Goal: Task Accomplishment & Management: Use online tool/utility

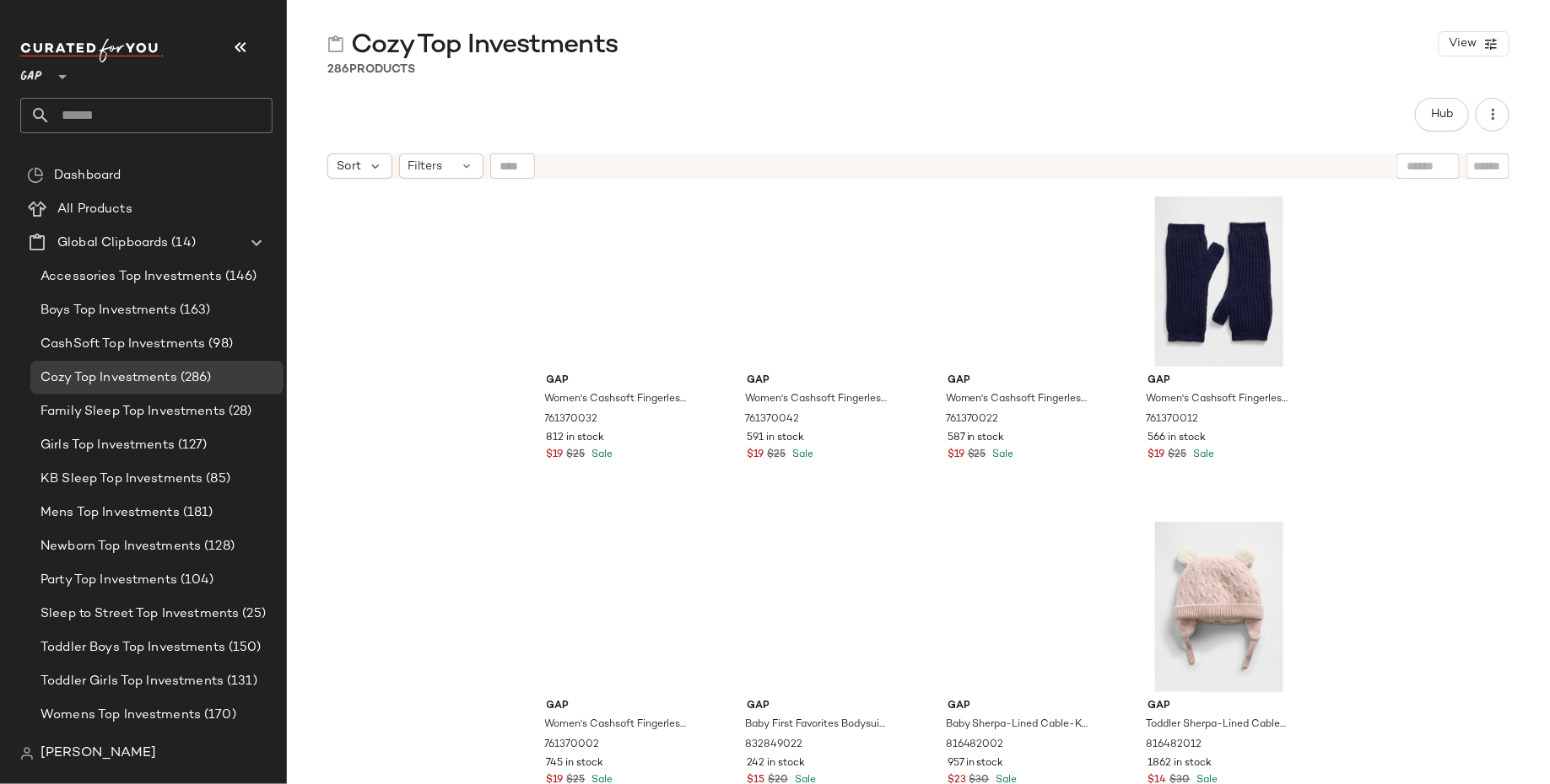
click at [1452, 367] on div "Gap Women's Cashsoft Fingerless Mittens by Gap [PERSON_NAME] Size XS 761370032 …" at bounding box center [918, 507] width 1263 height 639
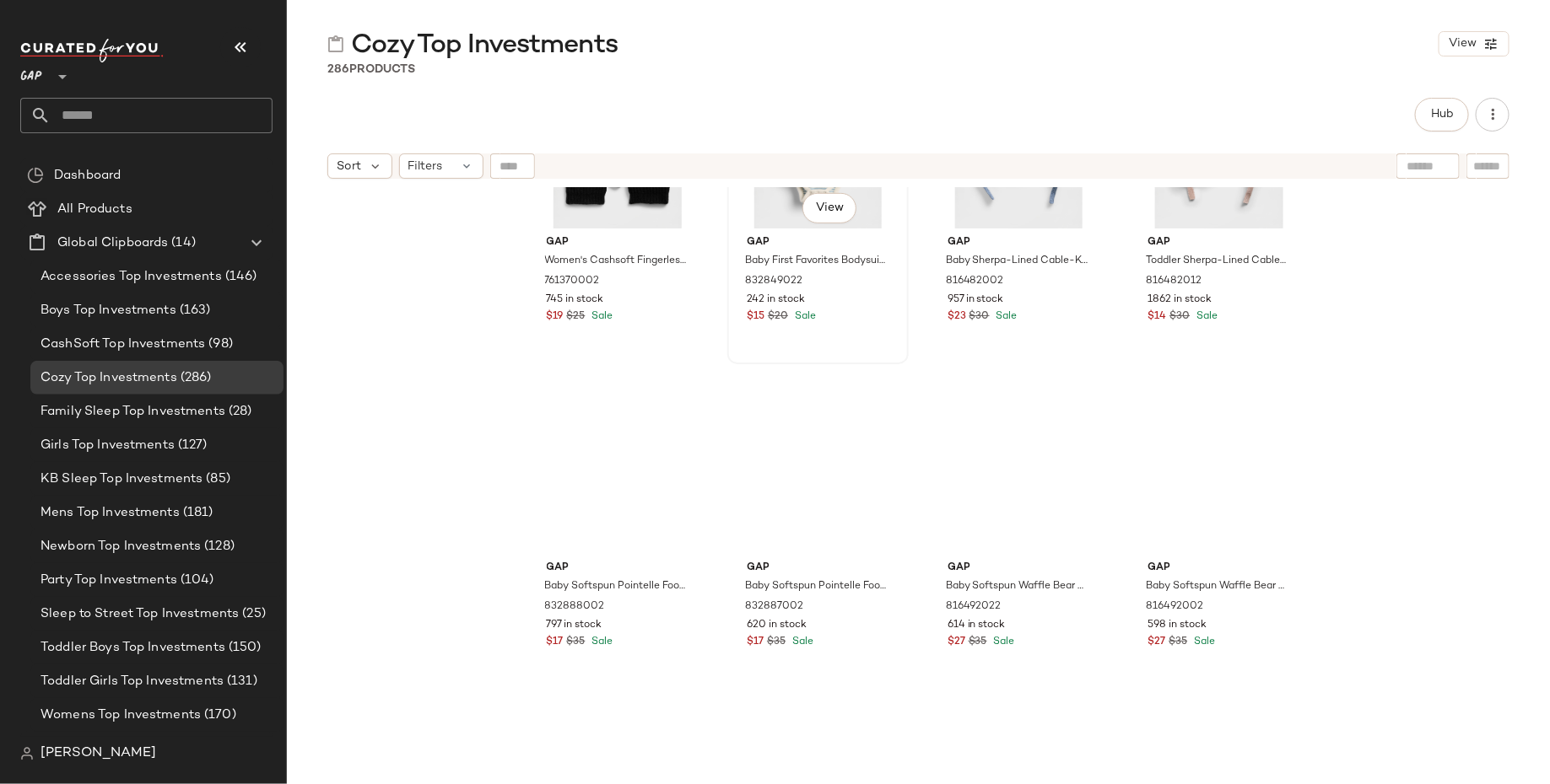
scroll to position [641, 0]
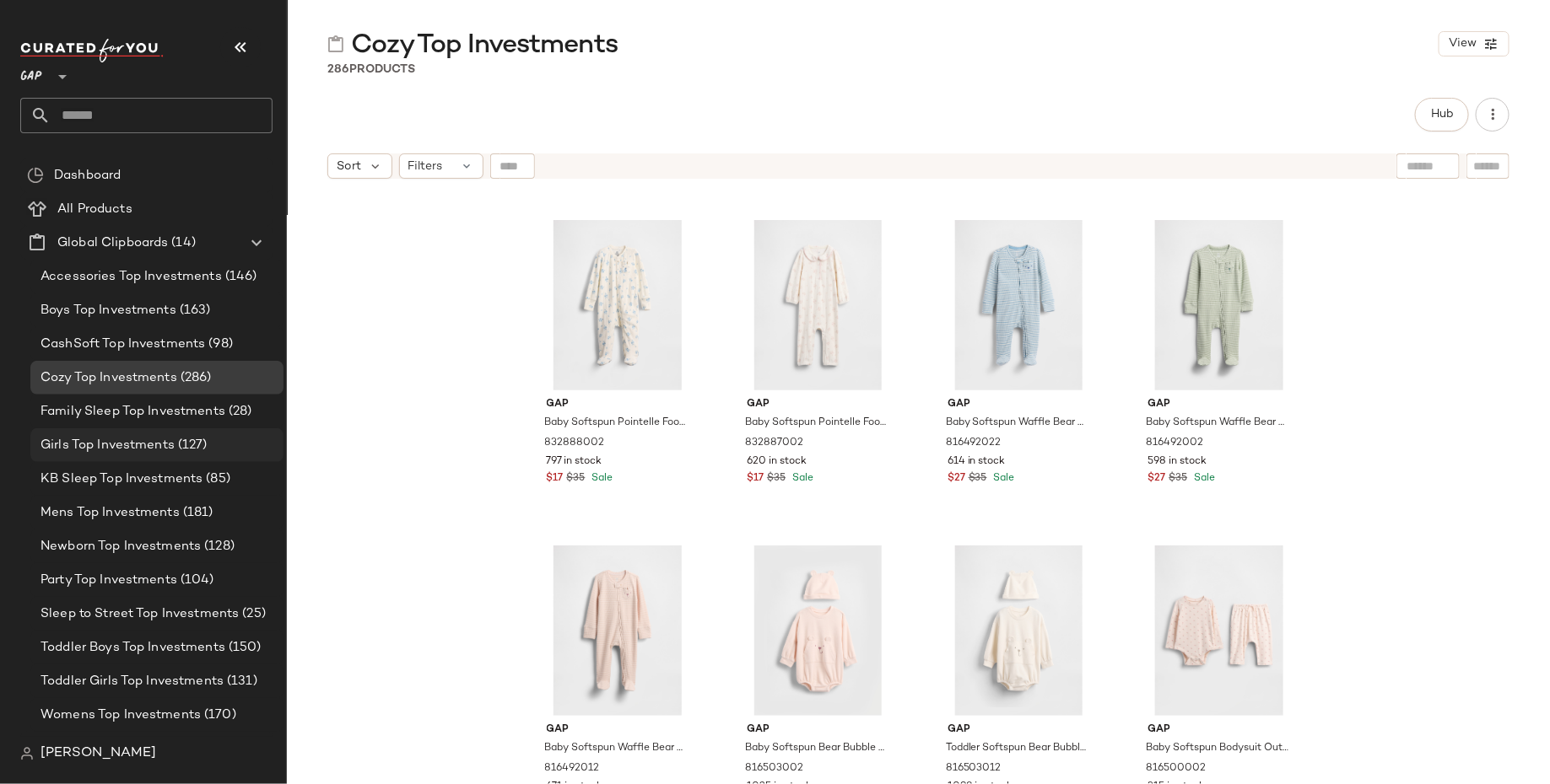
click at [175, 436] on span "(127)" at bounding box center [191, 446] width 33 height 20
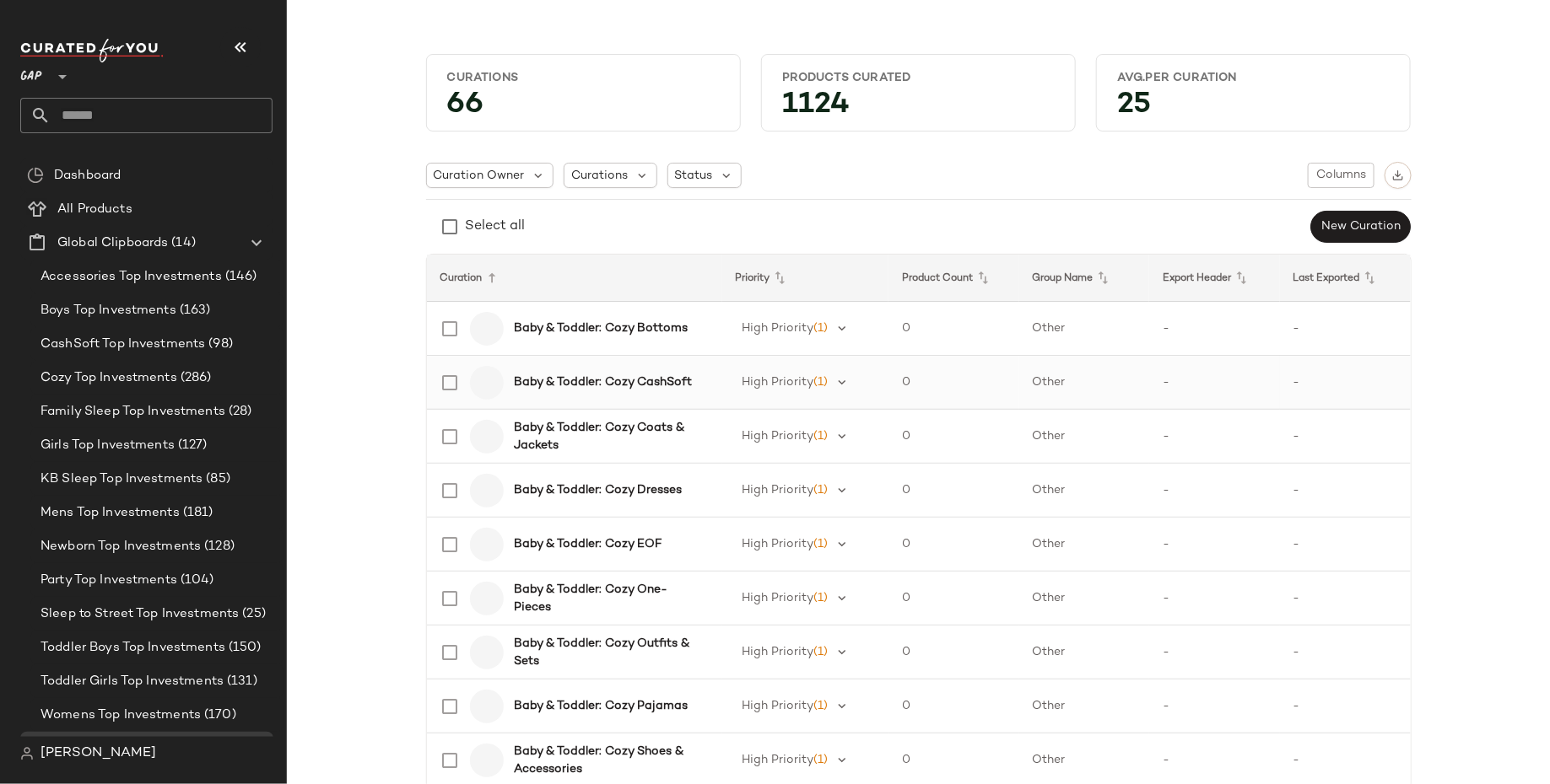
click at [629, 373] on b "Baby & Toddler: Cozy CashSoft" at bounding box center [602, 382] width 178 height 18
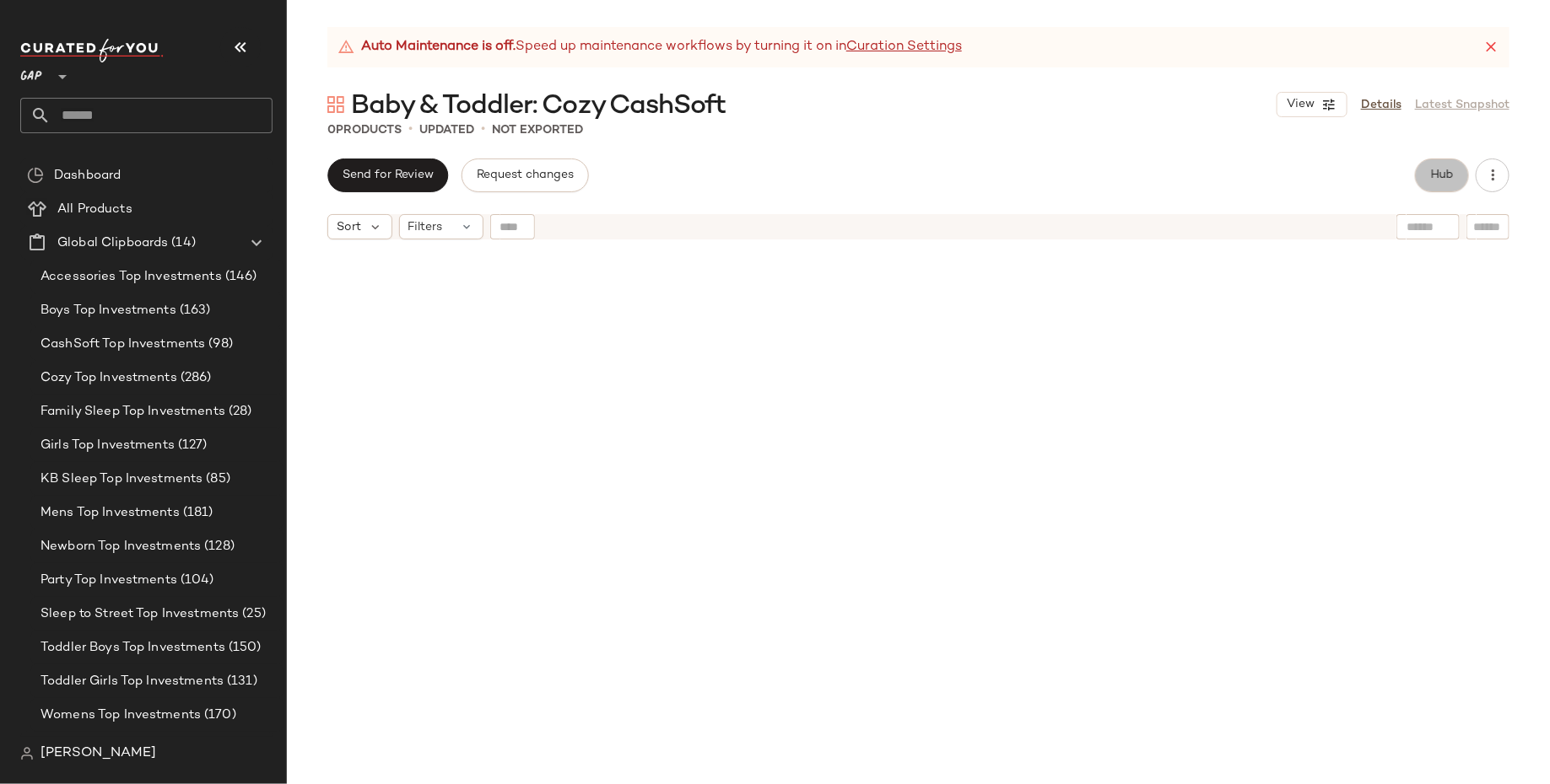
click at [1446, 173] on span "Hub" at bounding box center [1441, 175] width 24 height 13
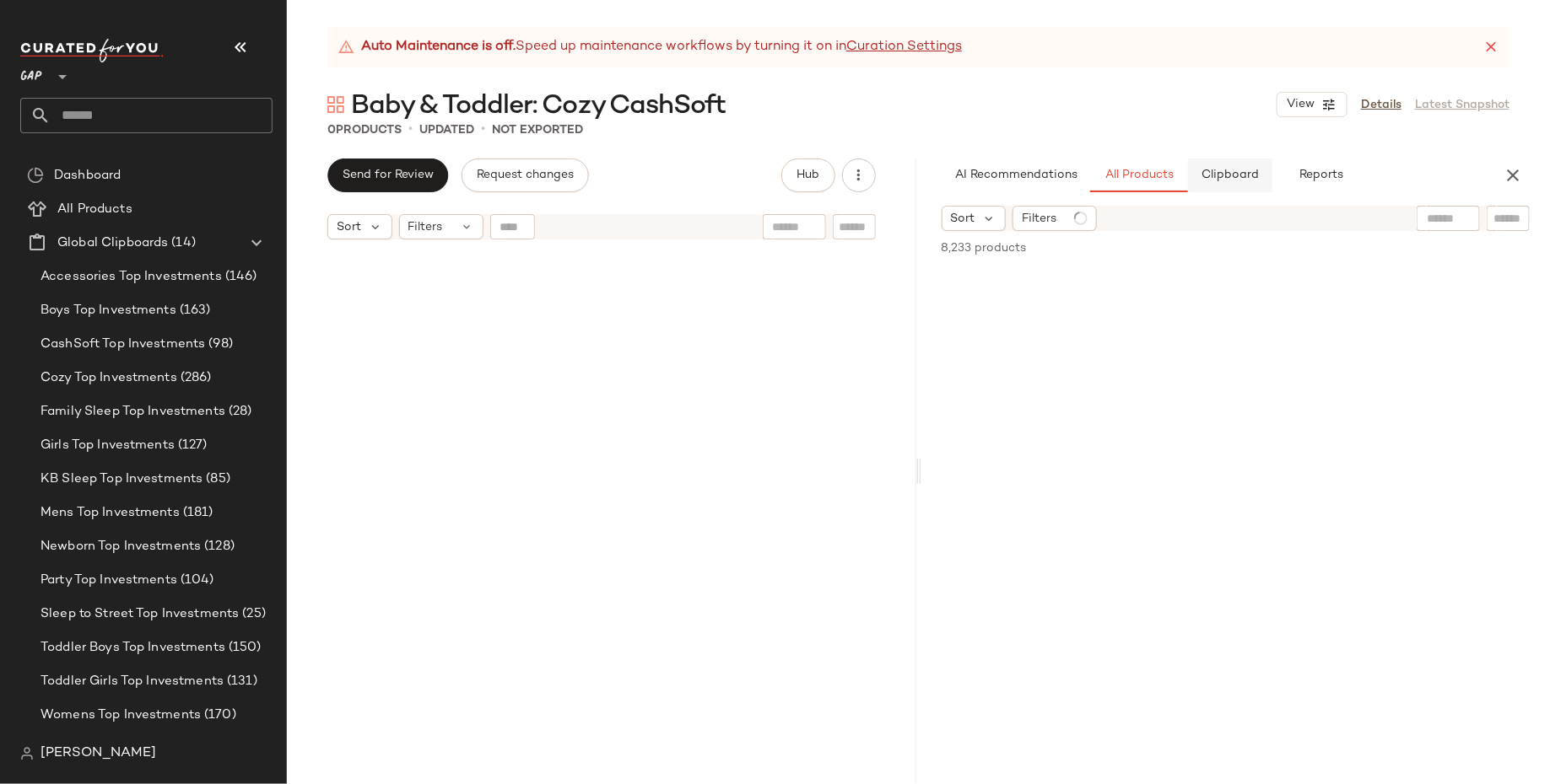
click at [1231, 183] on button "Clipboard" at bounding box center [1230, 176] width 85 height 34
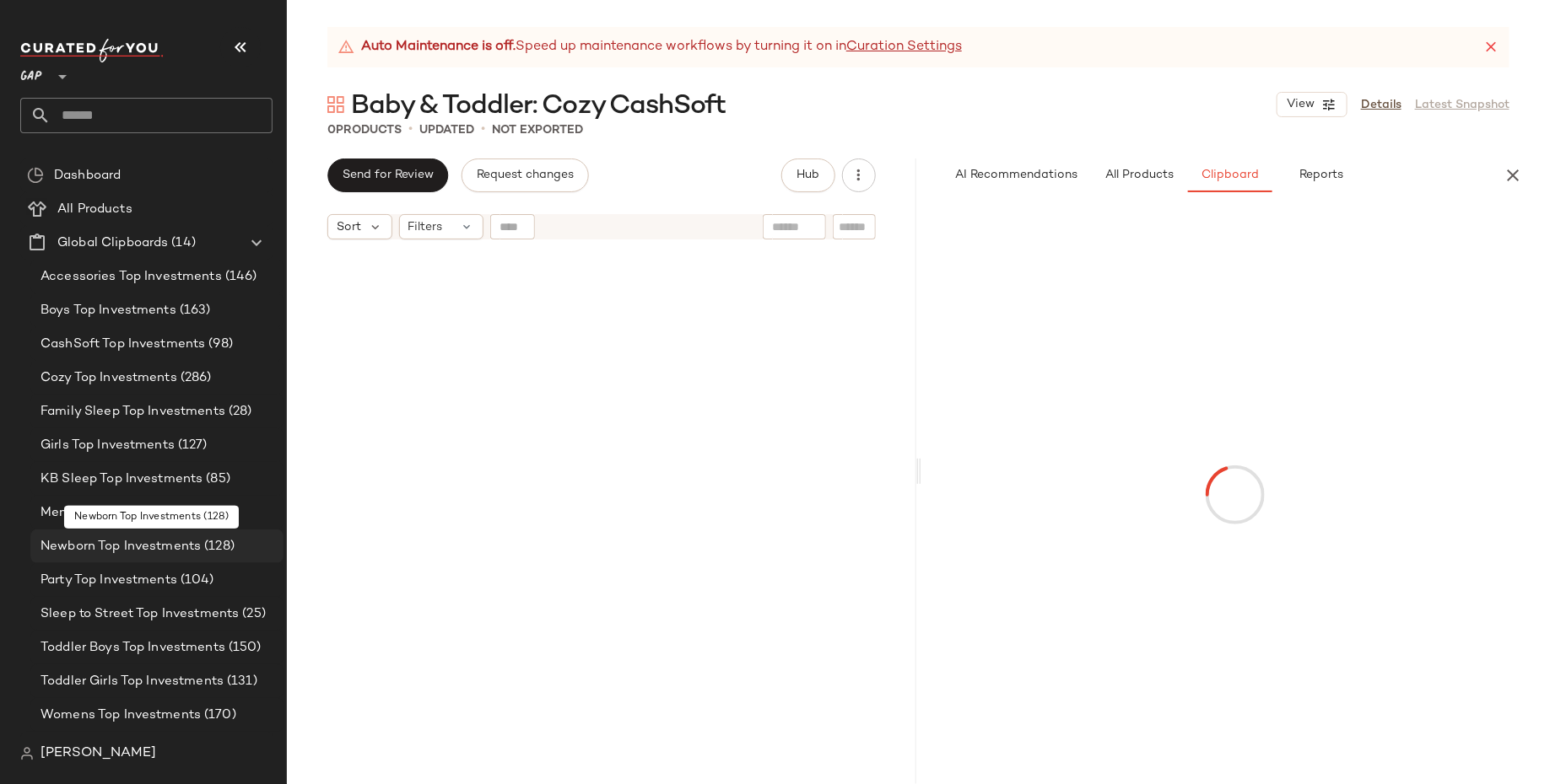
click at [120, 545] on span "Newborn Top Investments" at bounding box center [120, 546] width 160 height 20
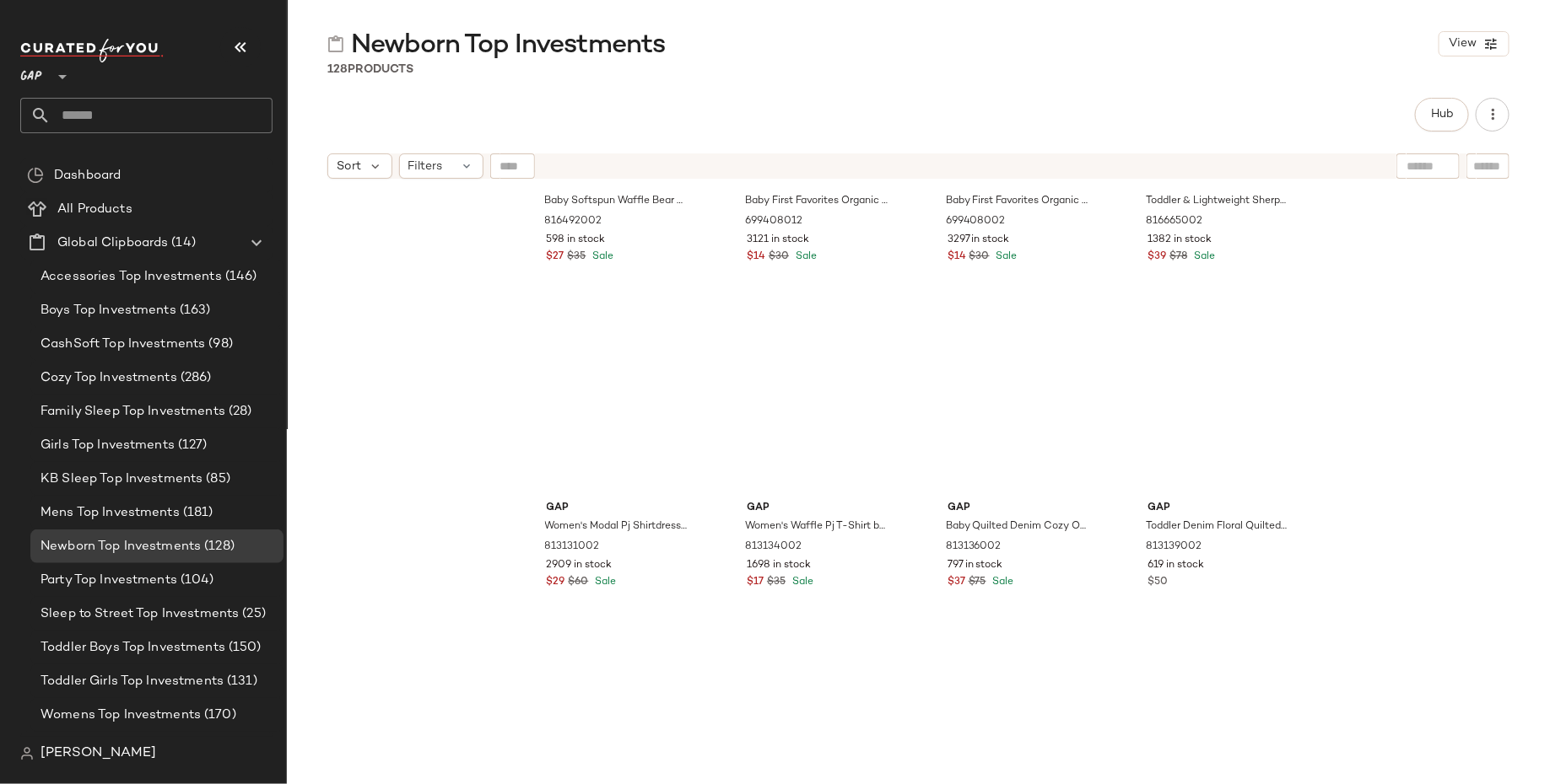
scroll to position [6719, 0]
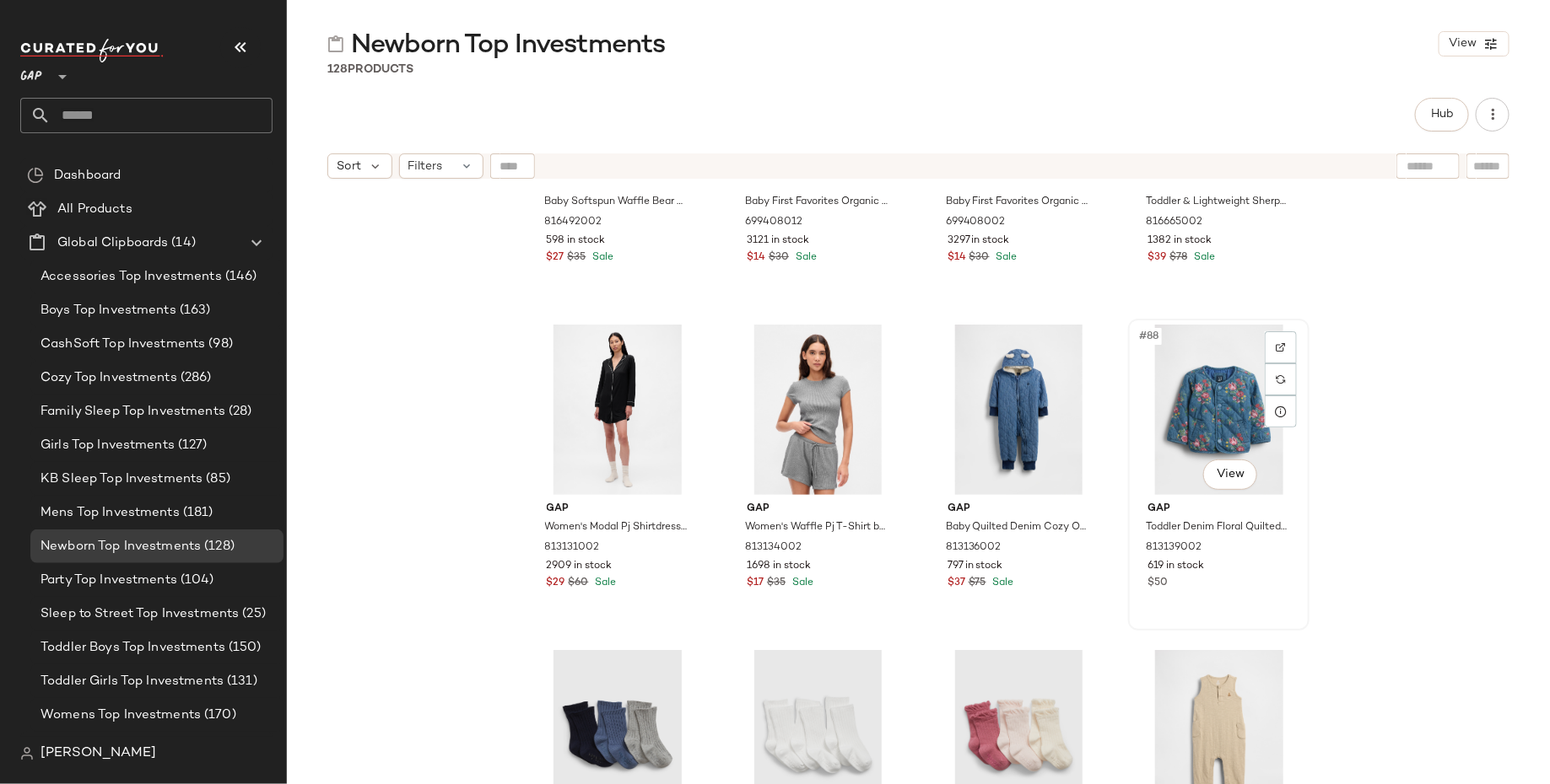
click at [1209, 399] on div "#88 View" at bounding box center [1218, 409] width 169 height 170
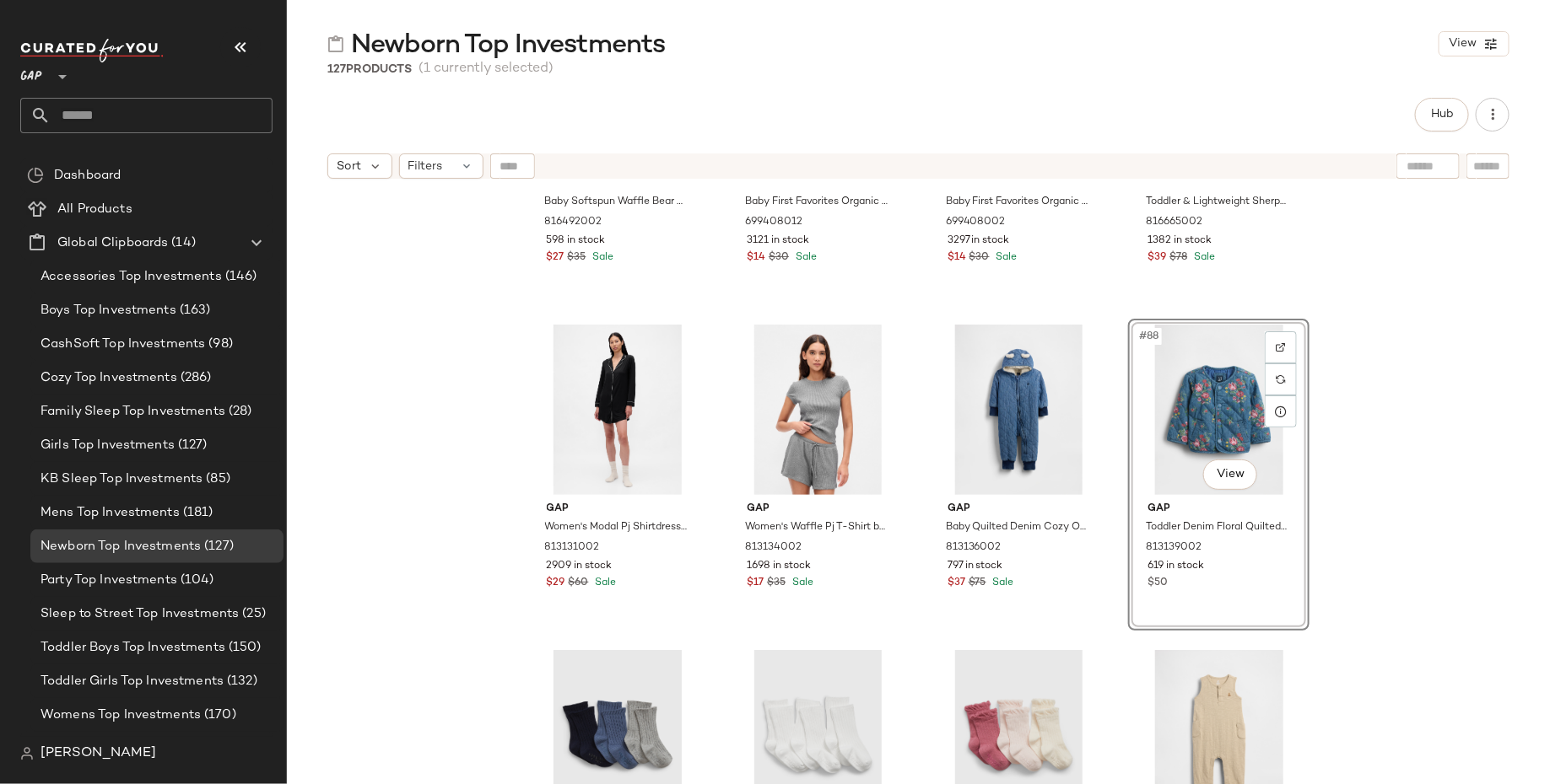
click at [1406, 488] on div "Gap Baby Softspun Waffle Bear Pocket Footed One-Piece by Gap Opal Size 0-3 M 81…" at bounding box center [918, 507] width 1263 height 639
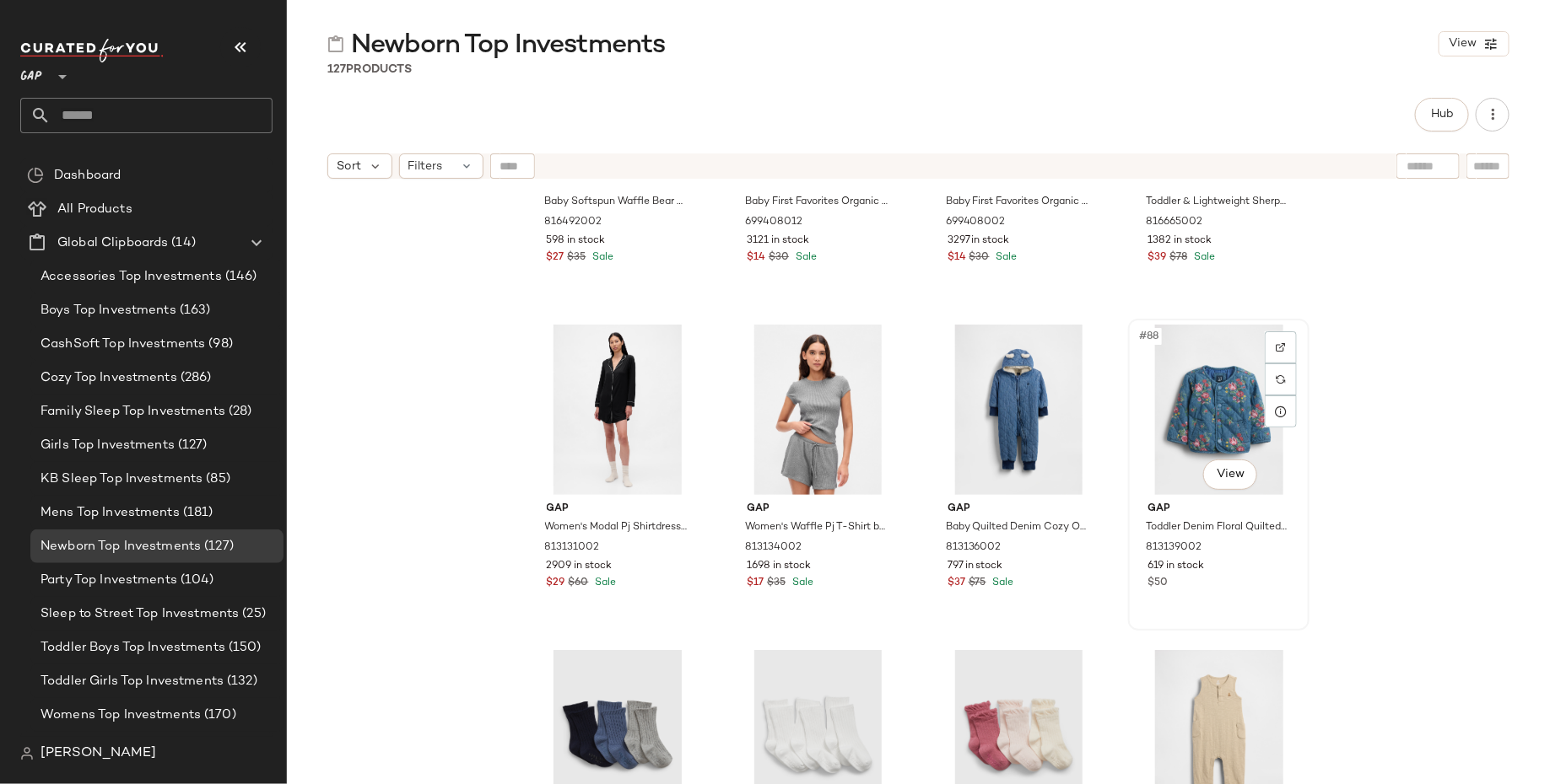
click at [1169, 408] on div "#88 View" at bounding box center [1218, 409] width 169 height 170
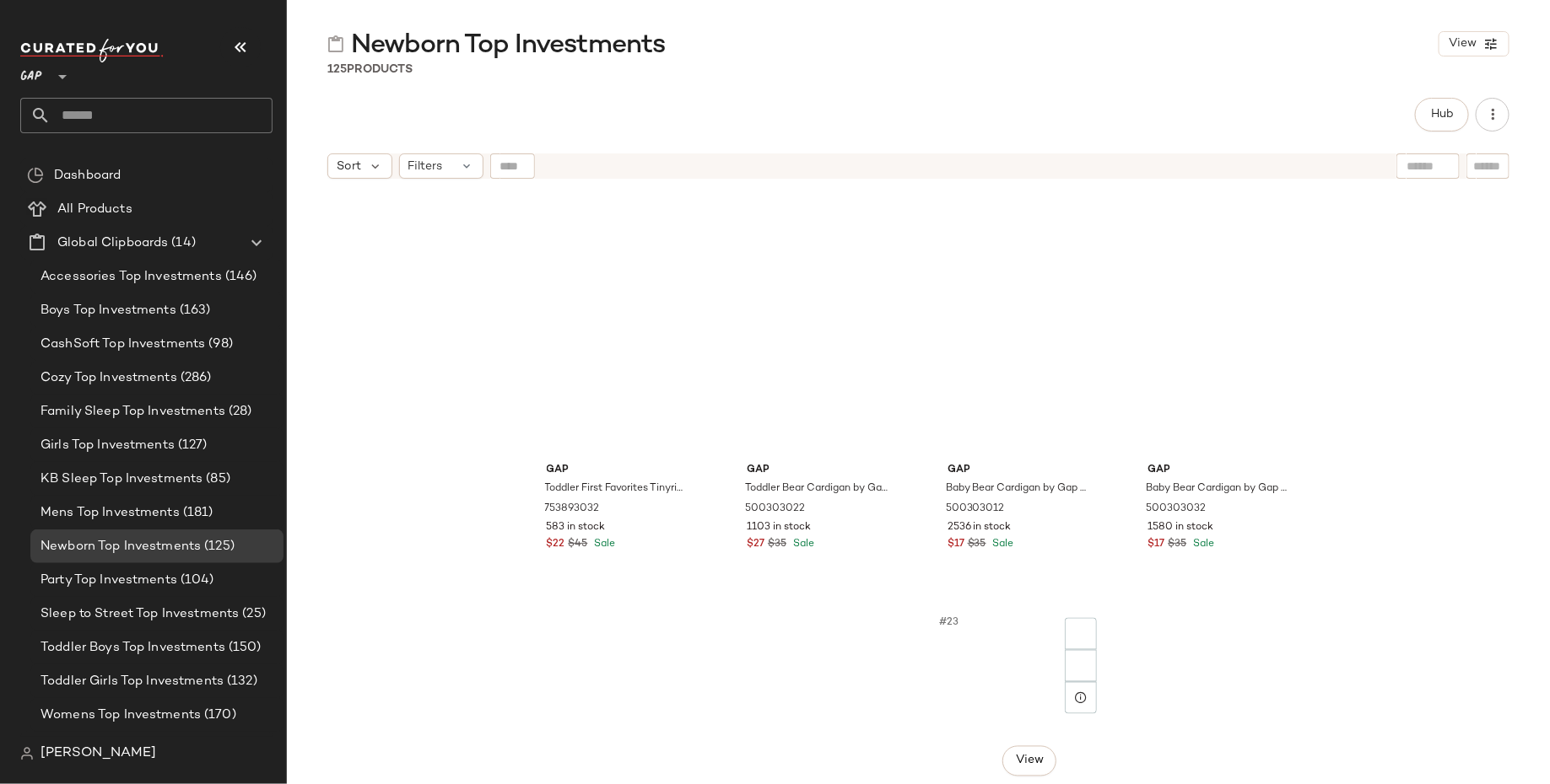
scroll to position [1100, 0]
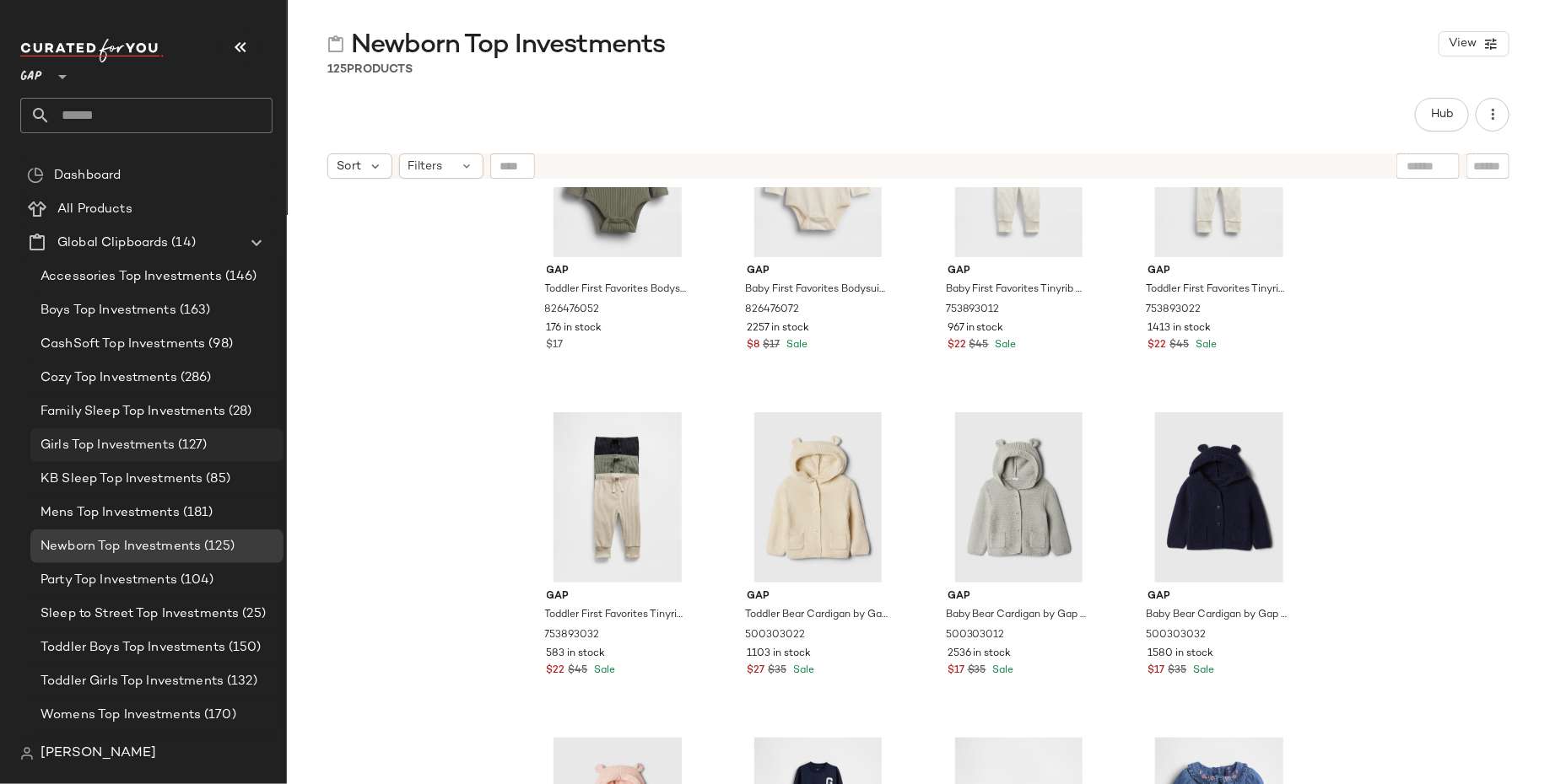
click at [198, 446] on span "(127)" at bounding box center [191, 446] width 33 height 20
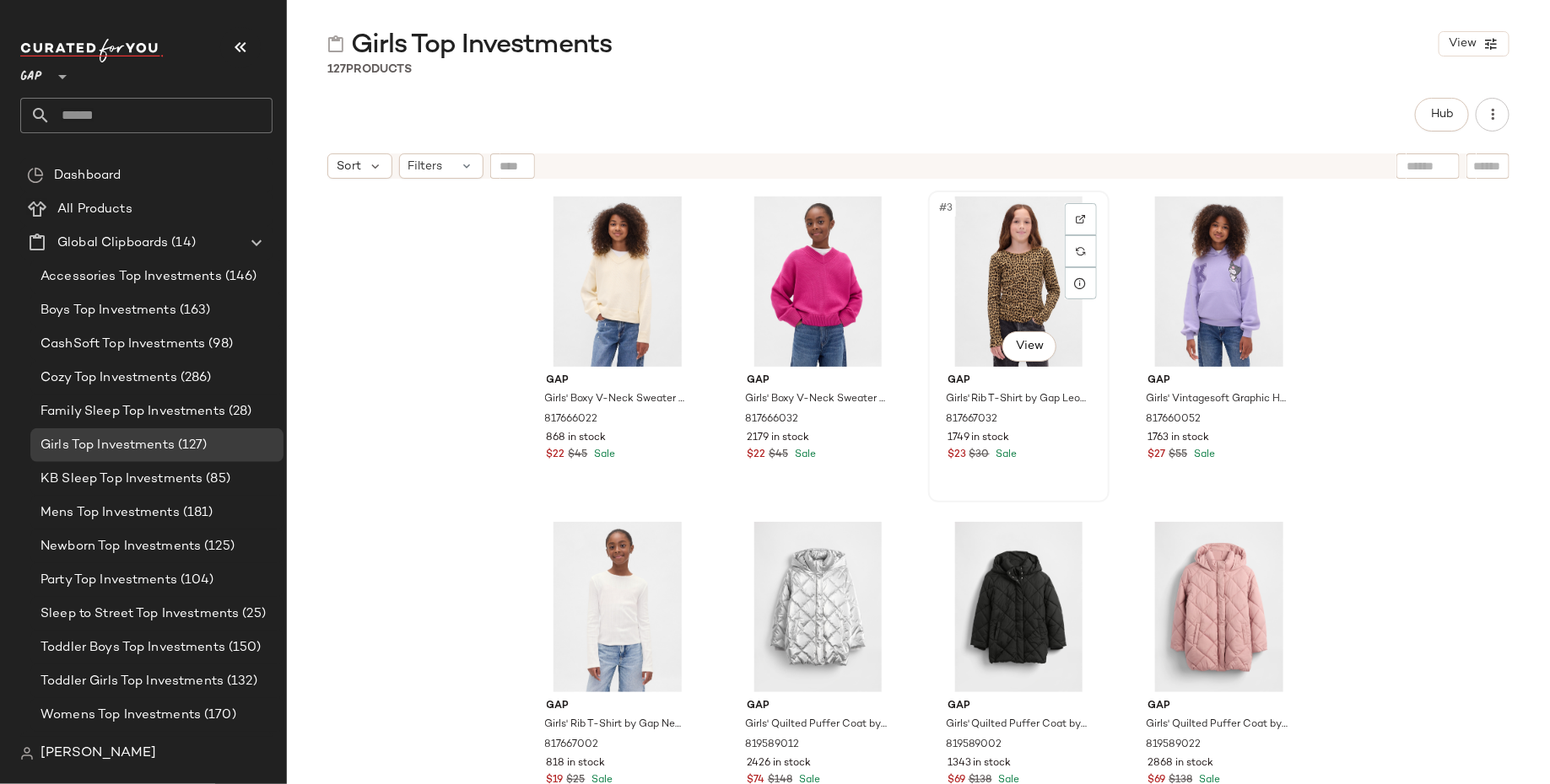
click at [997, 279] on div "#3 View" at bounding box center [1019, 281] width 169 height 170
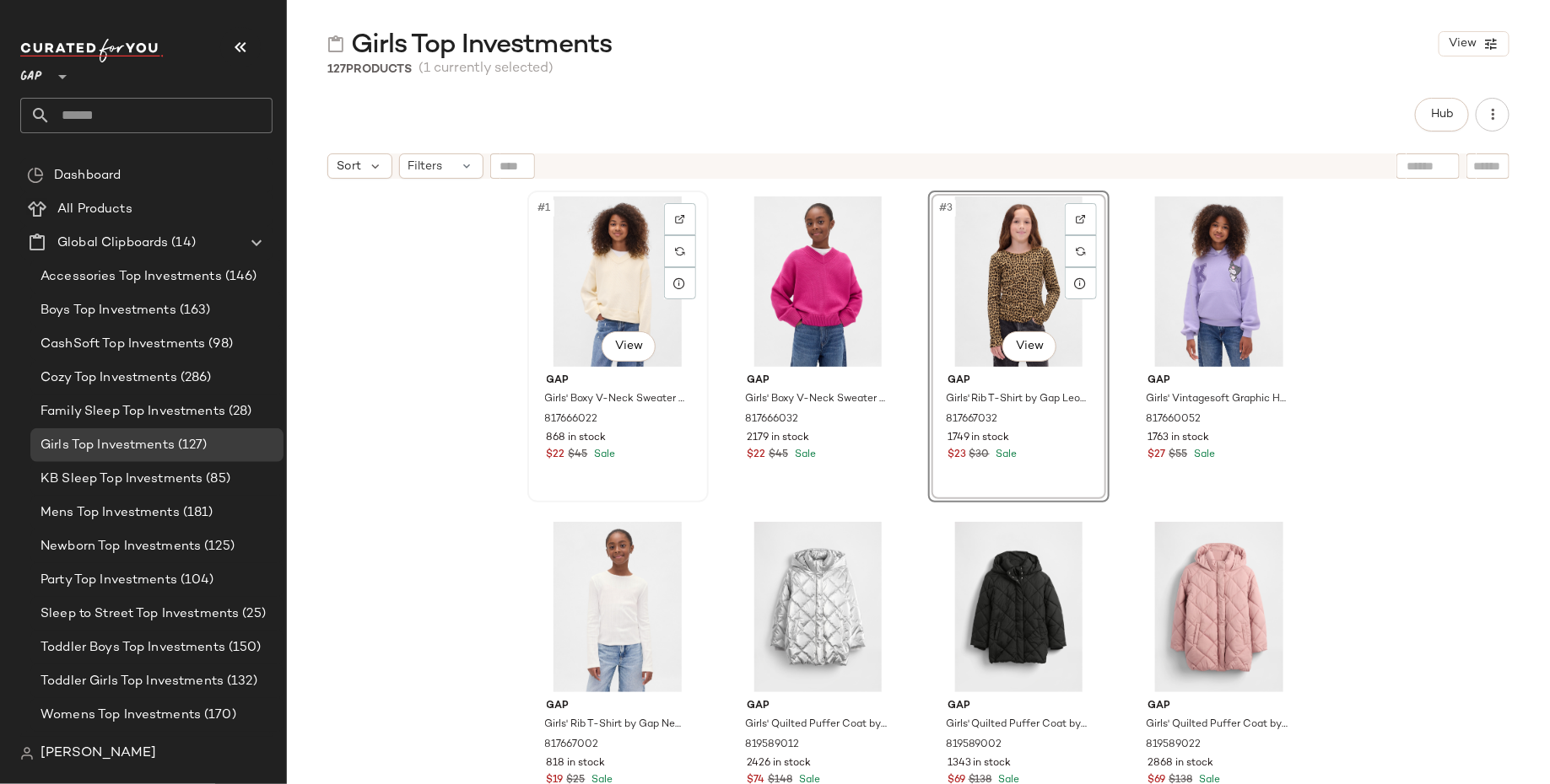
drag, startPoint x: 997, startPoint y: 279, endPoint x: 568, endPoint y: 289, distance: 429.1
click at [568, 289] on div "#1 View Gap Girls' Boxy V-Neck Sweater by Gap [PERSON_NAME] Size L (10) 8176660…" at bounding box center [919, 509] width 783 height 635
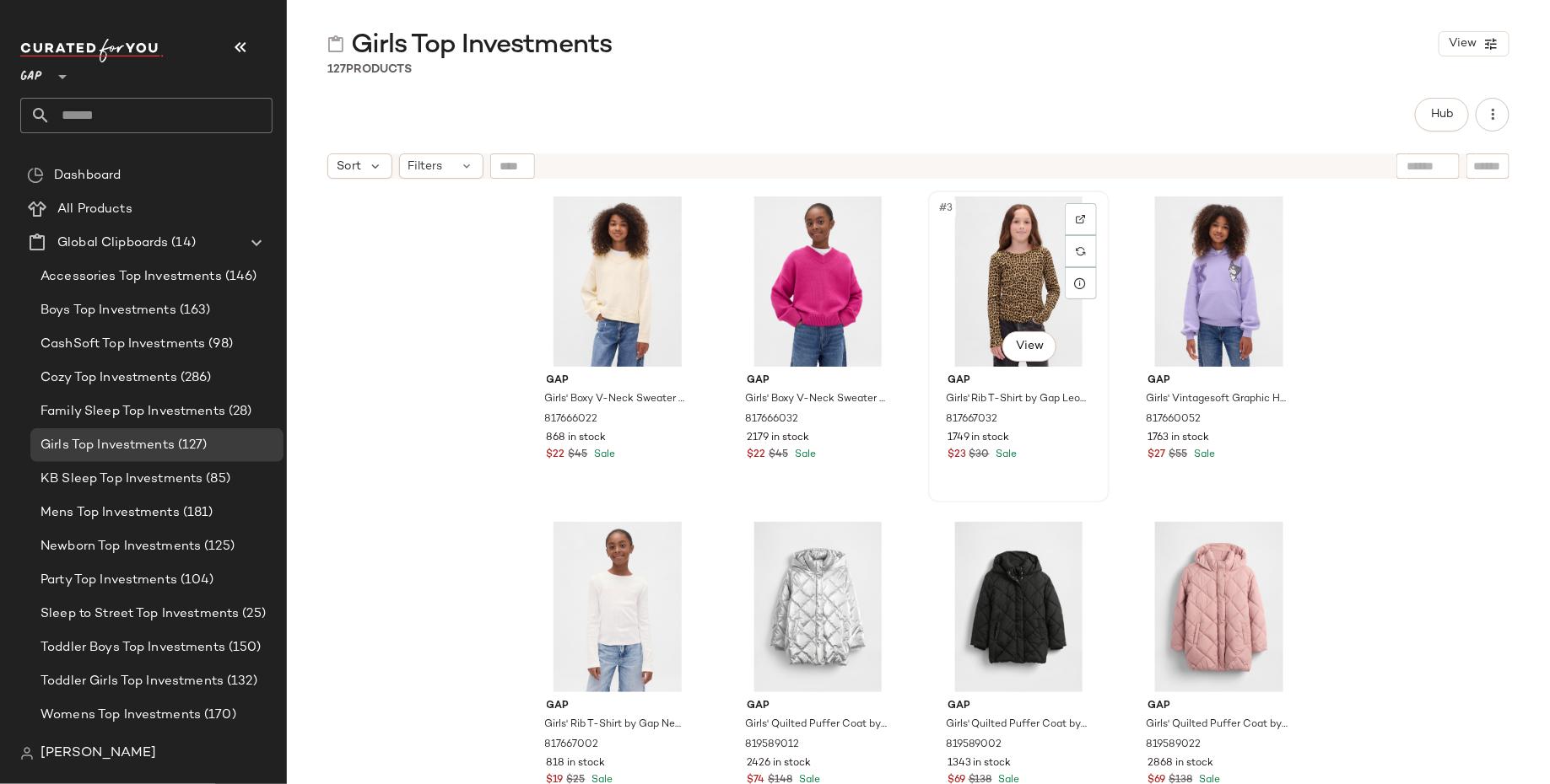
click at [998, 275] on div "#3 View" at bounding box center [1019, 281] width 169 height 170
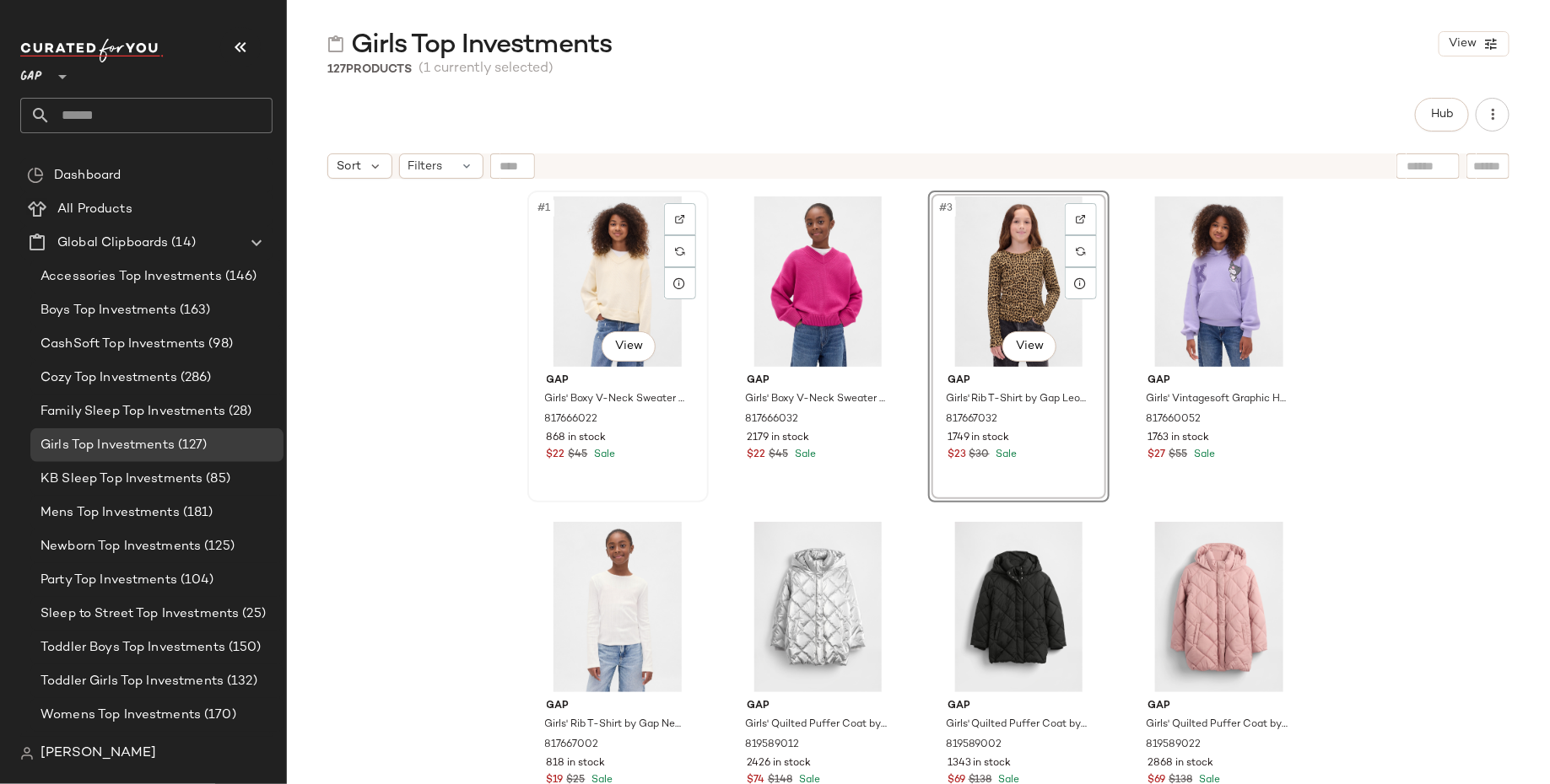
drag, startPoint x: 998, startPoint y: 275, endPoint x: 536, endPoint y: 323, distance: 464.5
click at [531, 323] on div "#1 View Gap Girls' Boxy V-Neck Sweater by Gap [PERSON_NAME] Size L (10) 8176660…" at bounding box center [919, 509] width 783 height 635
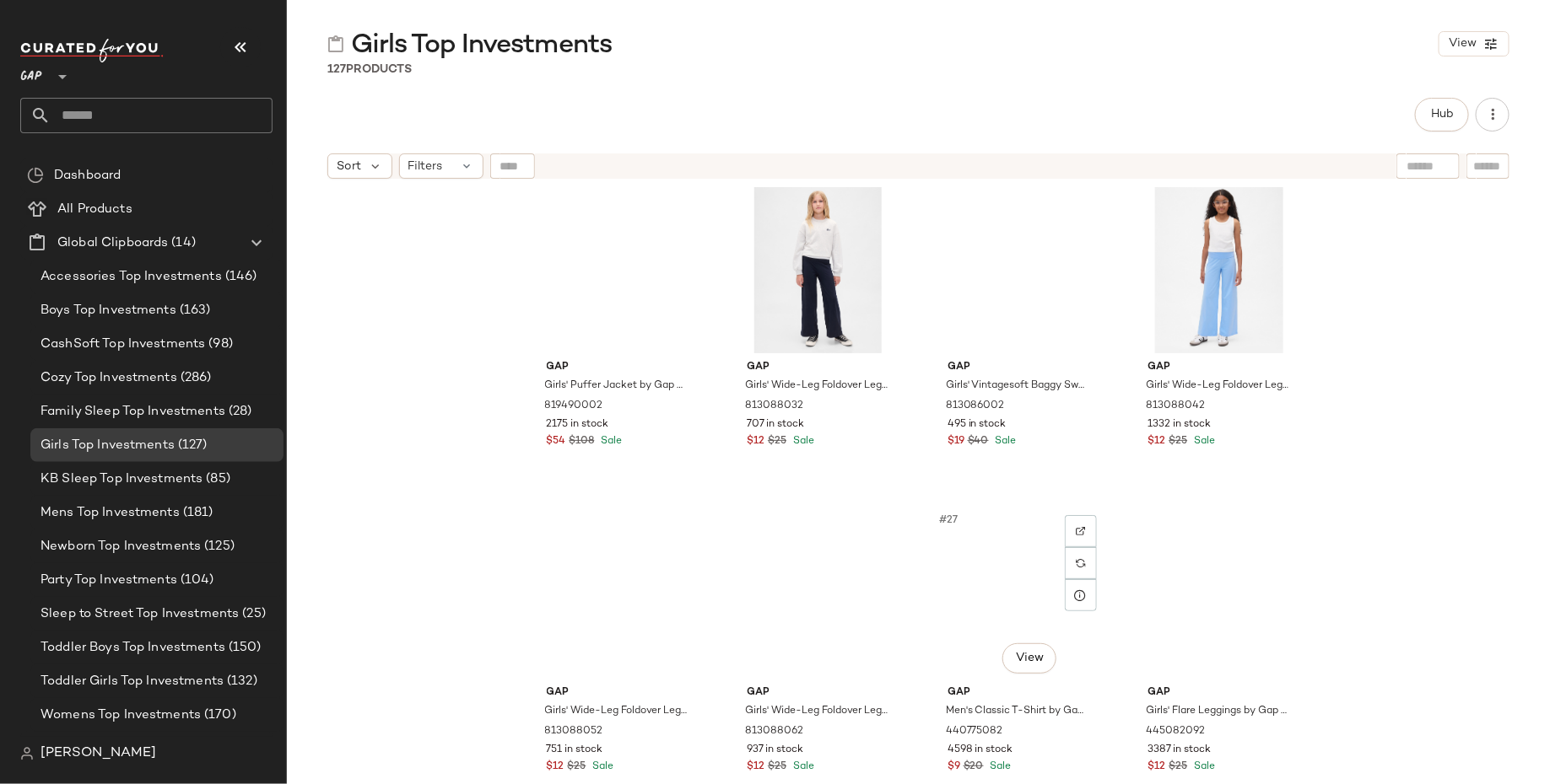
scroll to position [1696, 0]
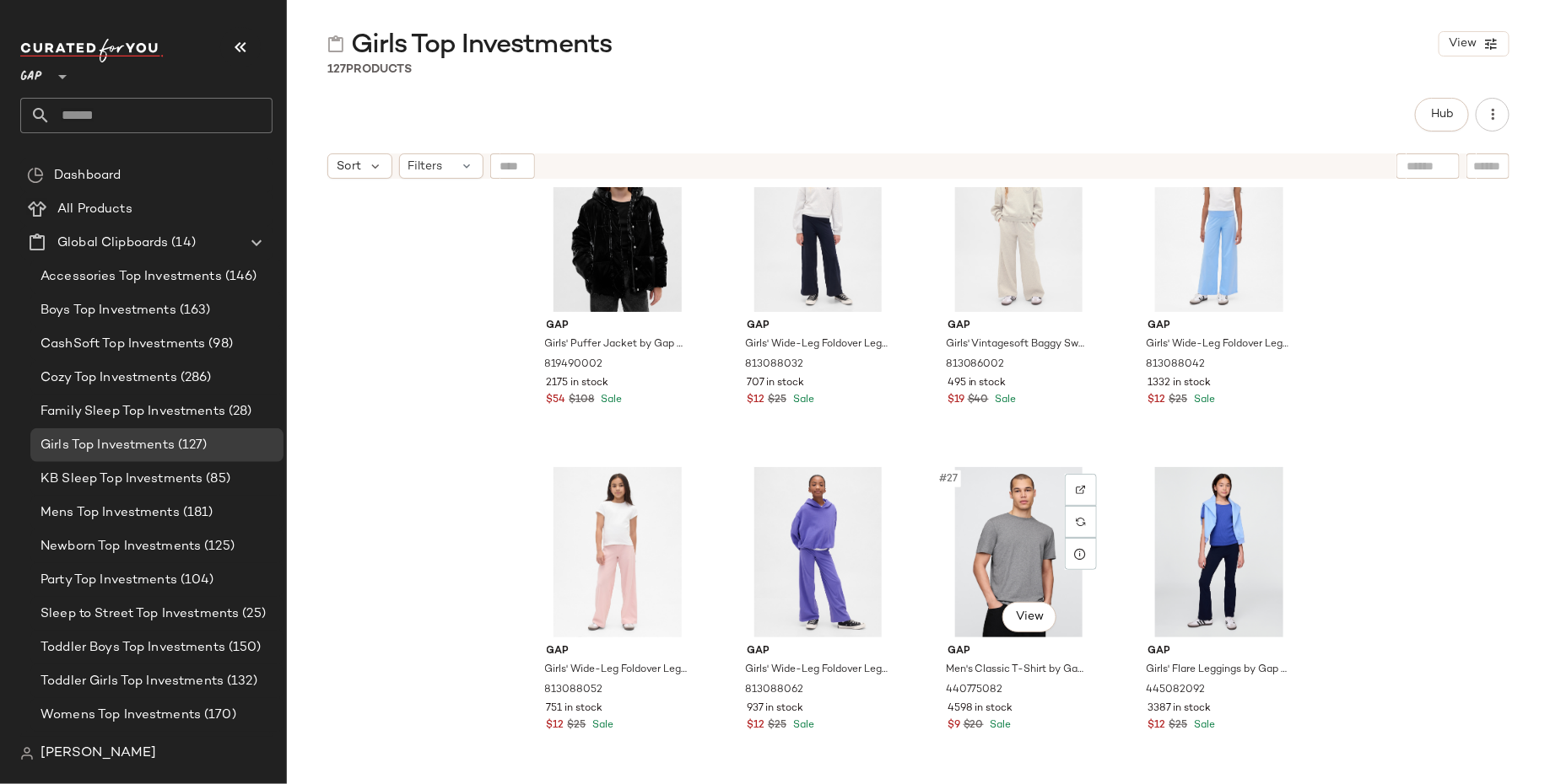
click at [955, 549] on div "#27 View" at bounding box center [1019, 552] width 169 height 170
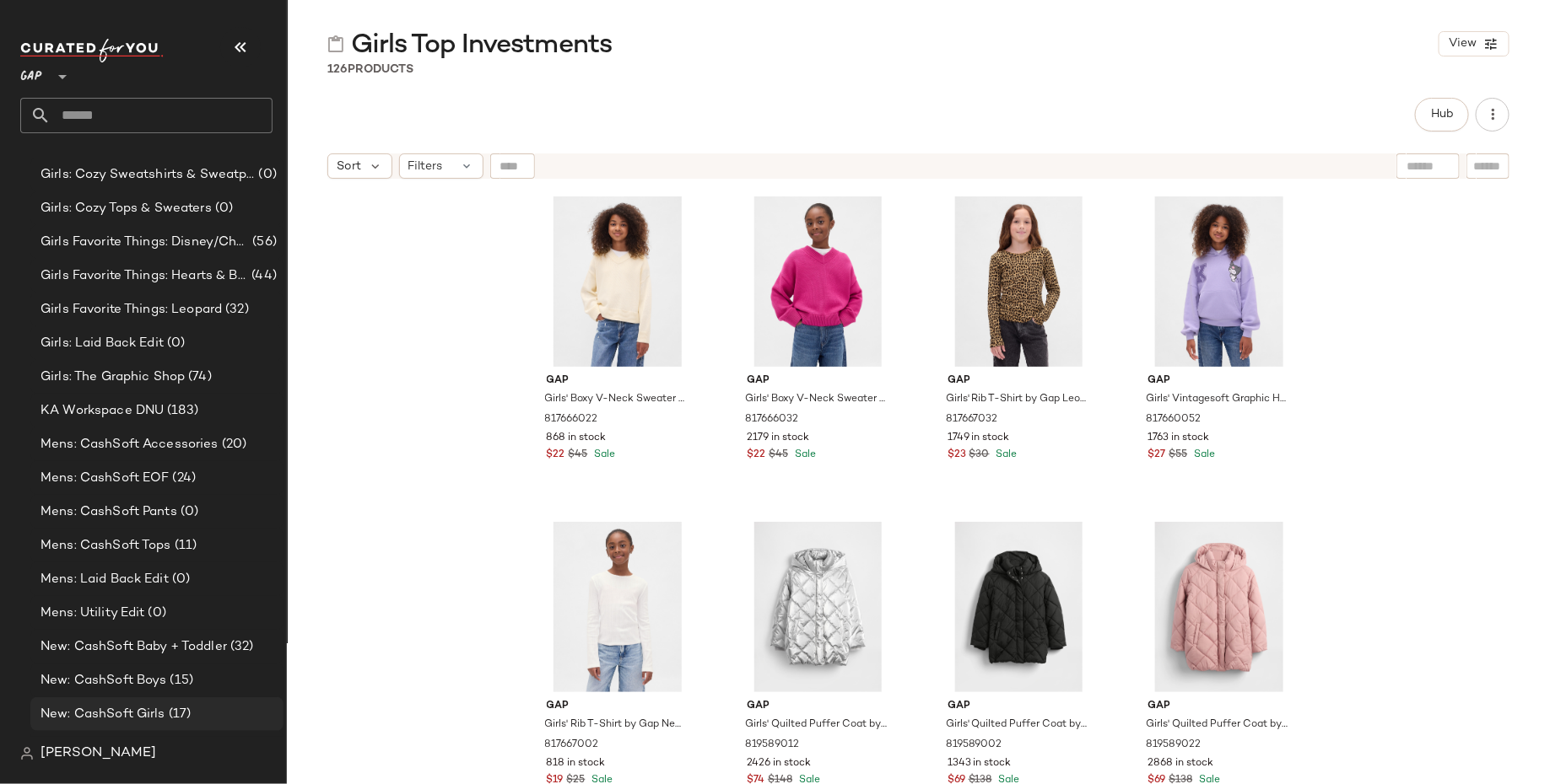
scroll to position [1529, 0]
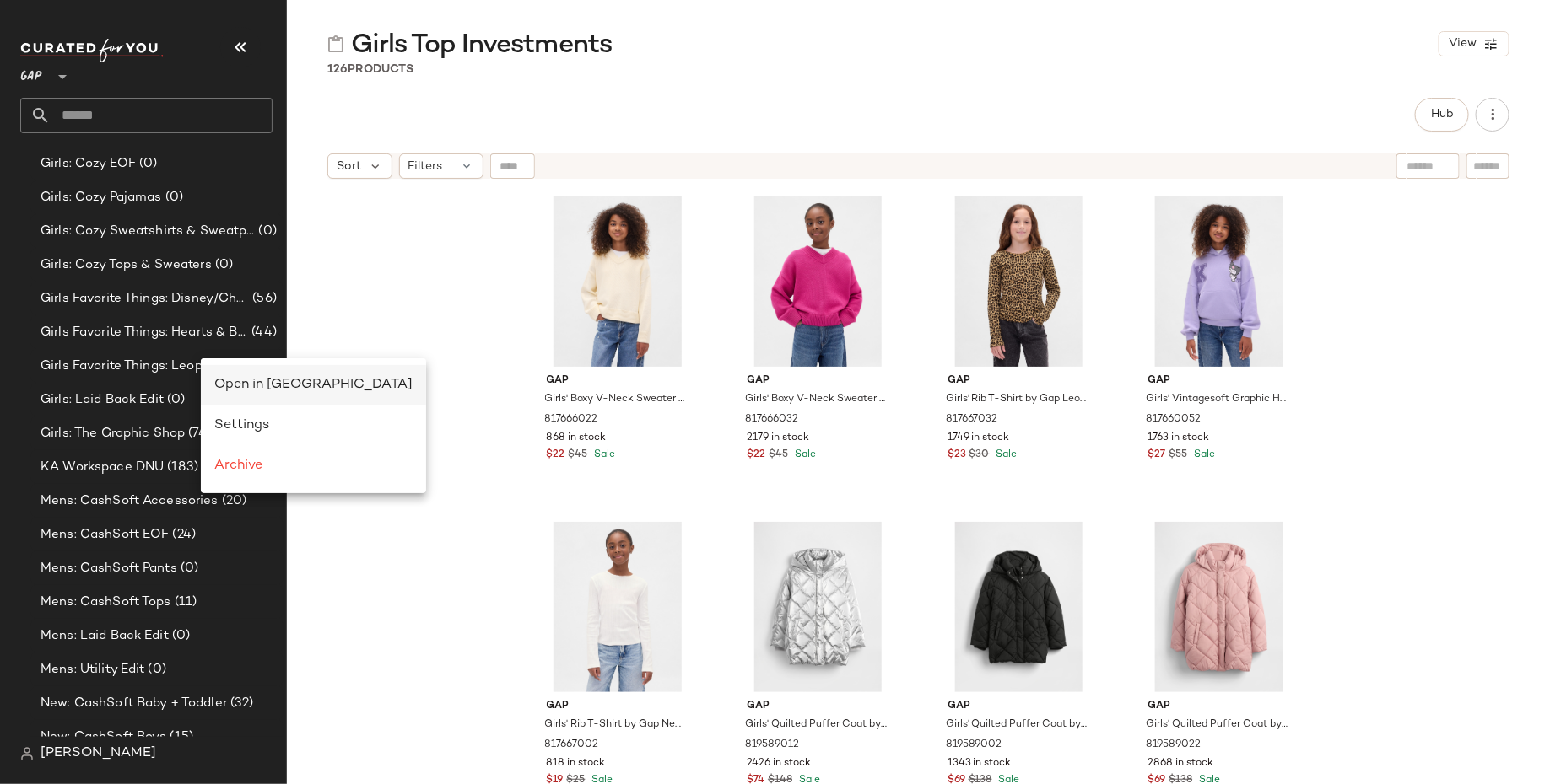
click at [235, 372] on div "Open in [GEOGRAPHIC_DATA]" at bounding box center [312, 384] width 225 height 40
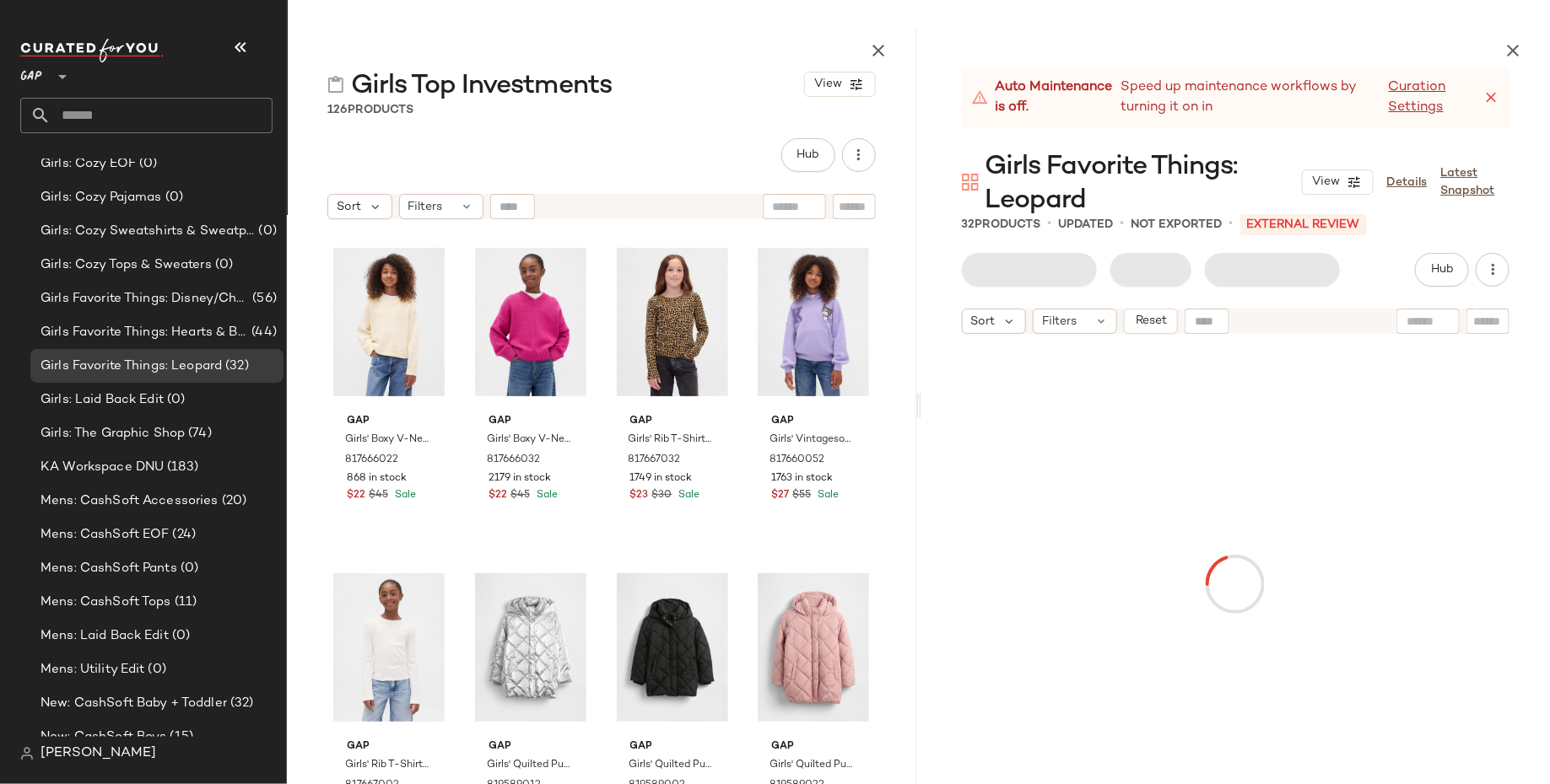
click at [1487, 95] on icon at bounding box center [1491, 98] width 17 height 17
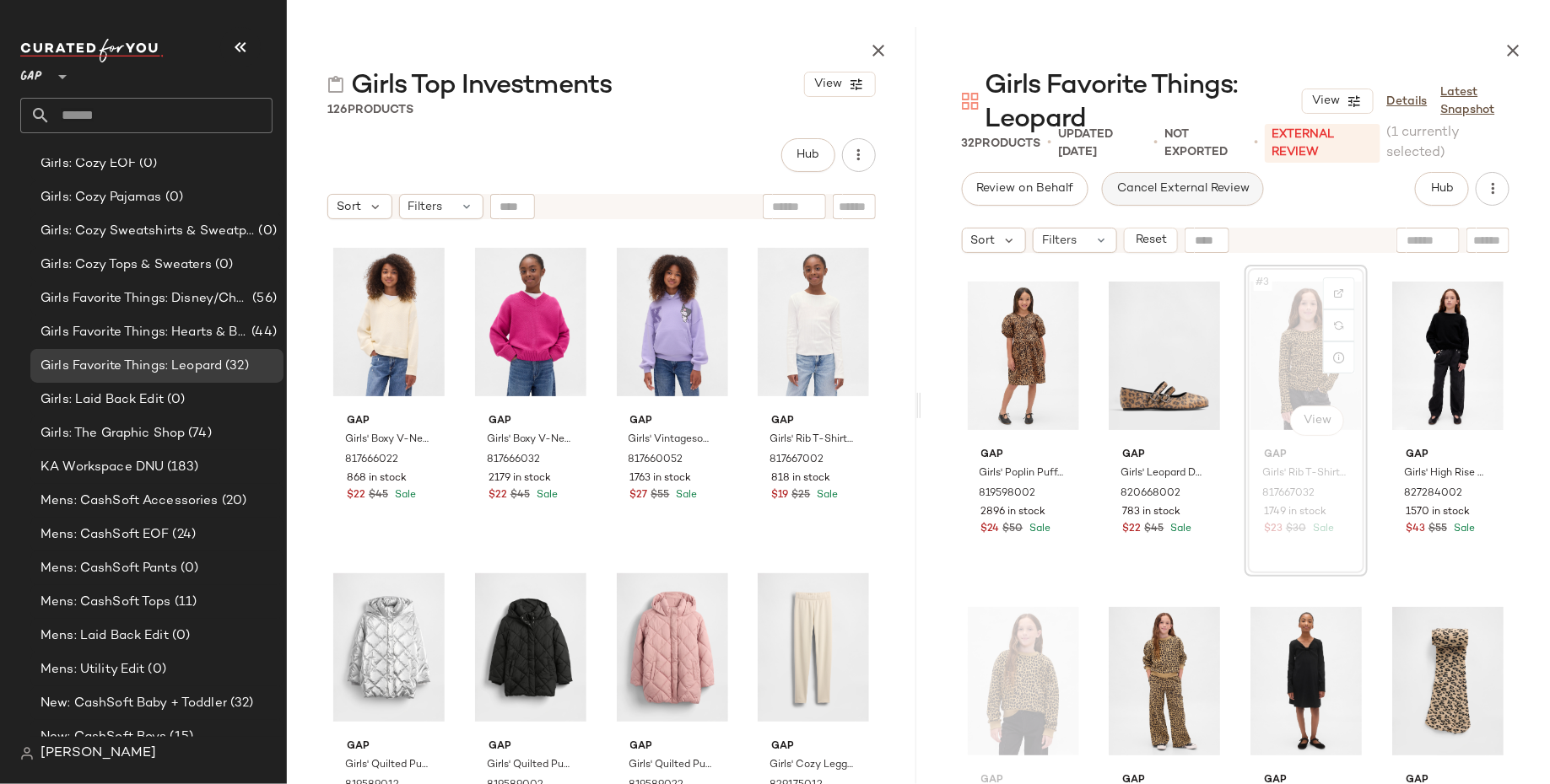
click at [1175, 195] on span "Cancel External Review" at bounding box center [1183, 189] width 134 height 13
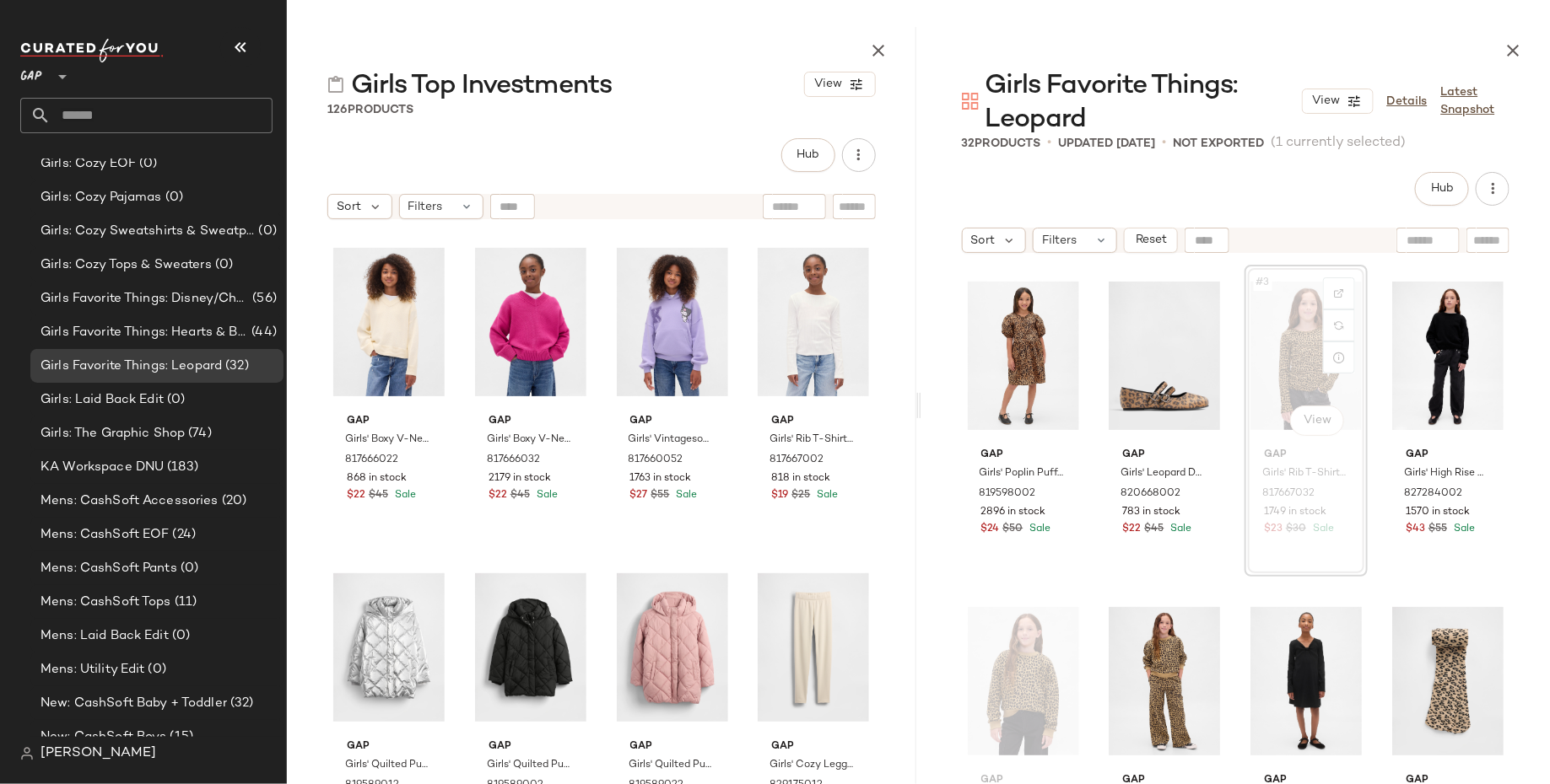
click at [1273, 345] on div "#3 View" at bounding box center [1305, 355] width 111 height 170
click at [1467, 91] on link "Latest Snapshot" at bounding box center [1475, 102] width 69 height 36
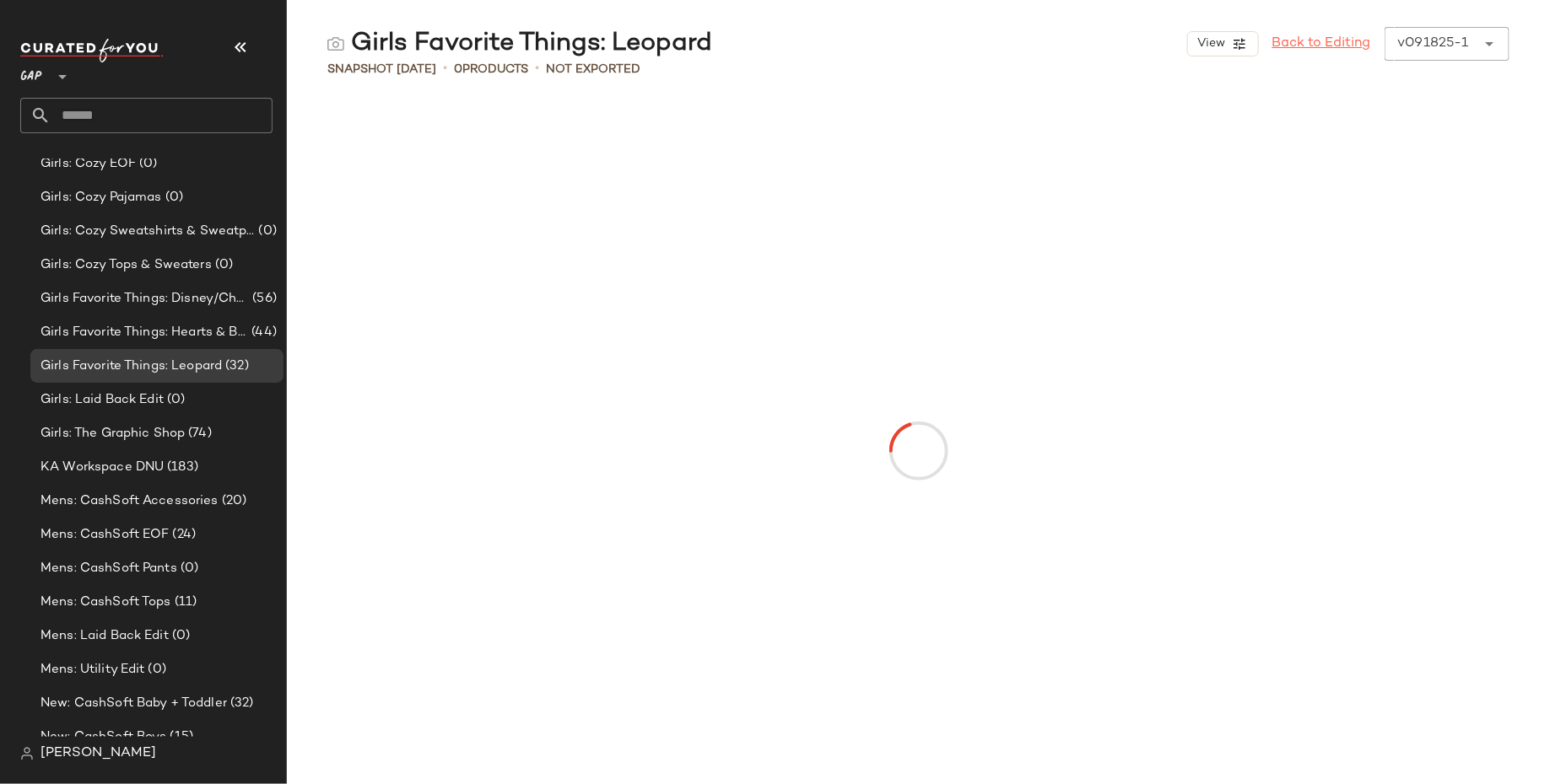
click at [1340, 45] on link "Back to Editing" at bounding box center [1321, 44] width 99 height 21
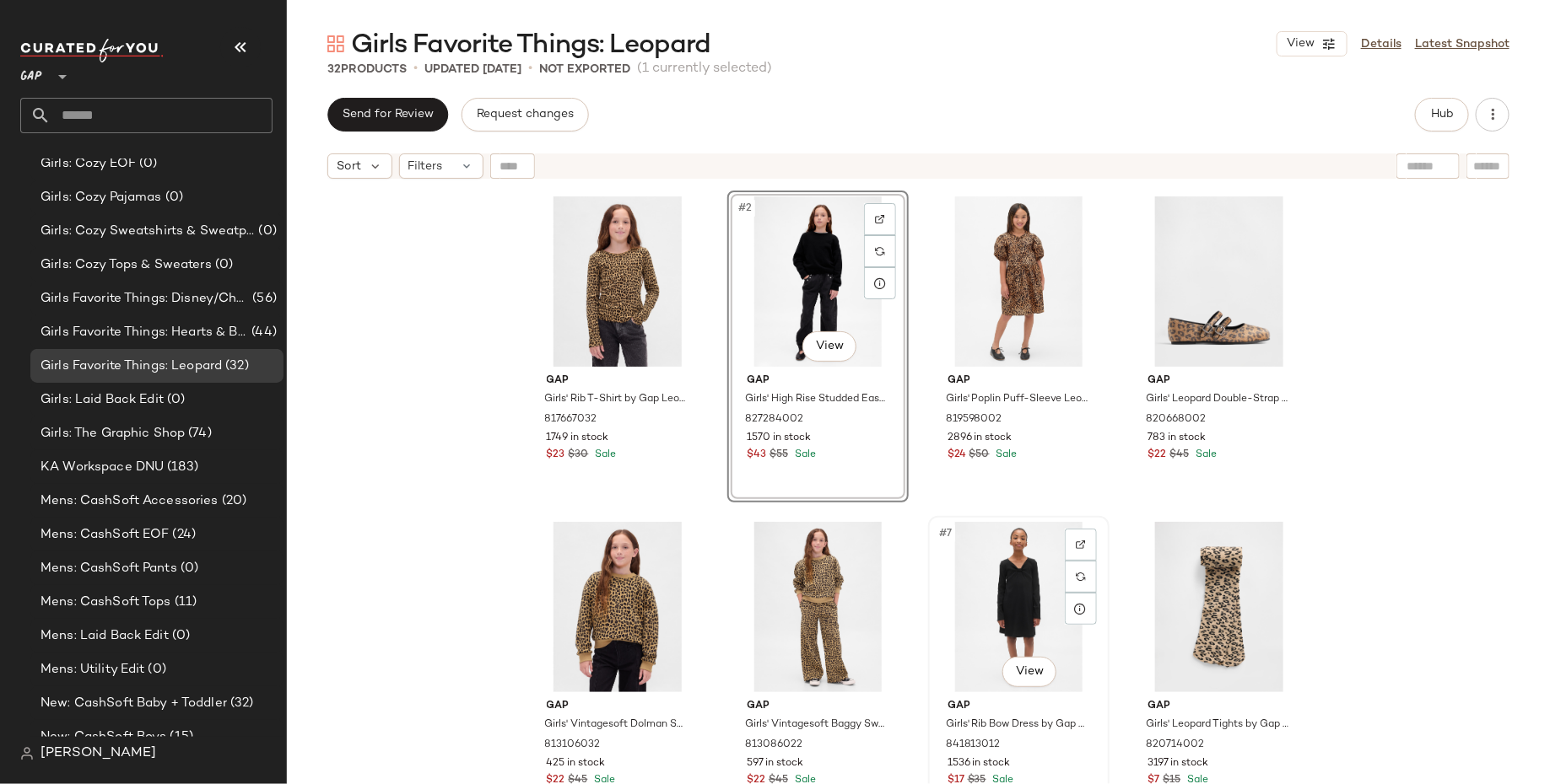
scroll to position [322, 0]
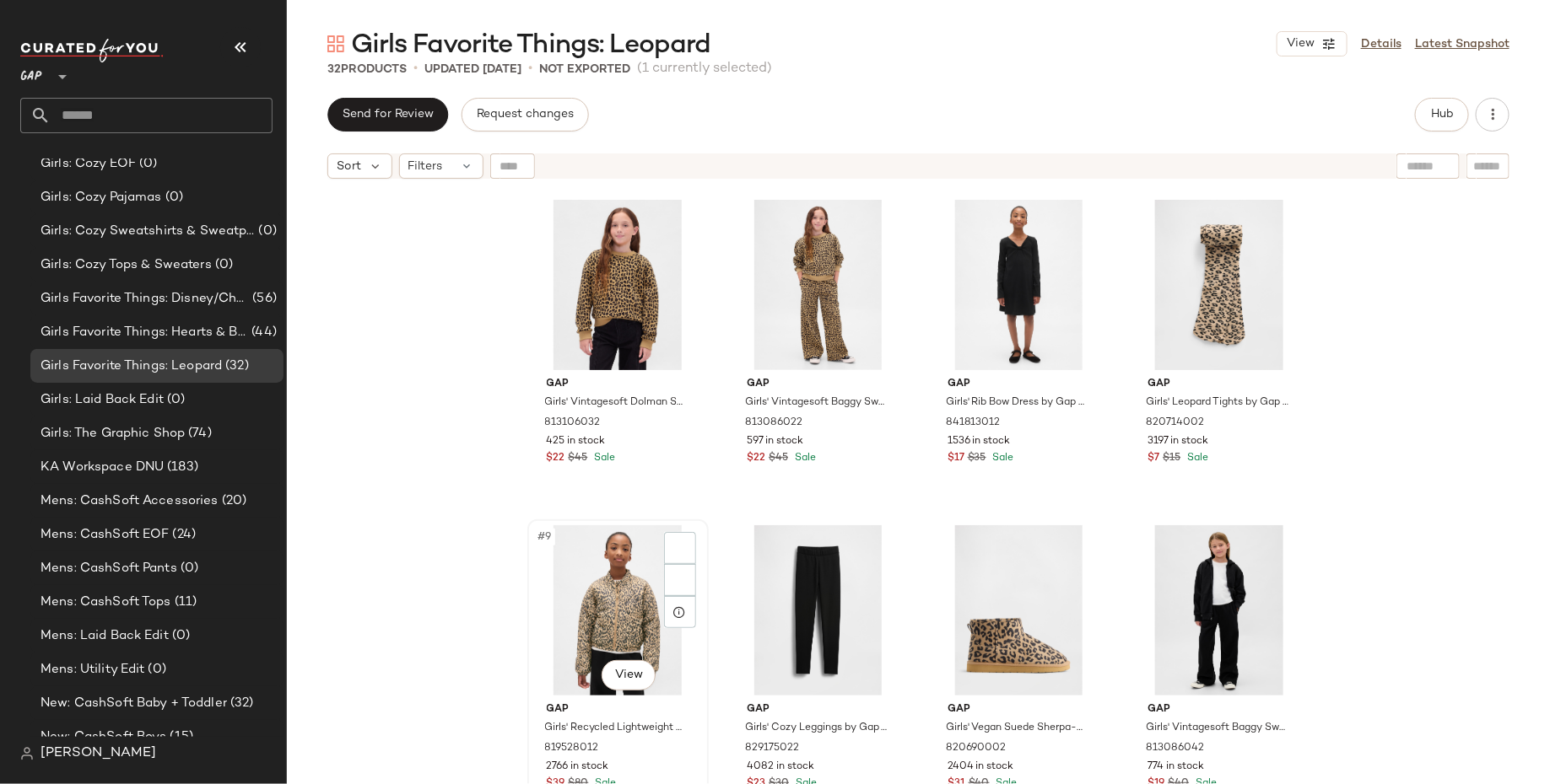
click at [564, 598] on div "#9 View" at bounding box center [618, 610] width 169 height 170
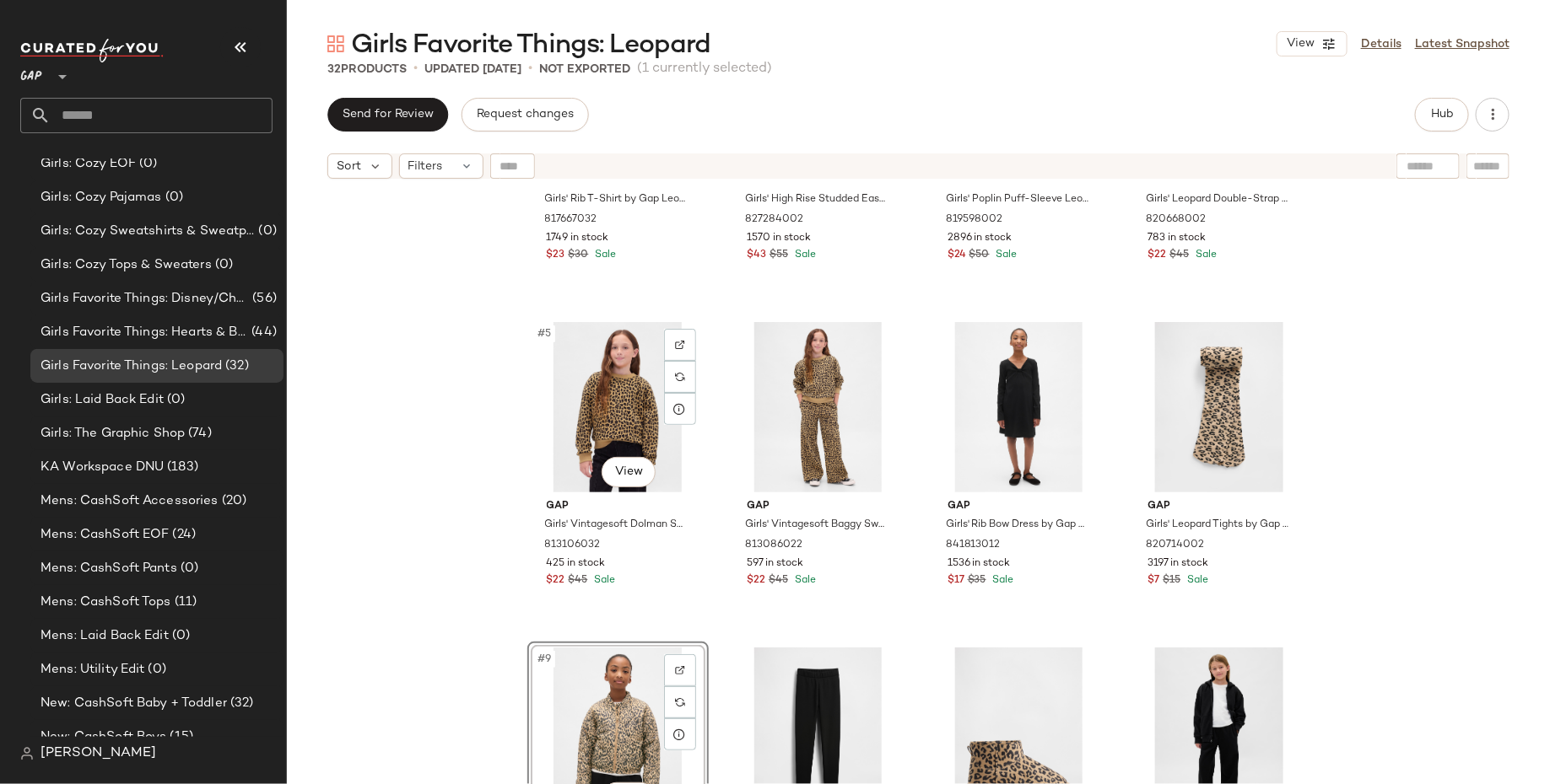
scroll to position [198, 0]
click at [599, 430] on div "#5 View" at bounding box center [618, 408] width 169 height 170
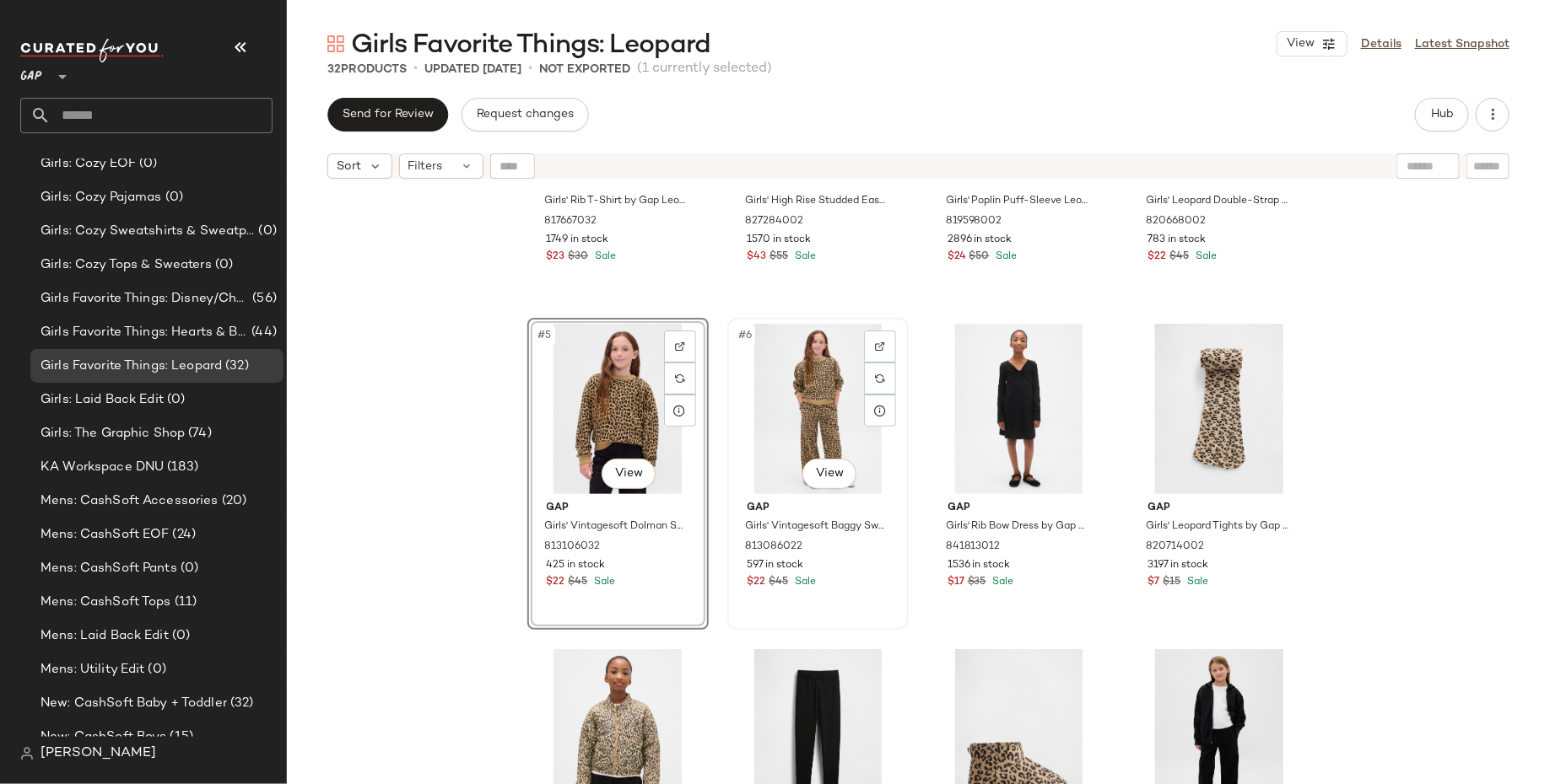
click at [801, 414] on div "#6 View" at bounding box center [817, 408] width 169 height 170
click at [376, 421] on div "Gap Girls' Rib T-Shirt by Gap Leopard Size S (6/7) 817667032 1749 in stock $23 …" at bounding box center [918, 507] width 1263 height 639
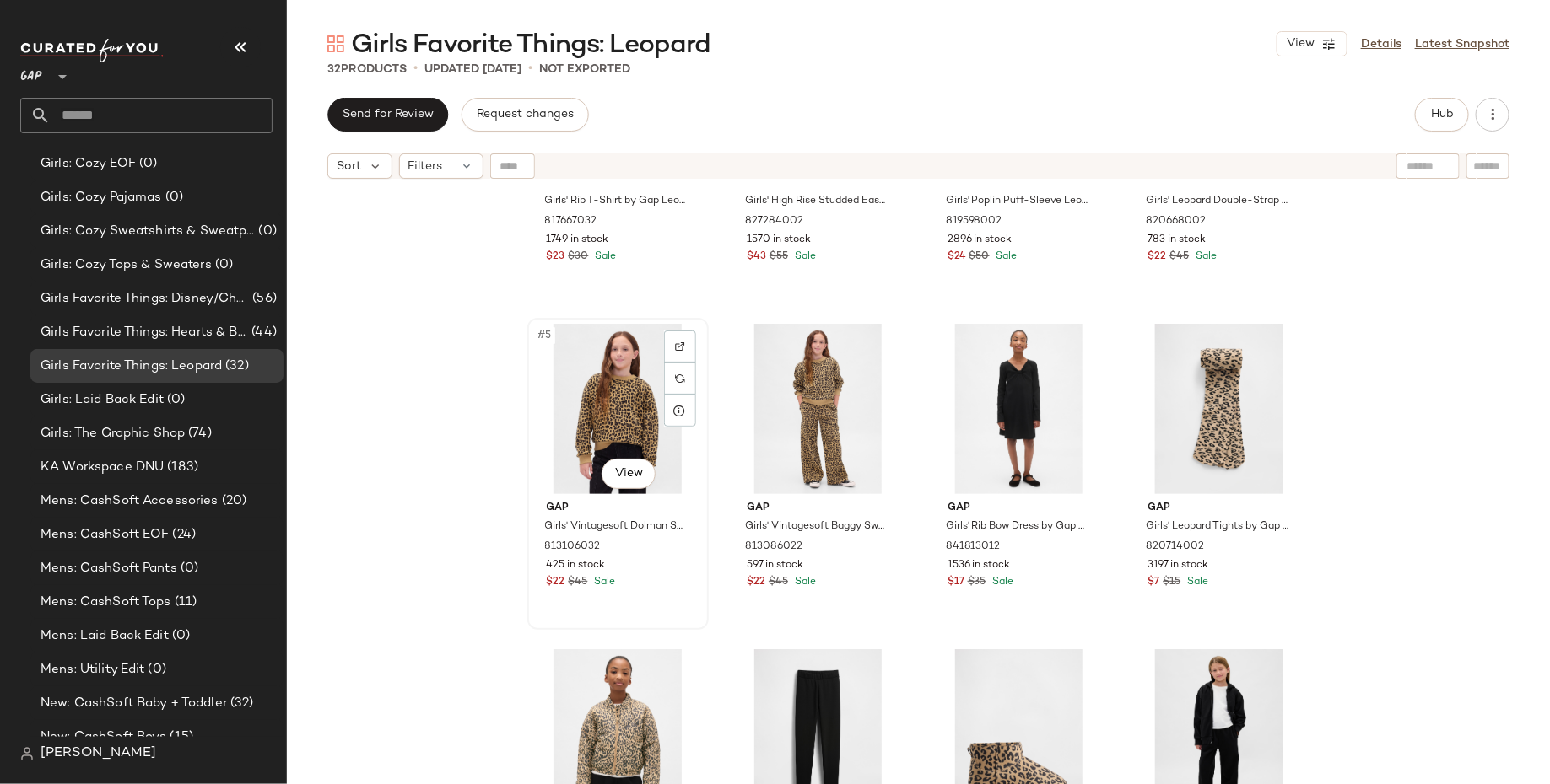
click at [582, 421] on div "#5 View" at bounding box center [618, 408] width 169 height 170
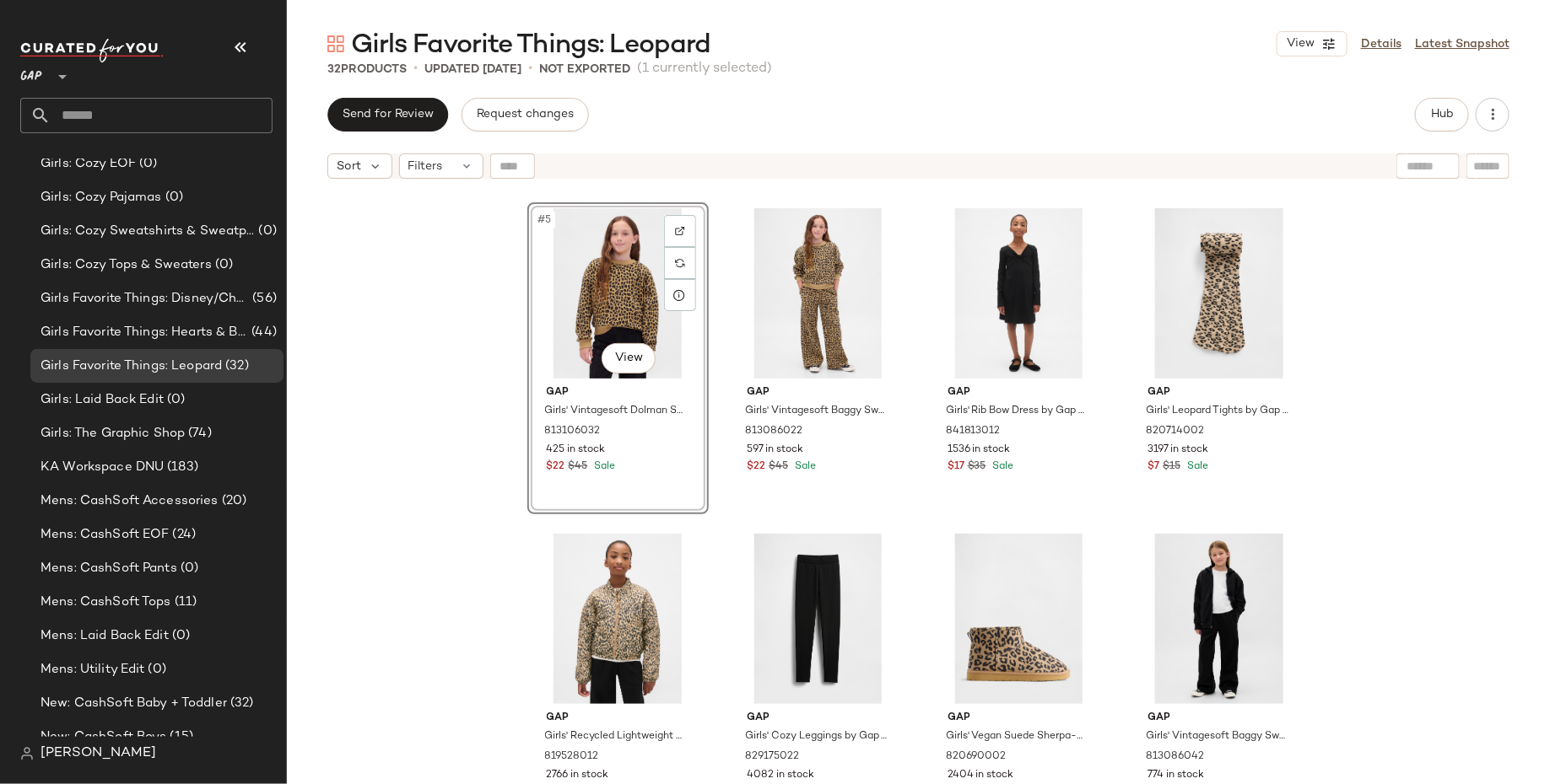
scroll to position [321, 0]
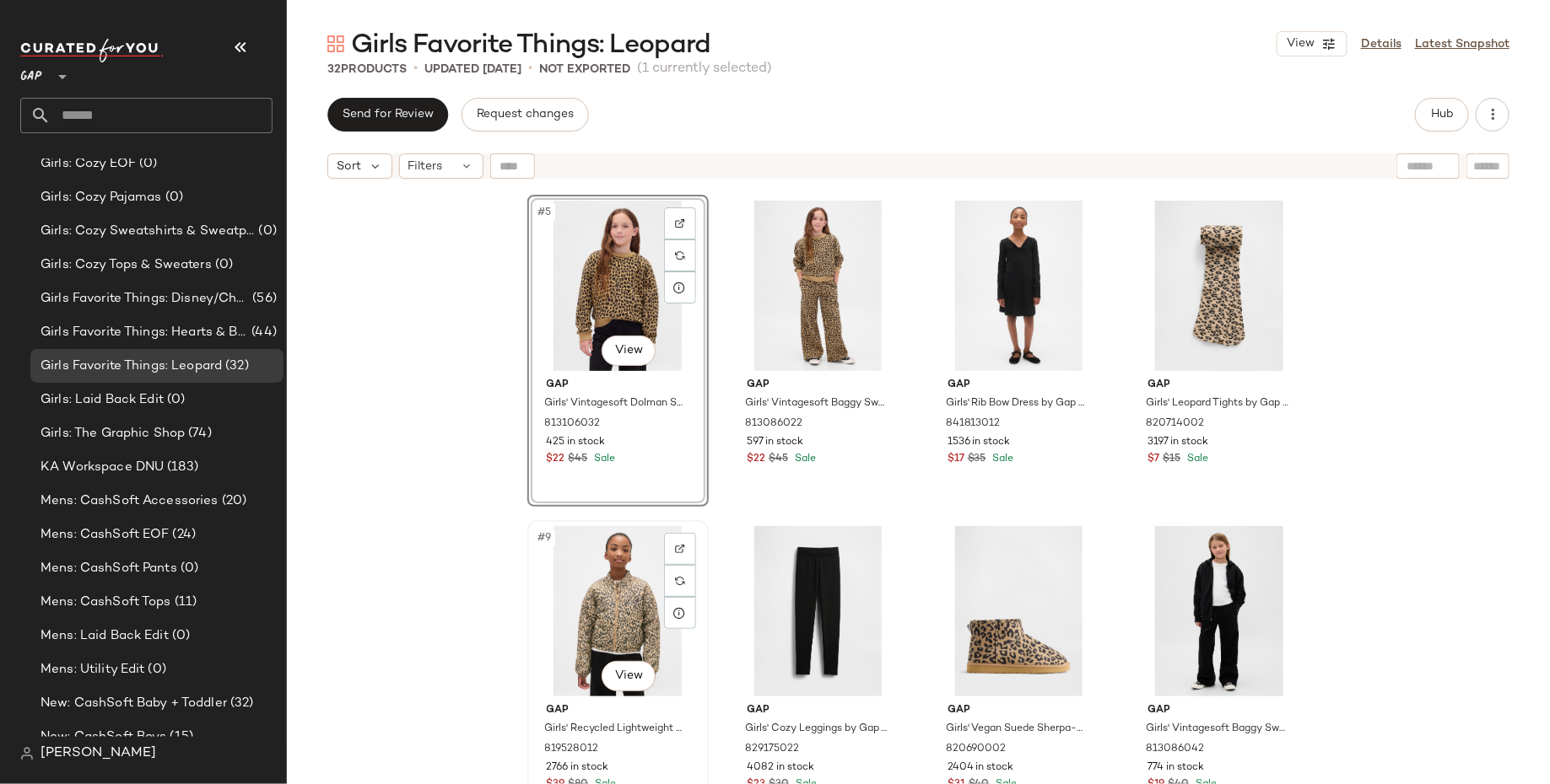
click at [596, 589] on div "#9 View" at bounding box center [618, 611] width 169 height 170
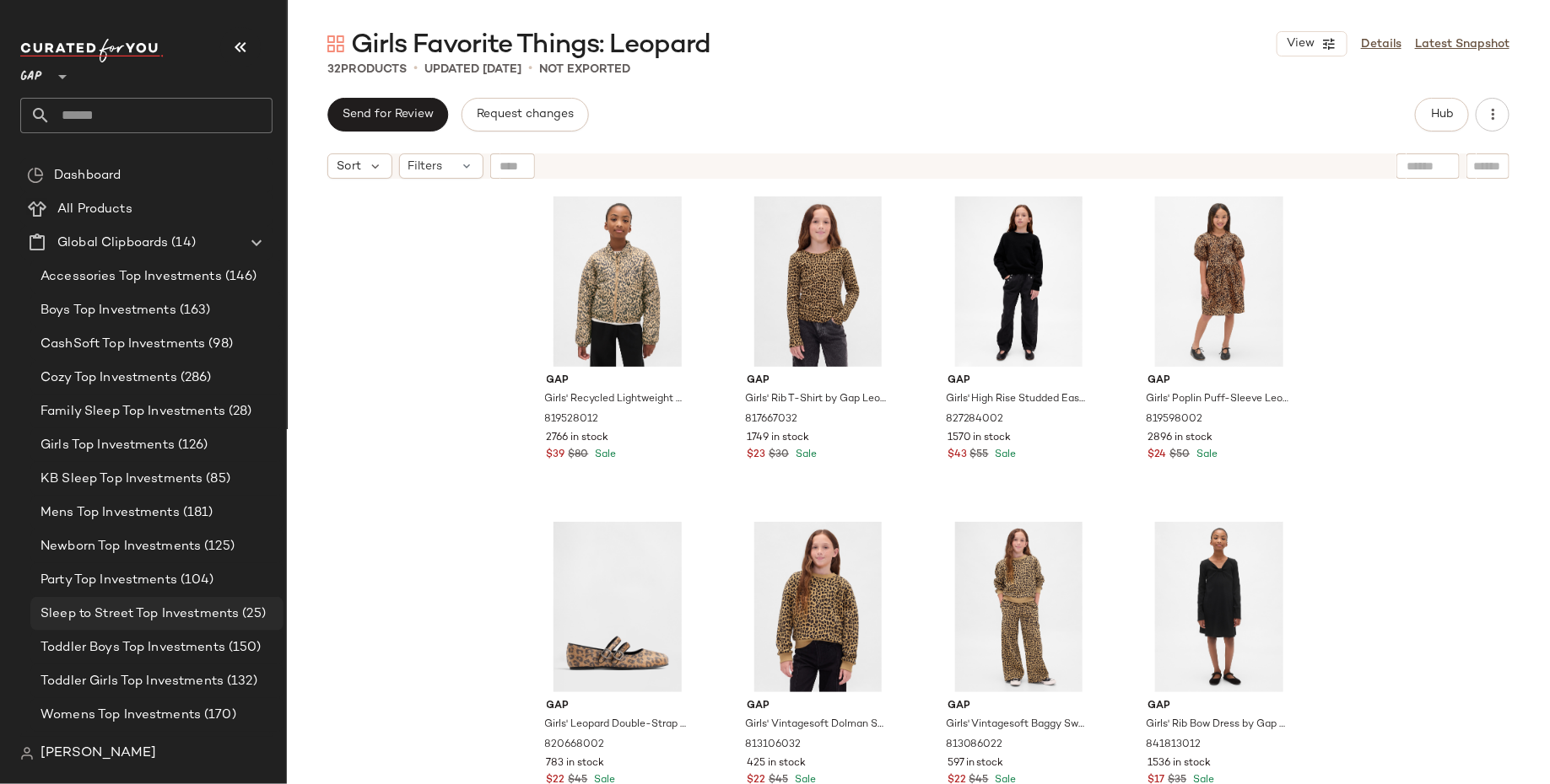
scroll to position [72, 0]
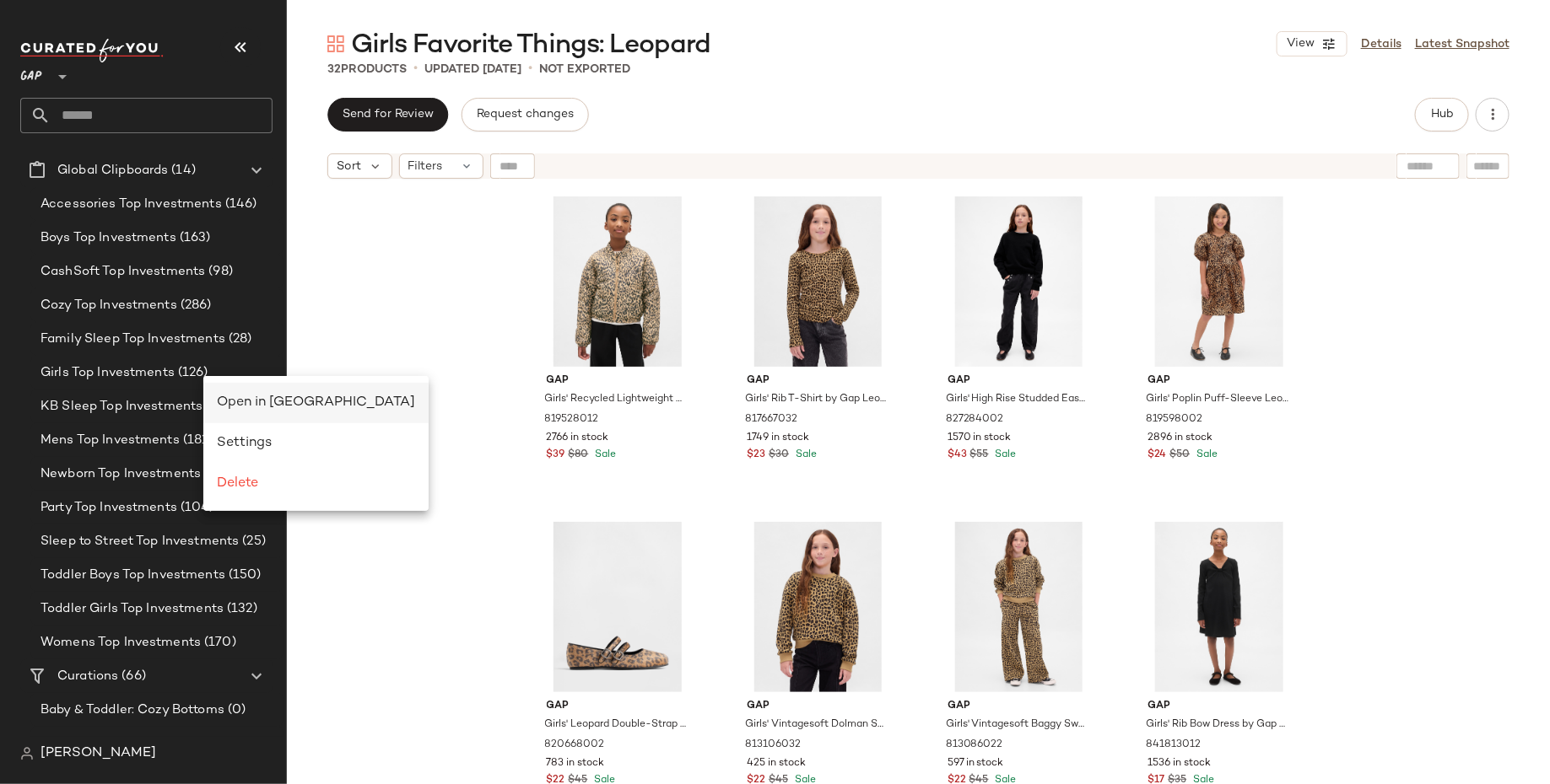
click at [233, 402] on span "Open in [GEOGRAPHIC_DATA]" at bounding box center [316, 402] width 198 height 14
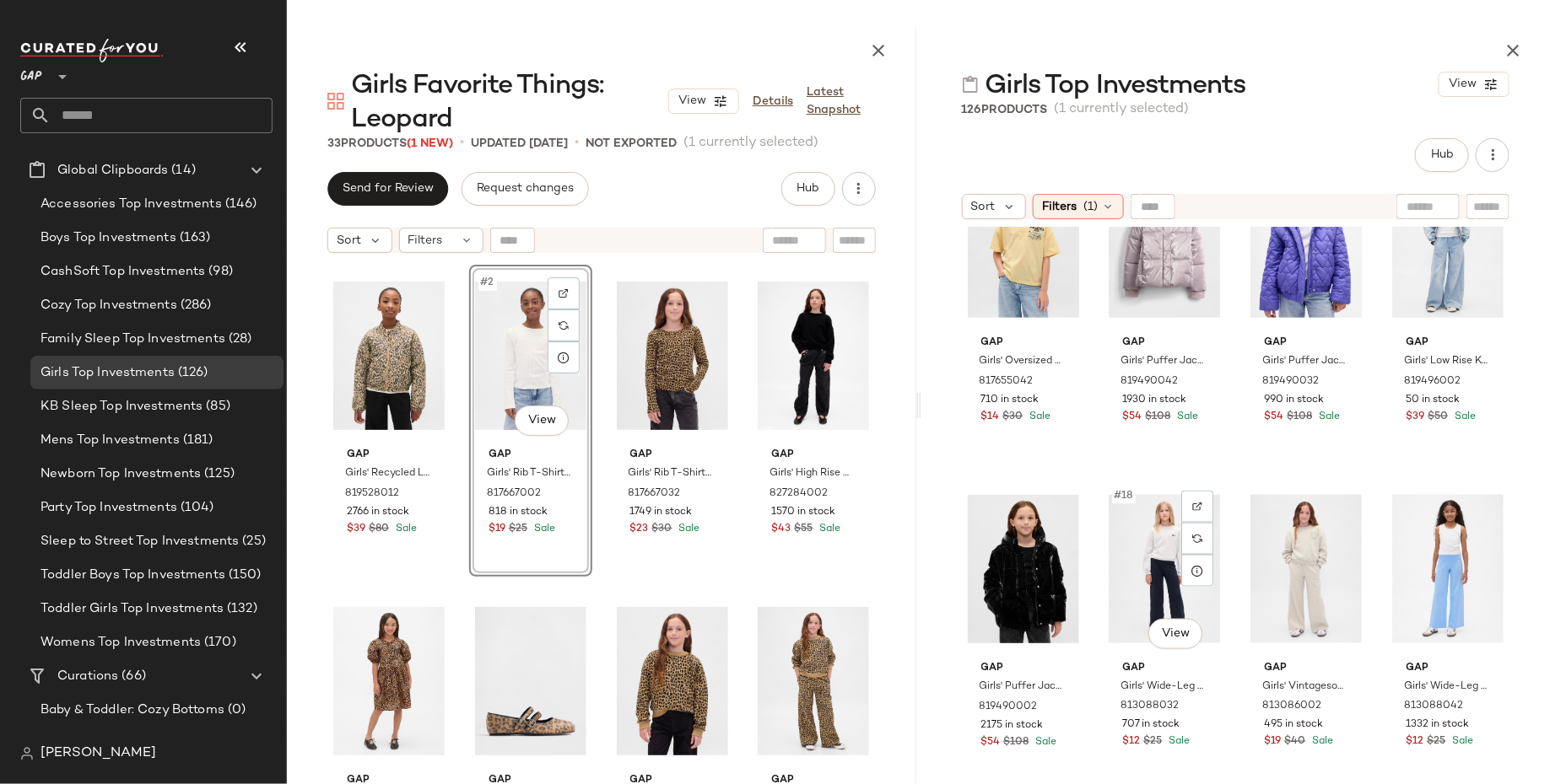
scroll to position [1092, 0]
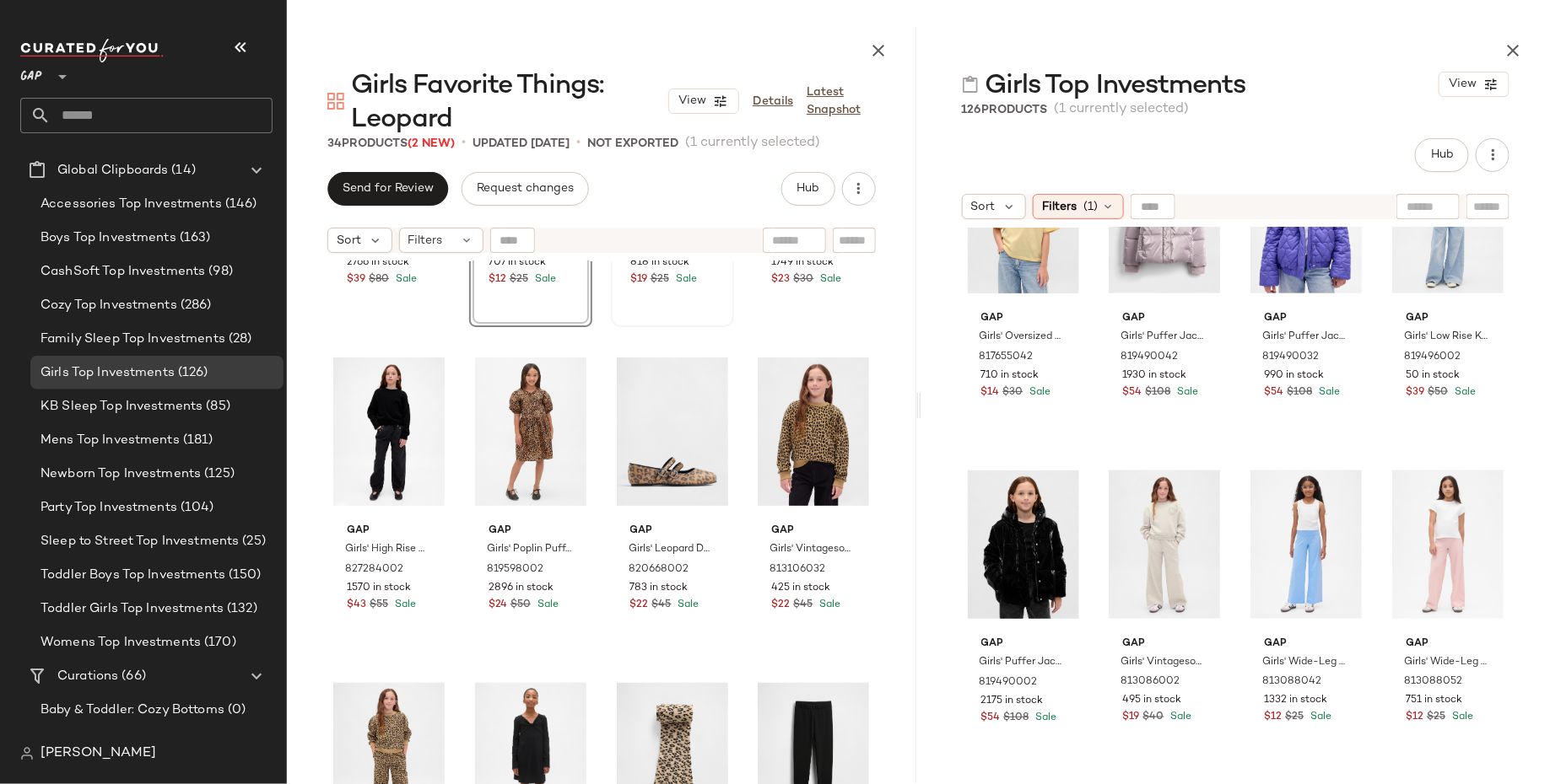
scroll to position [262, 0]
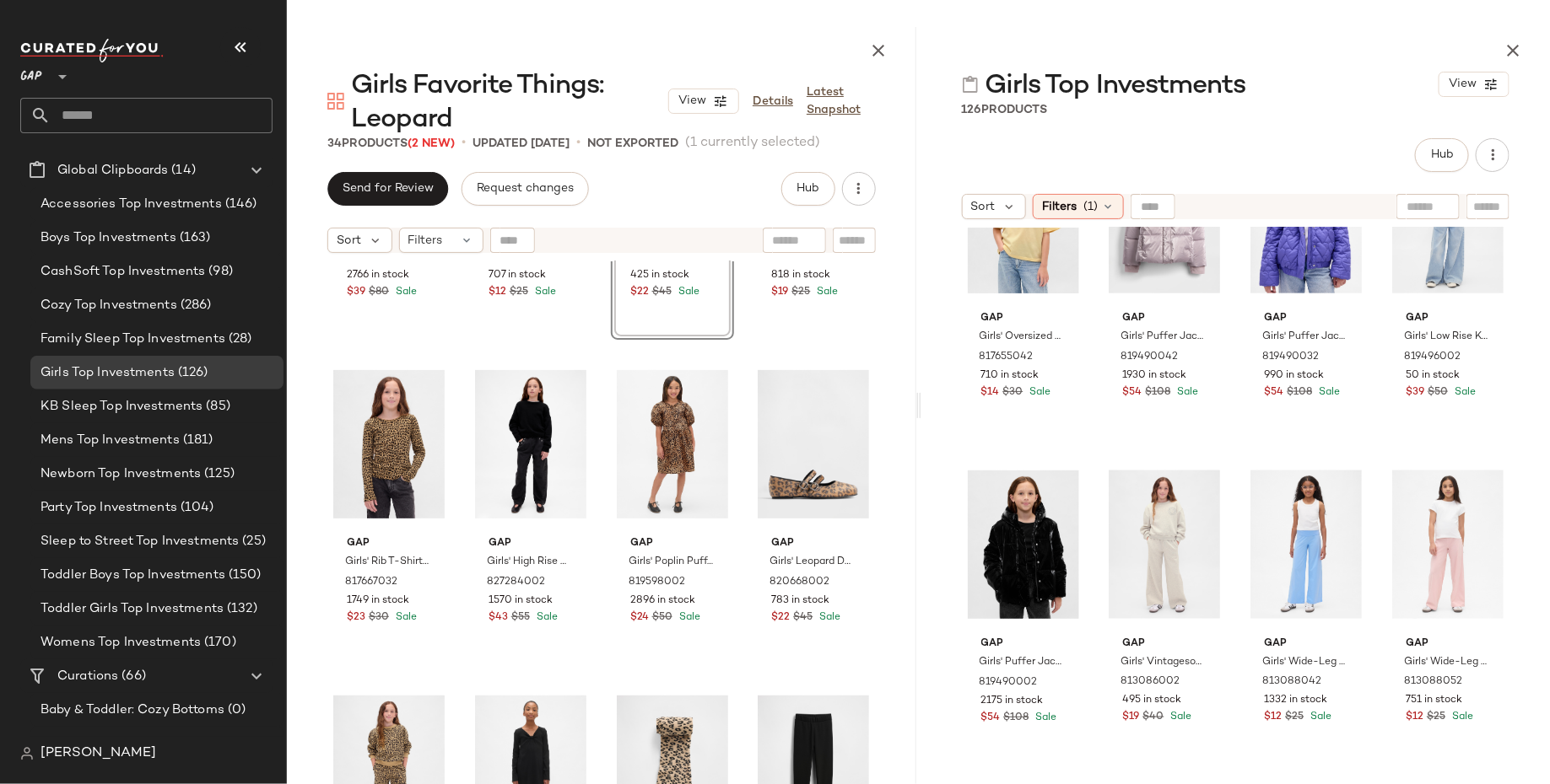
scroll to position [291, 0]
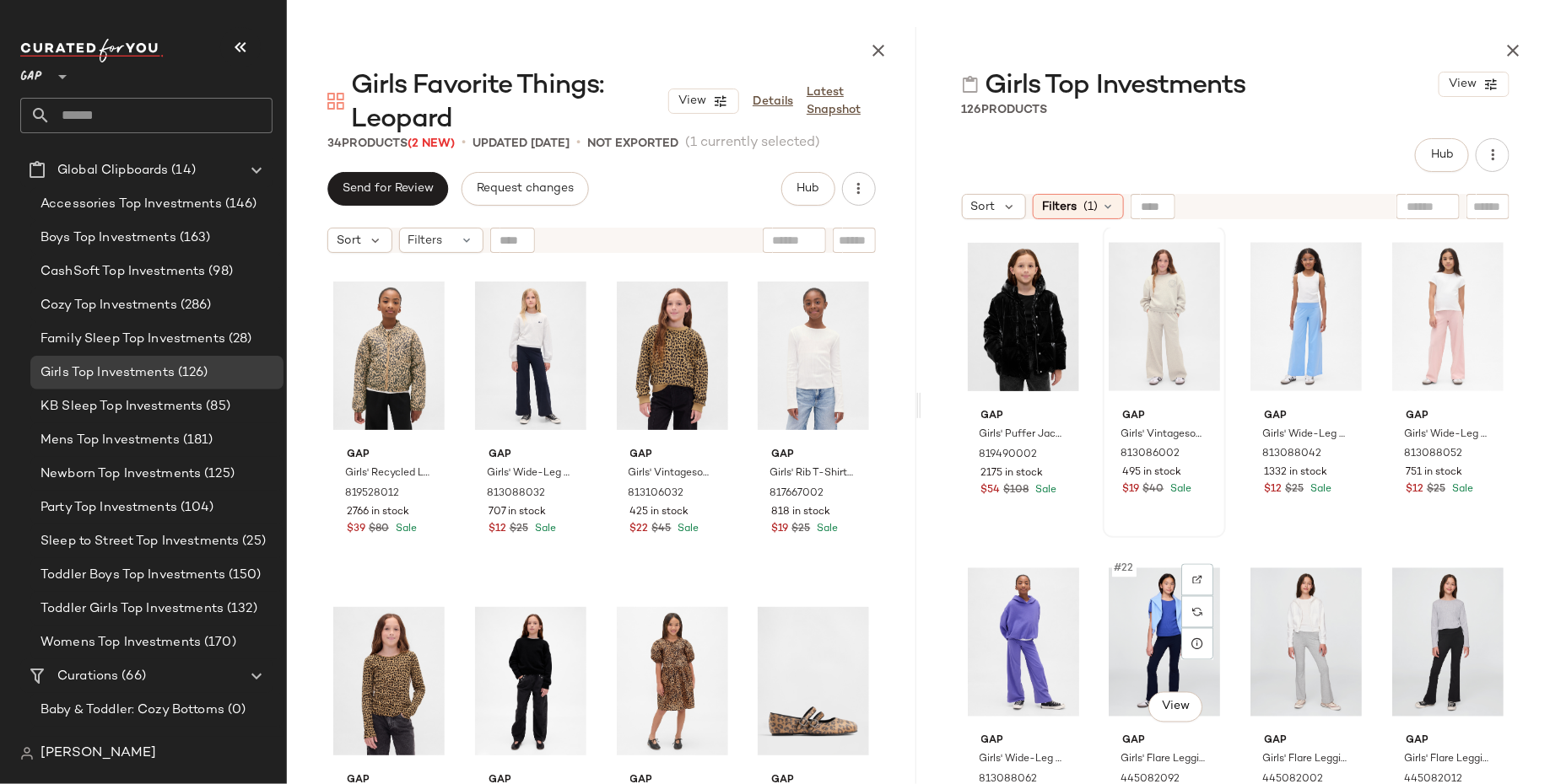
scroll to position [1249, 0]
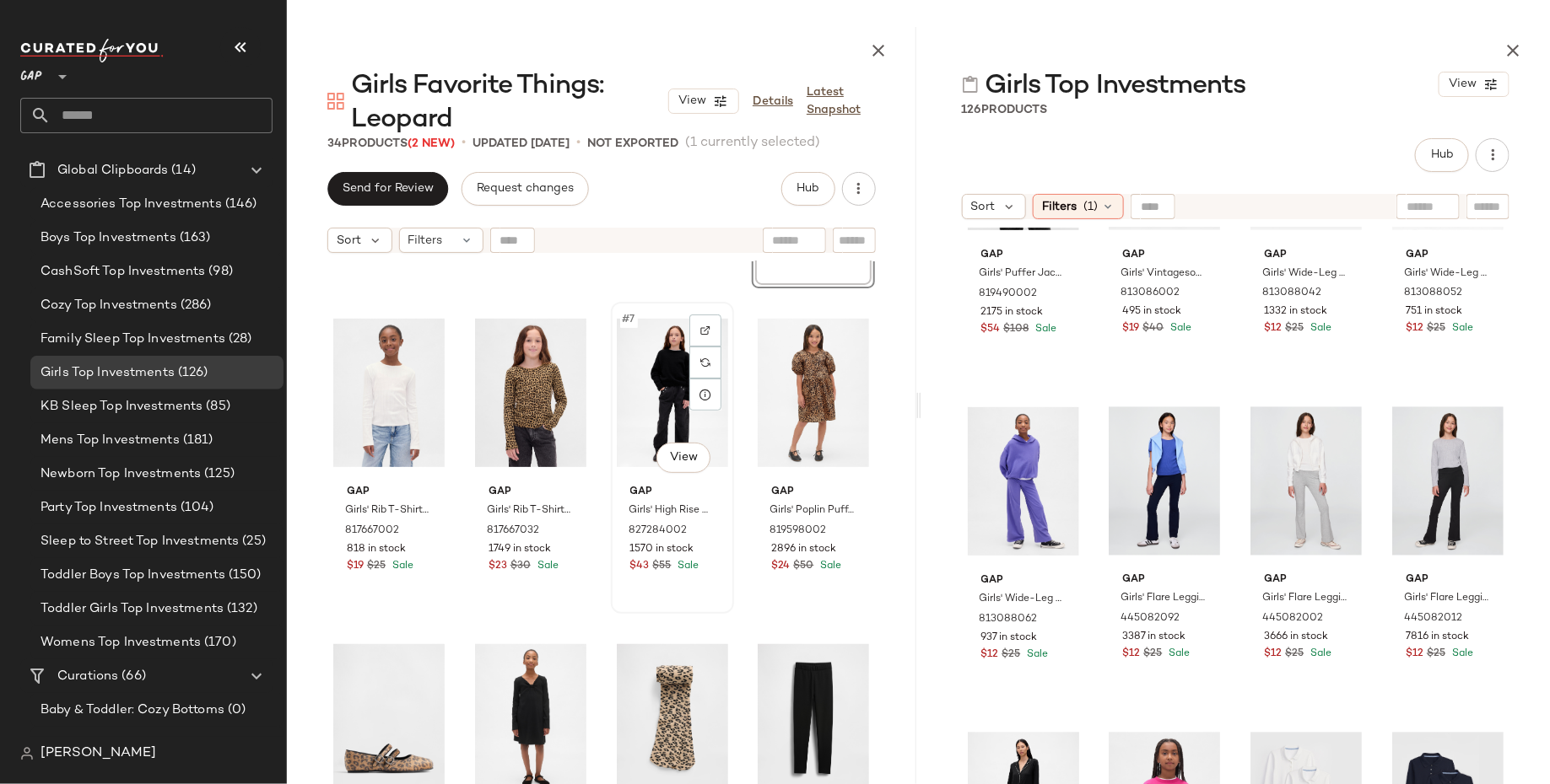
scroll to position [290, 0]
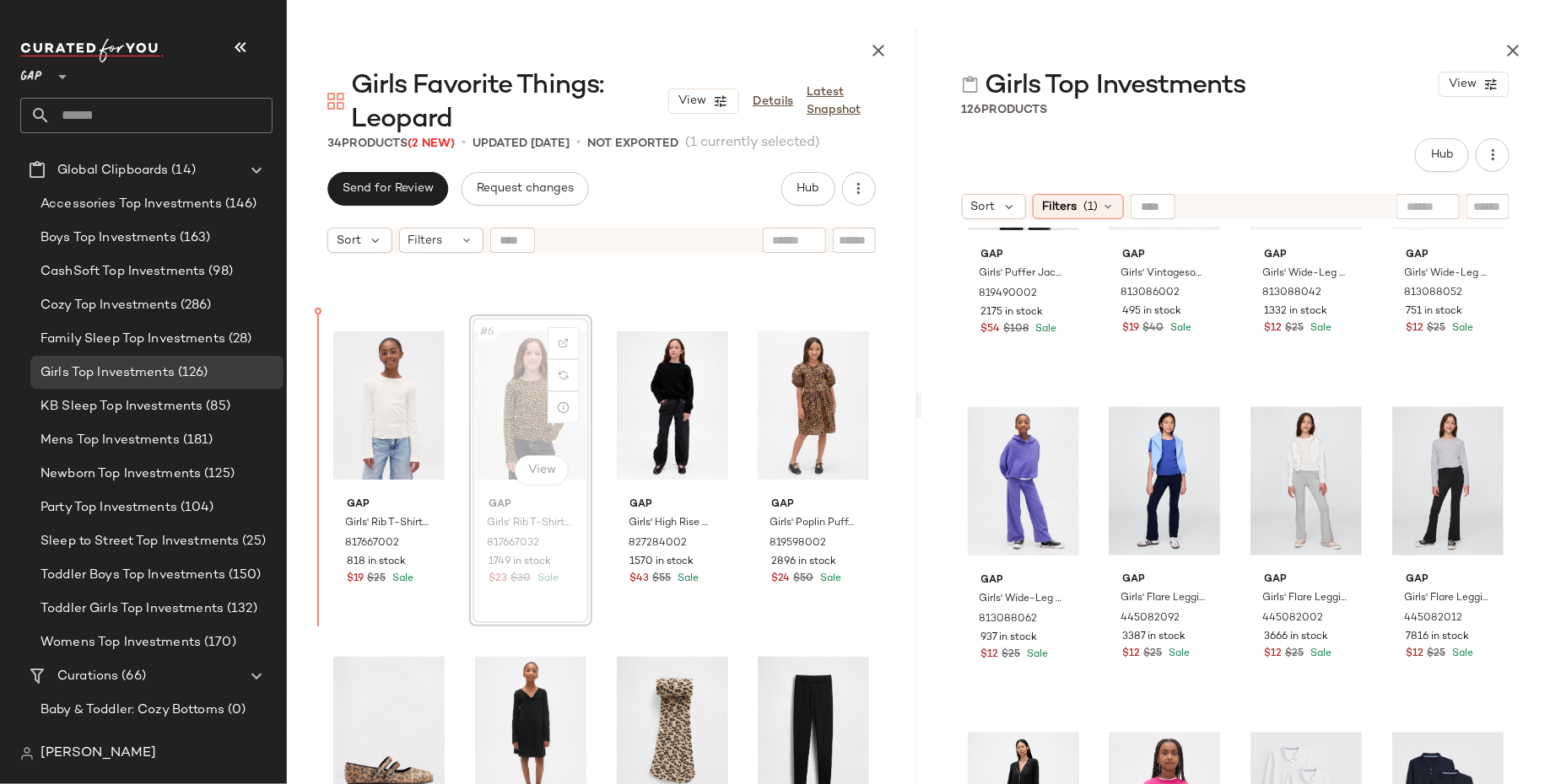
scroll to position [264, 0]
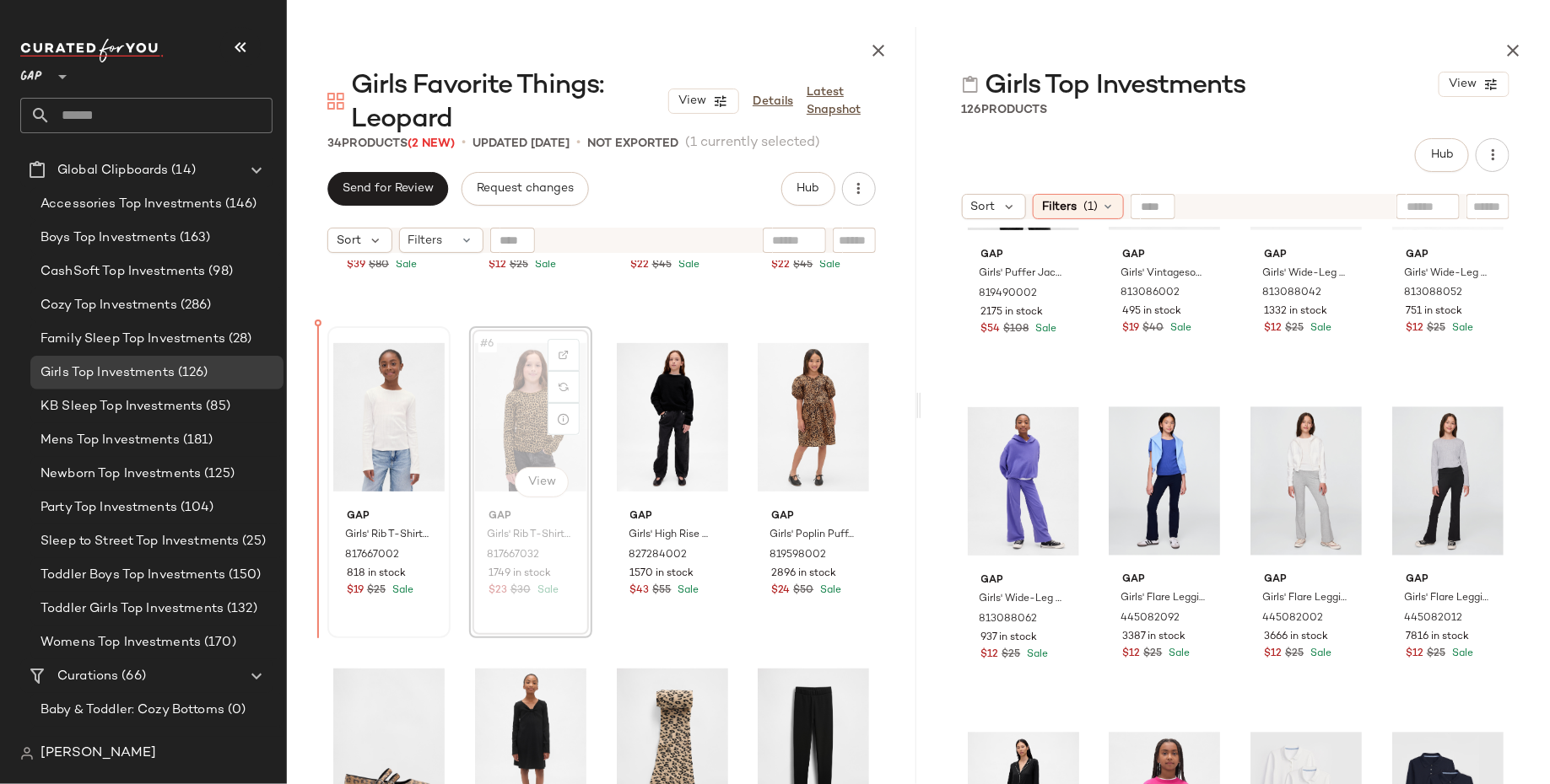
drag, startPoint x: 499, startPoint y: 393, endPoint x: 331, endPoint y: 411, distance: 169.0
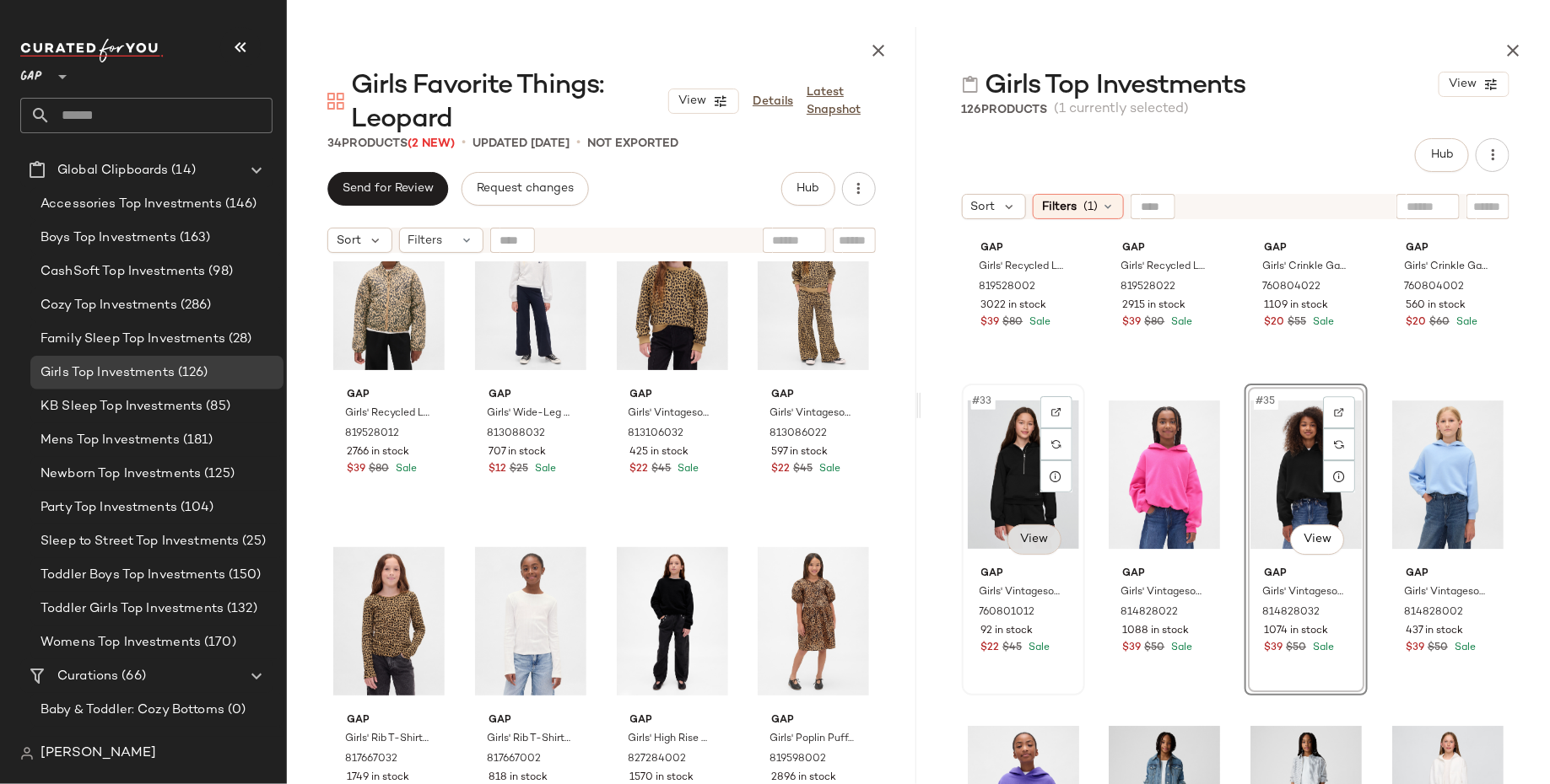
scroll to position [2450, 0]
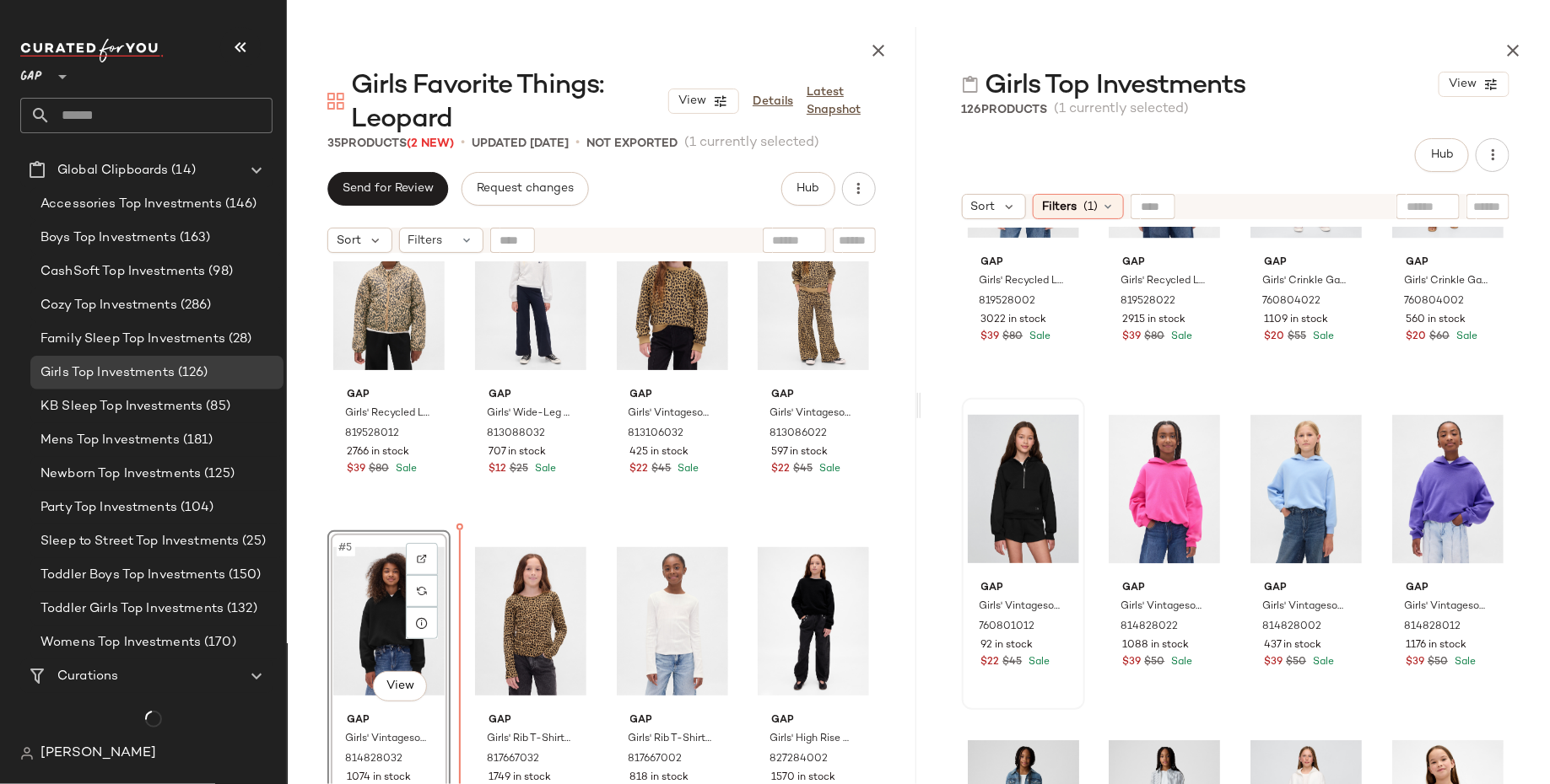
drag, startPoint x: 1271, startPoint y: 478, endPoint x: 1259, endPoint y: 479, distance: 12.0
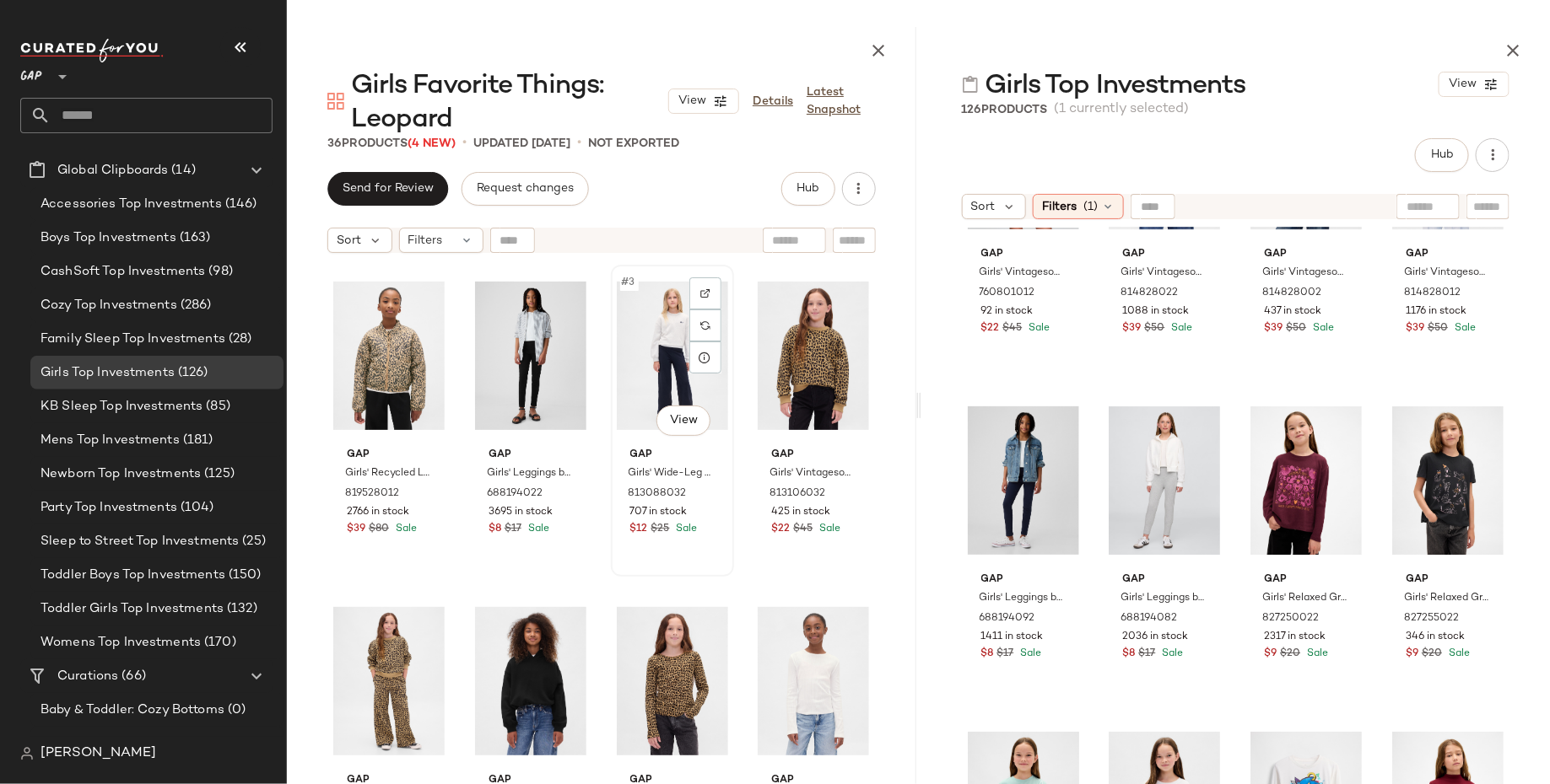
click at [647, 361] on div "#3 View" at bounding box center [672, 355] width 111 height 170
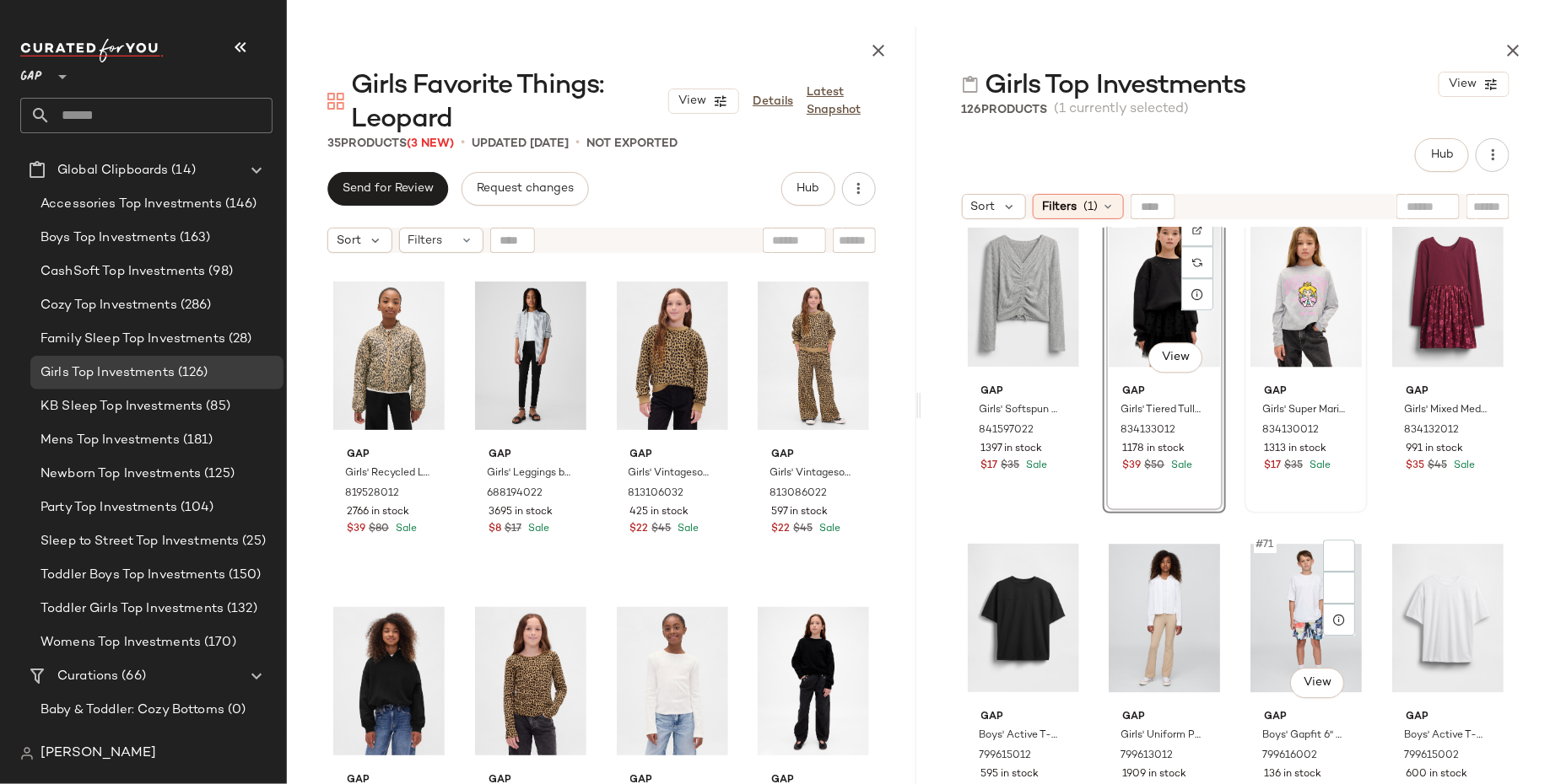
scroll to position [5297, 0]
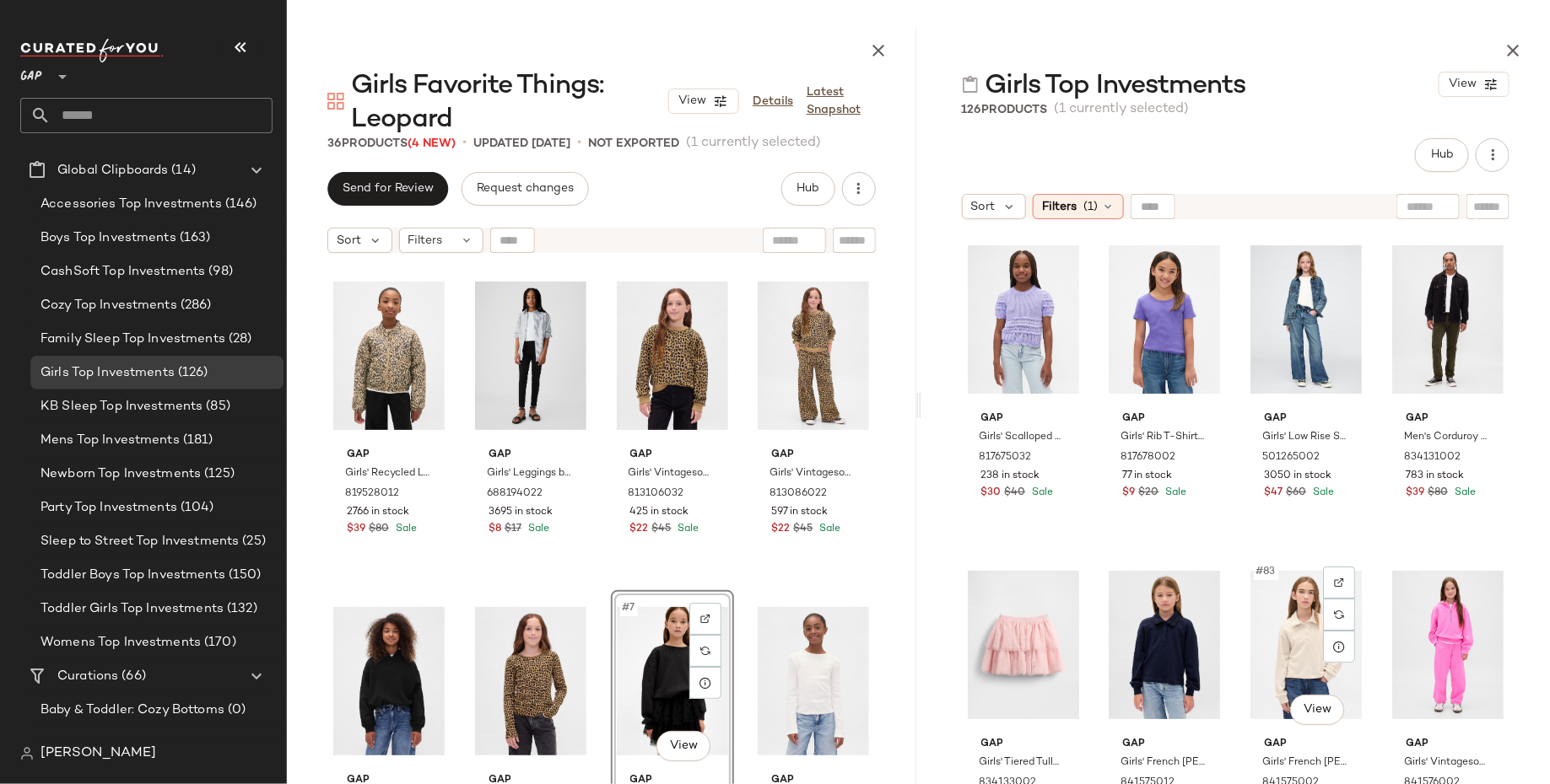
scroll to position [6202, 0]
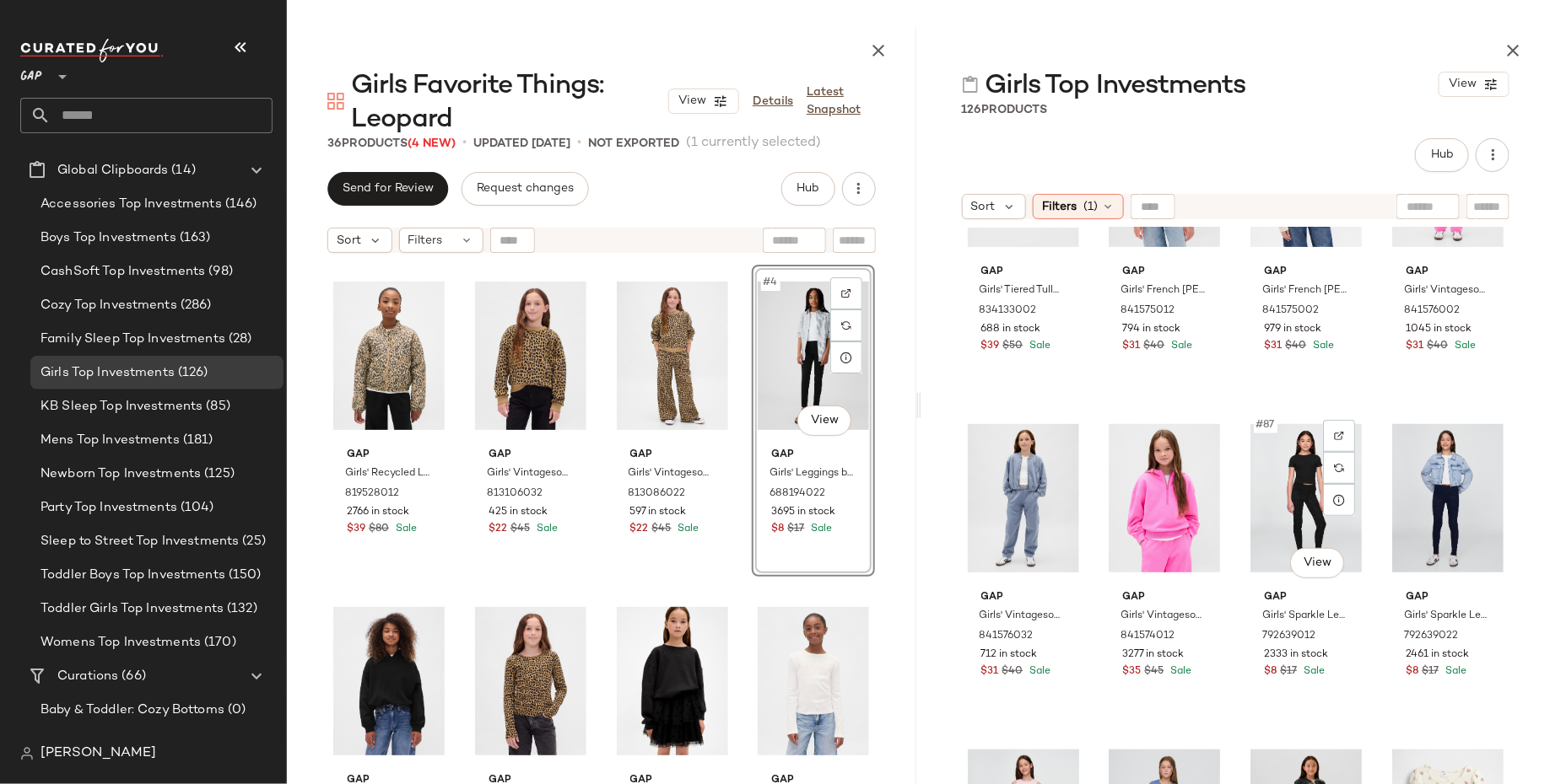
scroll to position [6676, 0]
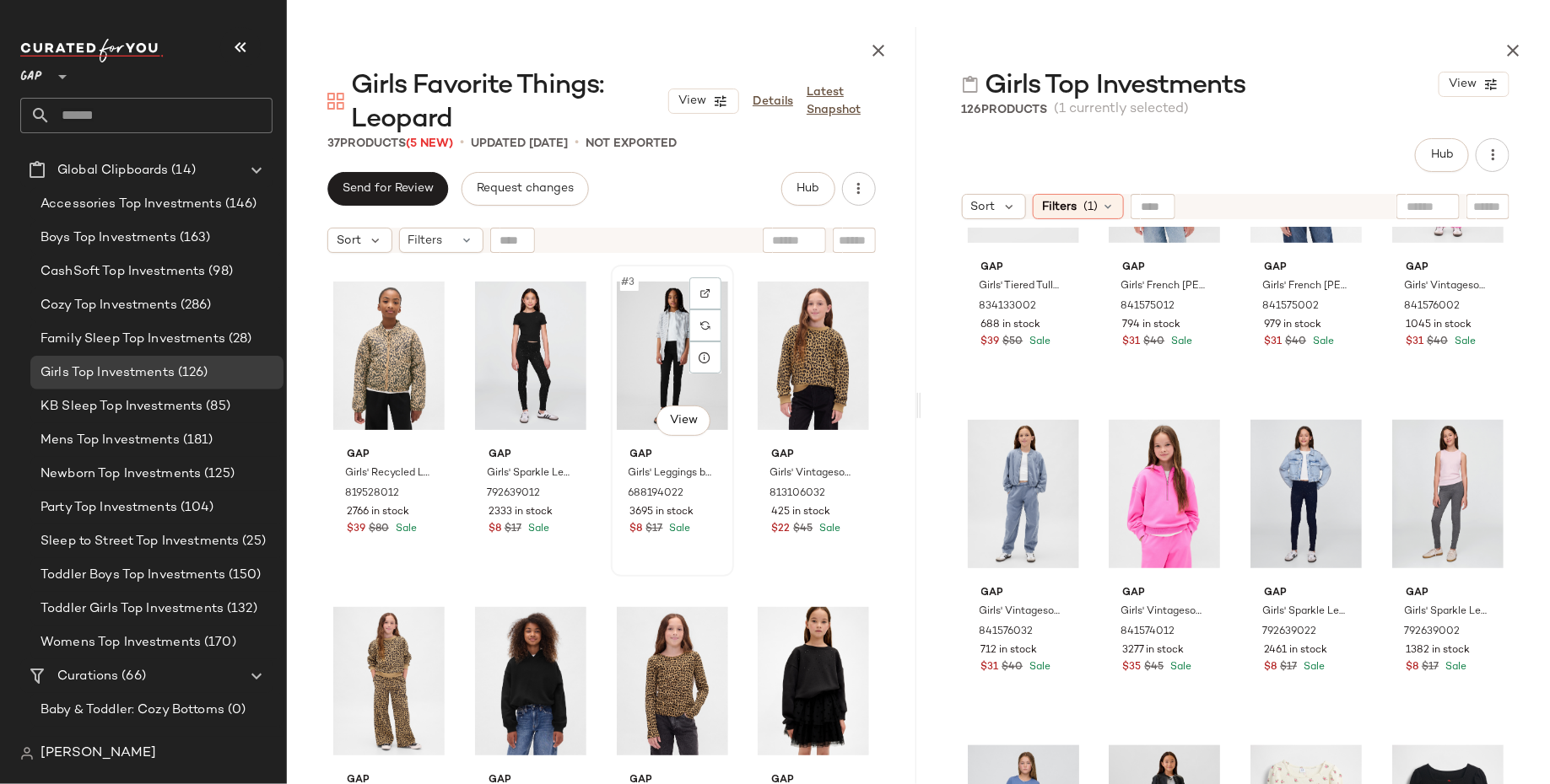
click at [652, 353] on div "#3 View" at bounding box center [672, 355] width 111 height 170
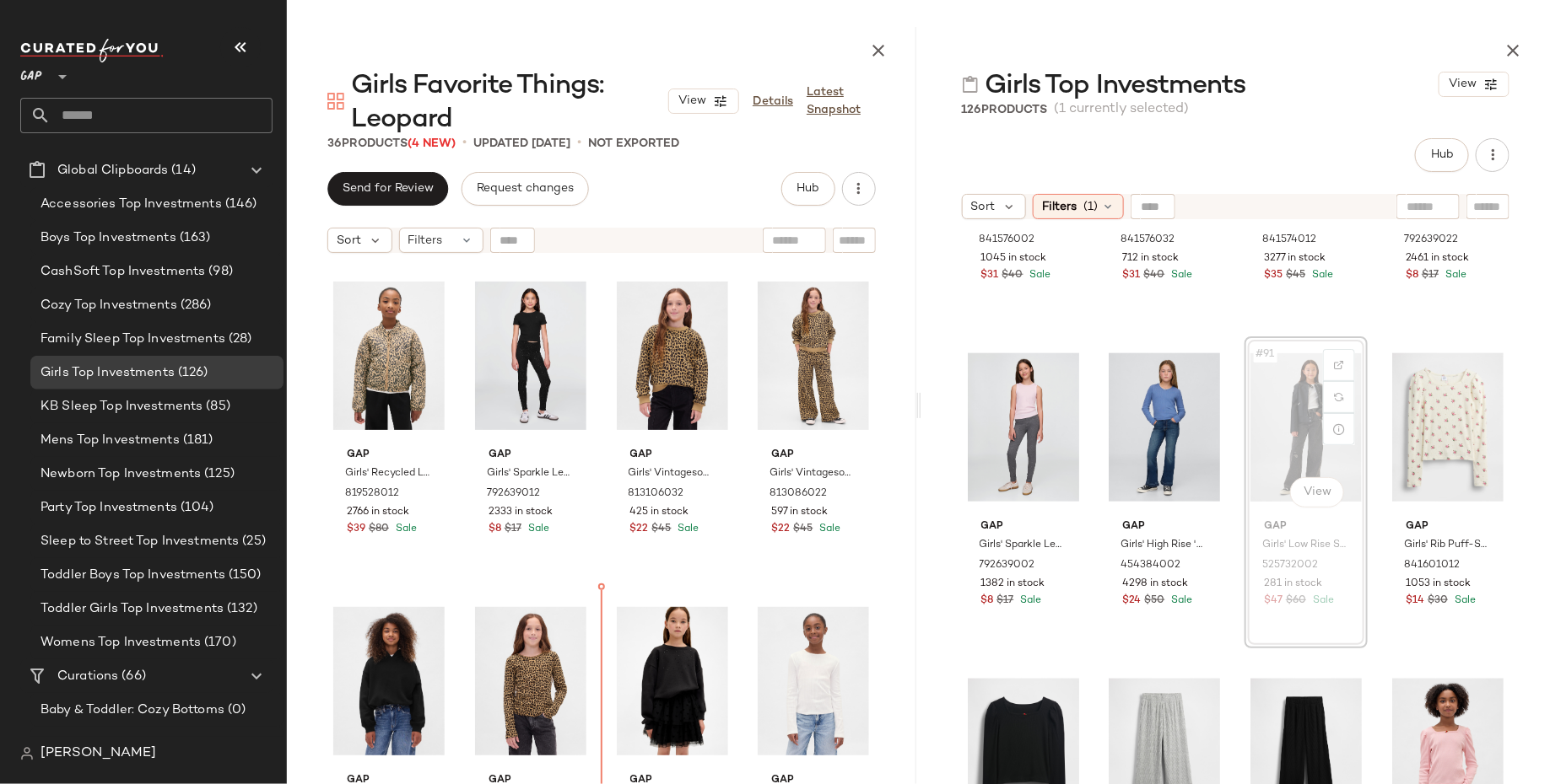
scroll to position [13, 0]
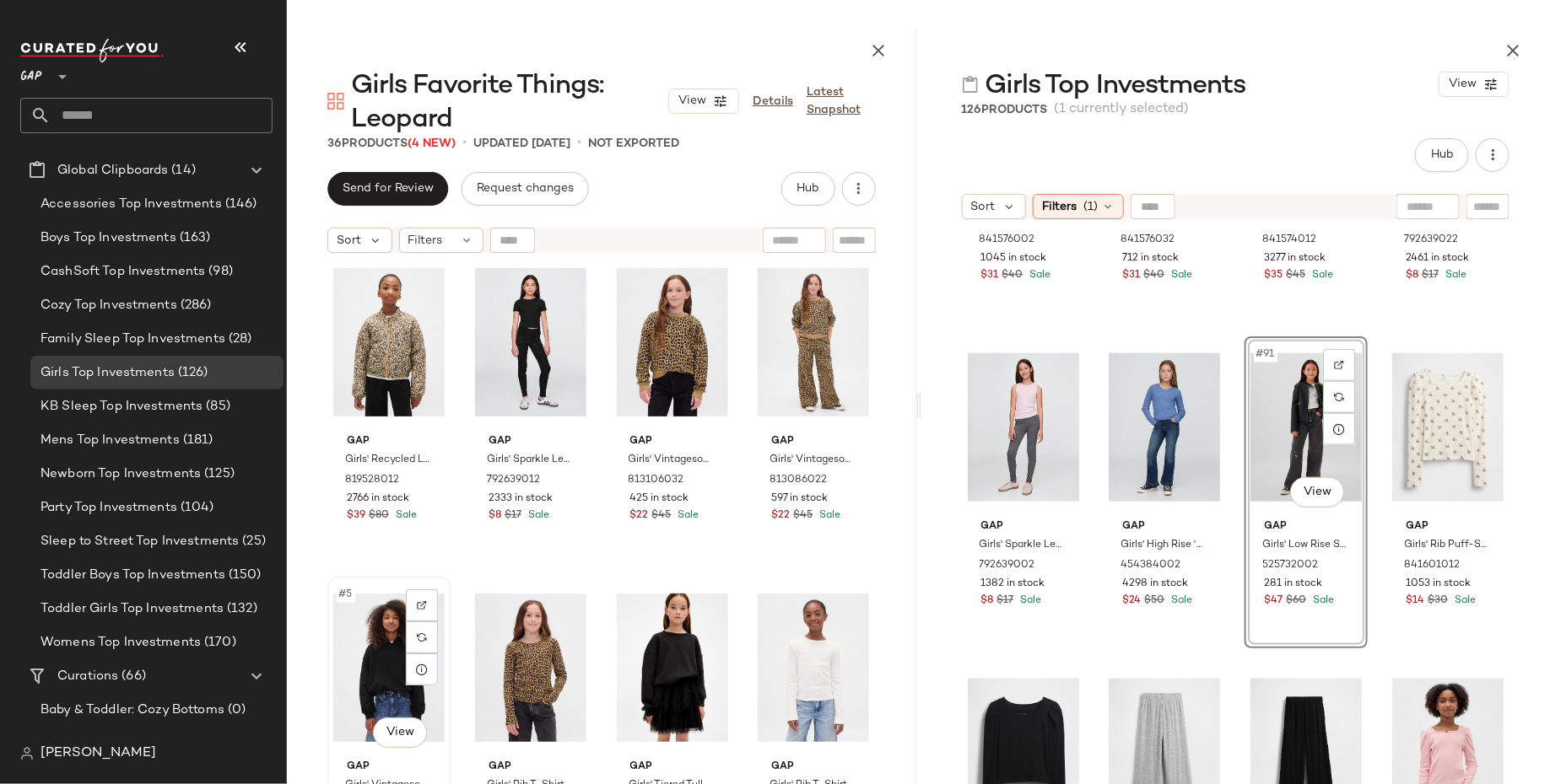
click at [368, 678] on div "#5 View" at bounding box center [388, 667] width 111 height 170
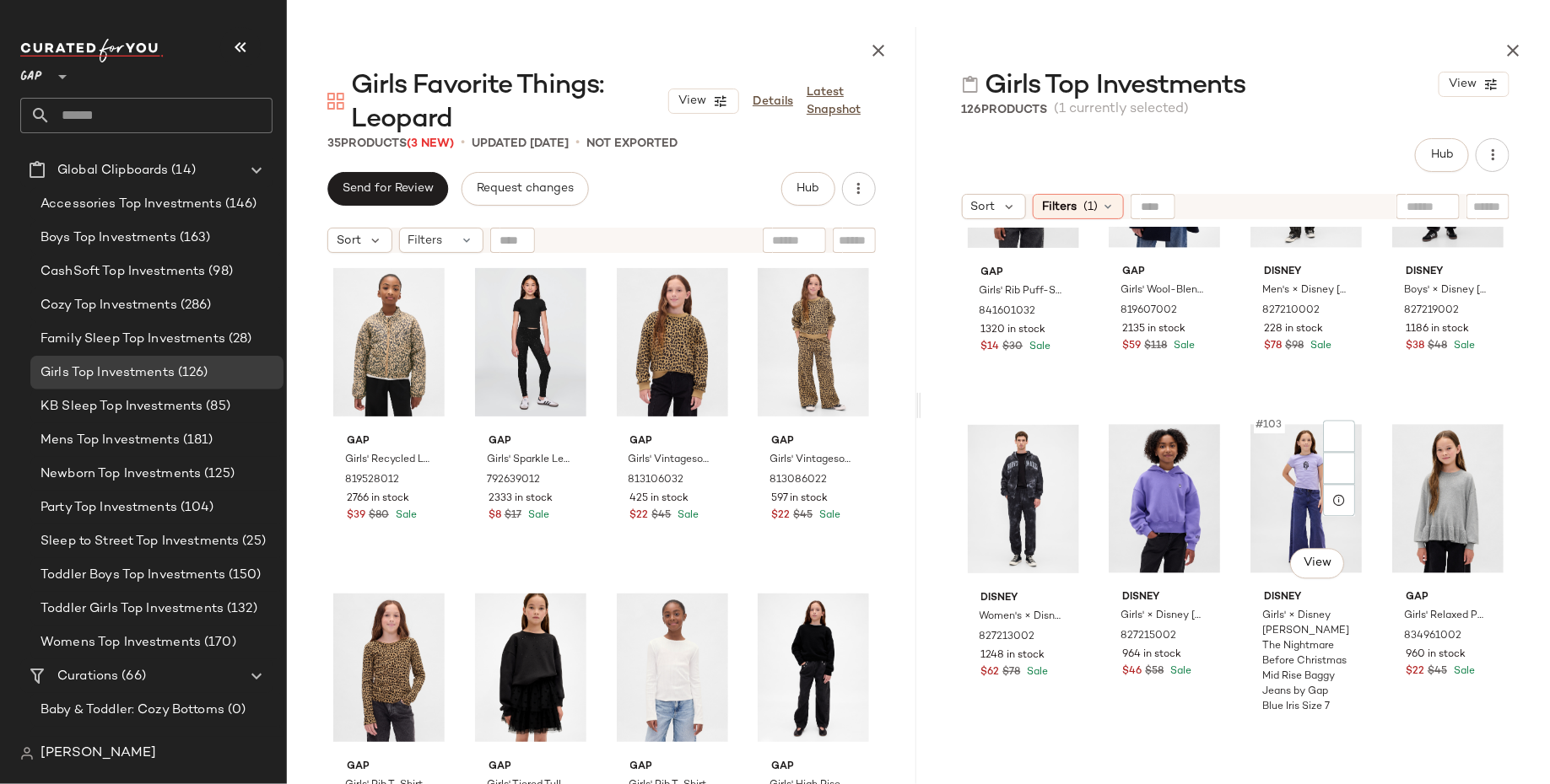
scroll to position [7973, 0]
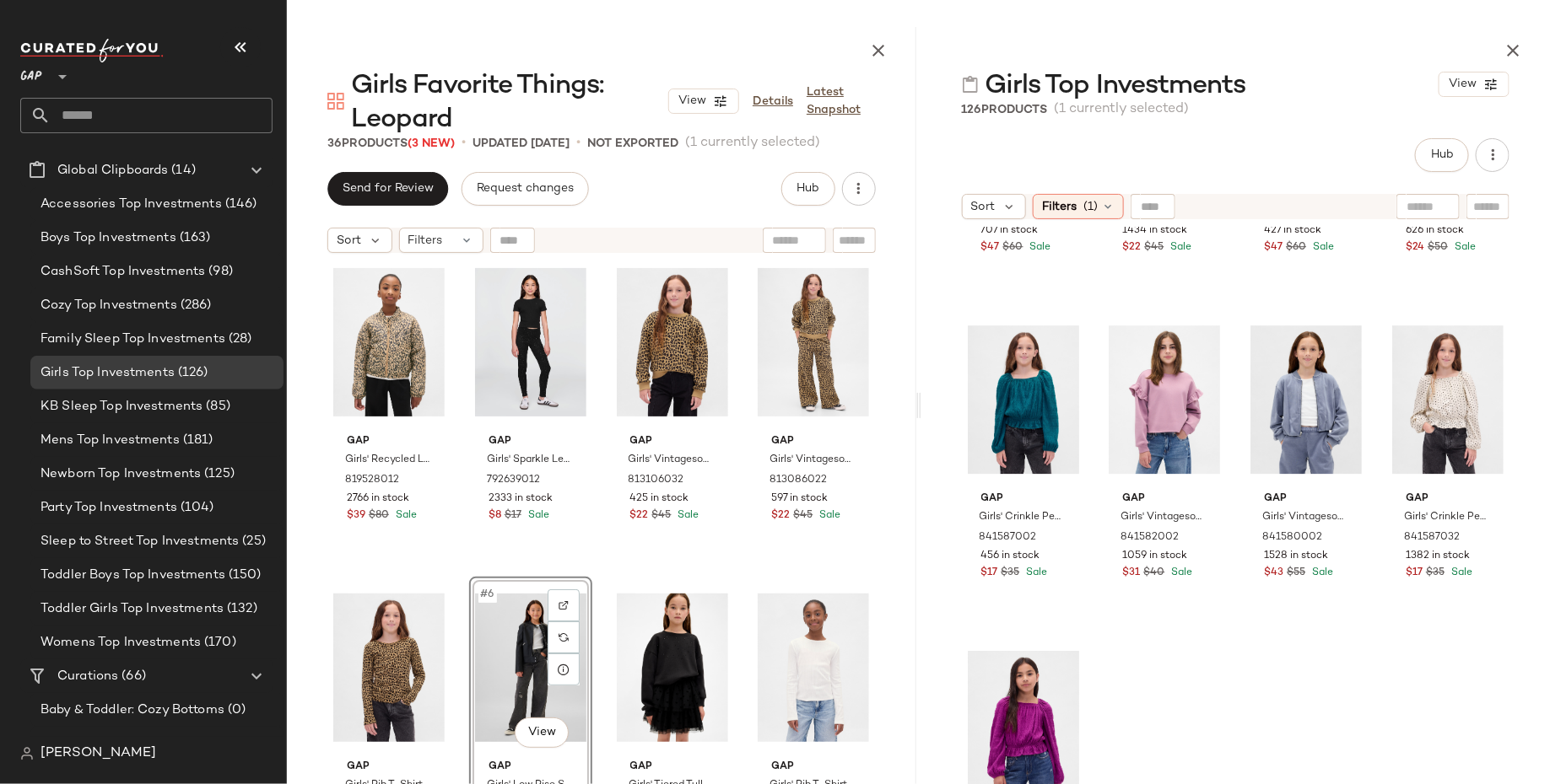
scroll to position [8803, 0]
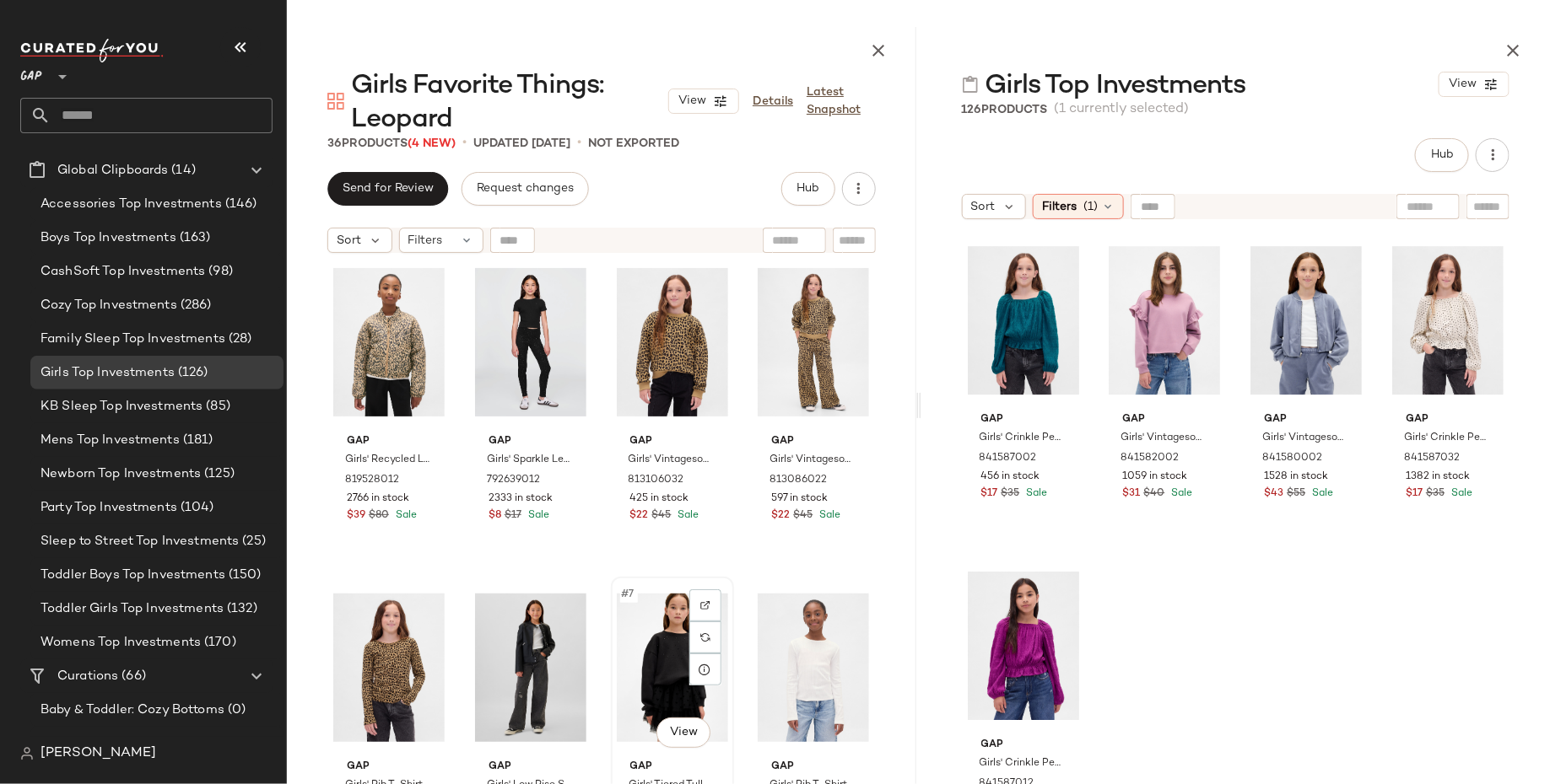
click at [638, 654] on div "#7 View" at bounding box center [672, 667] width 111 height 170
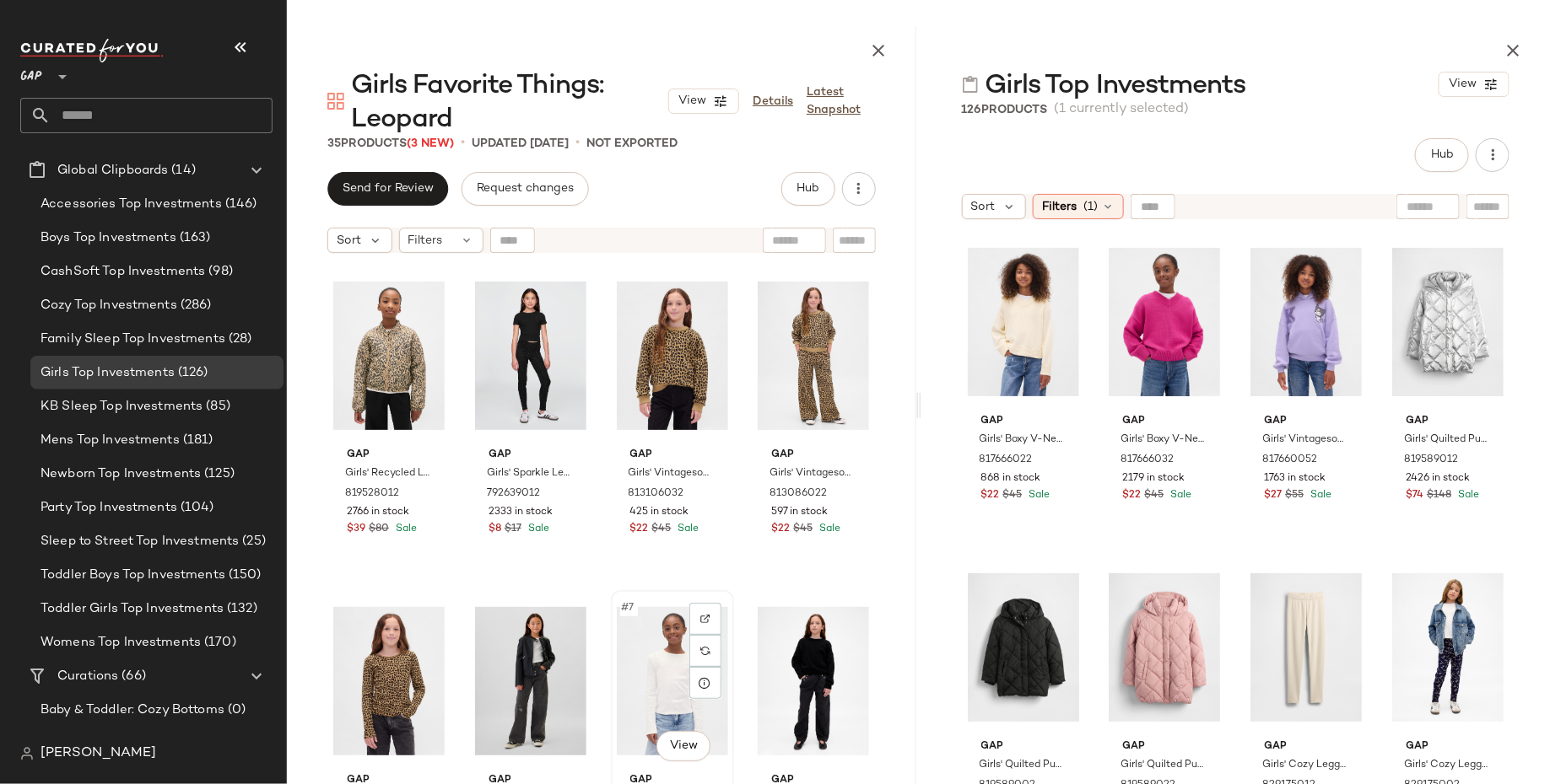
click at [653, 651] on div "#7 View" at bounding box center [672, 681] width 111 height 170
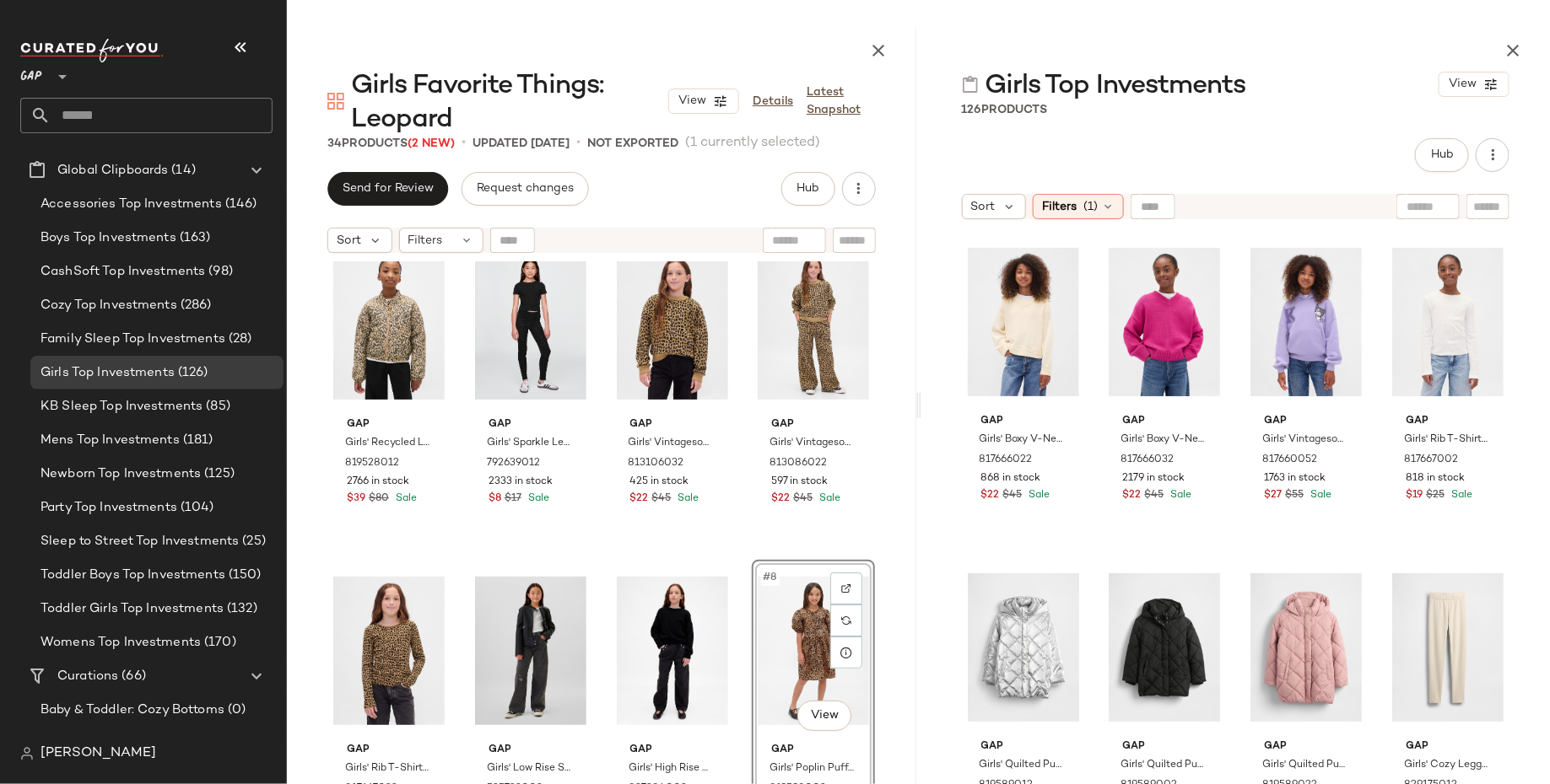
scroll to position [25, 0]
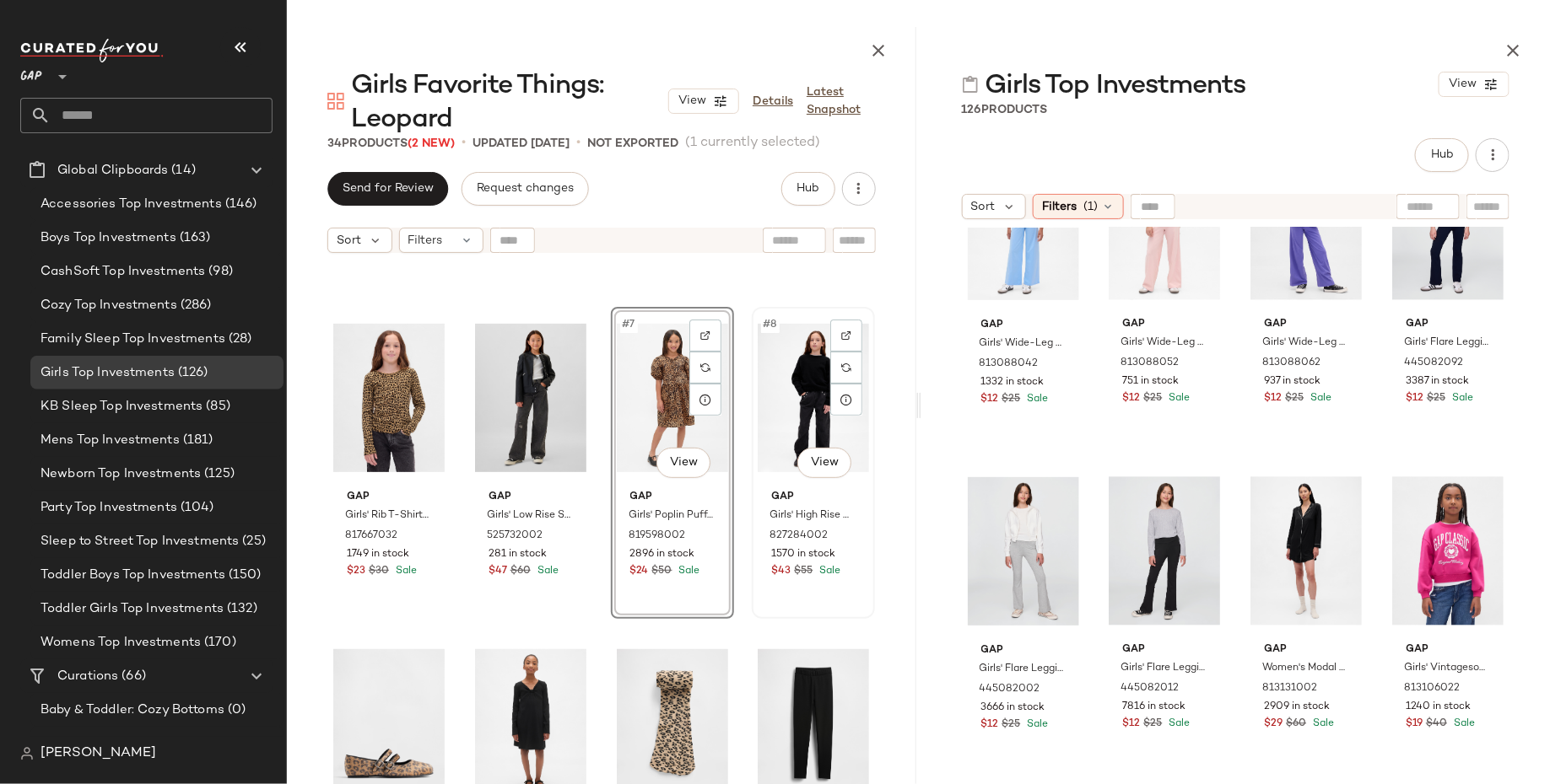
scroll to position [300, 0]
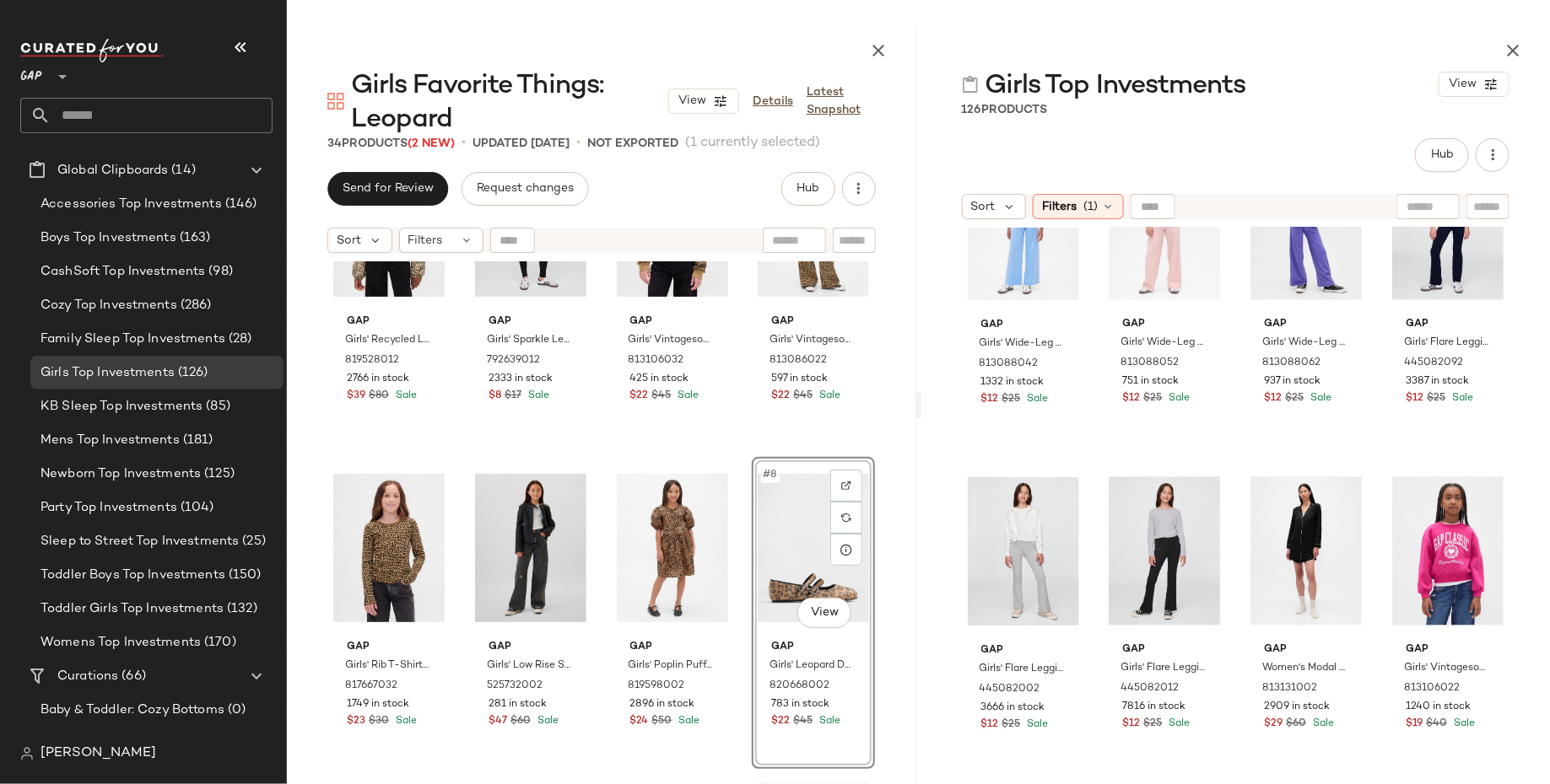
scroll to position [133, 0]
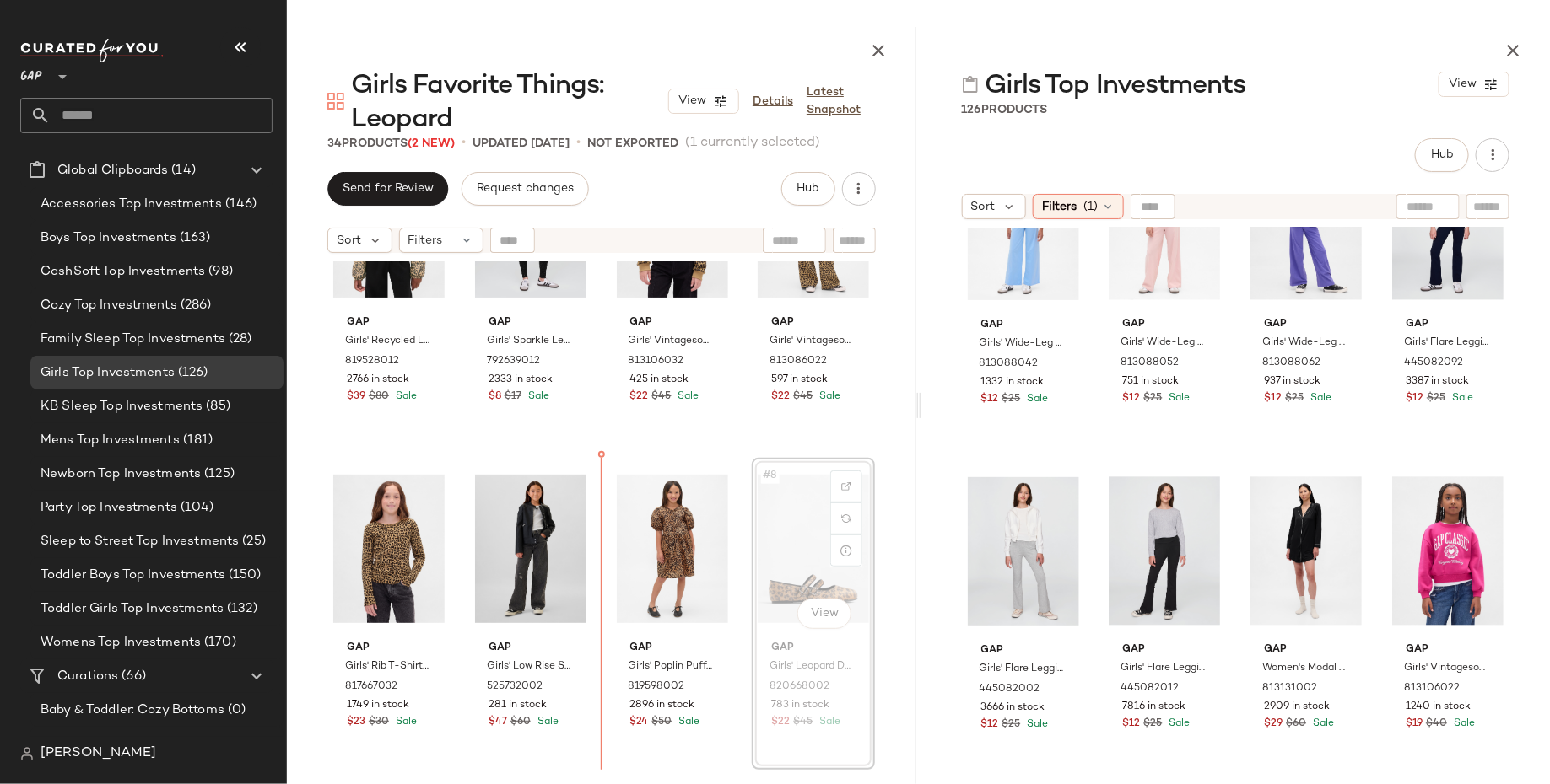
drag, startPoint x: 778, startPoint y: 566, endPoint x: 767, endPoint y: 566, distance: 11.0
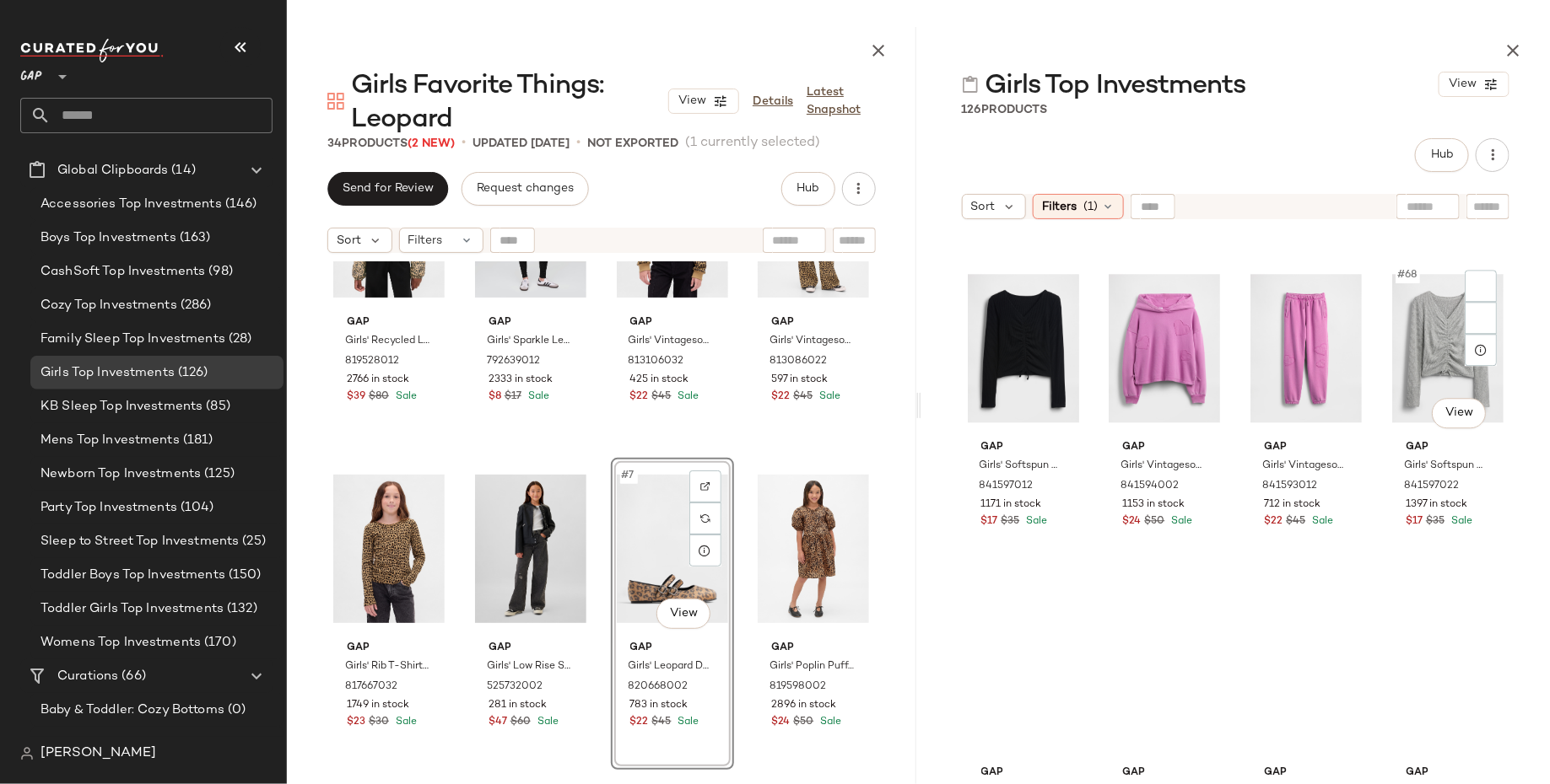
scroll to position [5470, 0]
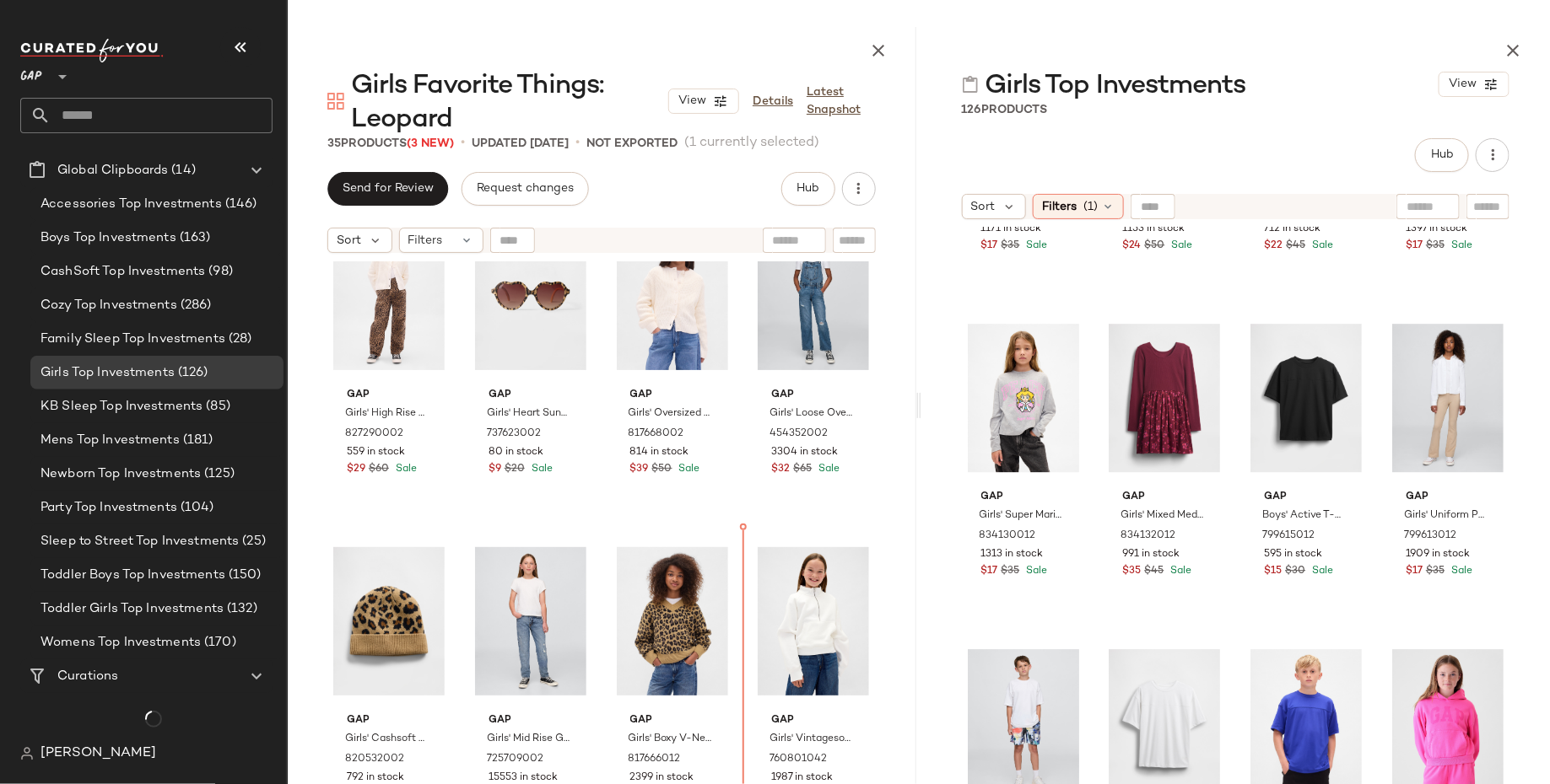
scroll to position [1434, 0]
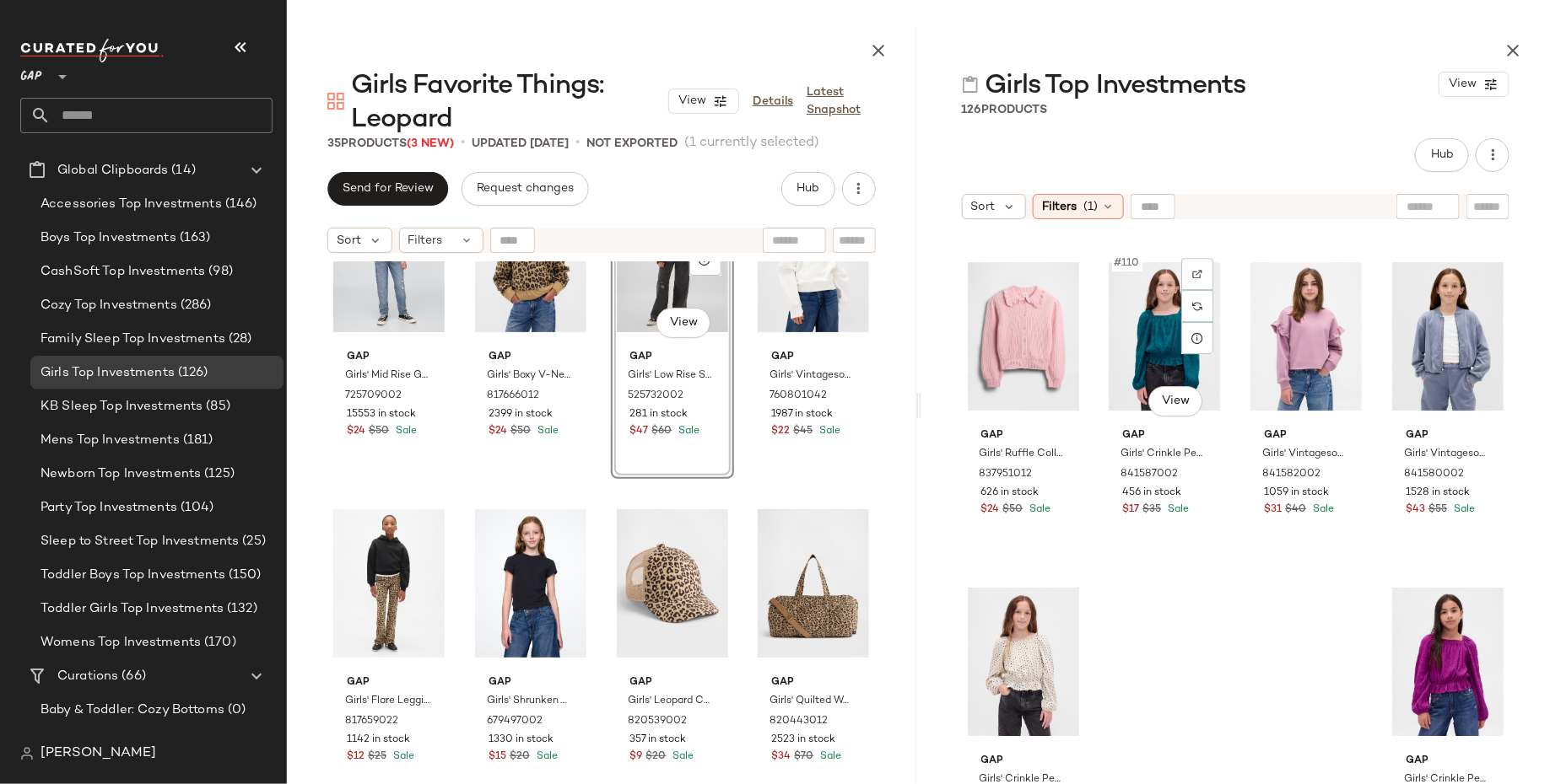
scroll to position [8803, 0]
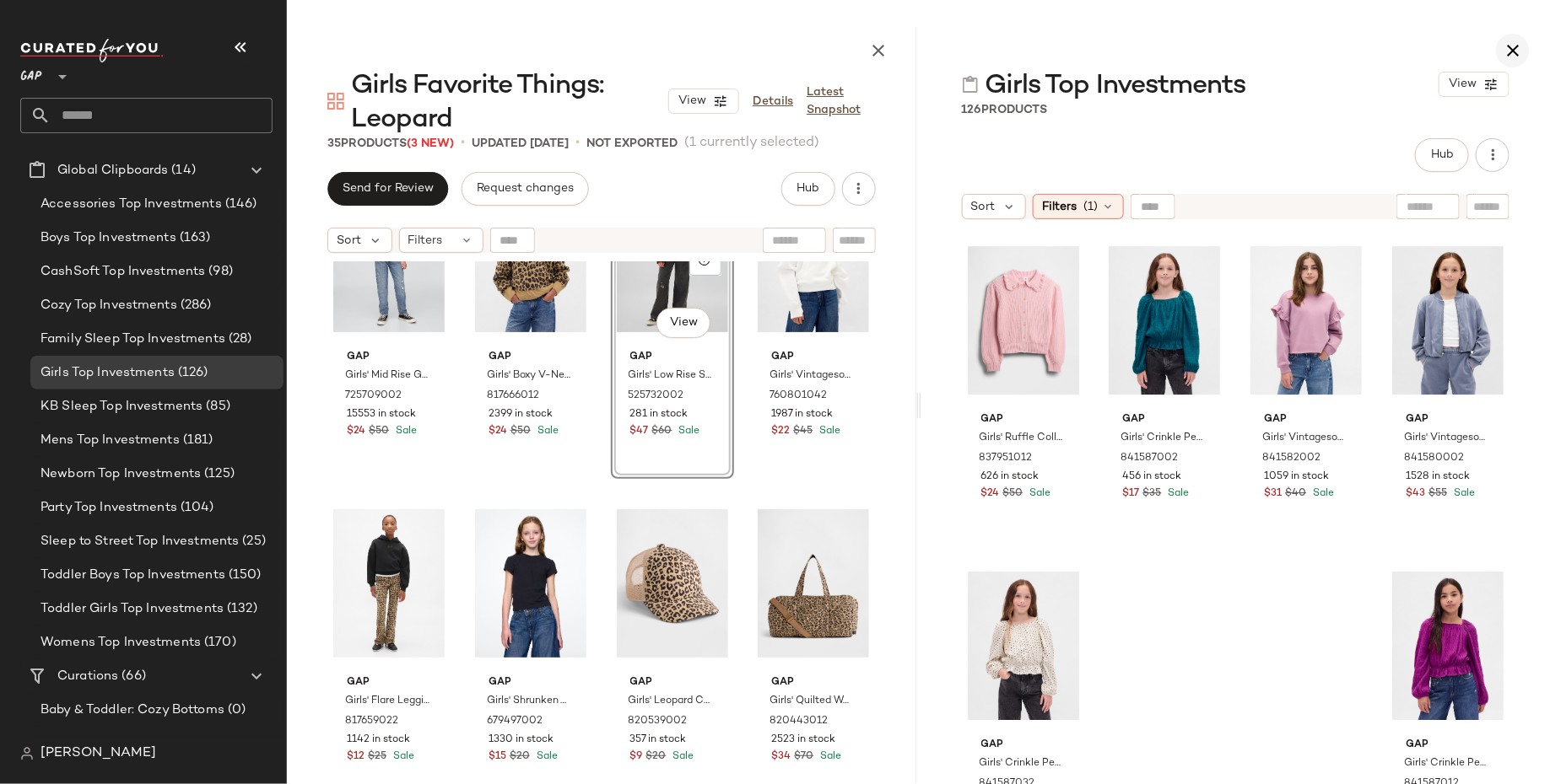
click at [1514, 46] on icon "button" at bounding box center [1512, 51] width 21 height 21
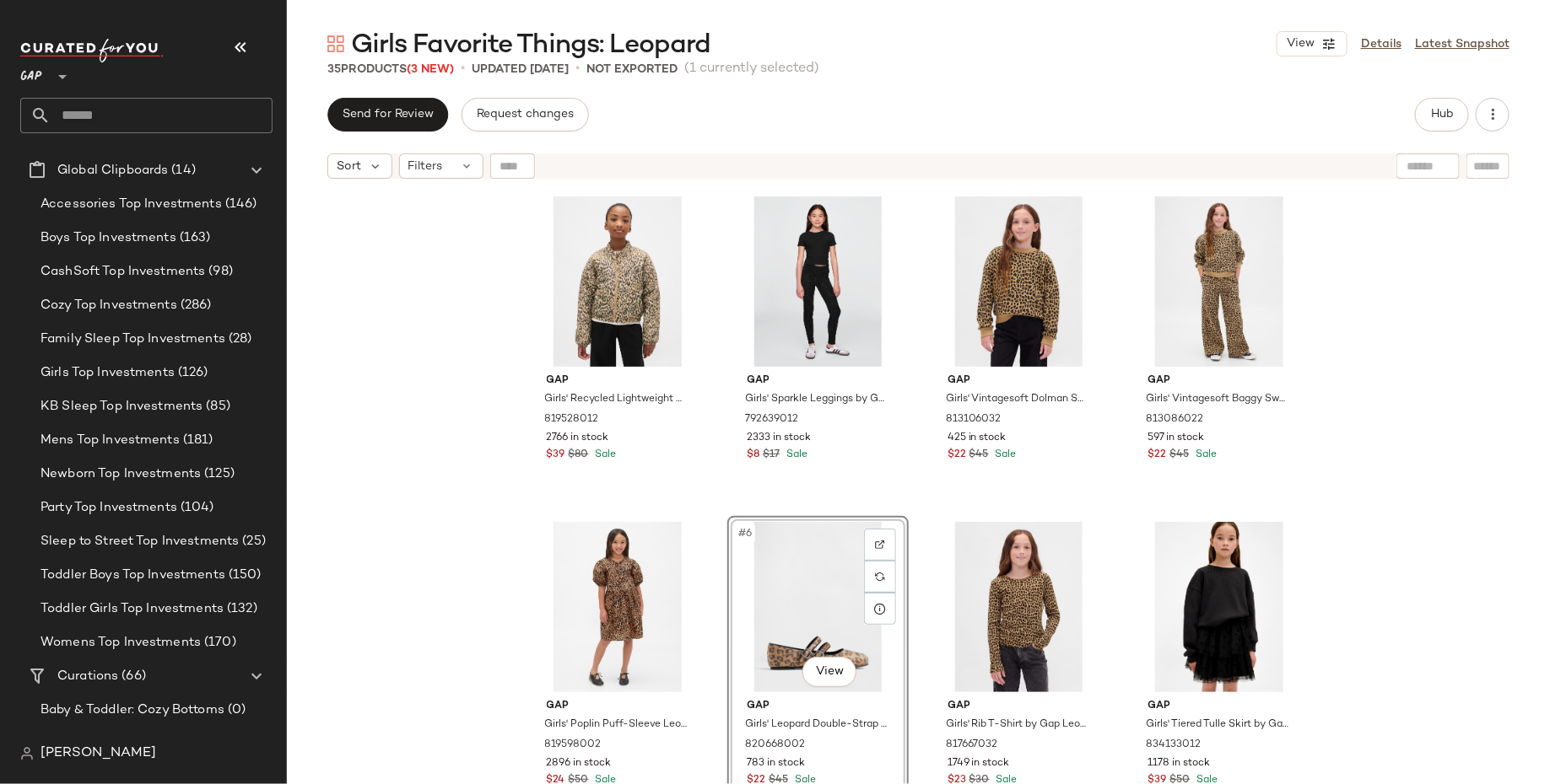
click at [1403, 609] on div "Gap Girls' Recycled Lightweight Quilted Puffer Jacket by Gap Leopard Size S (6/…" at bounding box center [918, 507] width 1263 height 639
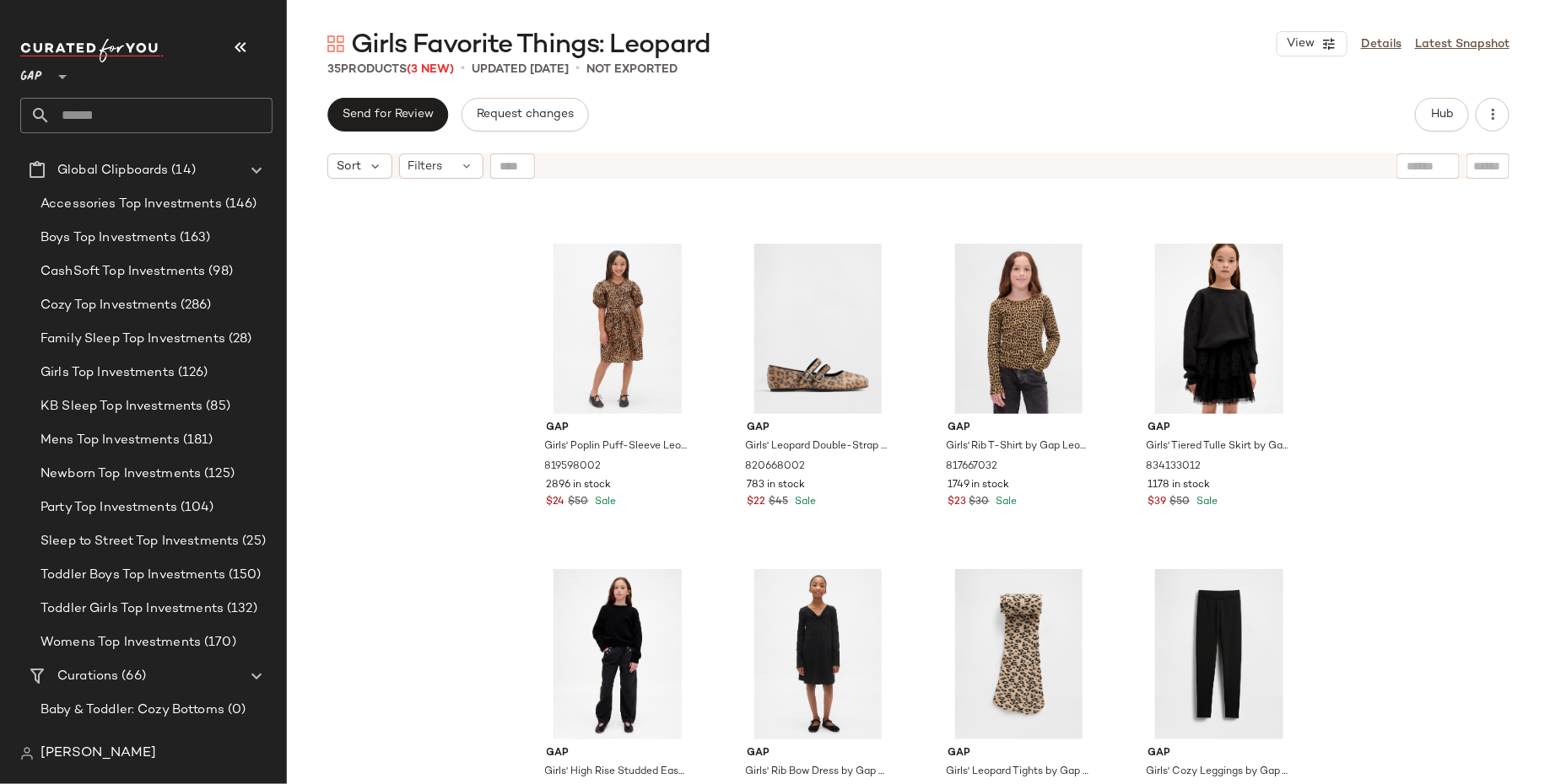
scroll to position [319, 0]
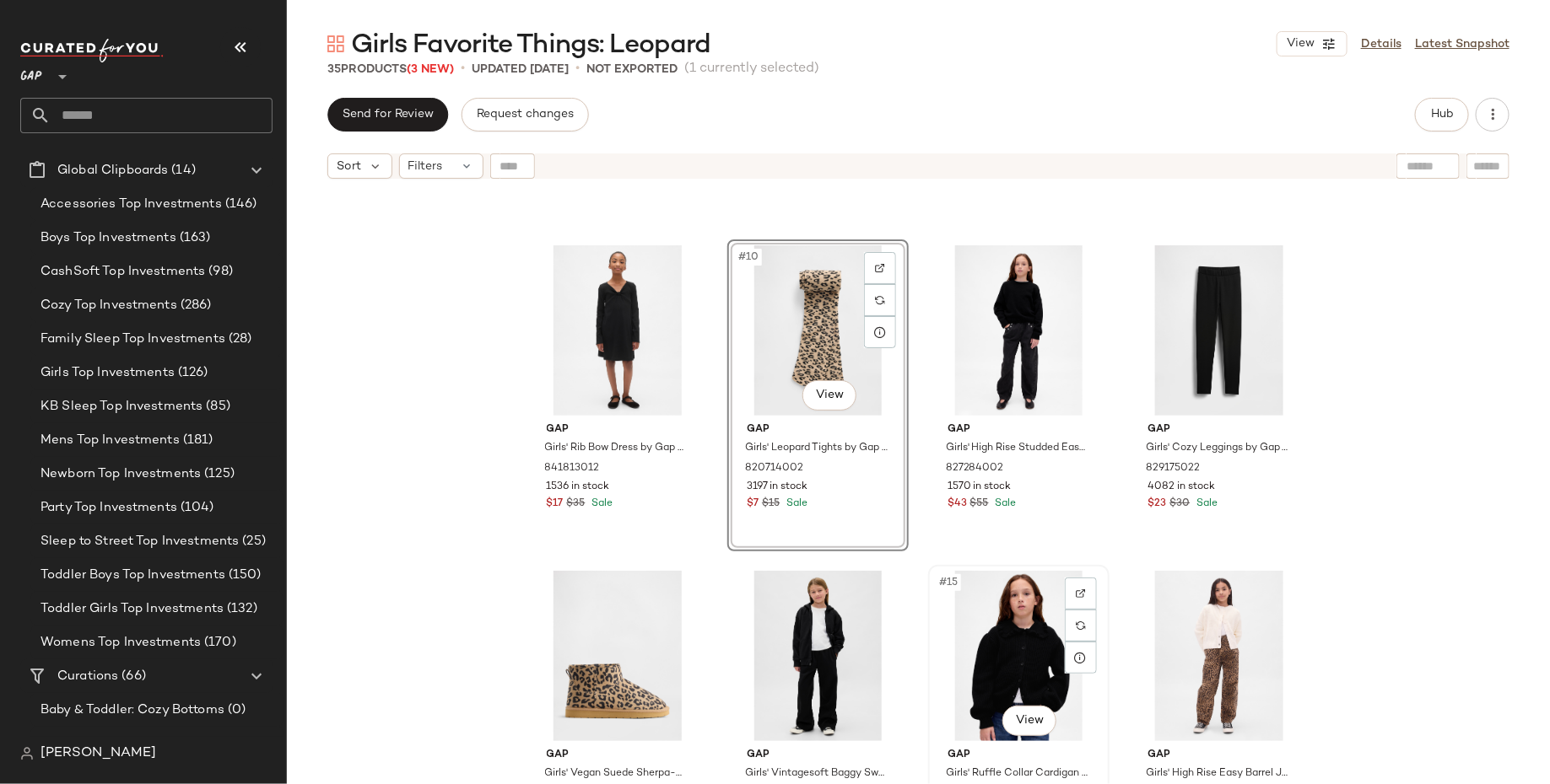
scroll to position [597, 0]
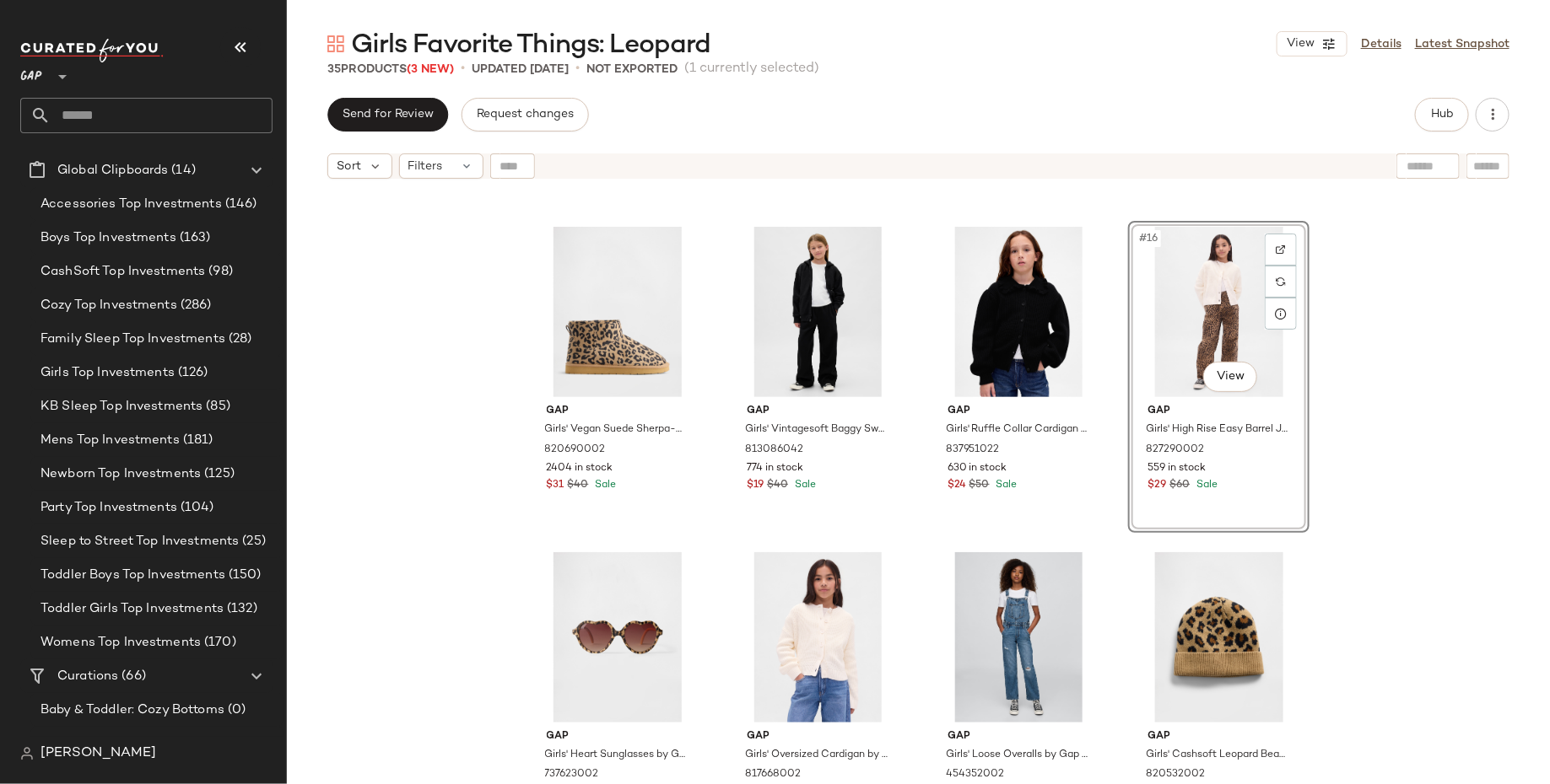
scroll to position [957, 0]
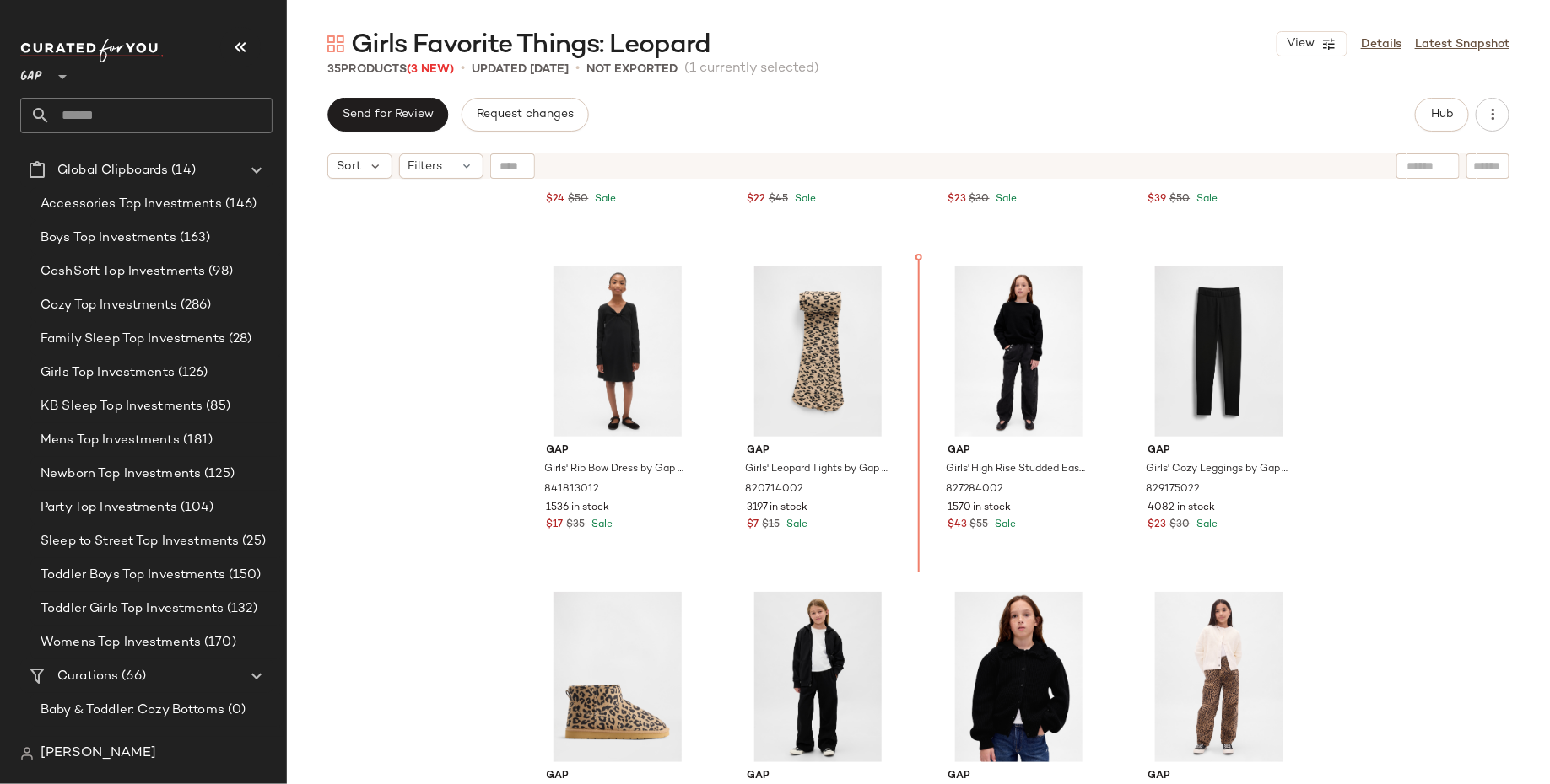
scroll to position [559, 0]
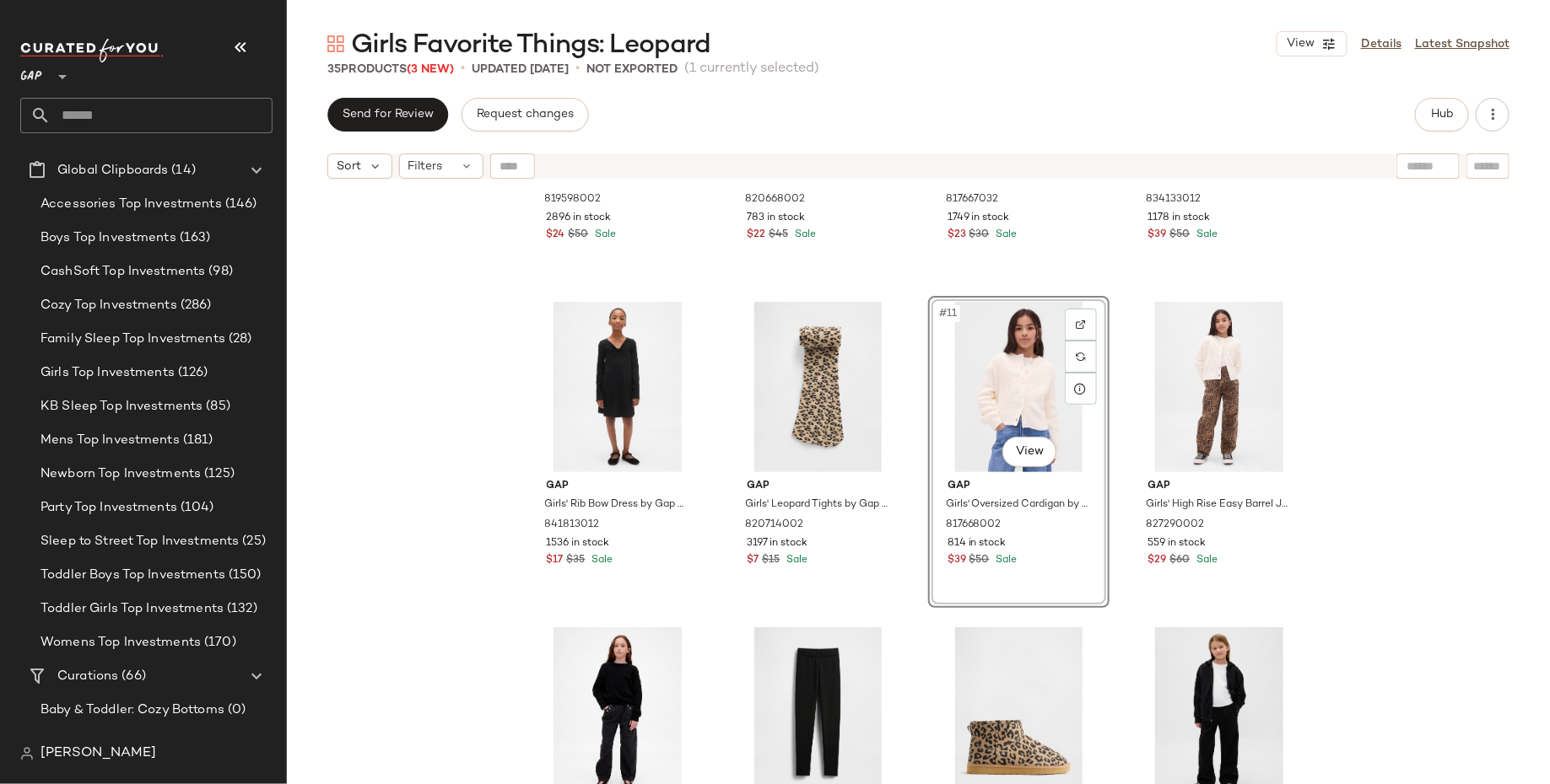
click at [1418, 475] on div "Gap Girls' Poplin Puff-Sleeve Leopard Dress by Gap Leopard Print Size XS (4/5) …" at bounding box center [918, 507] width 1263 height 639
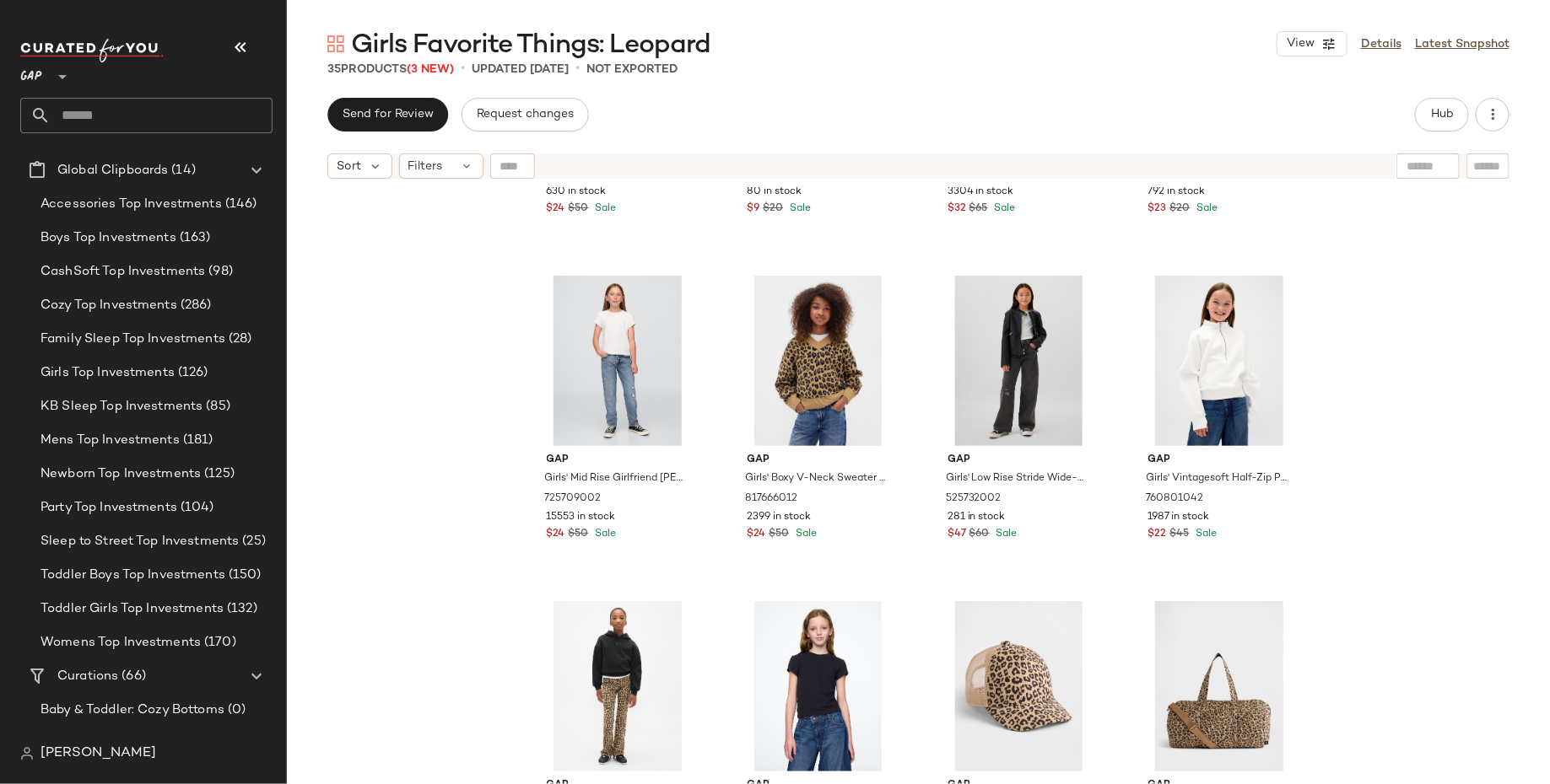
scroll to position [1558, 0]
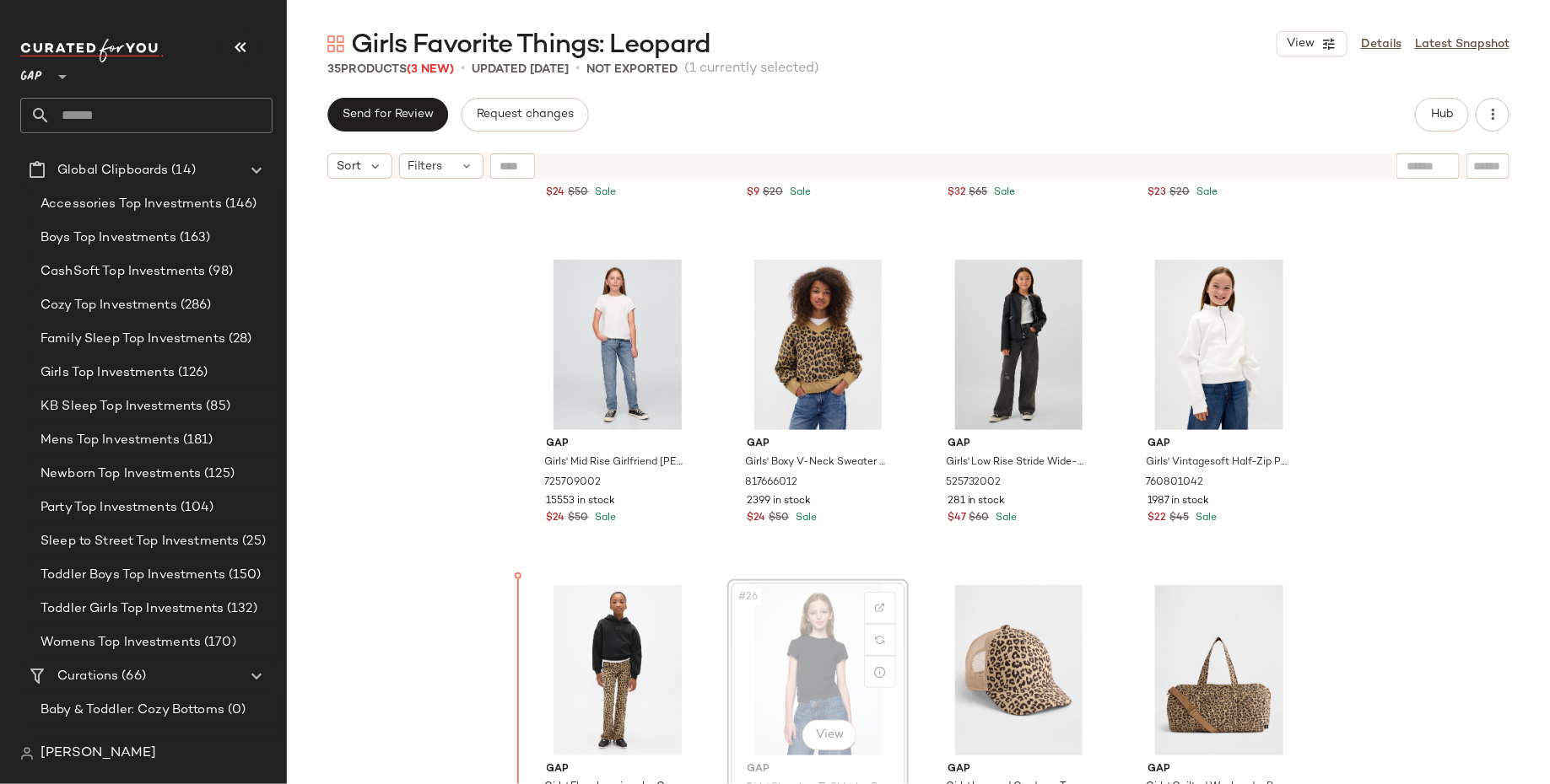
scroll to position [1591, 0]
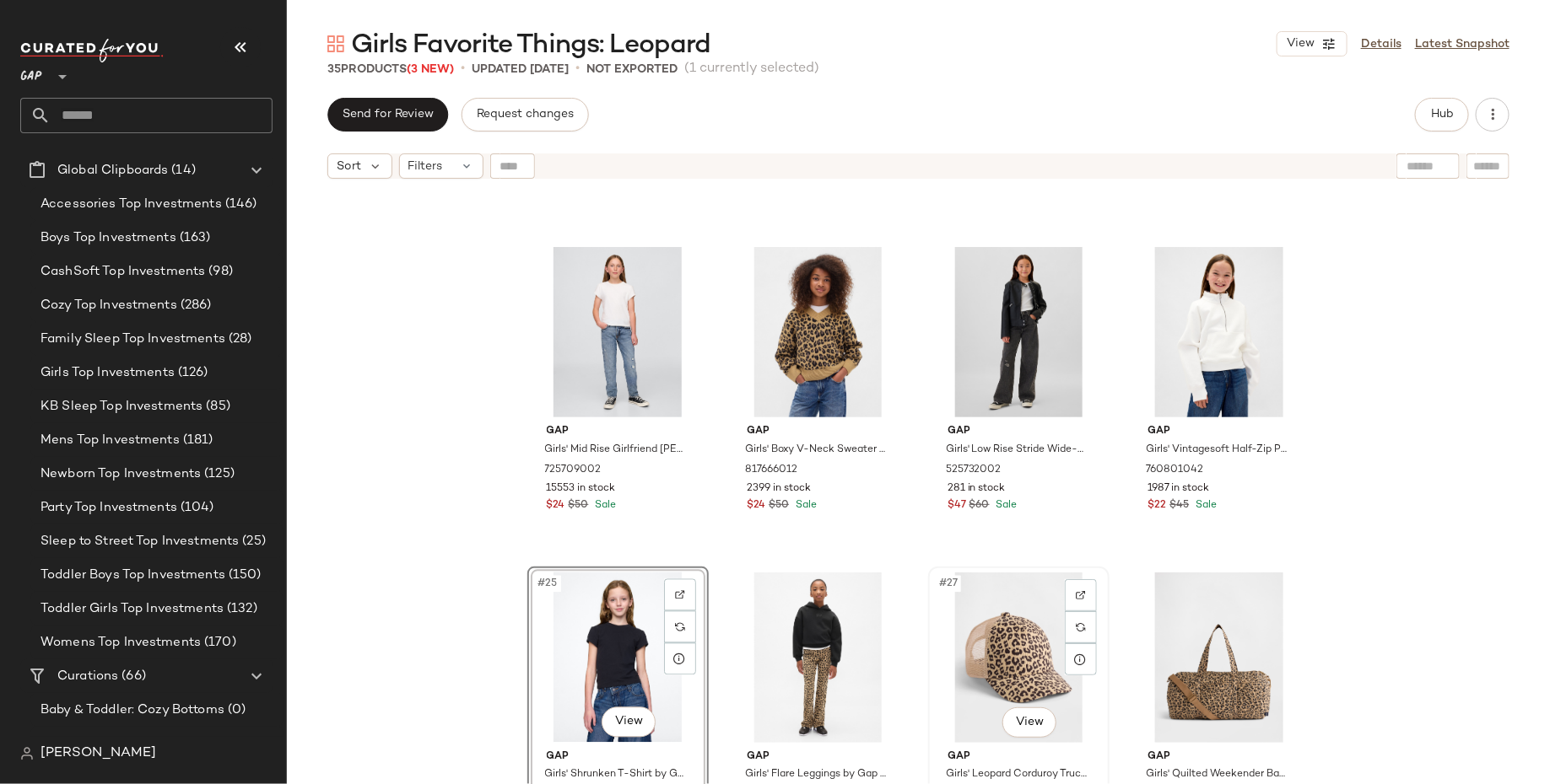
click at [939, 641] on div "#27 View" at bounding box center [1019, 657] width 169 height 170
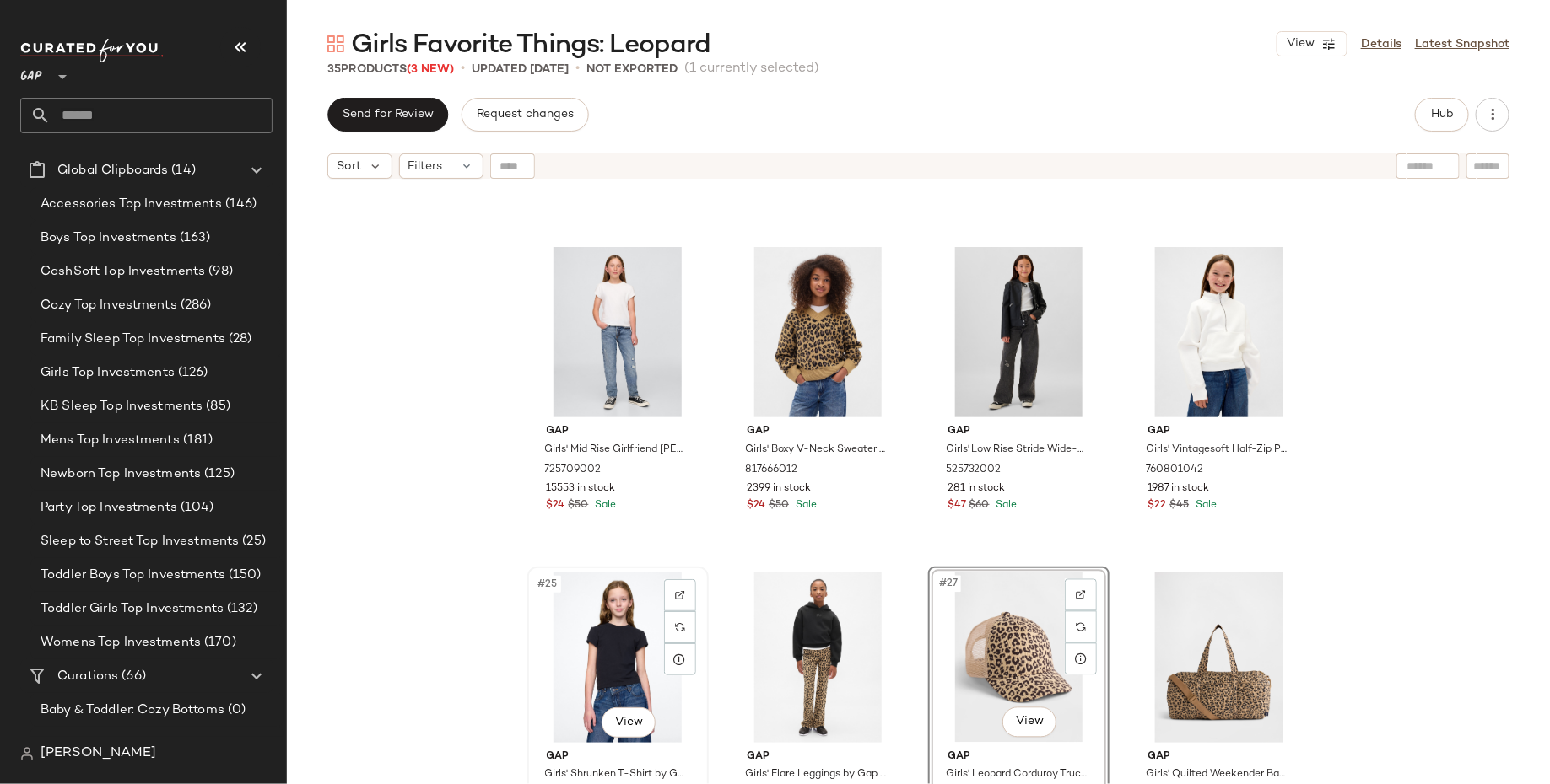
click at [598, 653] on div "#25 View" at bounding box center [618, 657] width 169 height 170
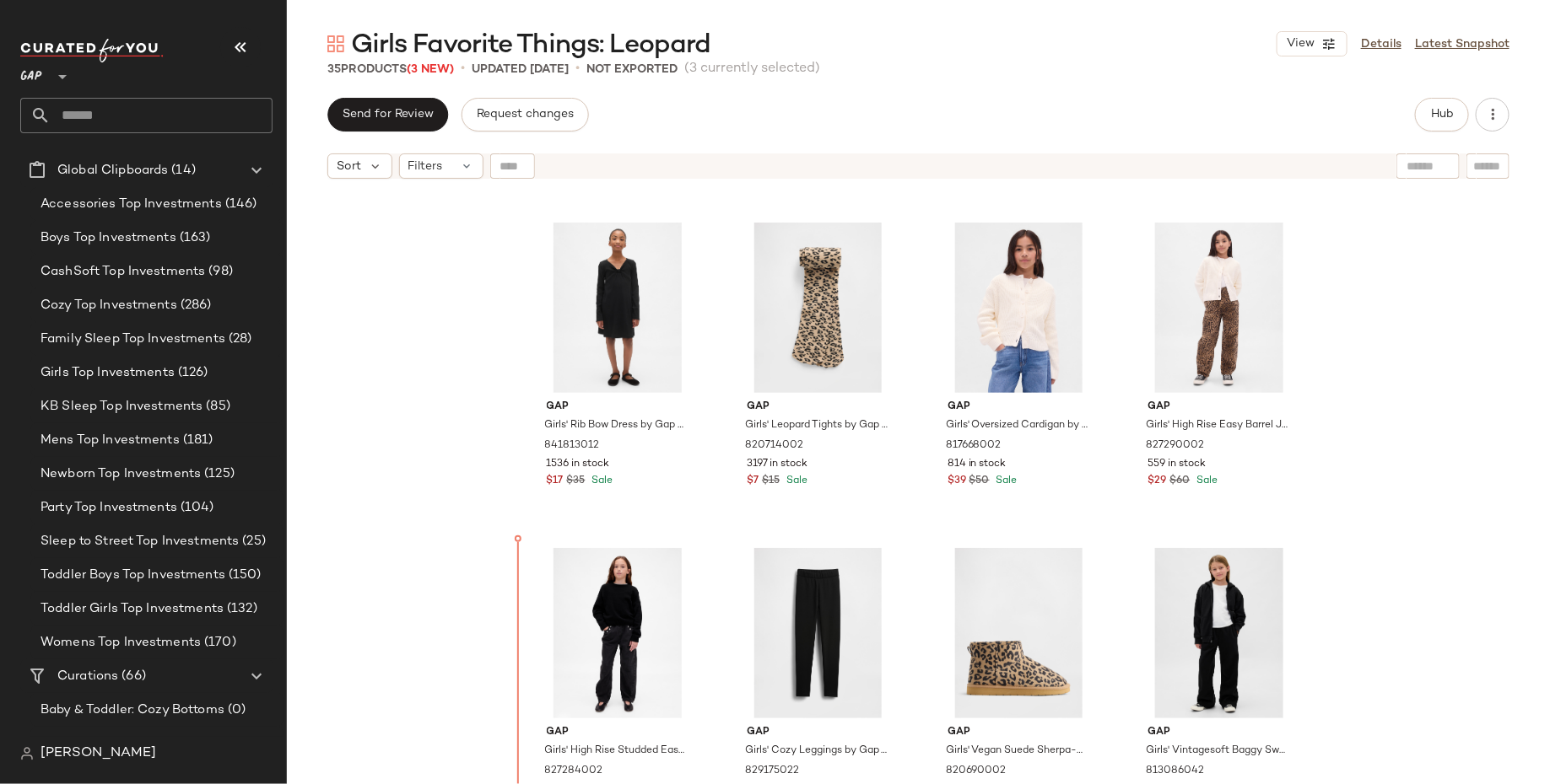
scroll to position [883, 0]
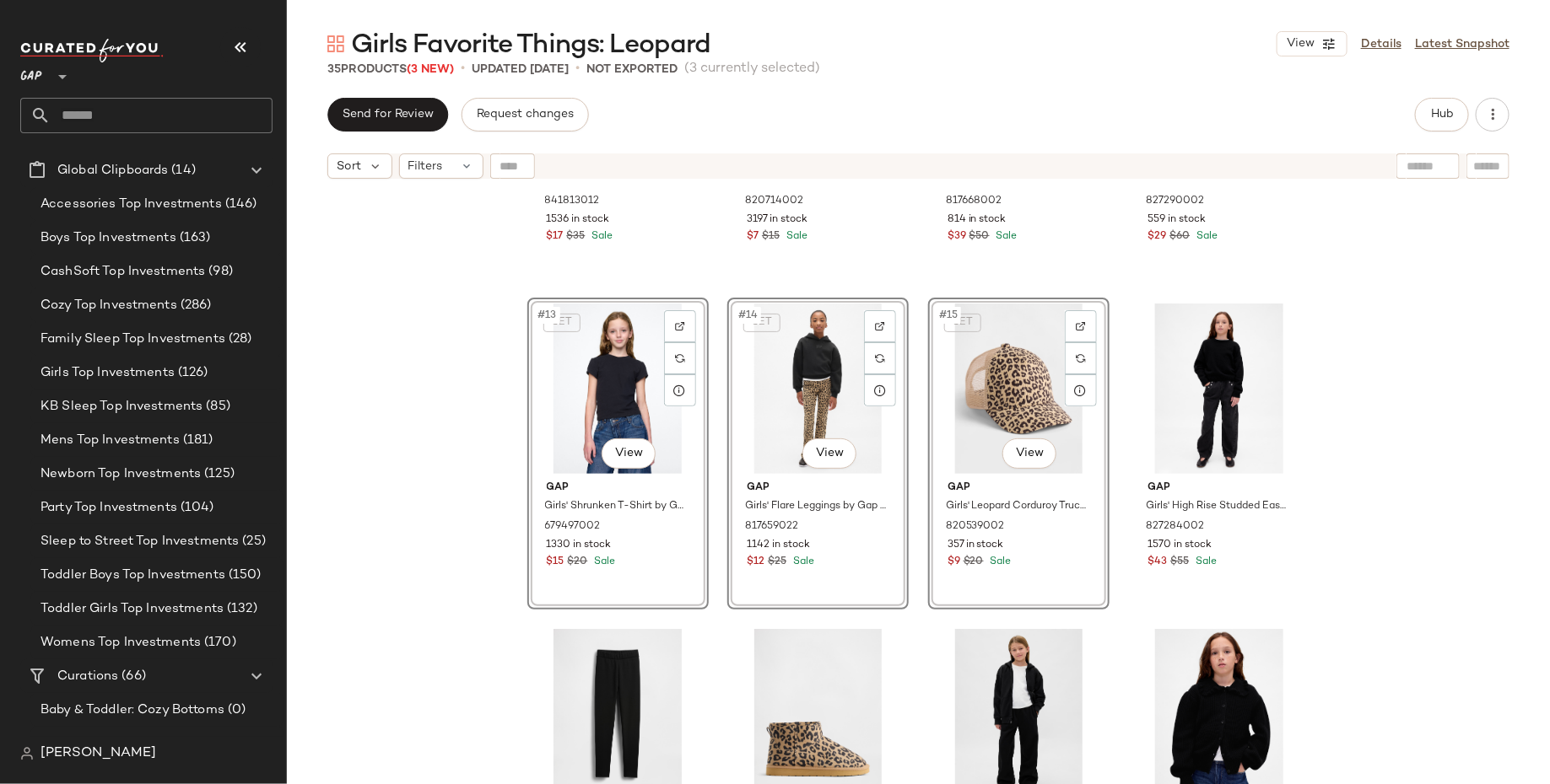
click at [458, 525] on div "Gap Girls' Rib Bow Dress by Gap Black Size XS (4/5) 841813012 1536 in stock $17…" at bounding box center [918, 507] width 1263 height 639
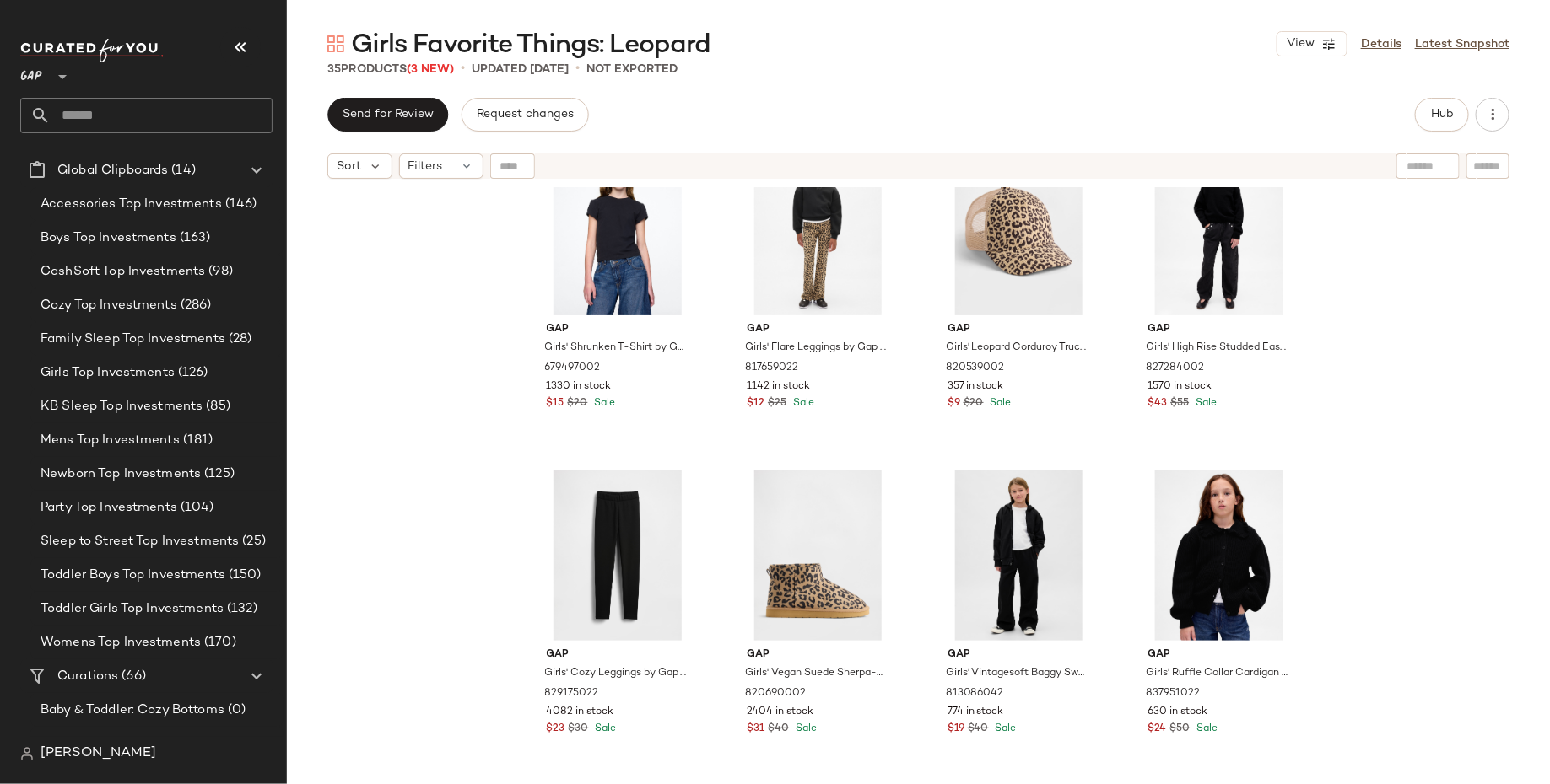
scroll to position [1043, 0]
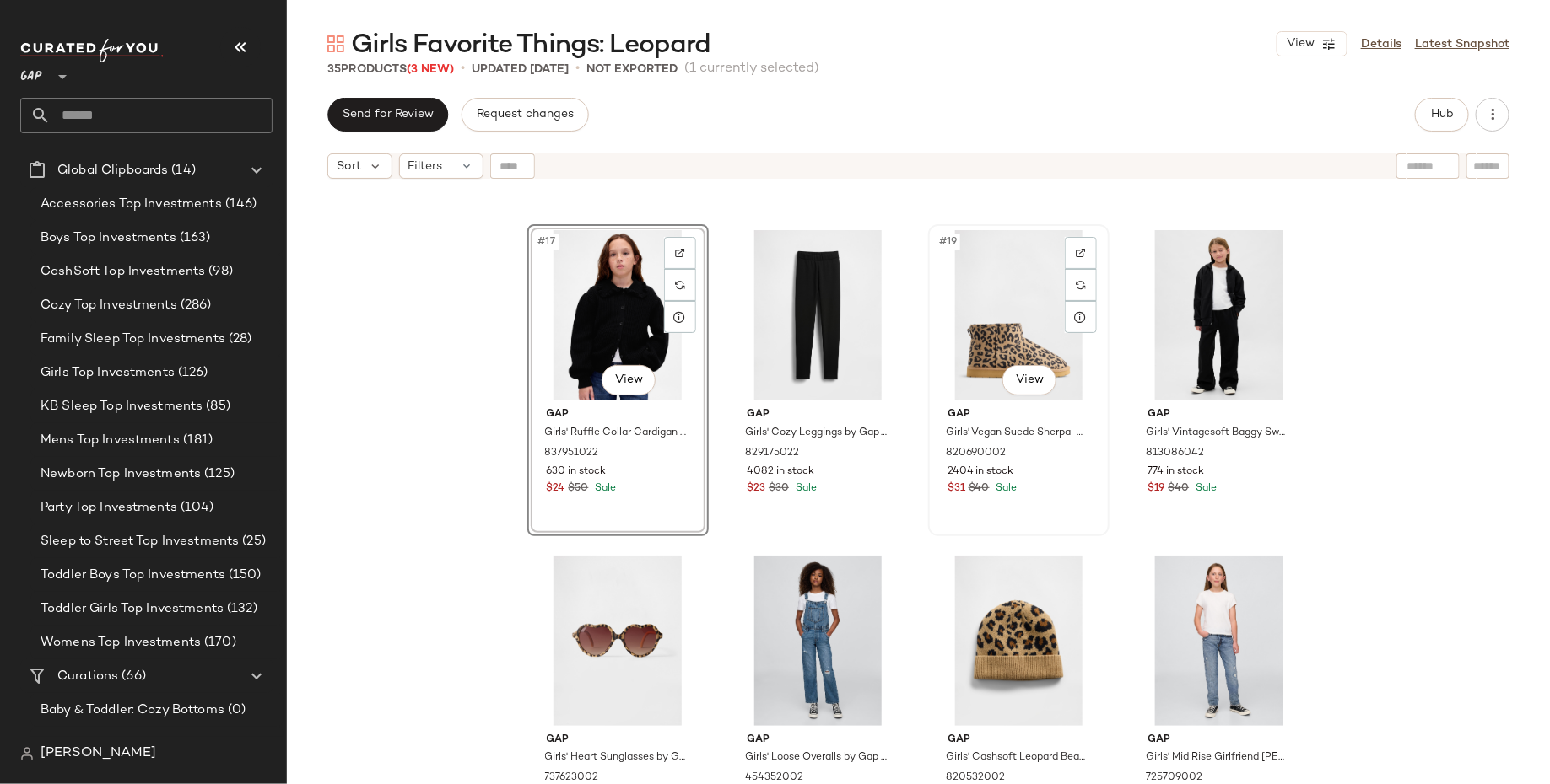
scroll to position [1295, 0]
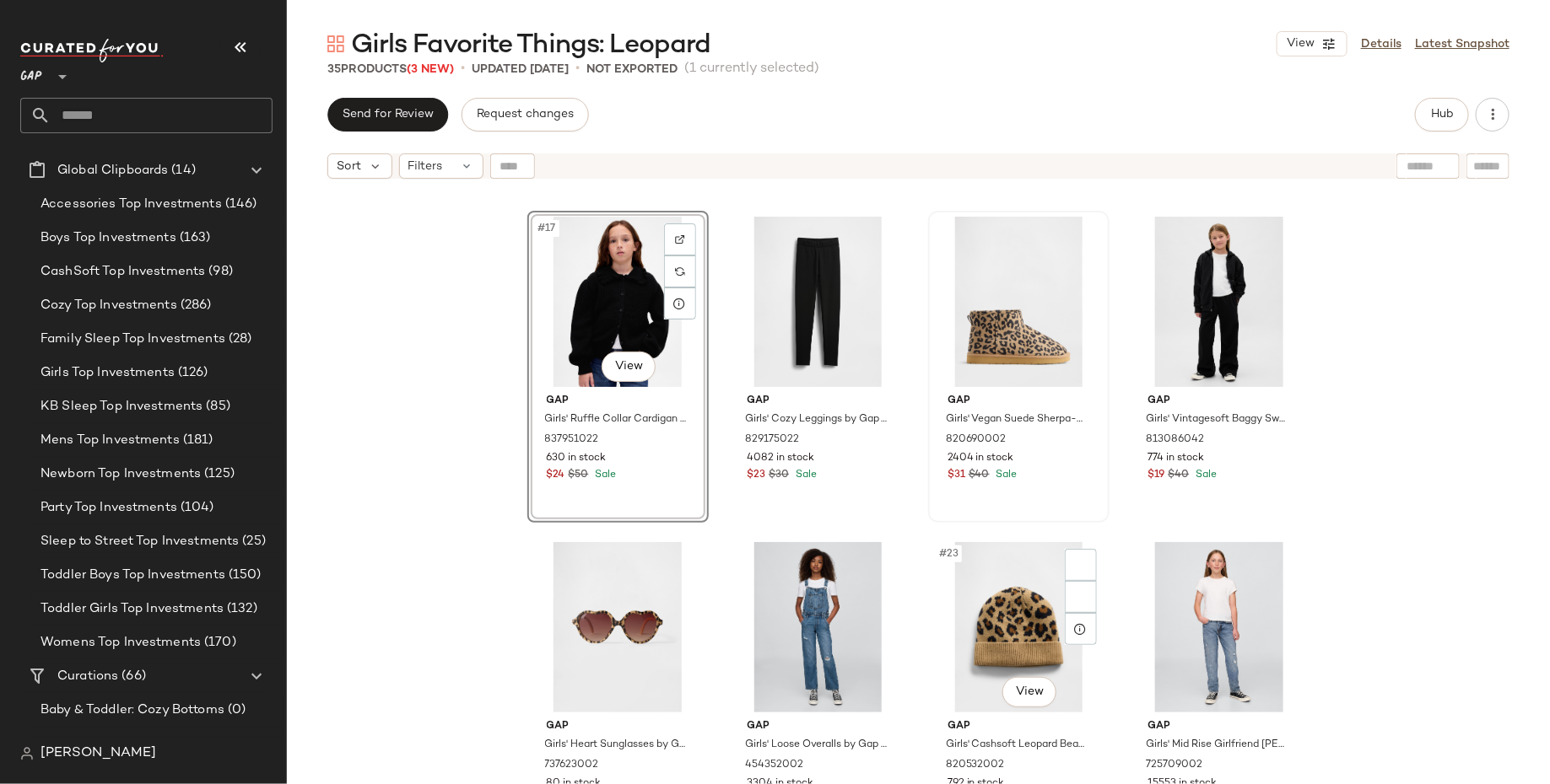
click at [992, 571] on div "#23 View" at bounding box center [1019, 627] width 169 height 170
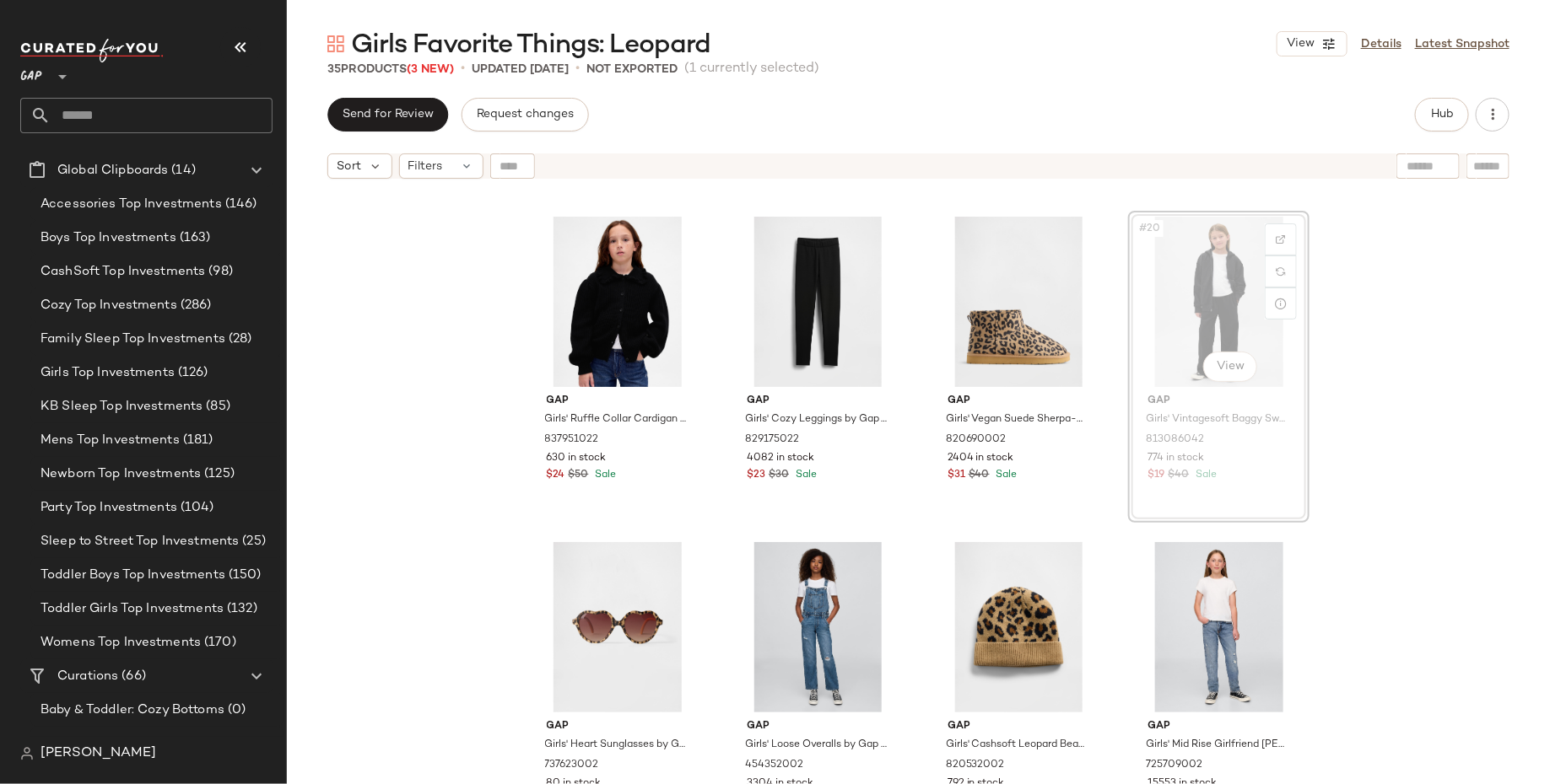
scroll to position [1293, 0]
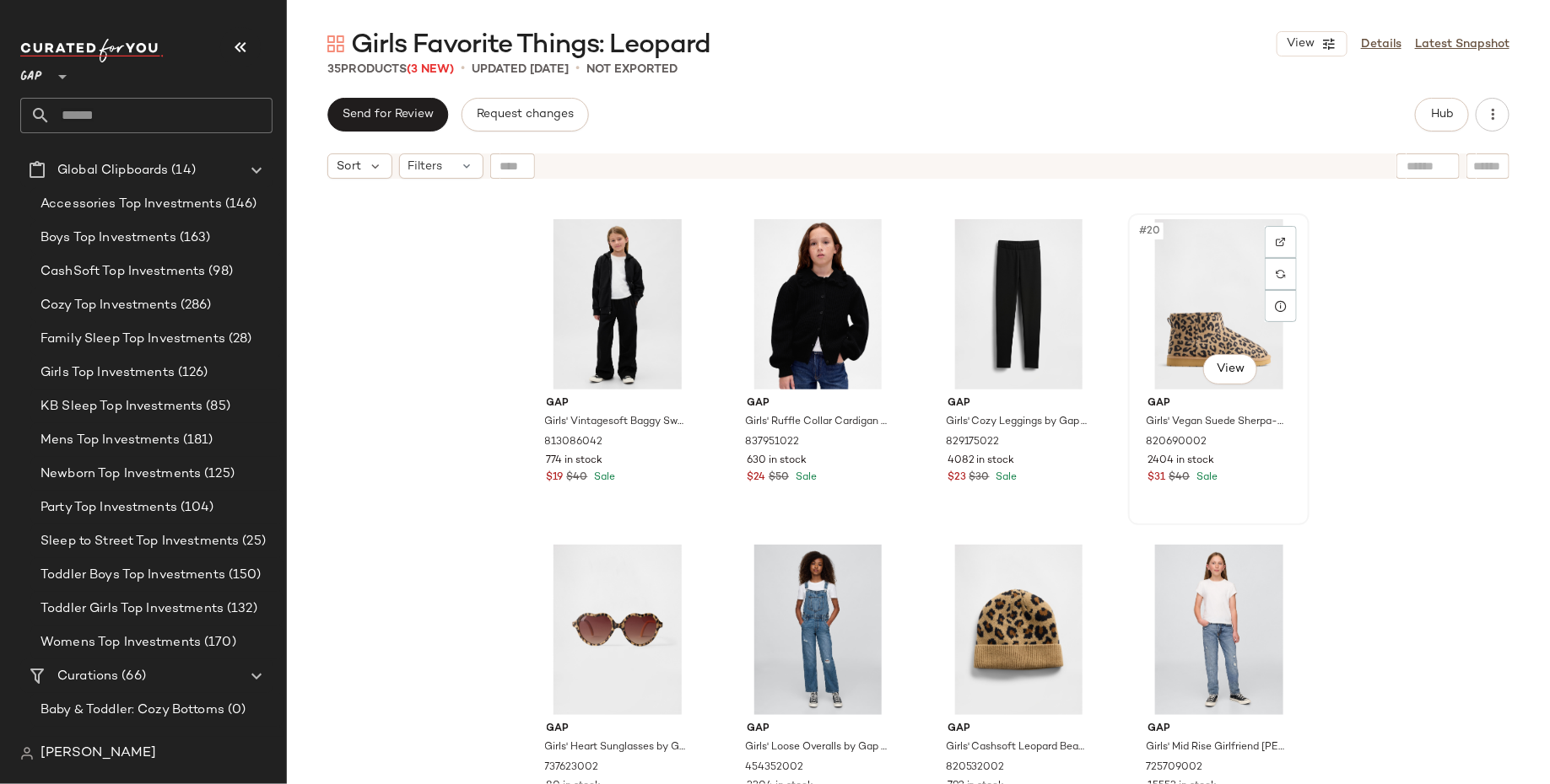
scroll to position [1291, 0]
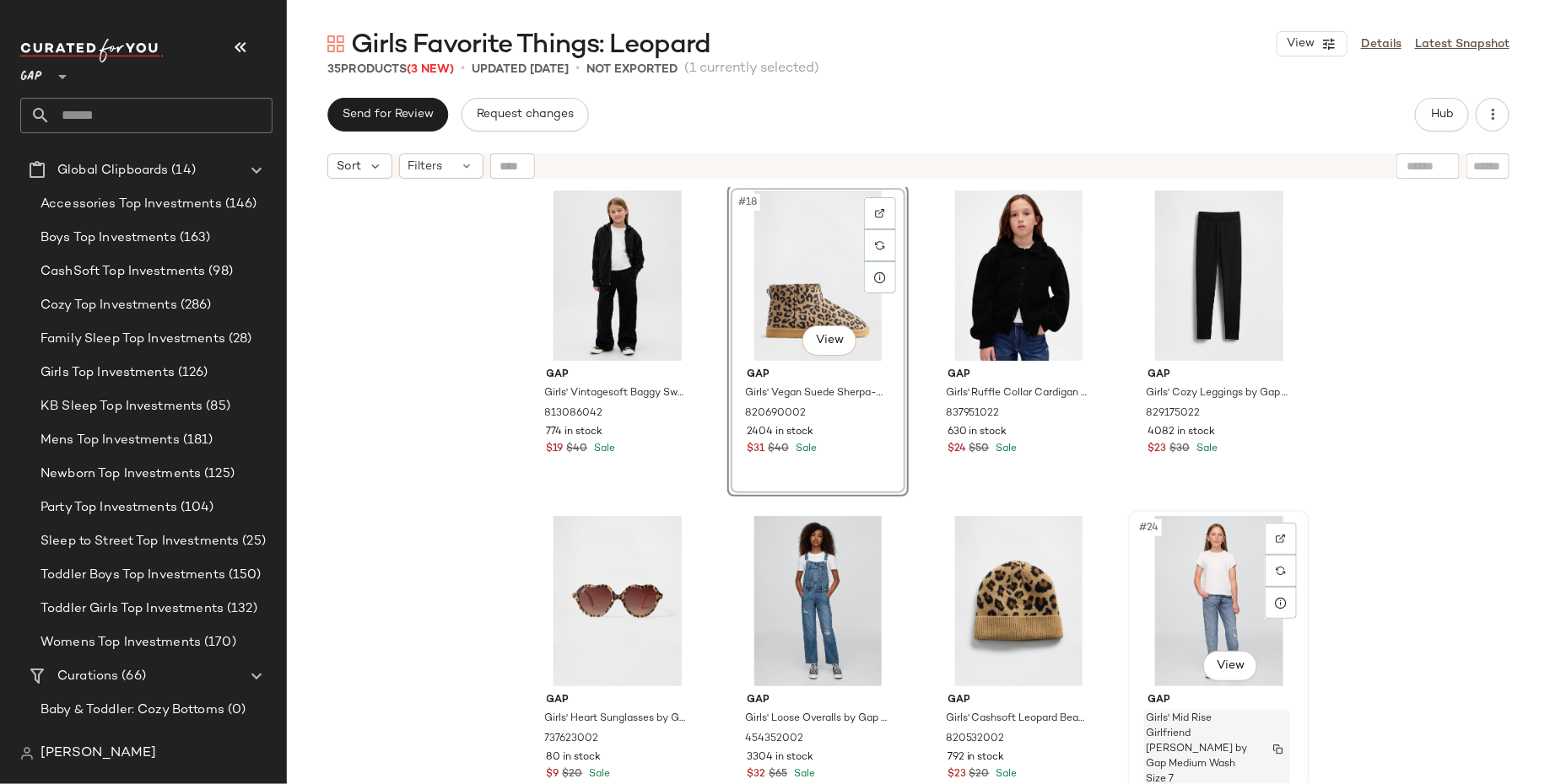
scroll to position [1326, 0]
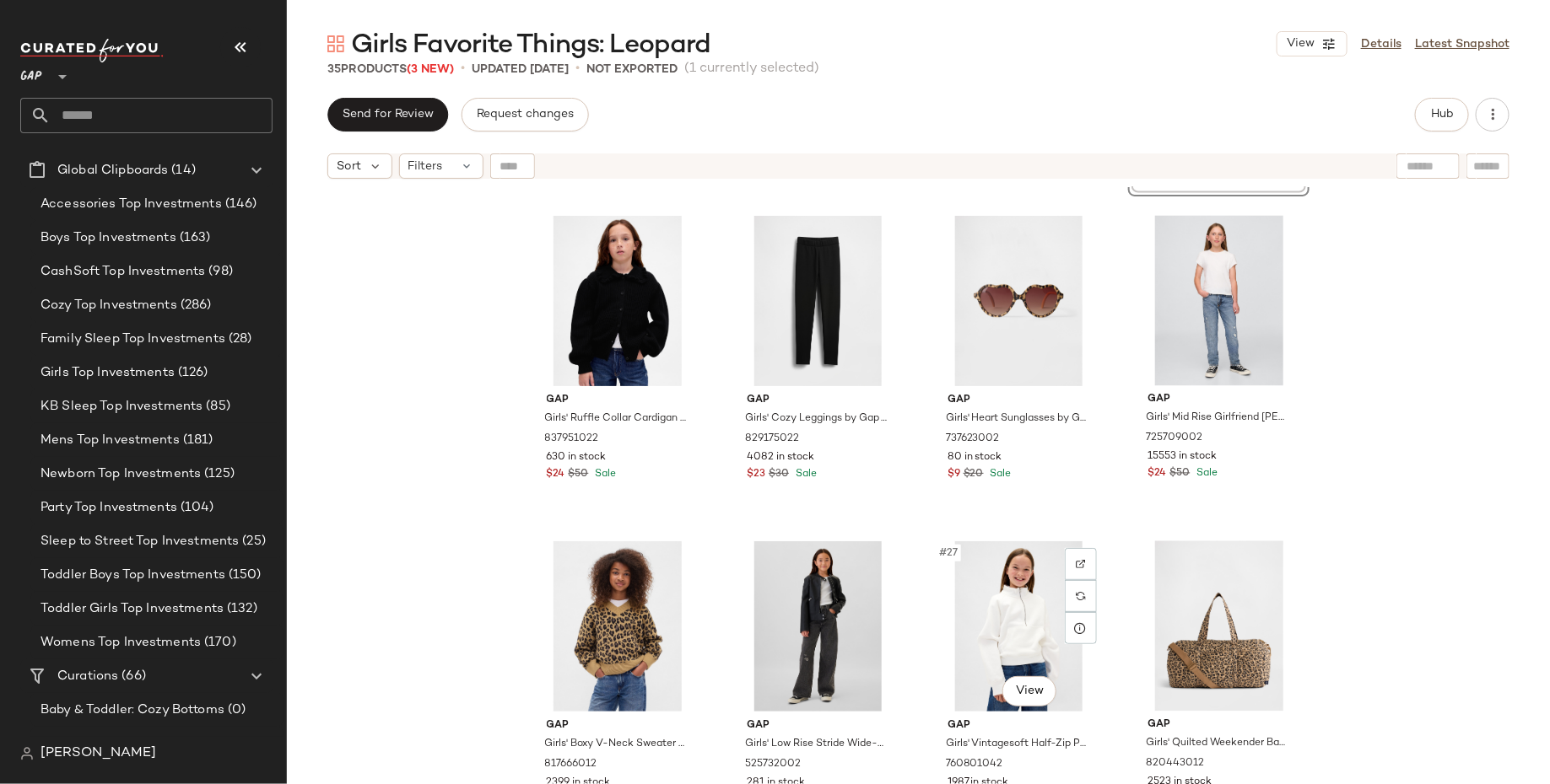
scroll to position [1755, 0]
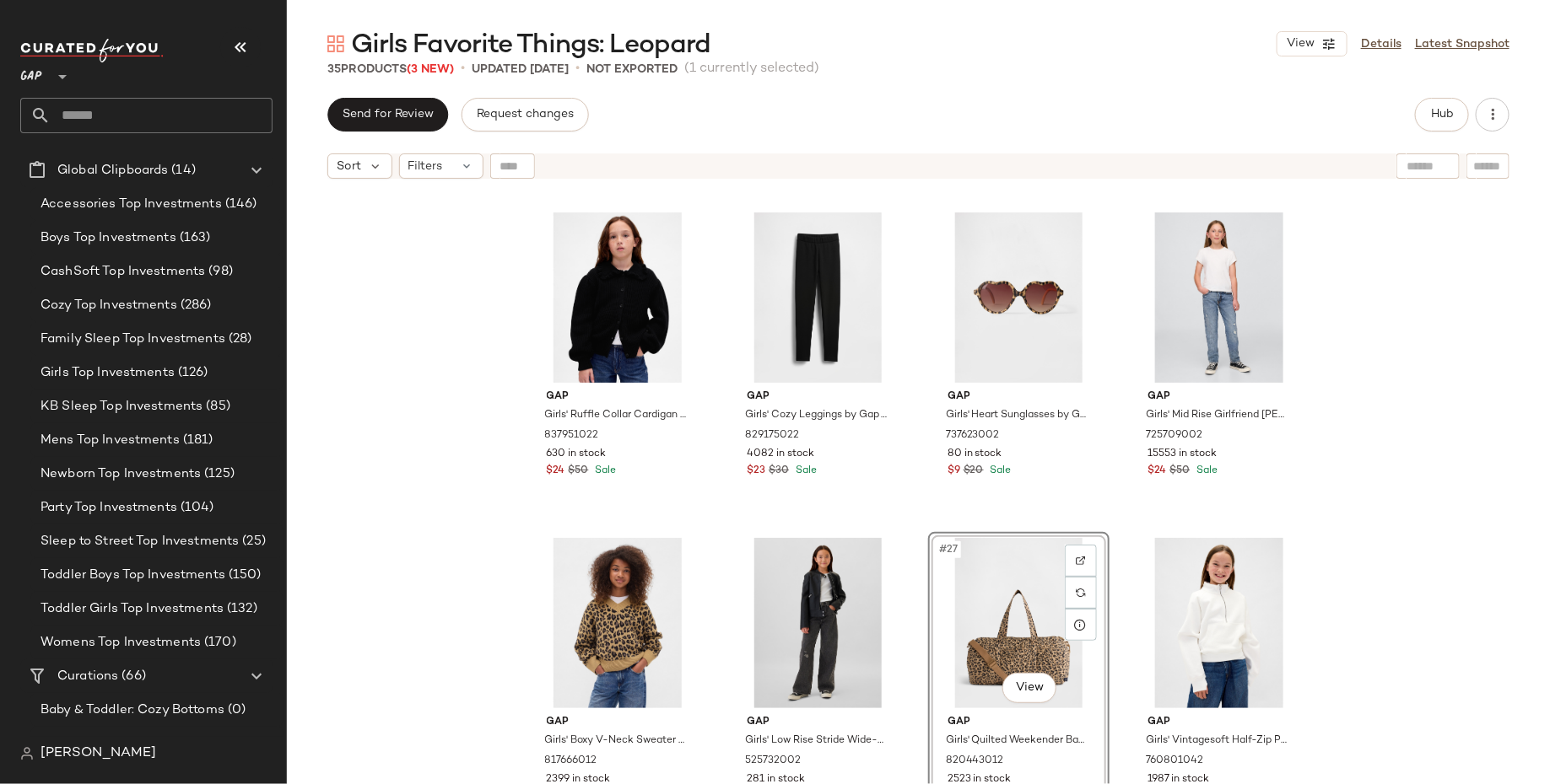
scroll to position [1621, 0]
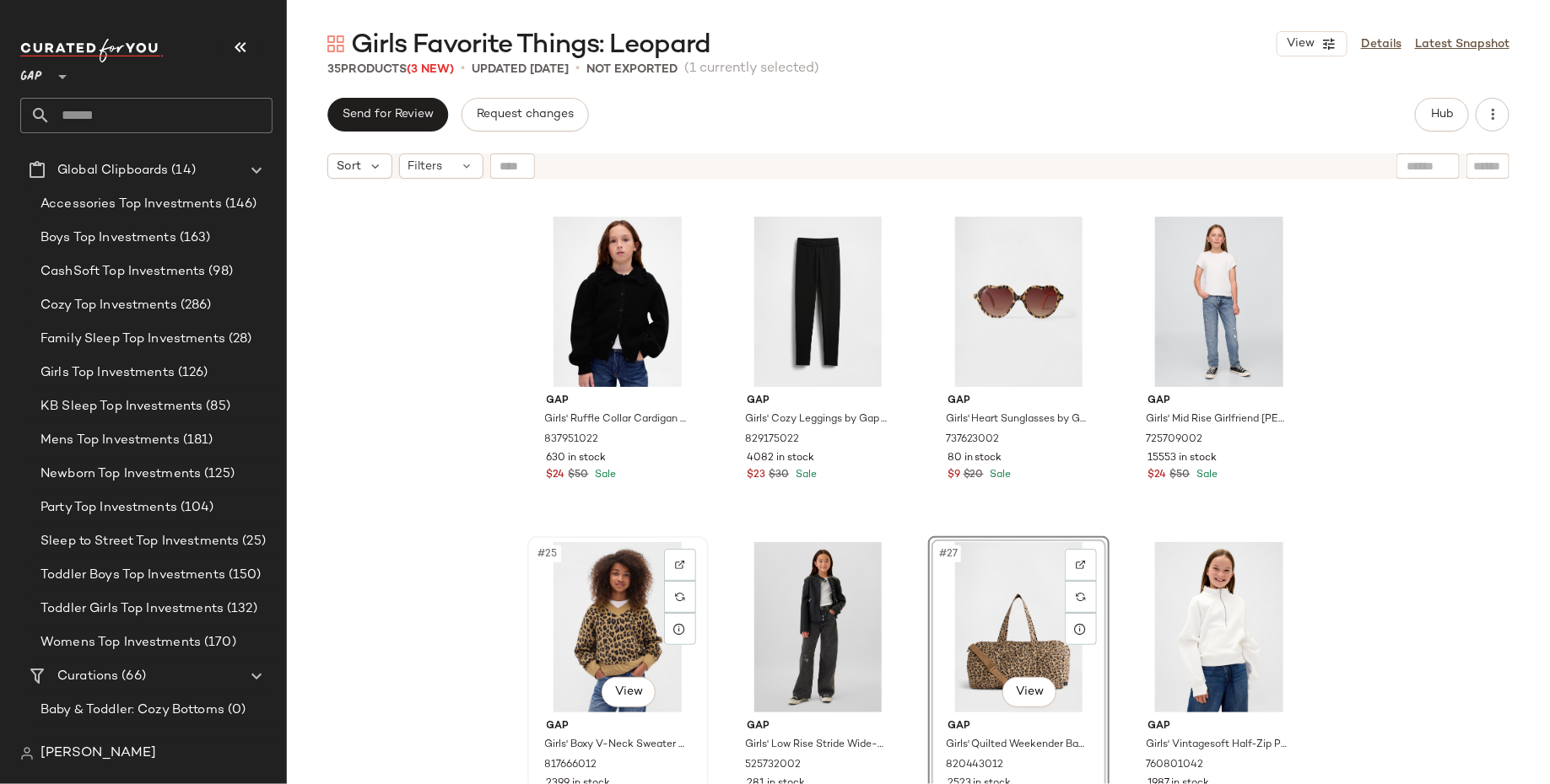
click at [585, 641] on div "#25 View" at bounding box center [618, 627] width 169 height 170
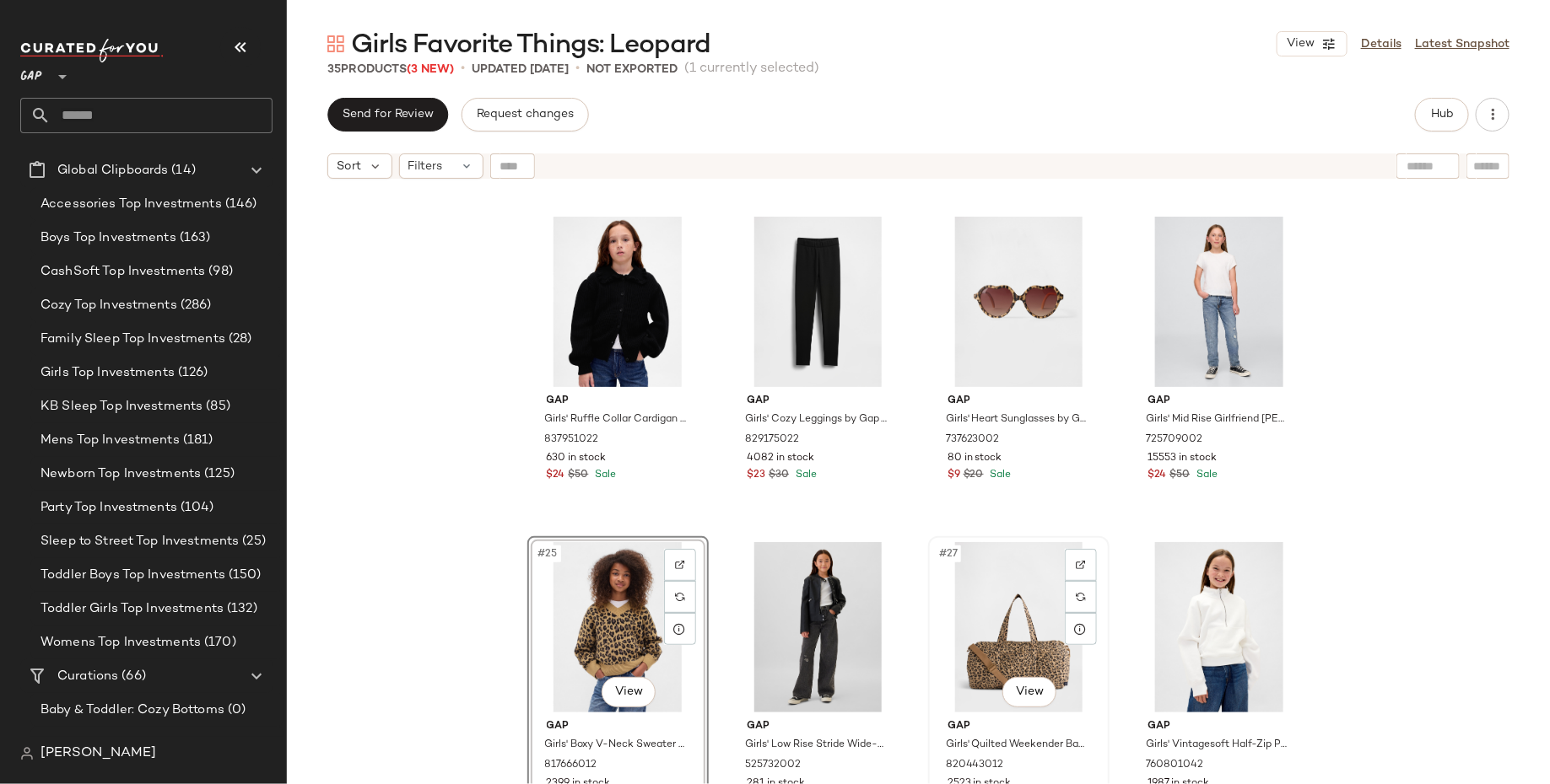
click at [996, 621] on div "#27 View" at bounding box center [1019, 627] width 169 height 170
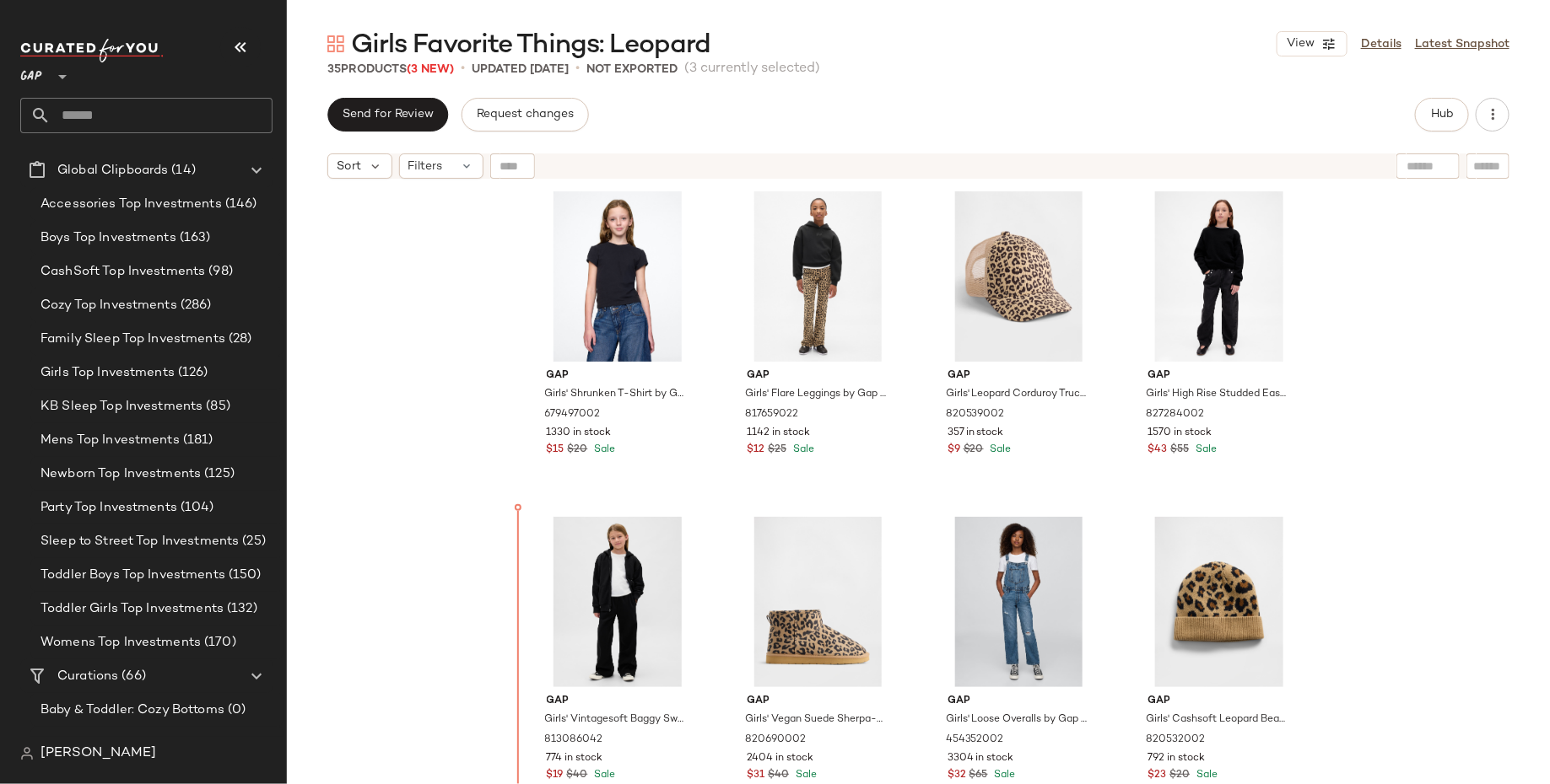
scroll to position [1008, 0]
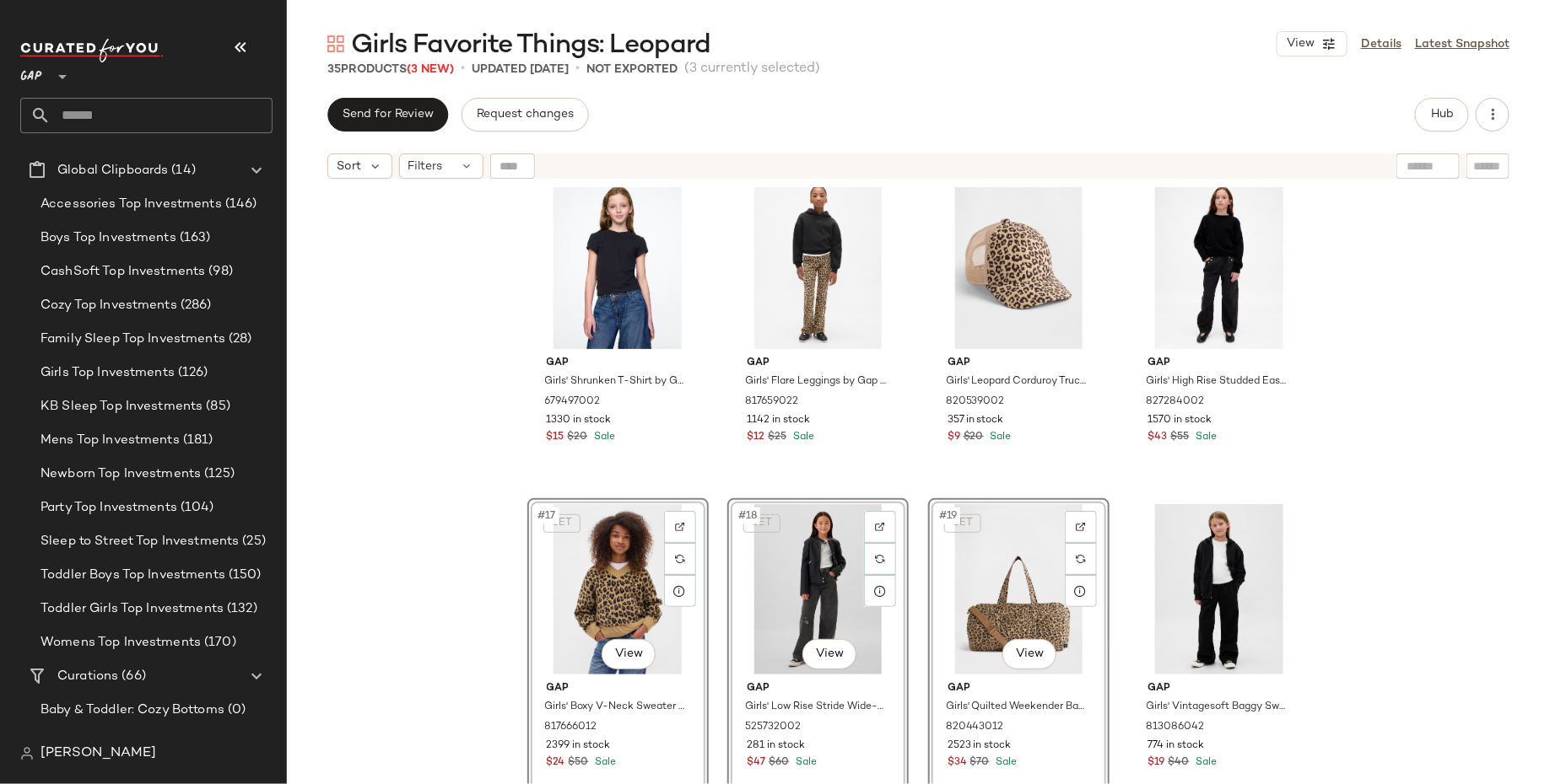
click at [437, 636] on div "Gap Girls' Shrunken T-Shirt by Gap True Black Size S (6/7) 679497002 1330 in st…" at bounding box center [918, 507] width 1263 height 639
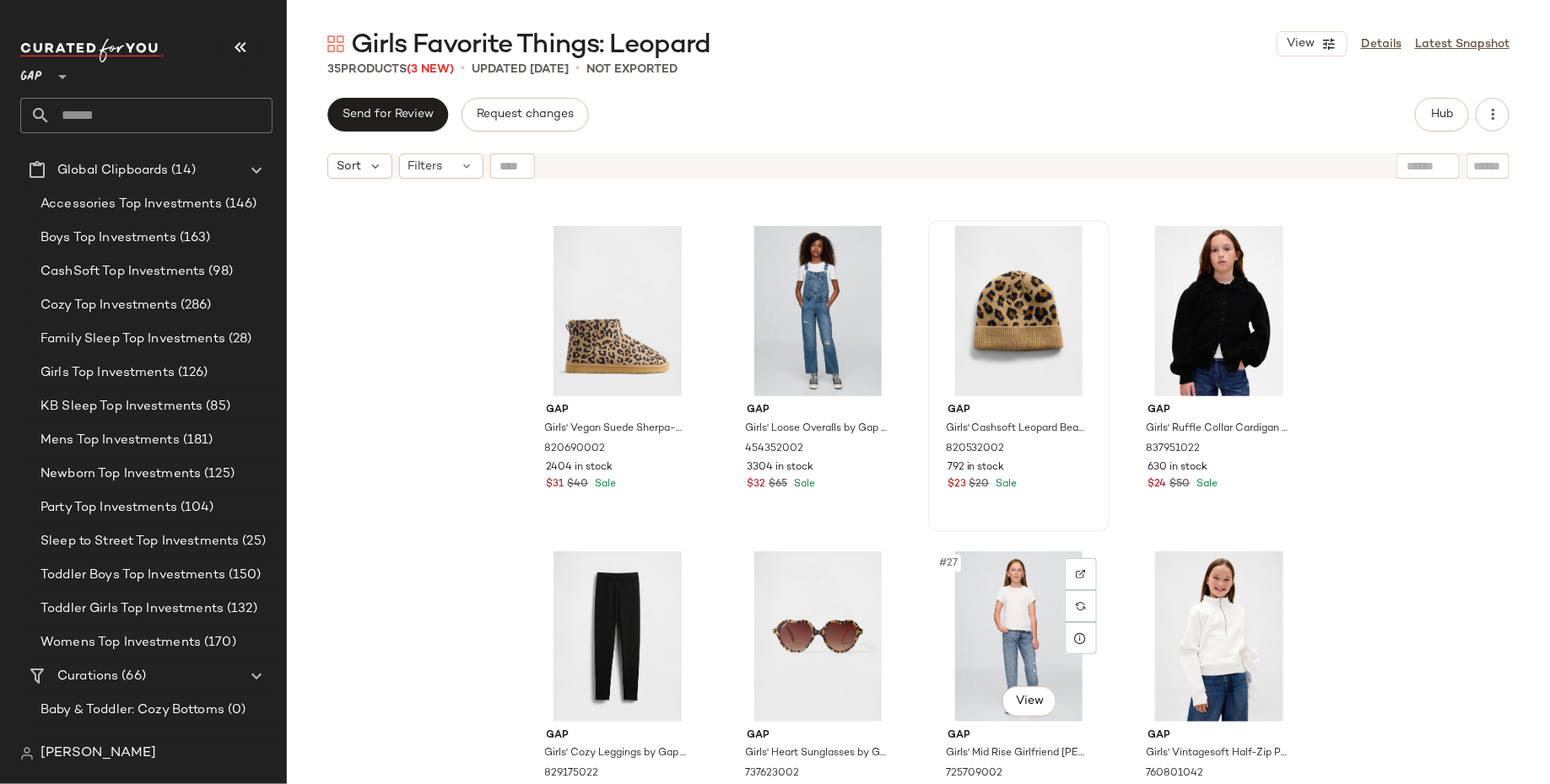
scroll to position [1608, 0]
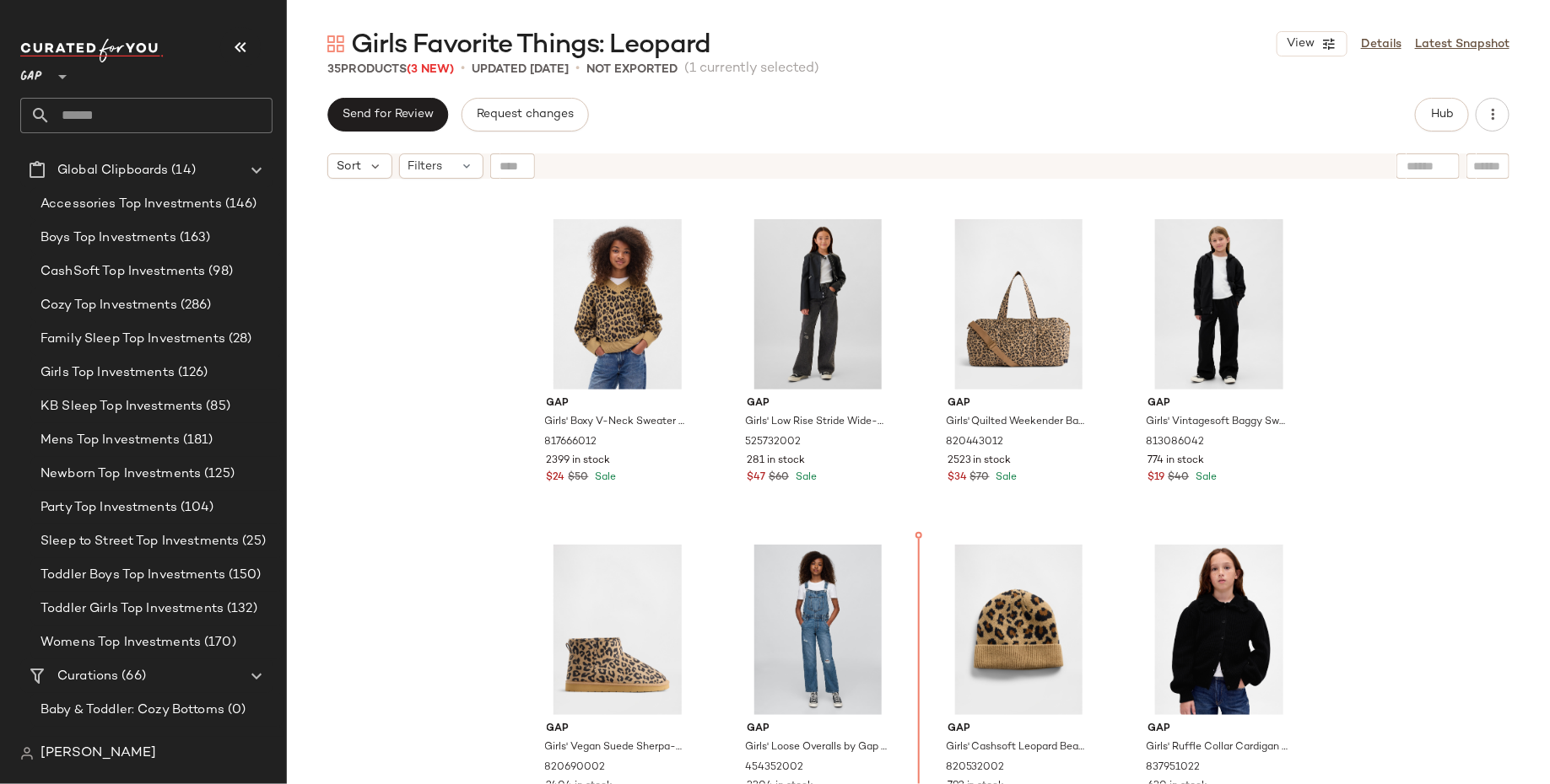
scroll to position [1339, 0]
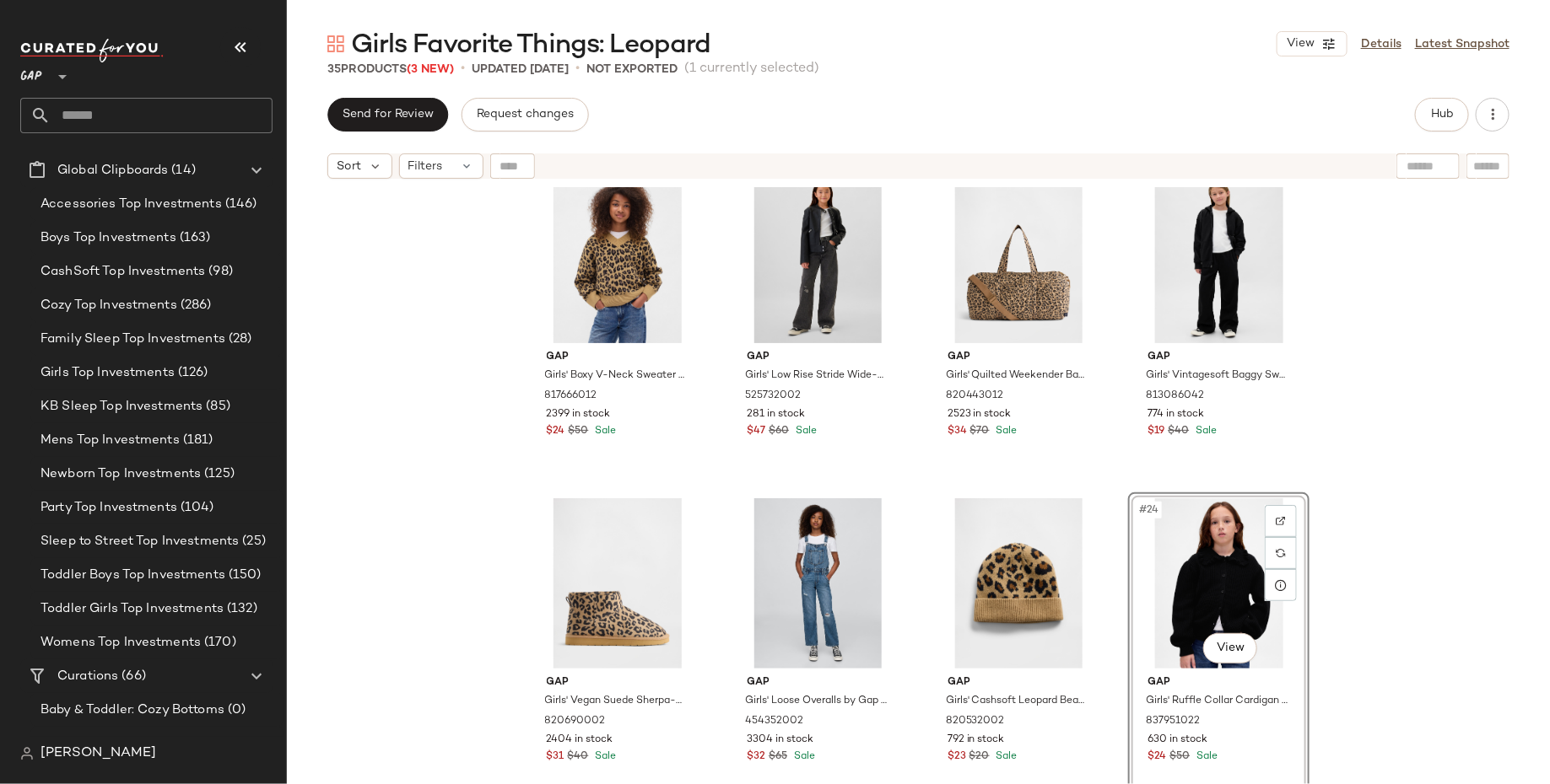
scroll to position [1564, 0]
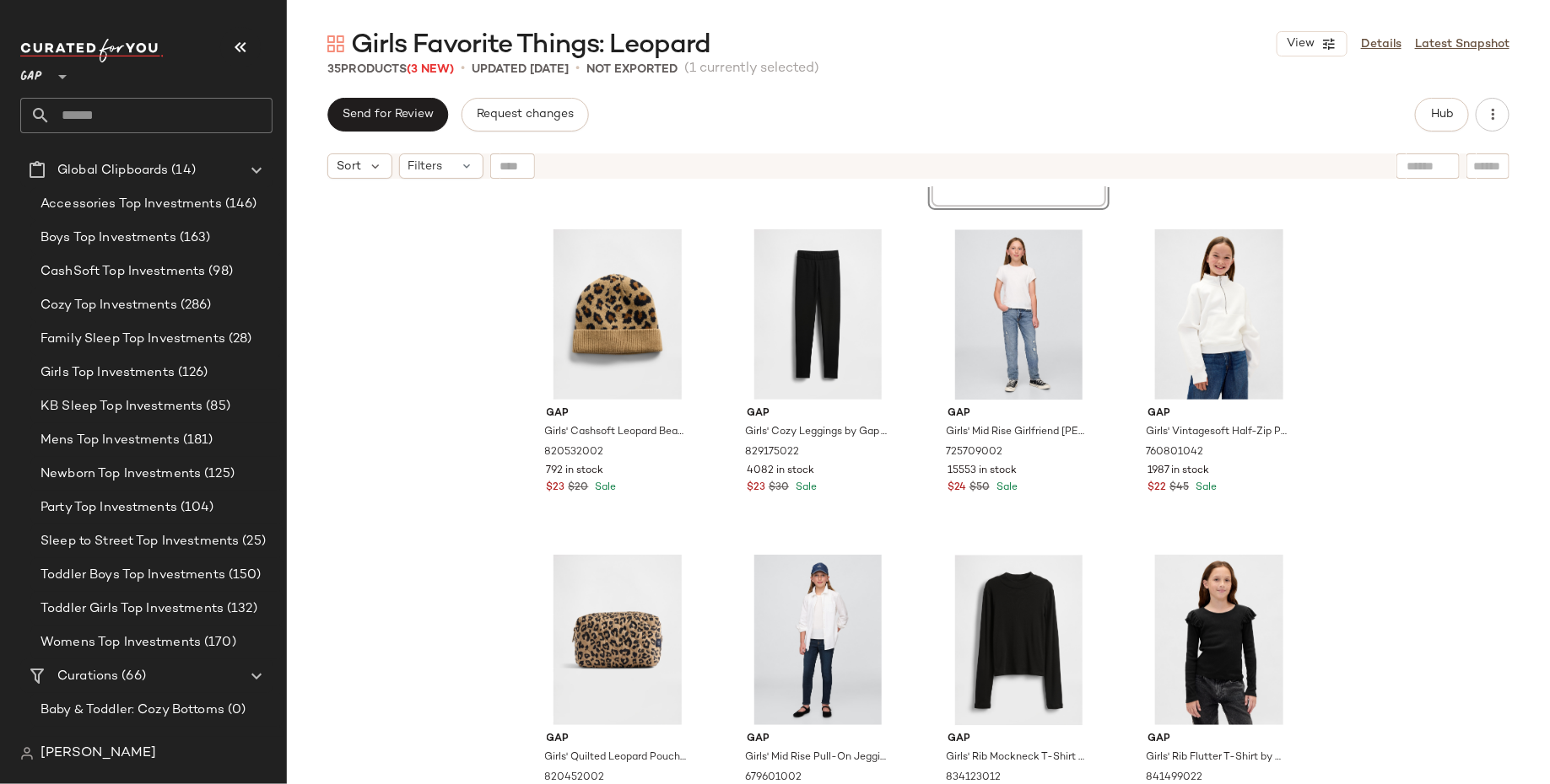
scroll to position [1939, 0]
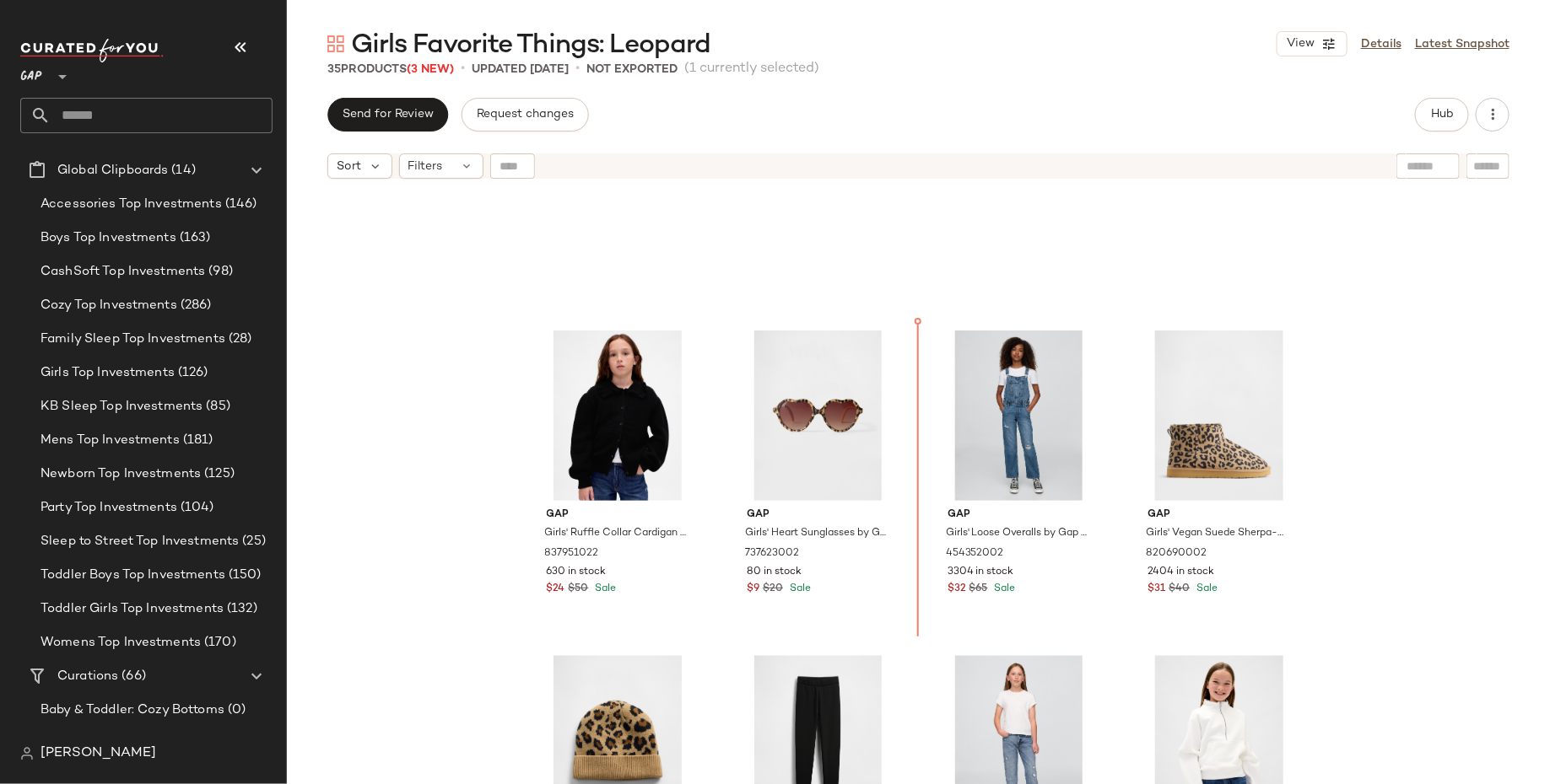
scroll to position [1503, 0]
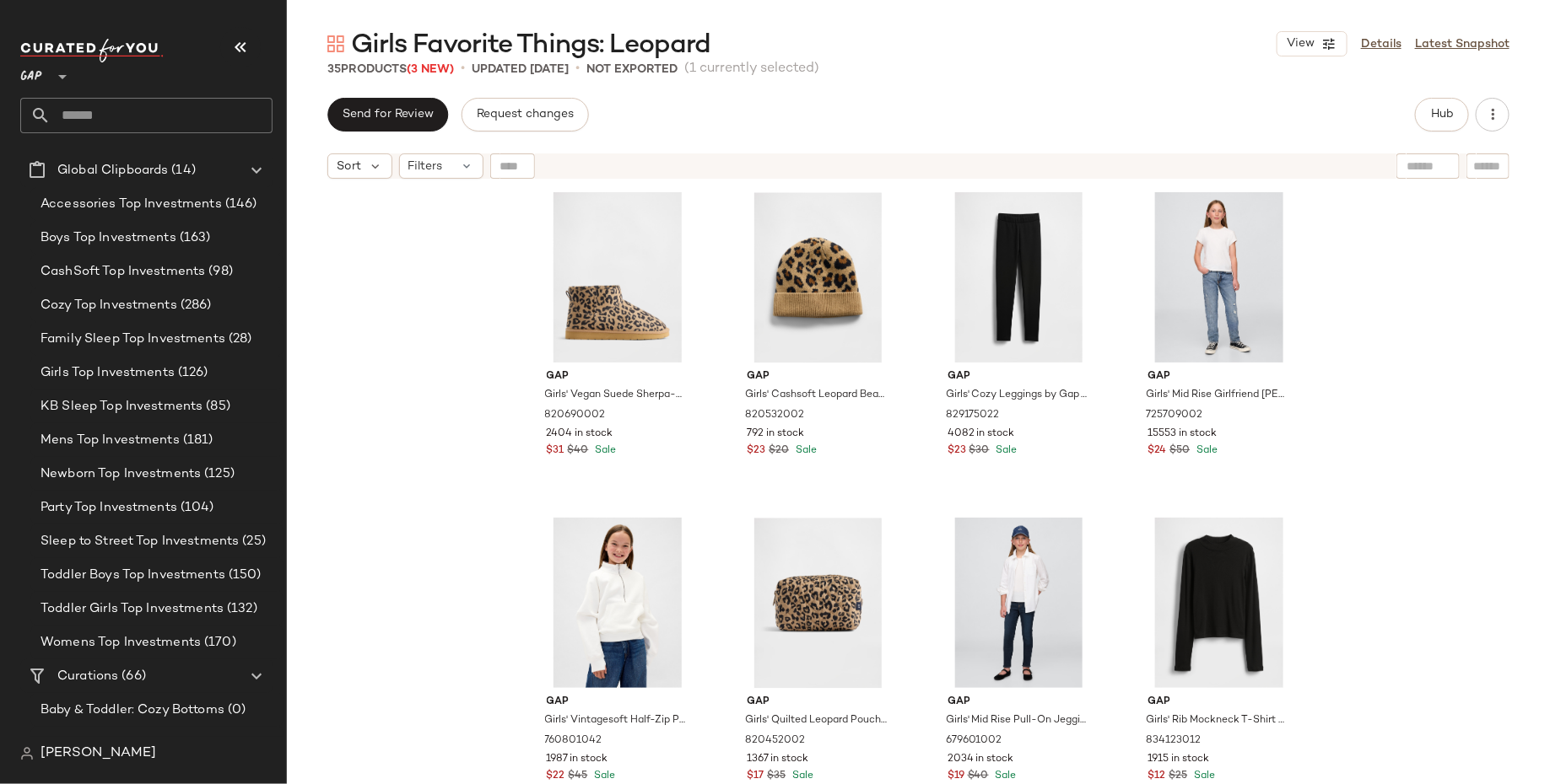
scroll to position [2294, 0]
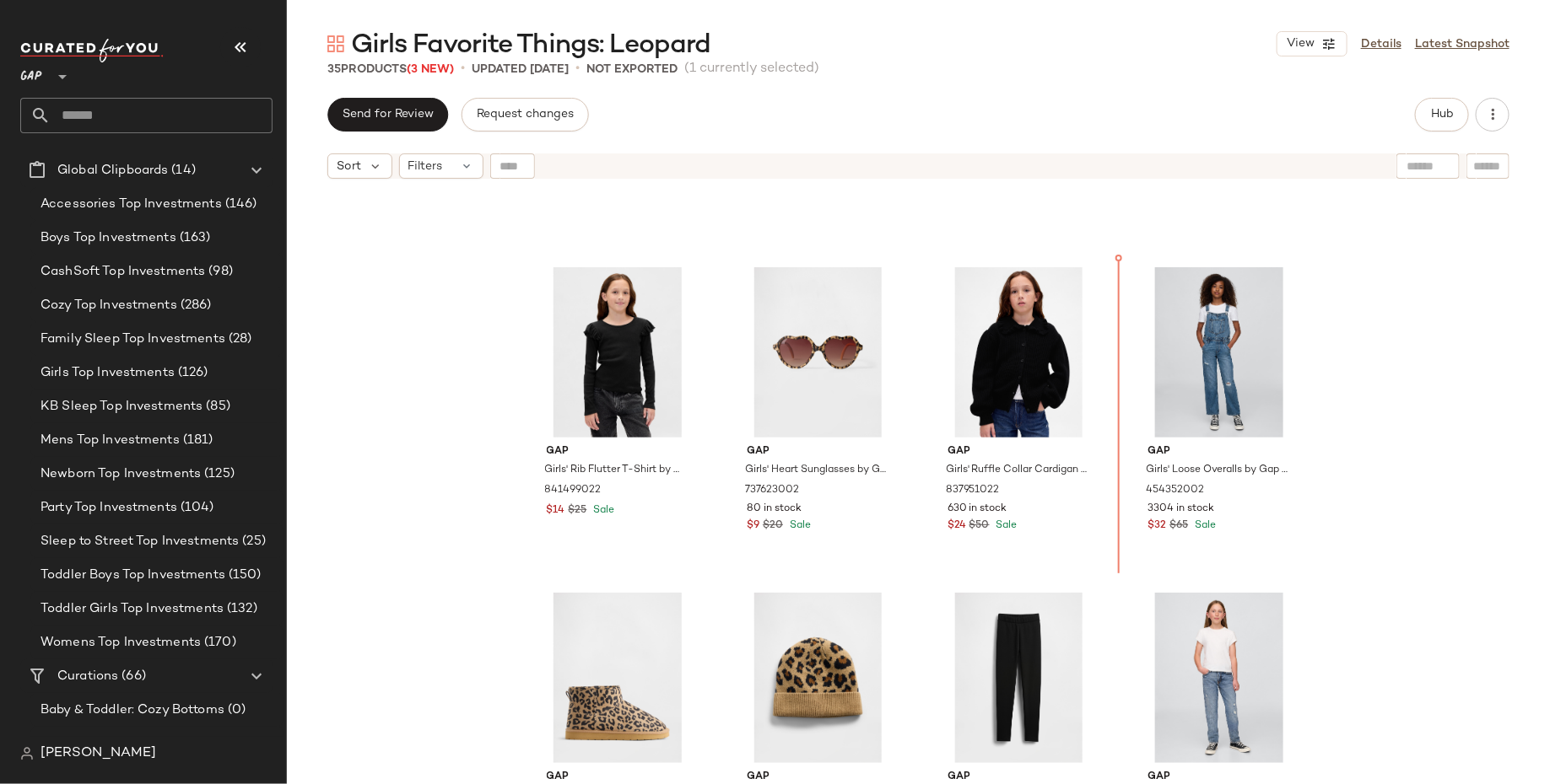
scroll to position [1569, 0]
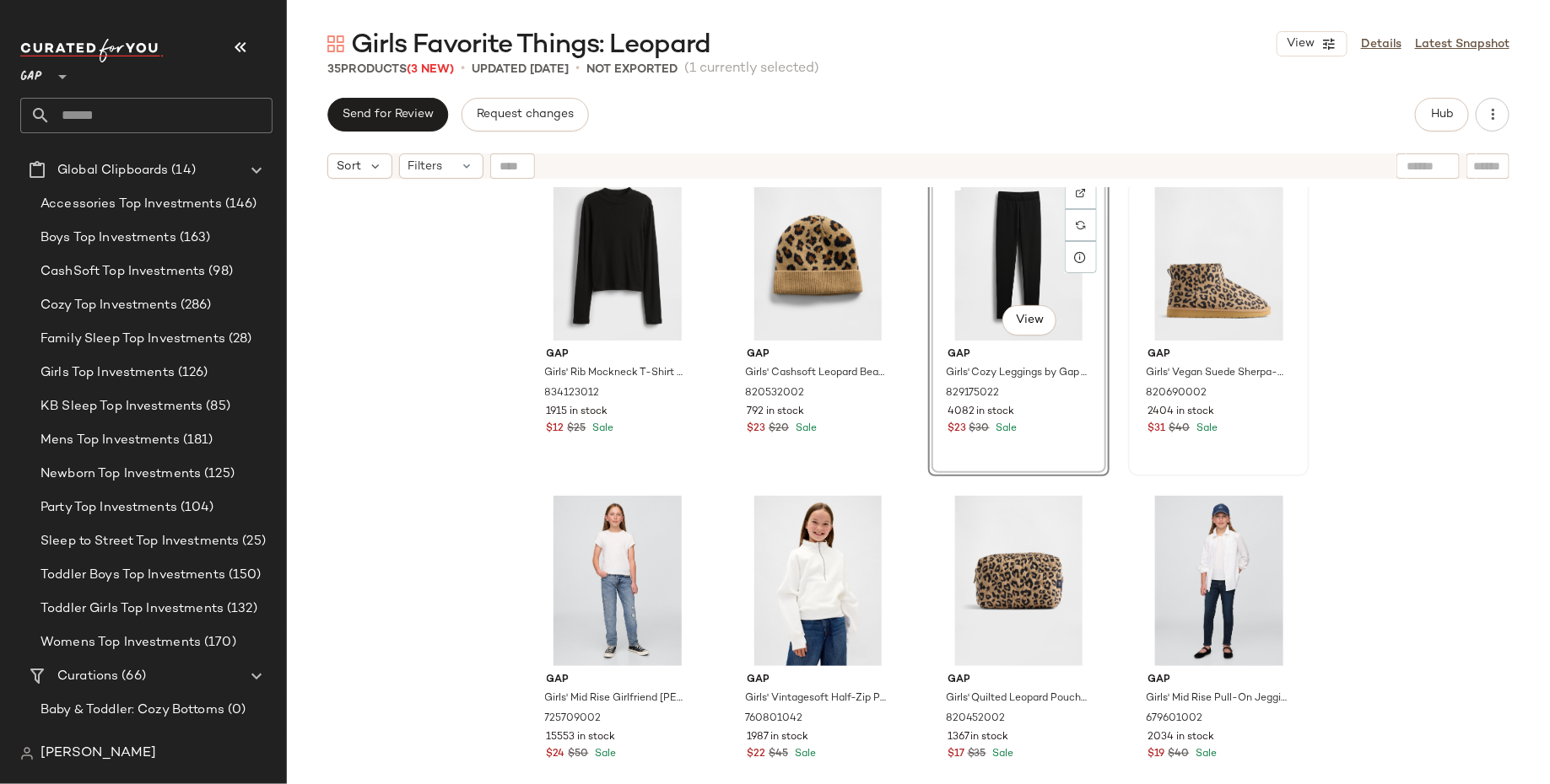
scroll to position [1996, 0]
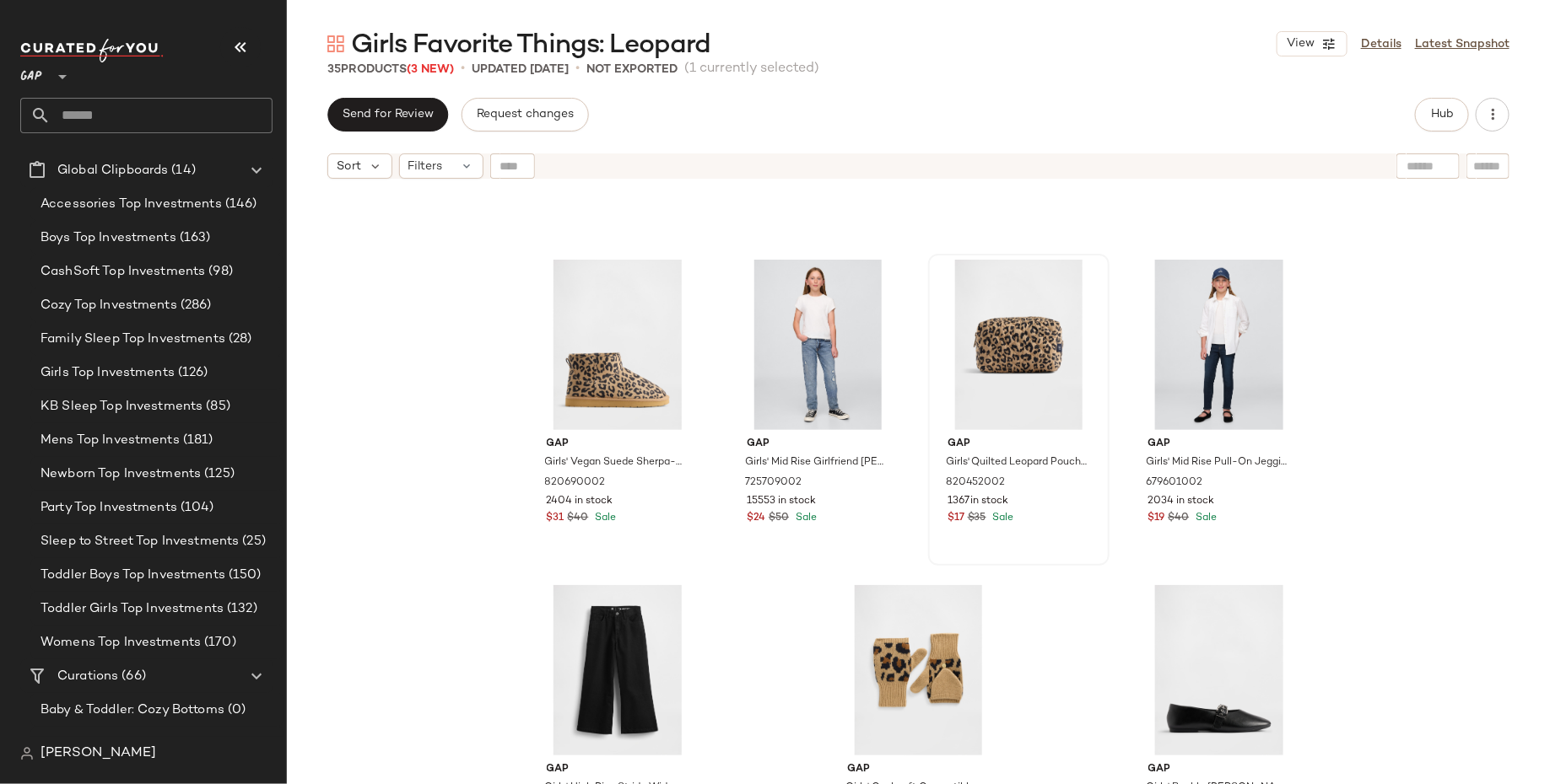
scroll to position [2228, 0]
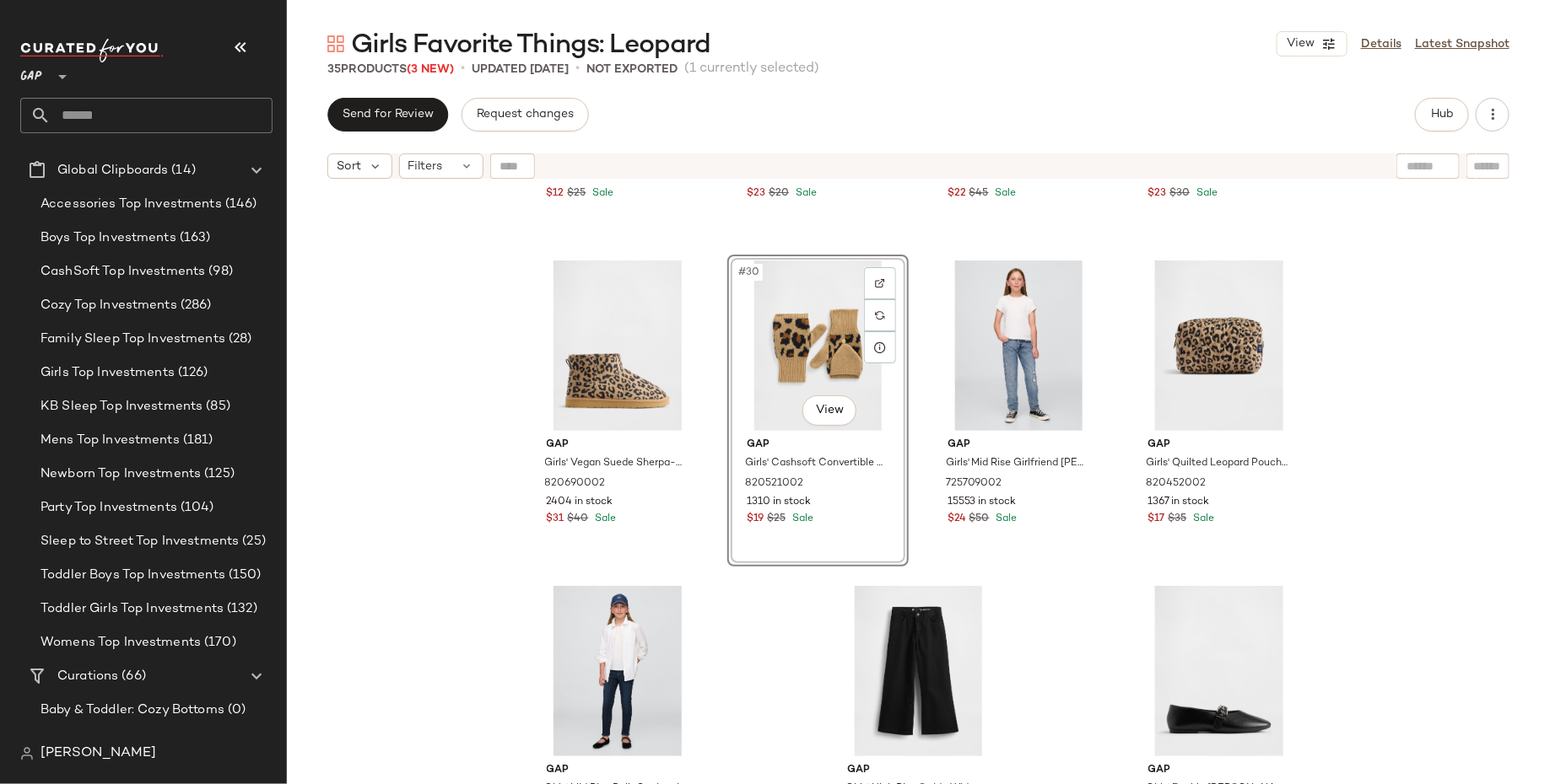
scroll to position [1936, 0]
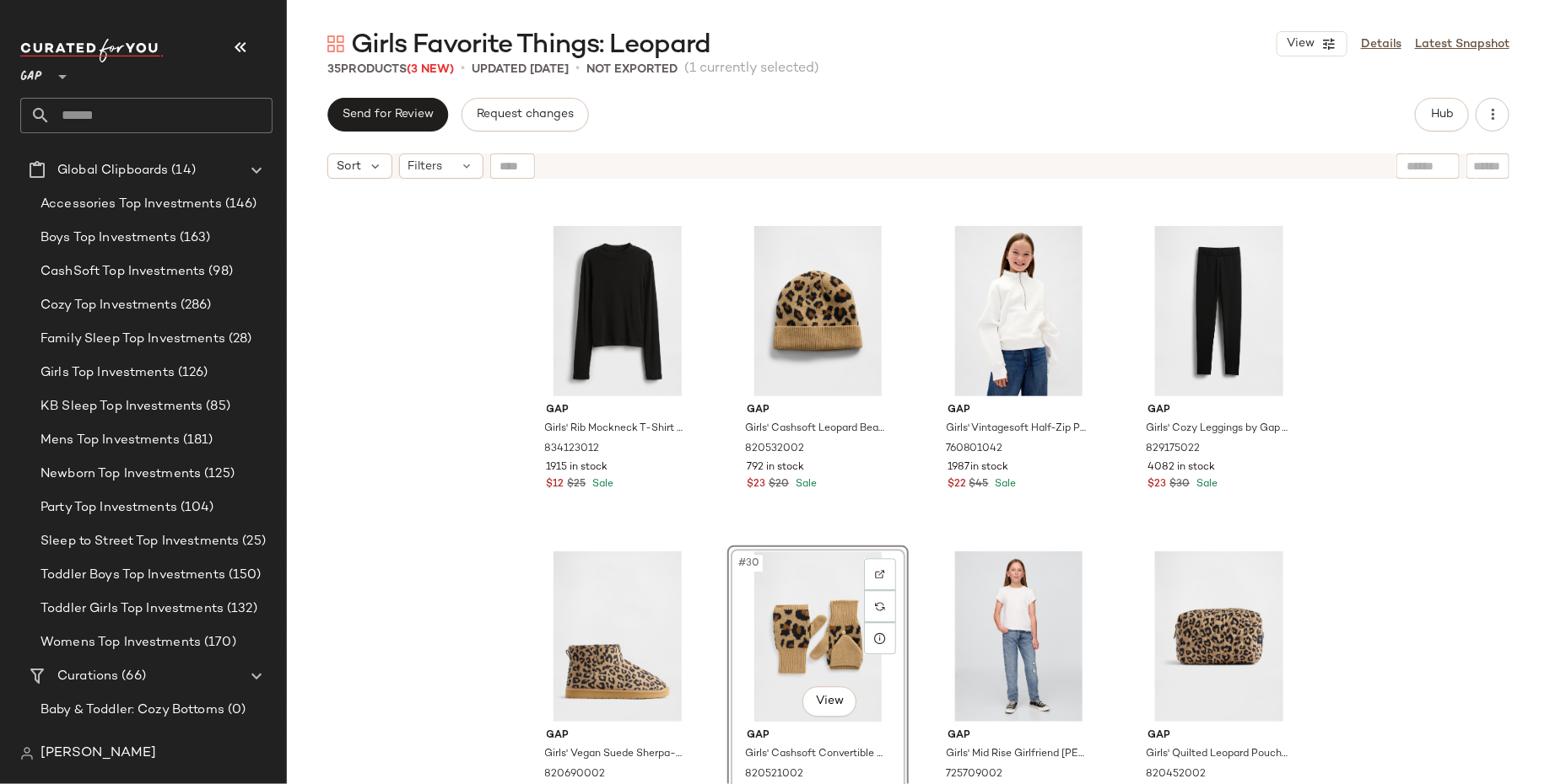
click at [436, 576] on div "Gap Girls' Rib Mockneck T-Shirt by Gap True Black Size XS (4/5) 834123012 1915 …" at bounding box center [918, 507] width 1263 height 639
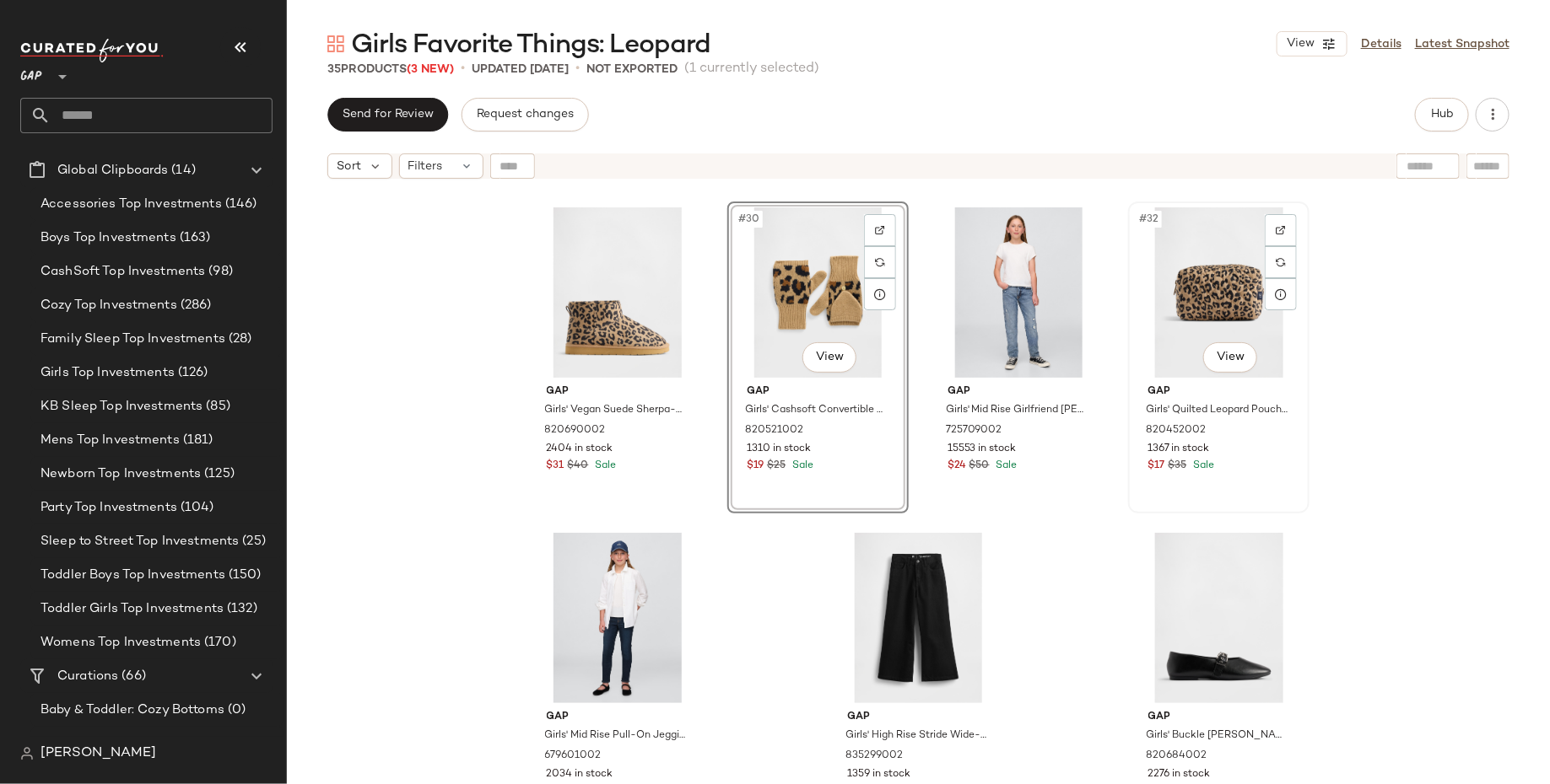
scroll to position [2277, 0]
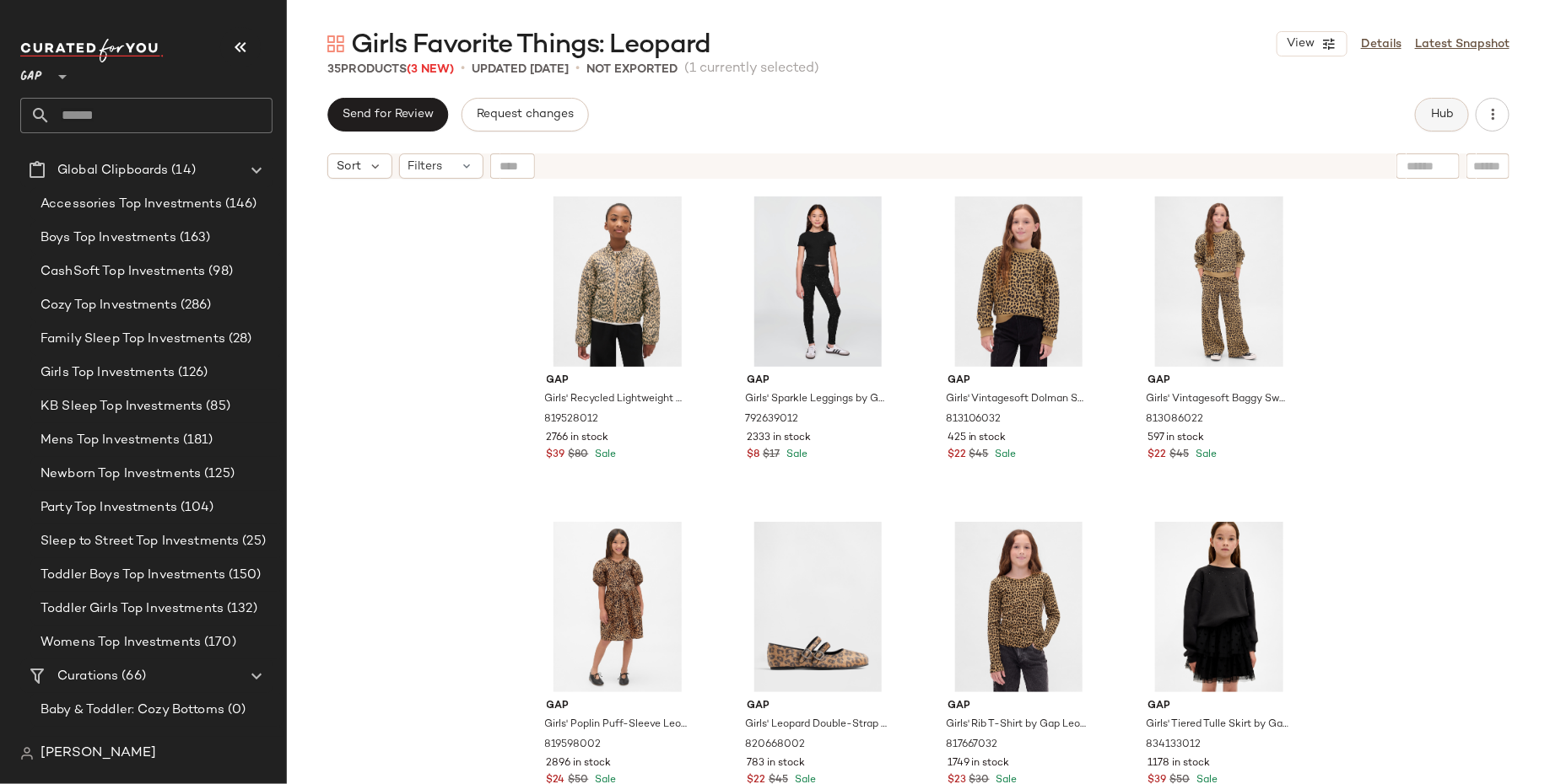
click at [1448, 105] on button "Hub" at bounding box center [1441, 115] width 54 height 34
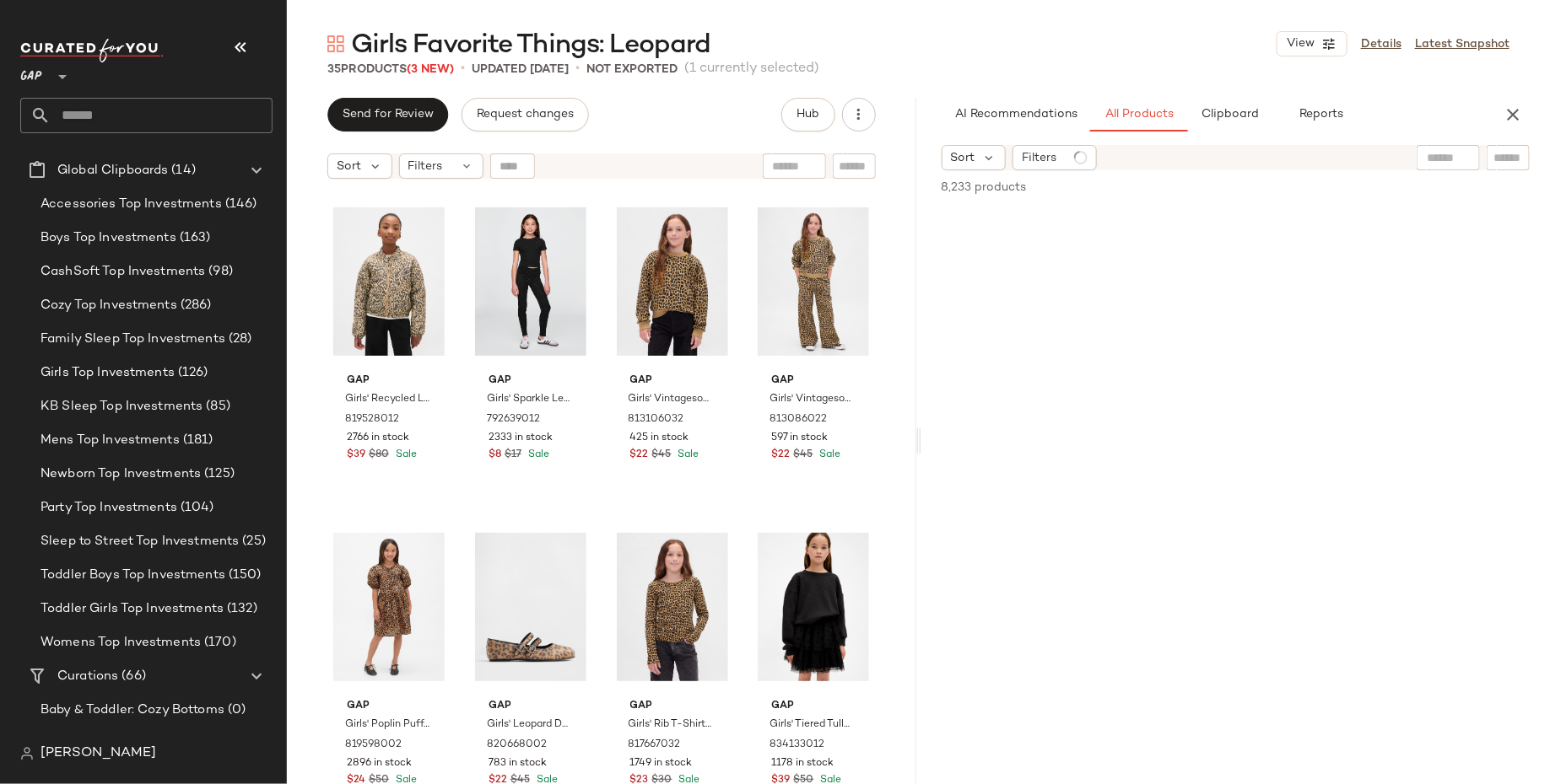
click at [1446, 154] on input "text" at bounding box center [1448, 158] width 43 height 18
type input "**********"
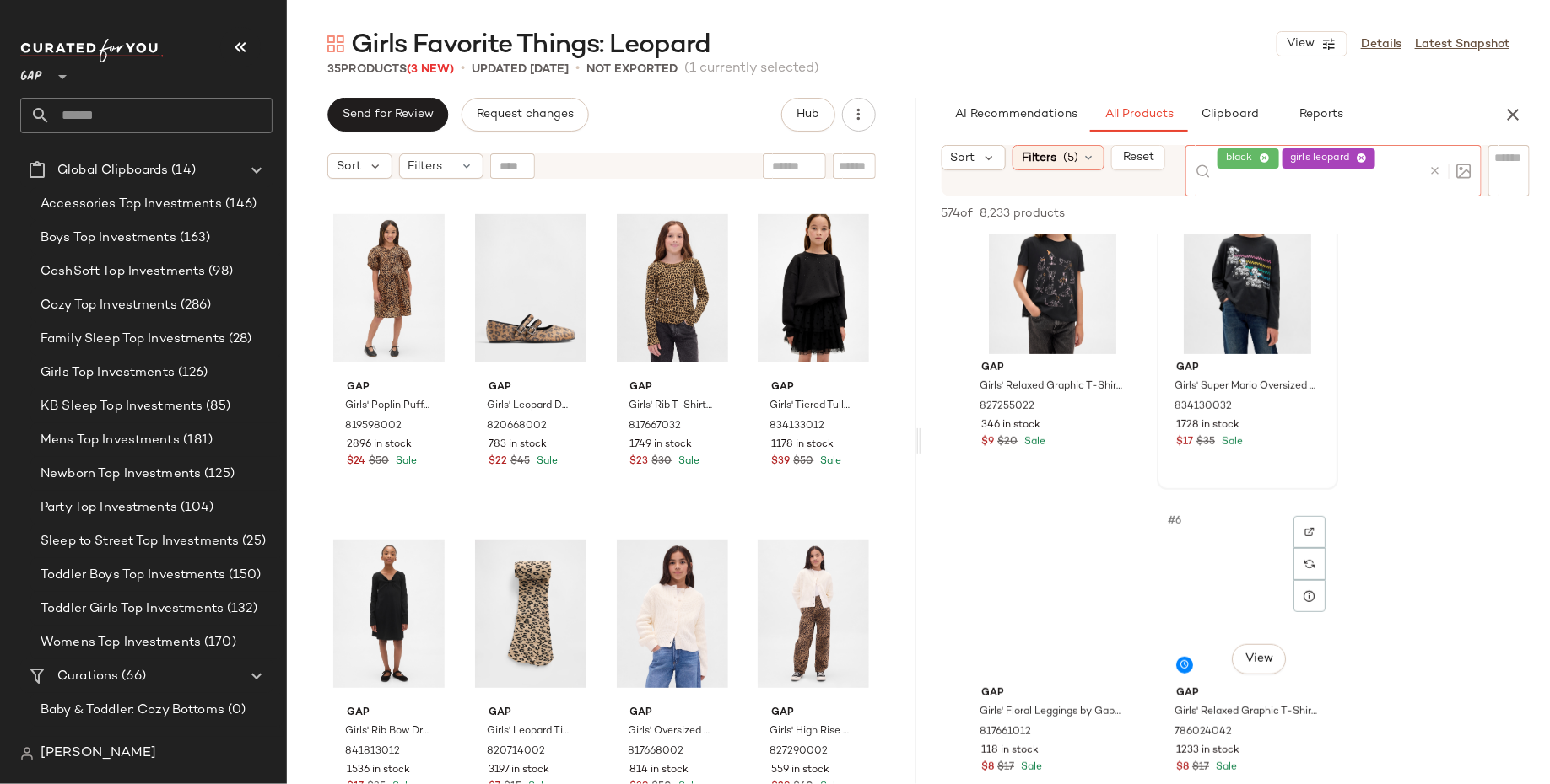
scroll to position [380, 0]
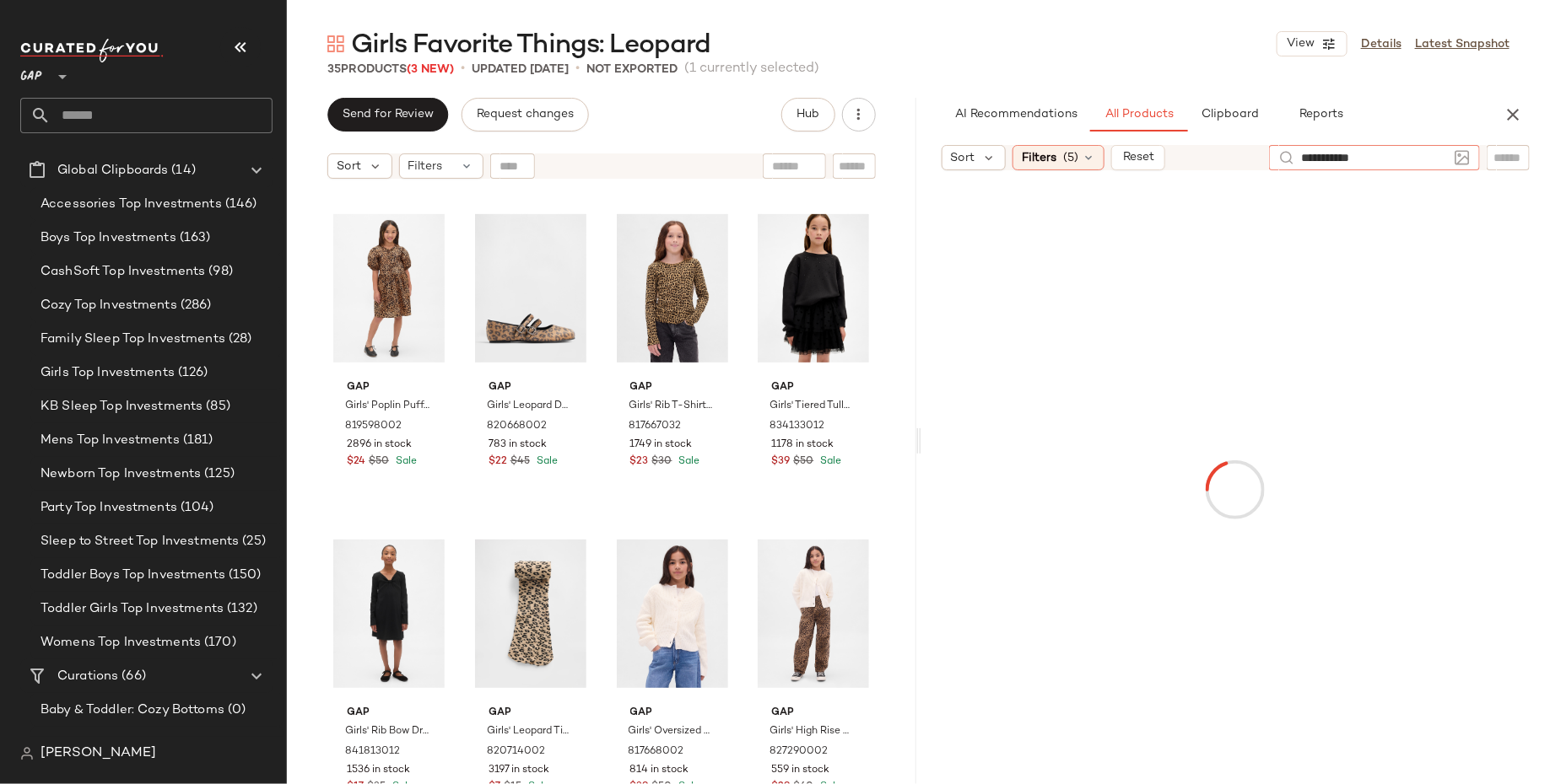
type input "**********"
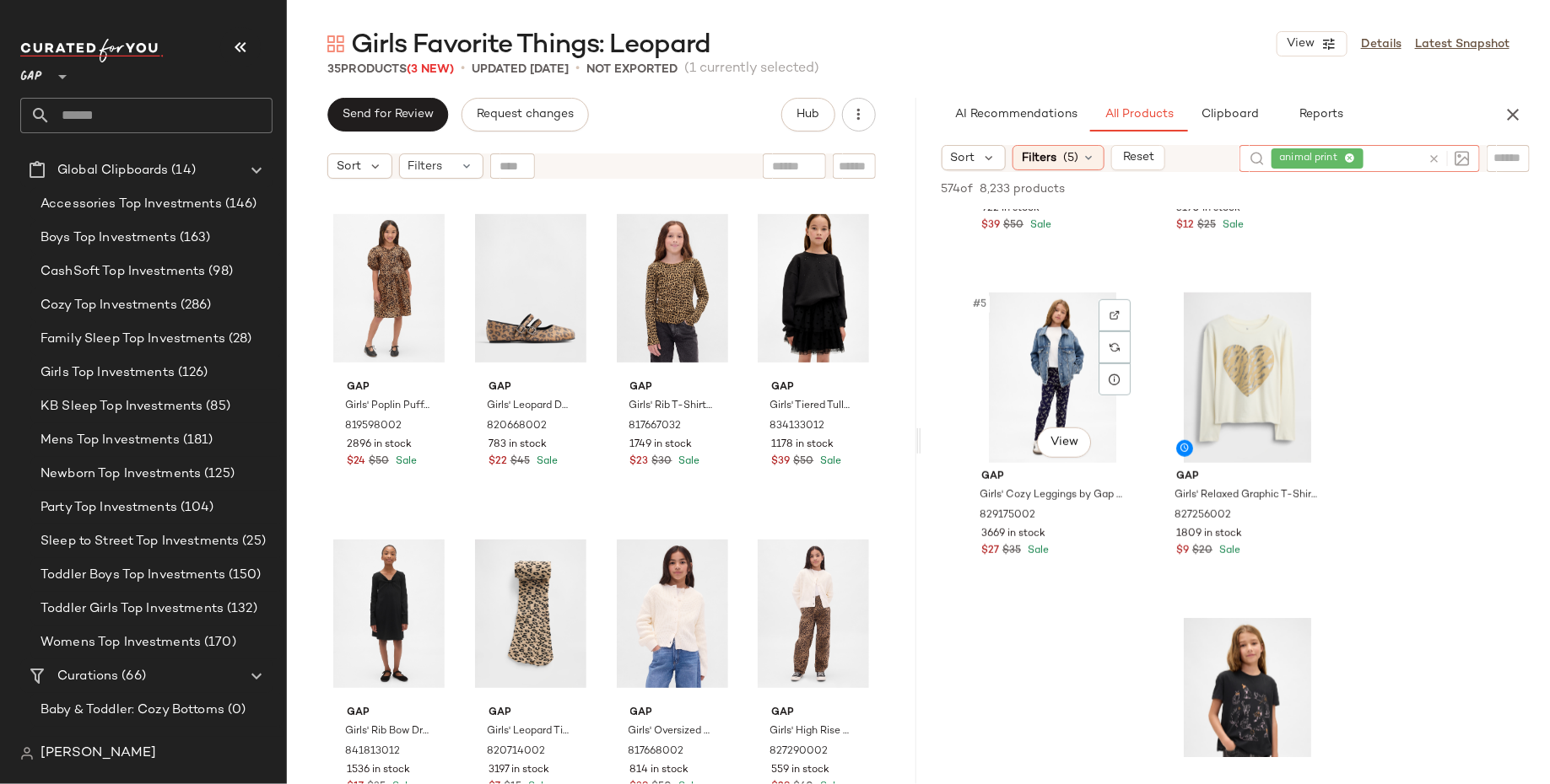
scroll to position [571, 0]
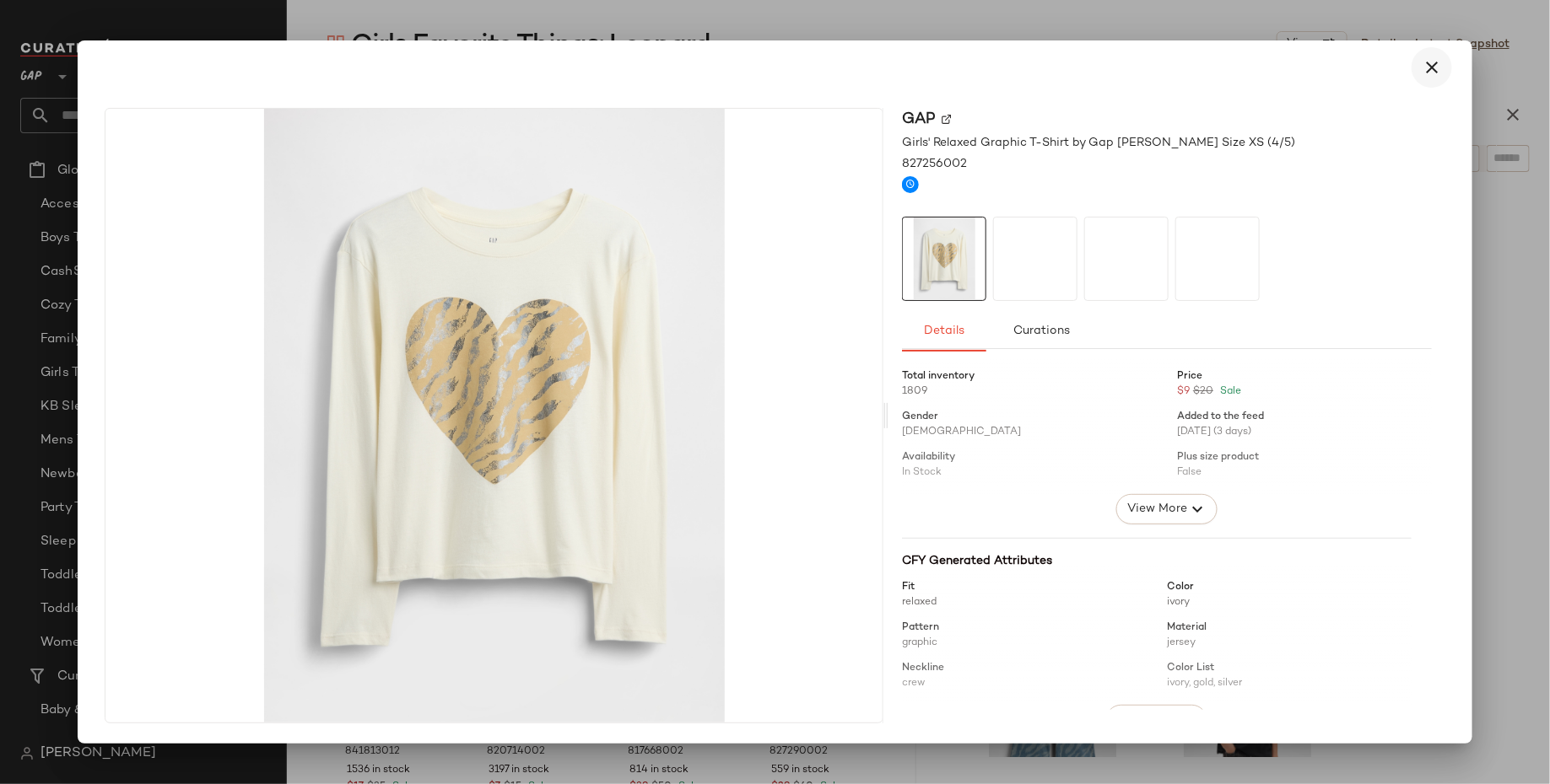
click at [1423, 71] on icon "button" at bounding box center [1431, 68] width 21 height 21
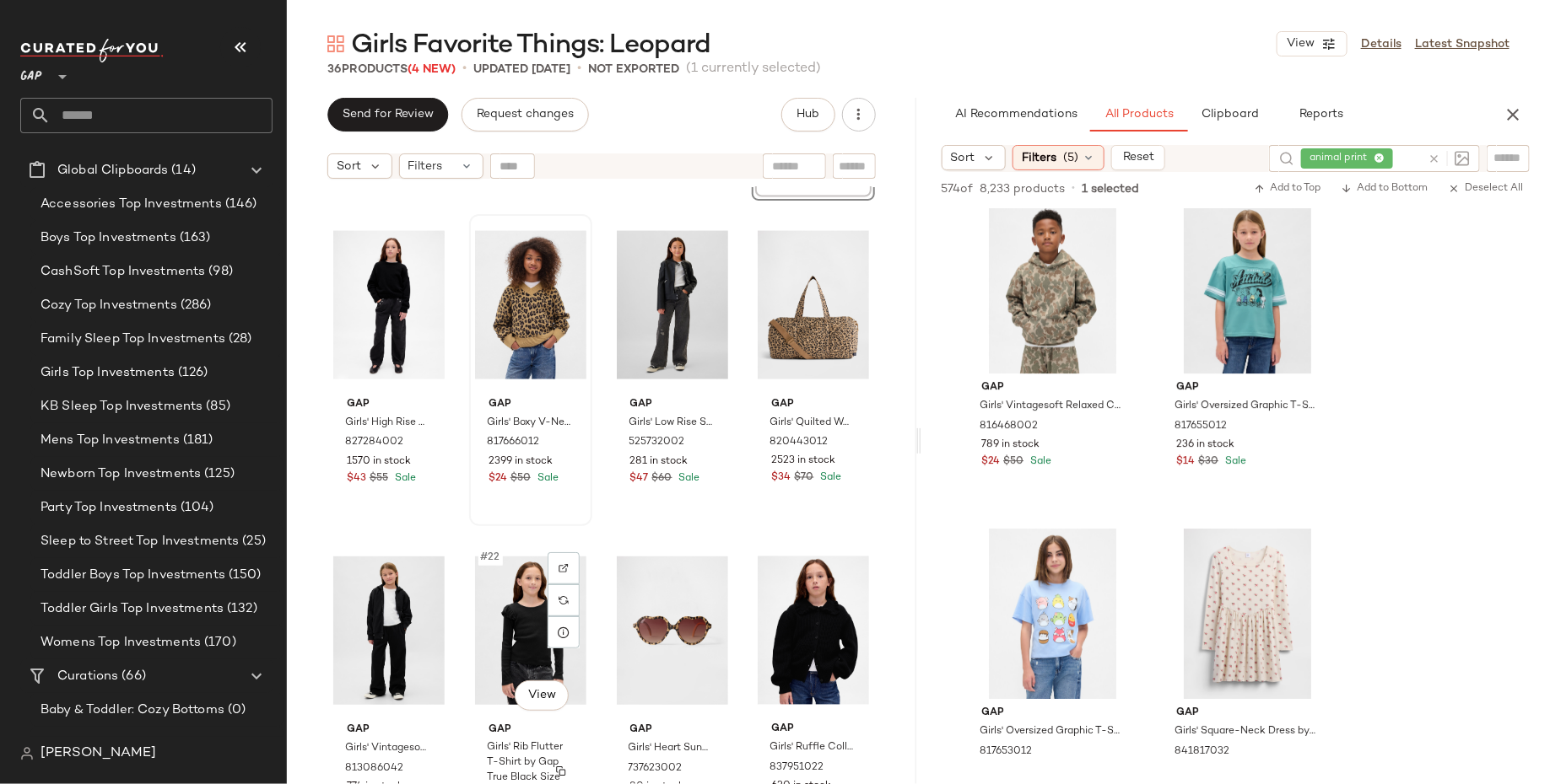
scroll to position [1350, 0]
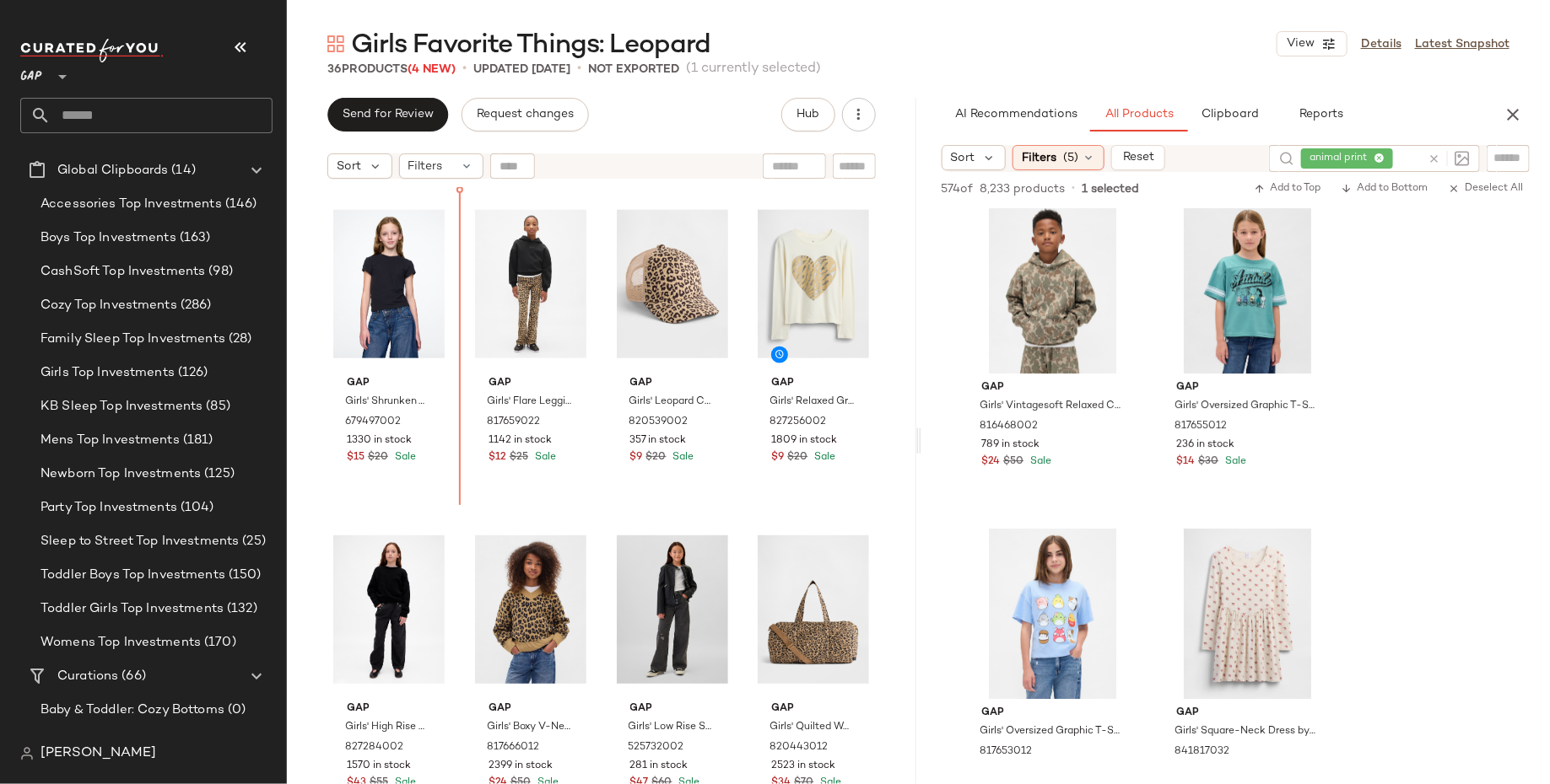
scroll to position [823, 0]
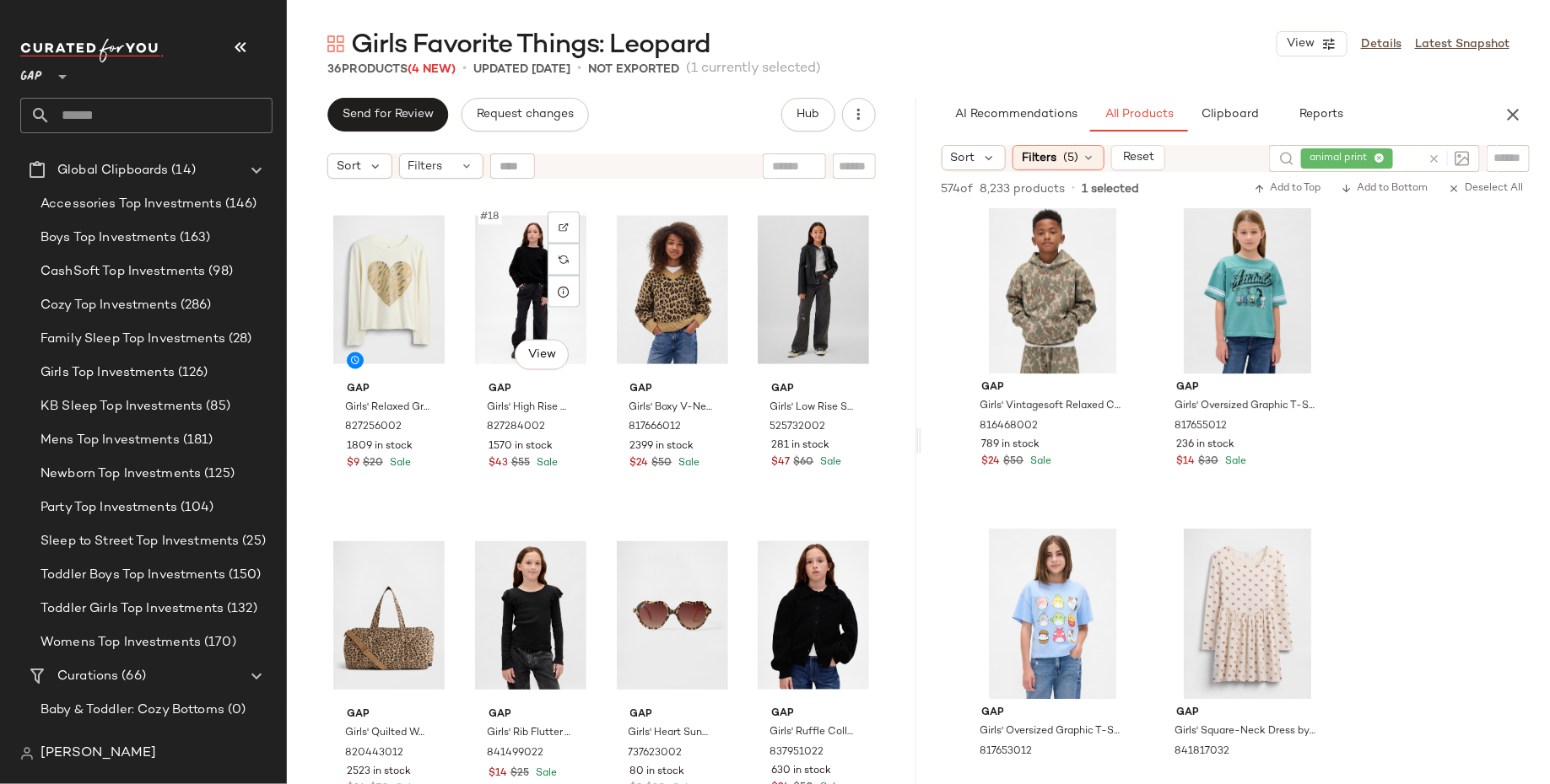
scroll to position [1312, 0]
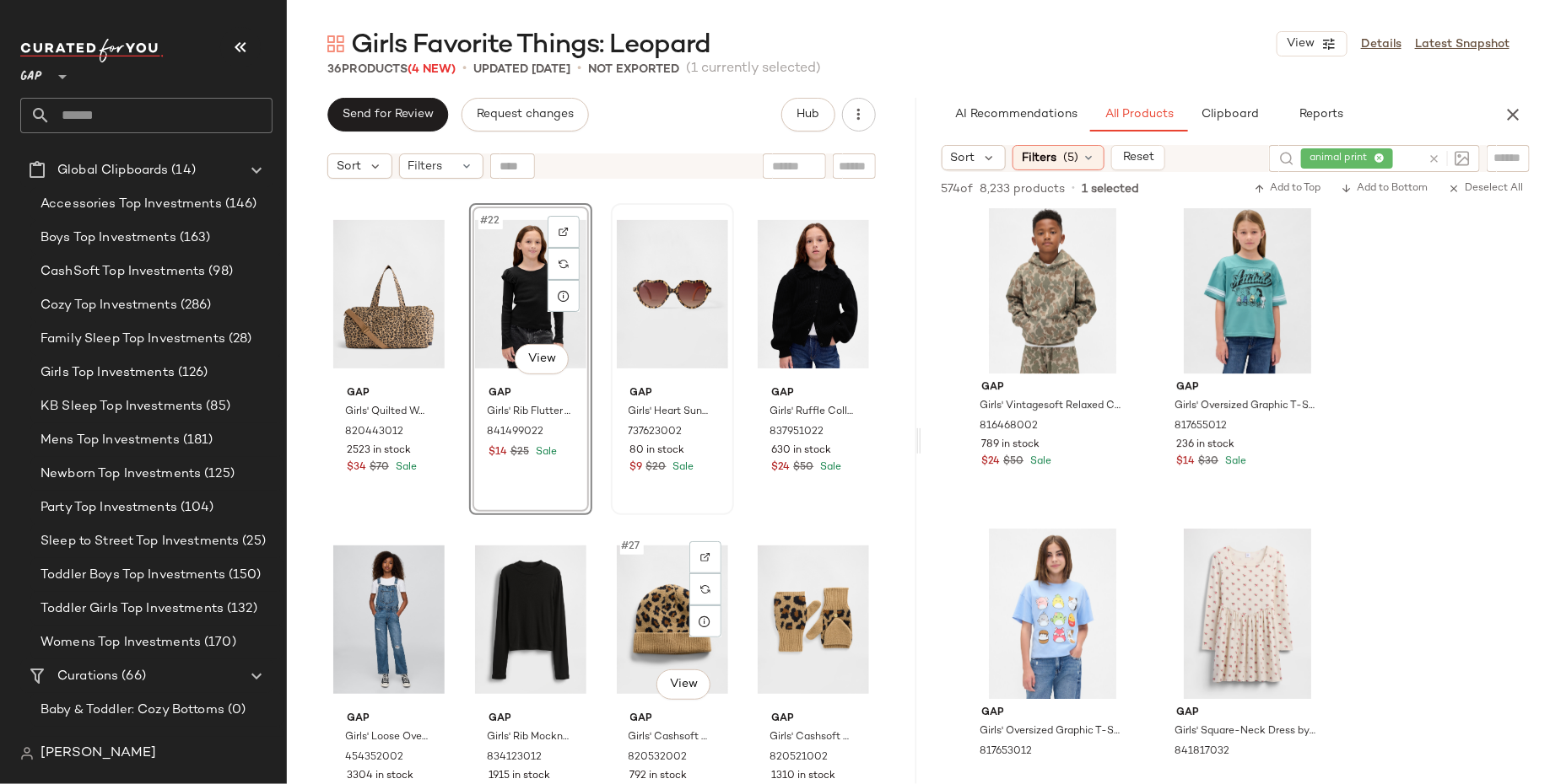
scroll to position [1629, 0]
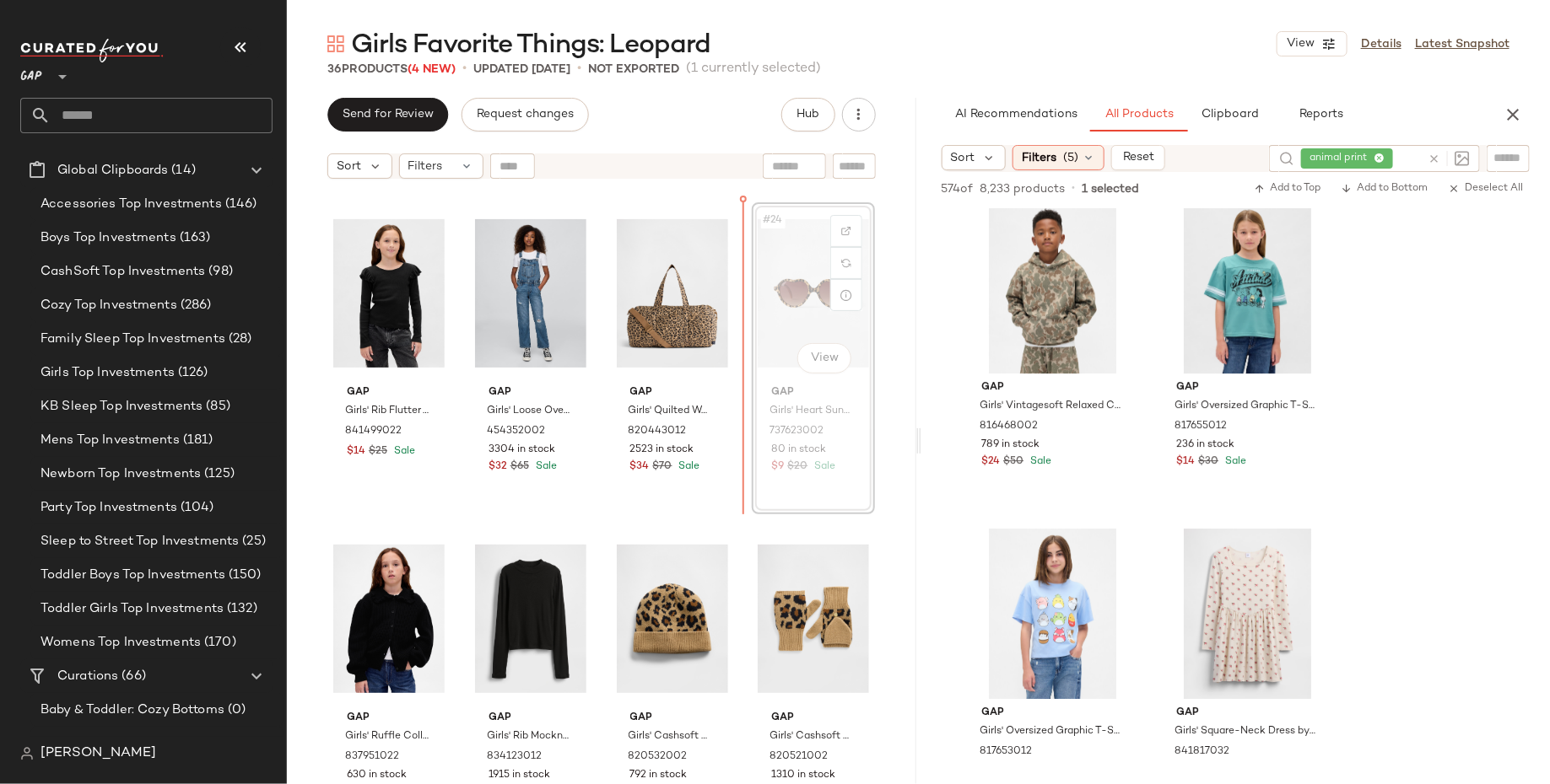
scroll to position [1619, 0]
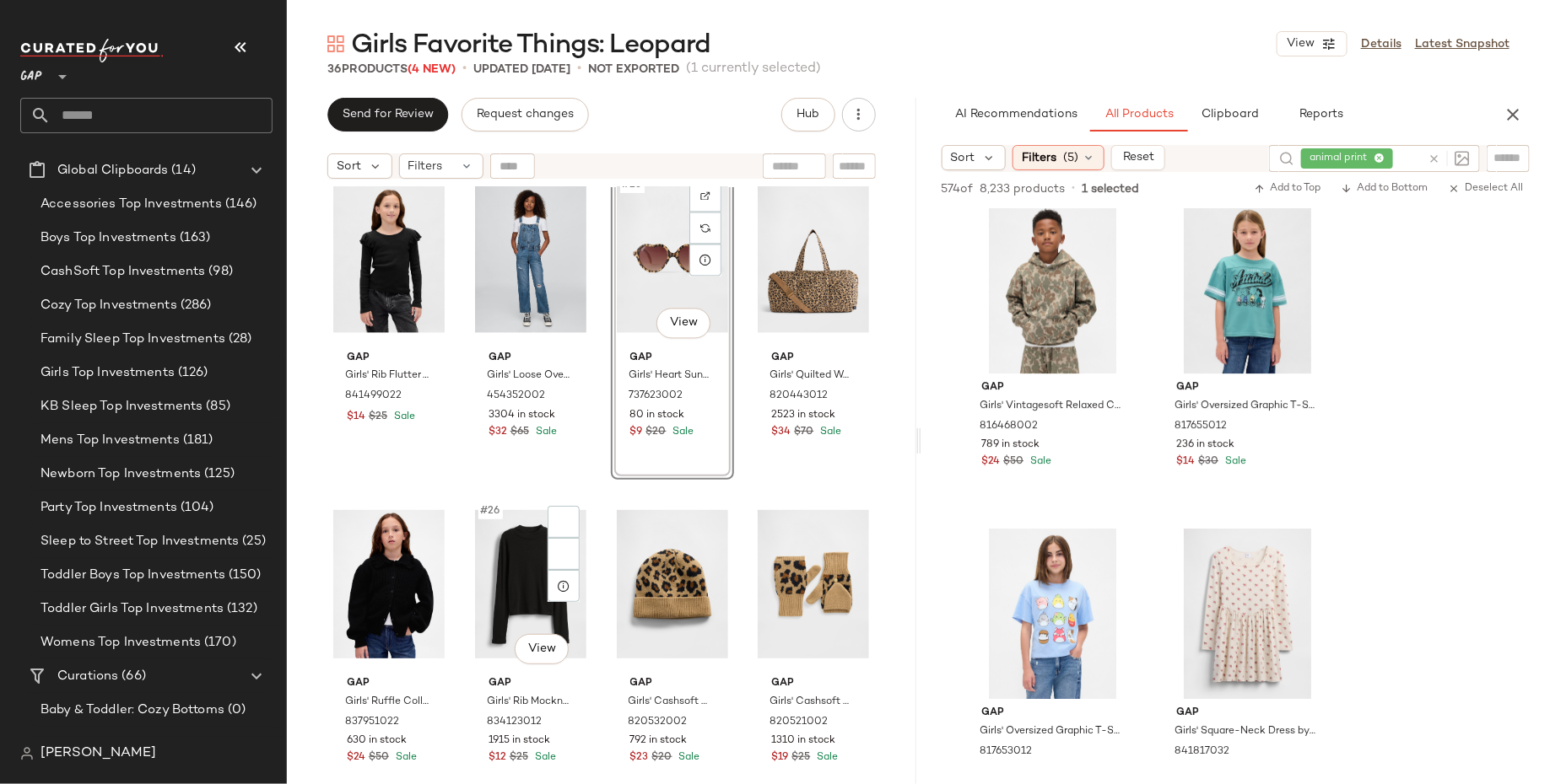
scroll to position [1885, 0]
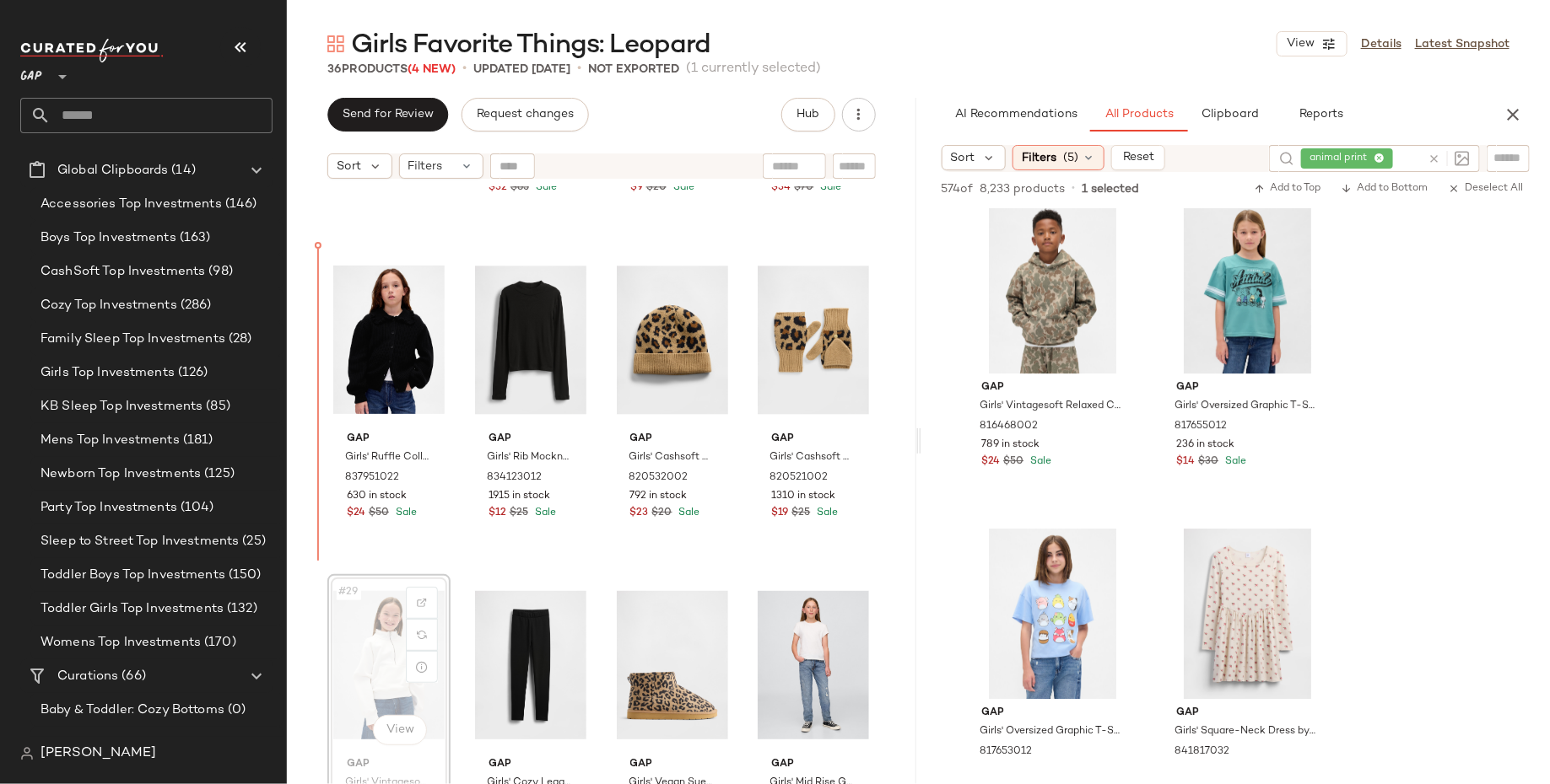
scroll to position [1913, 0]
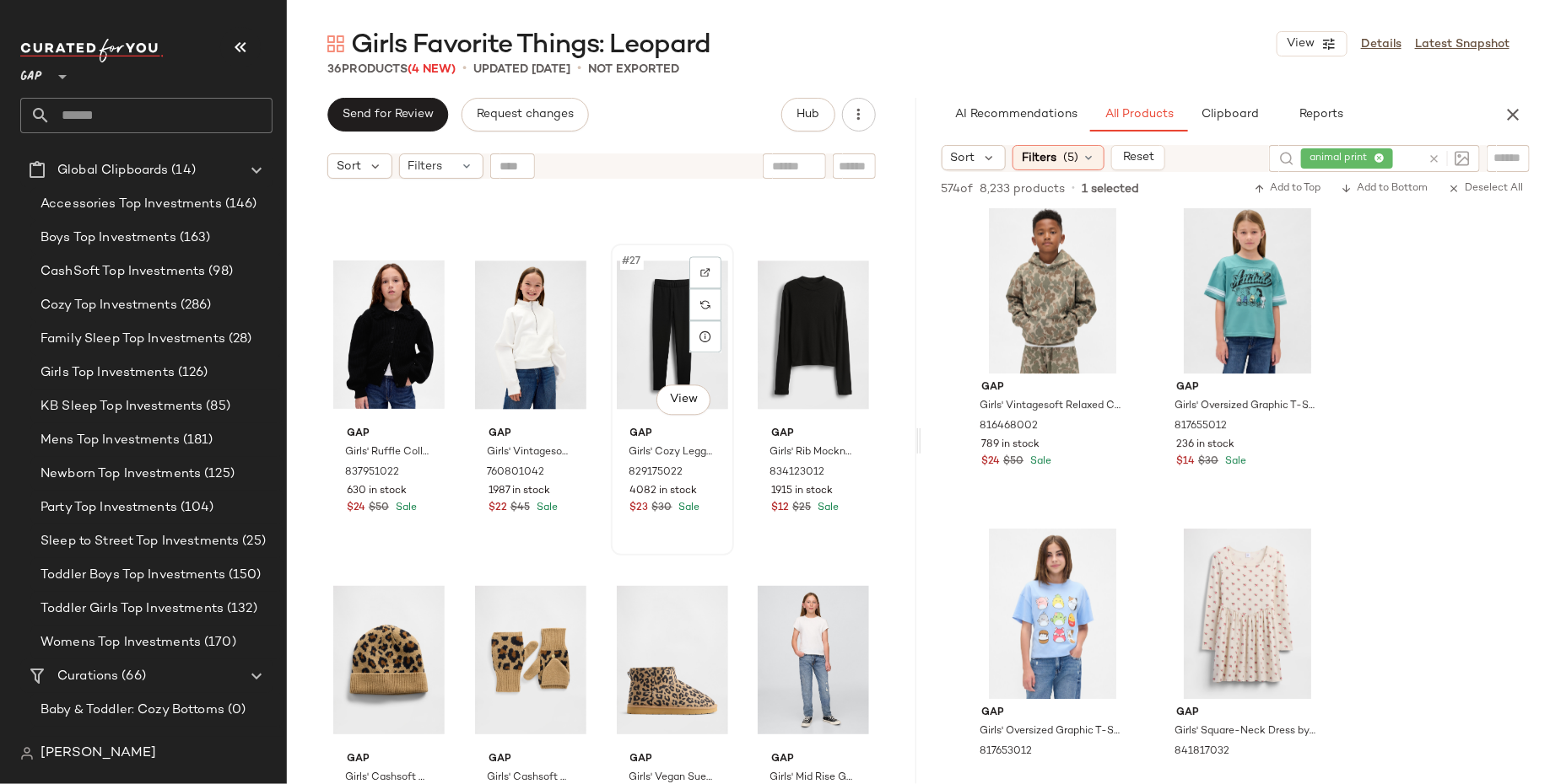
scroll to position [1910, 0]
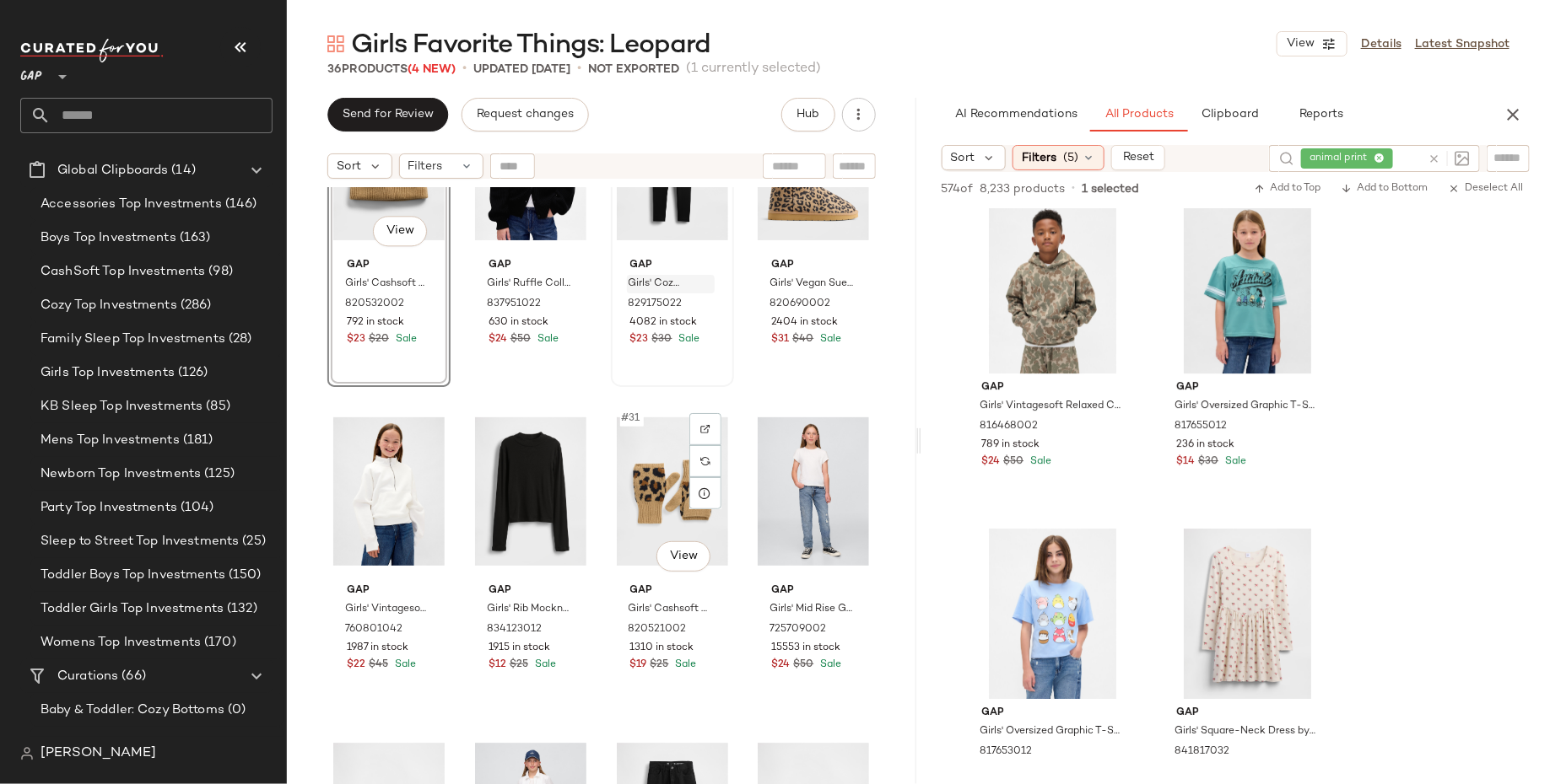
scroll to position [2079, 0]
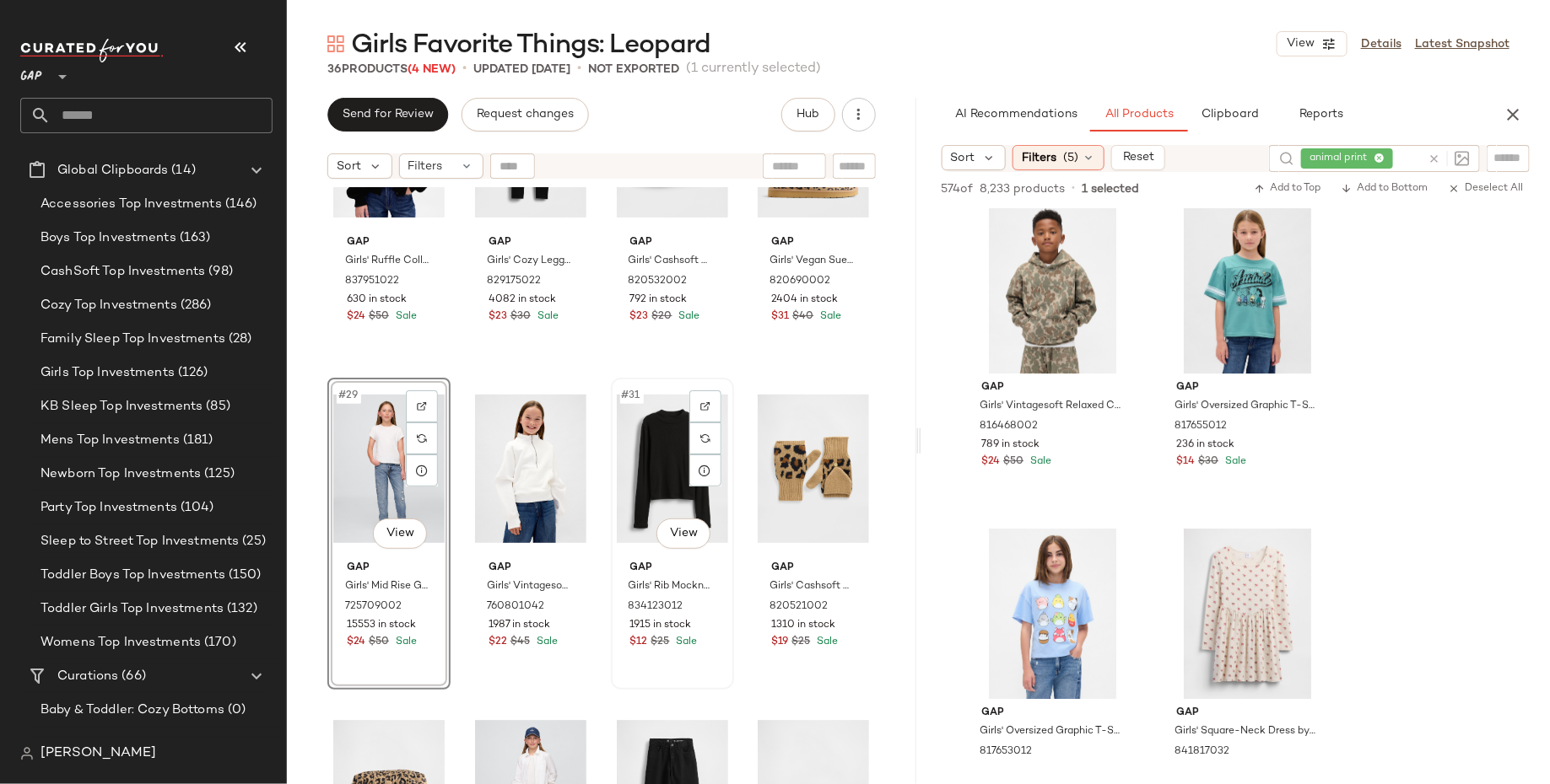
scroll to position [2099, 0]
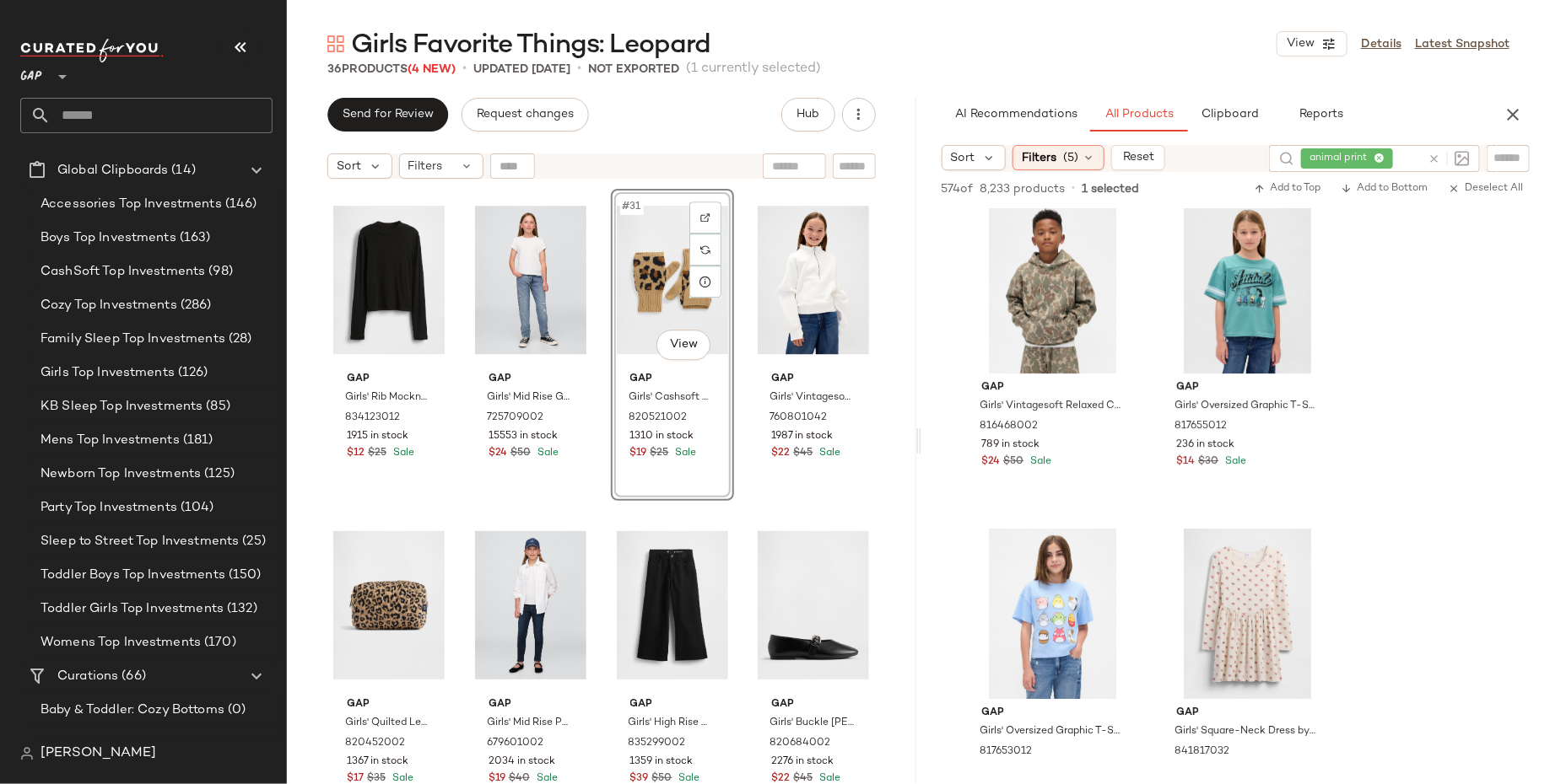
scroll to position [2290, 0]
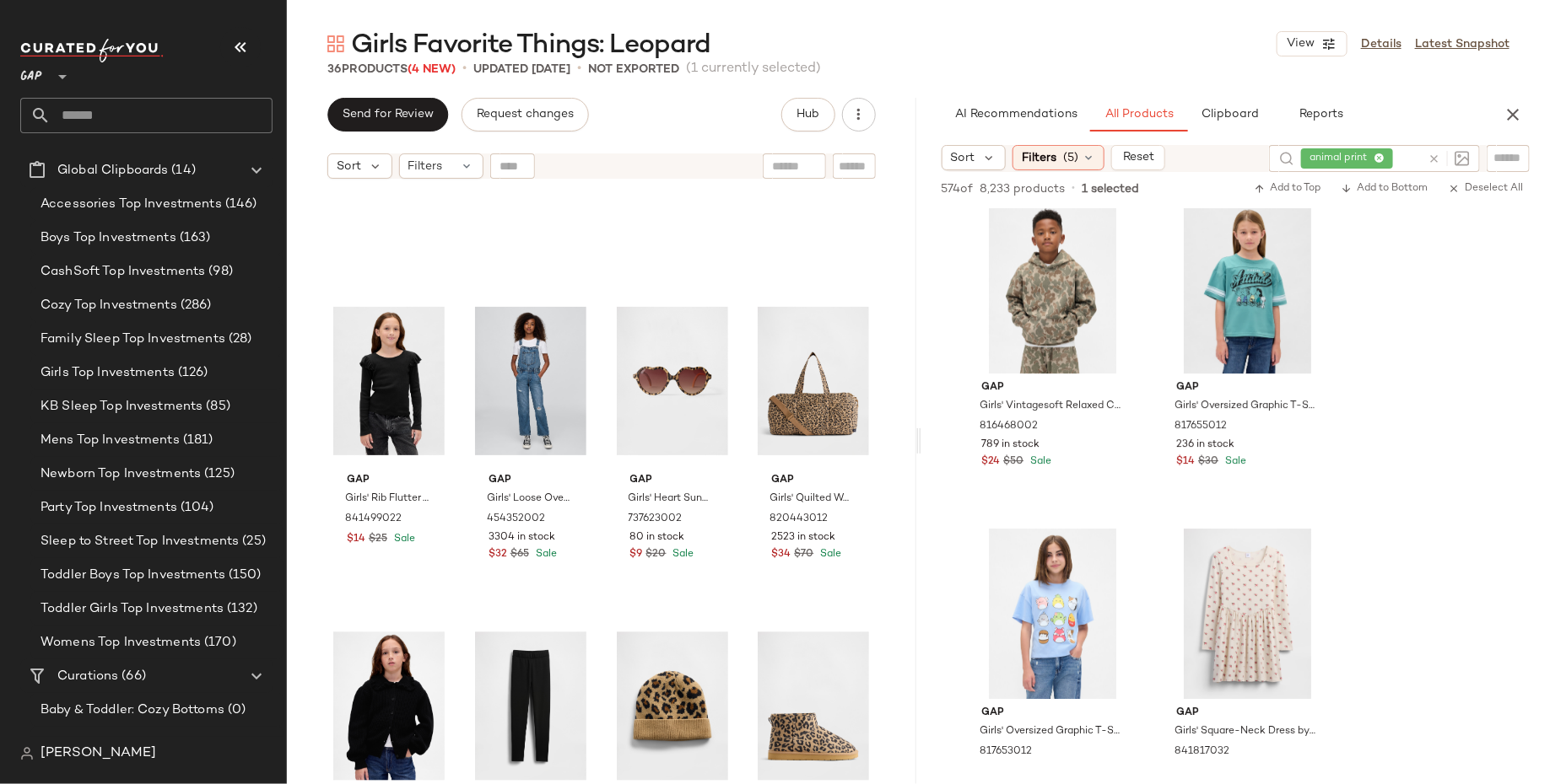
scroll to position [1541, 0]
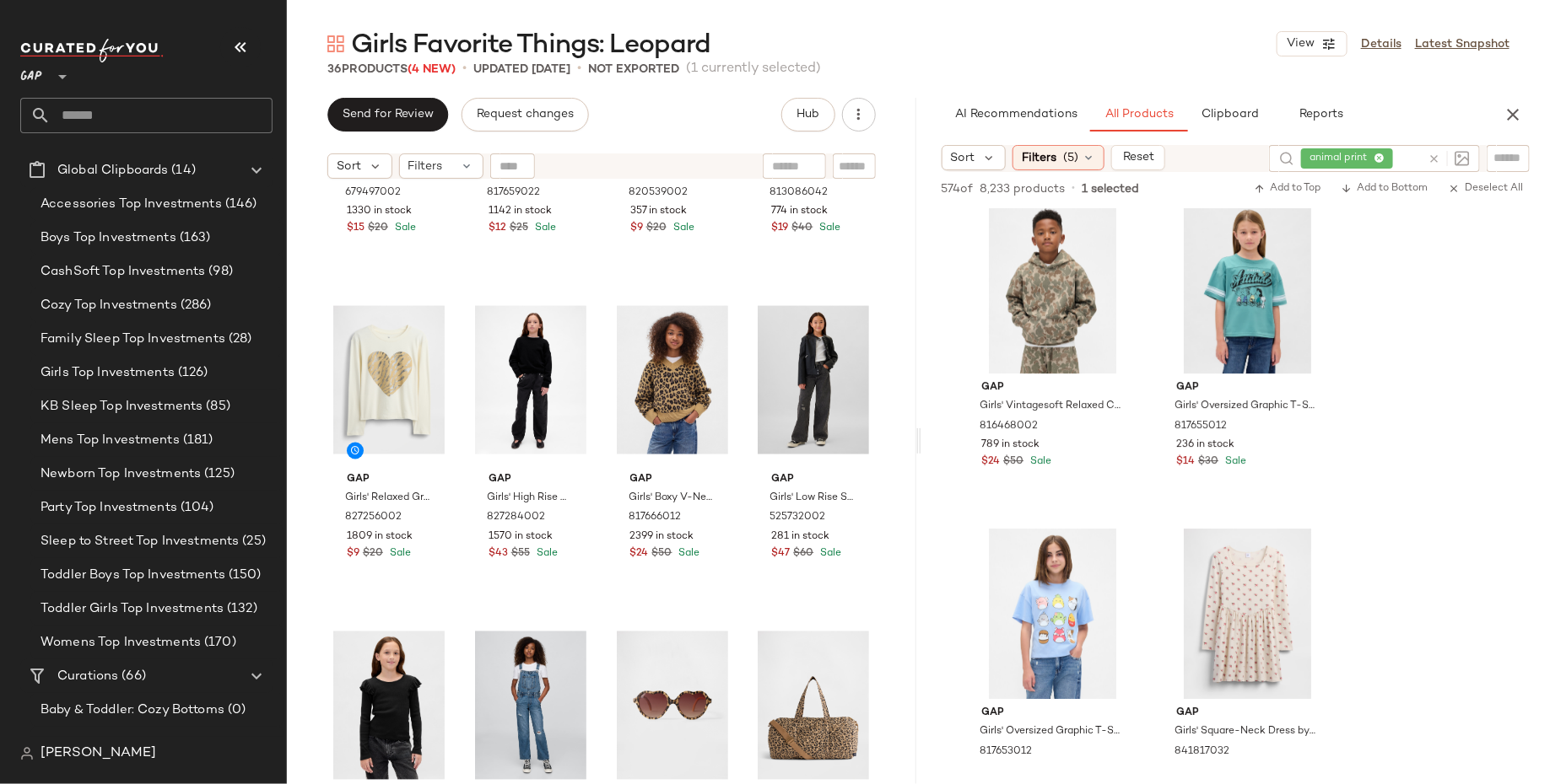
scroll to position [1213, 0]
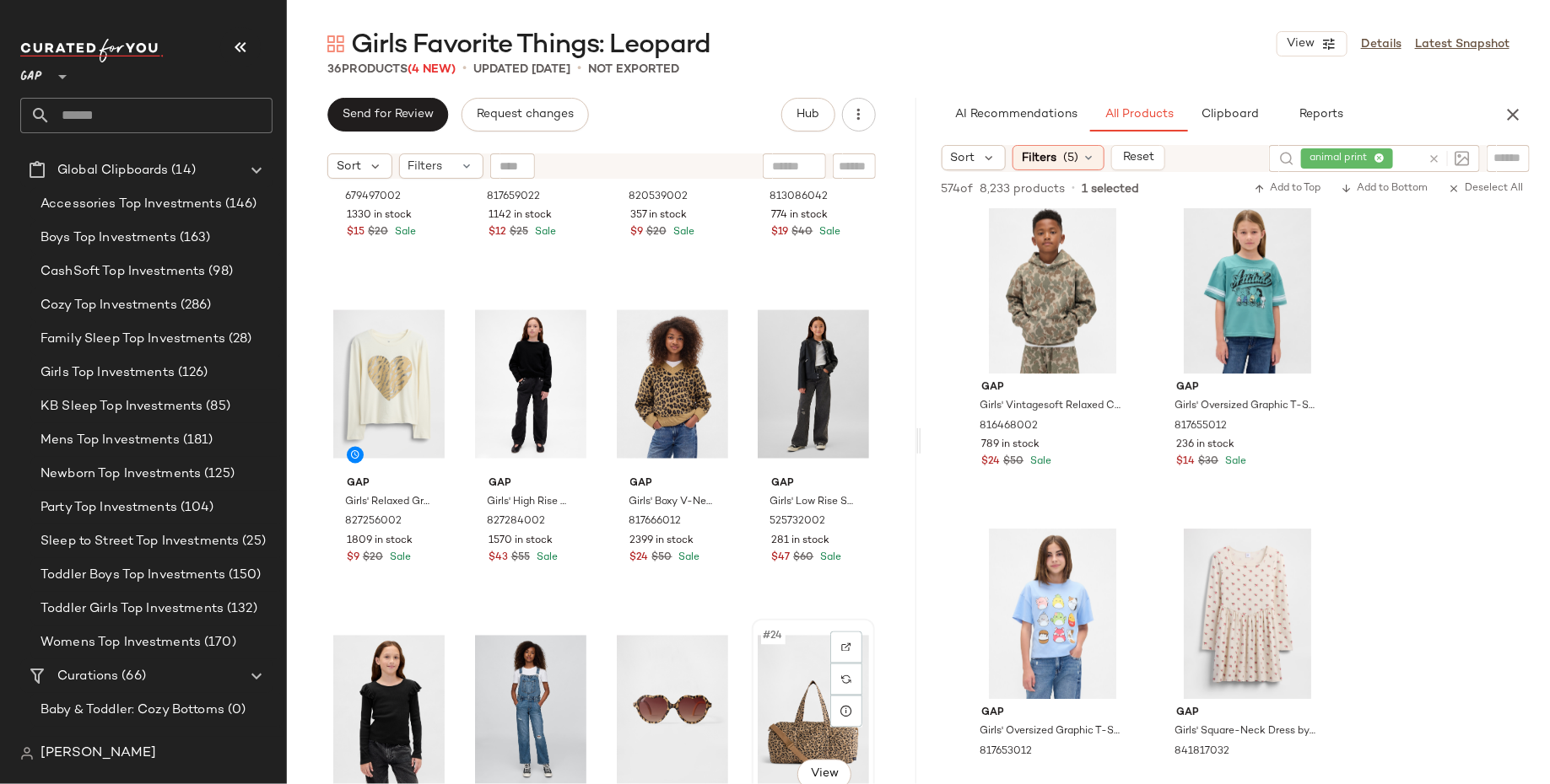
scroll to position [1215, 0]
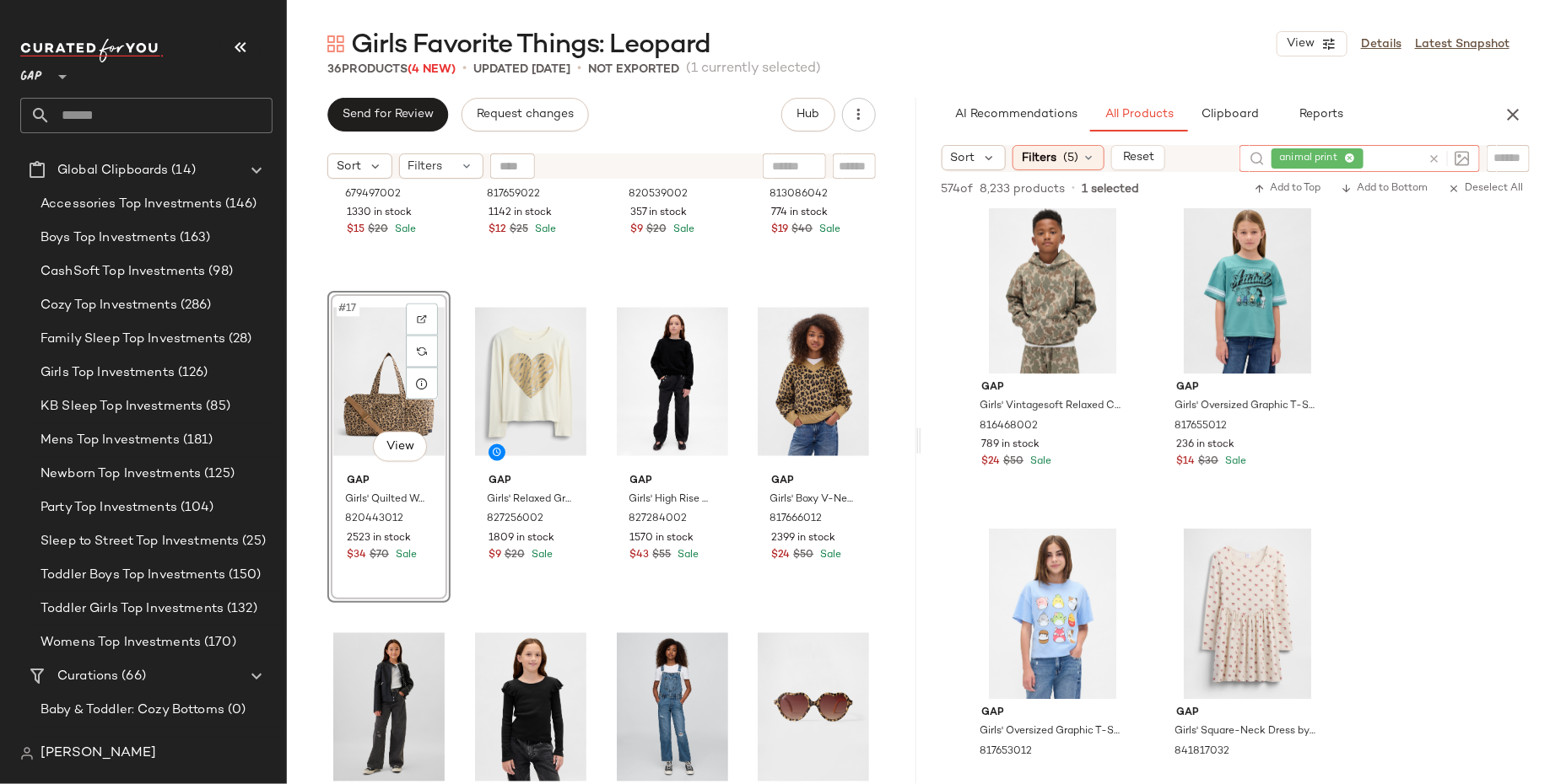
click at [1381, 154] on div "animal print" at bounding box center [1346, 158] width 150 height 27
click at [1346, 154] on icon at bounding box center [1350, 159] width 11 height 11
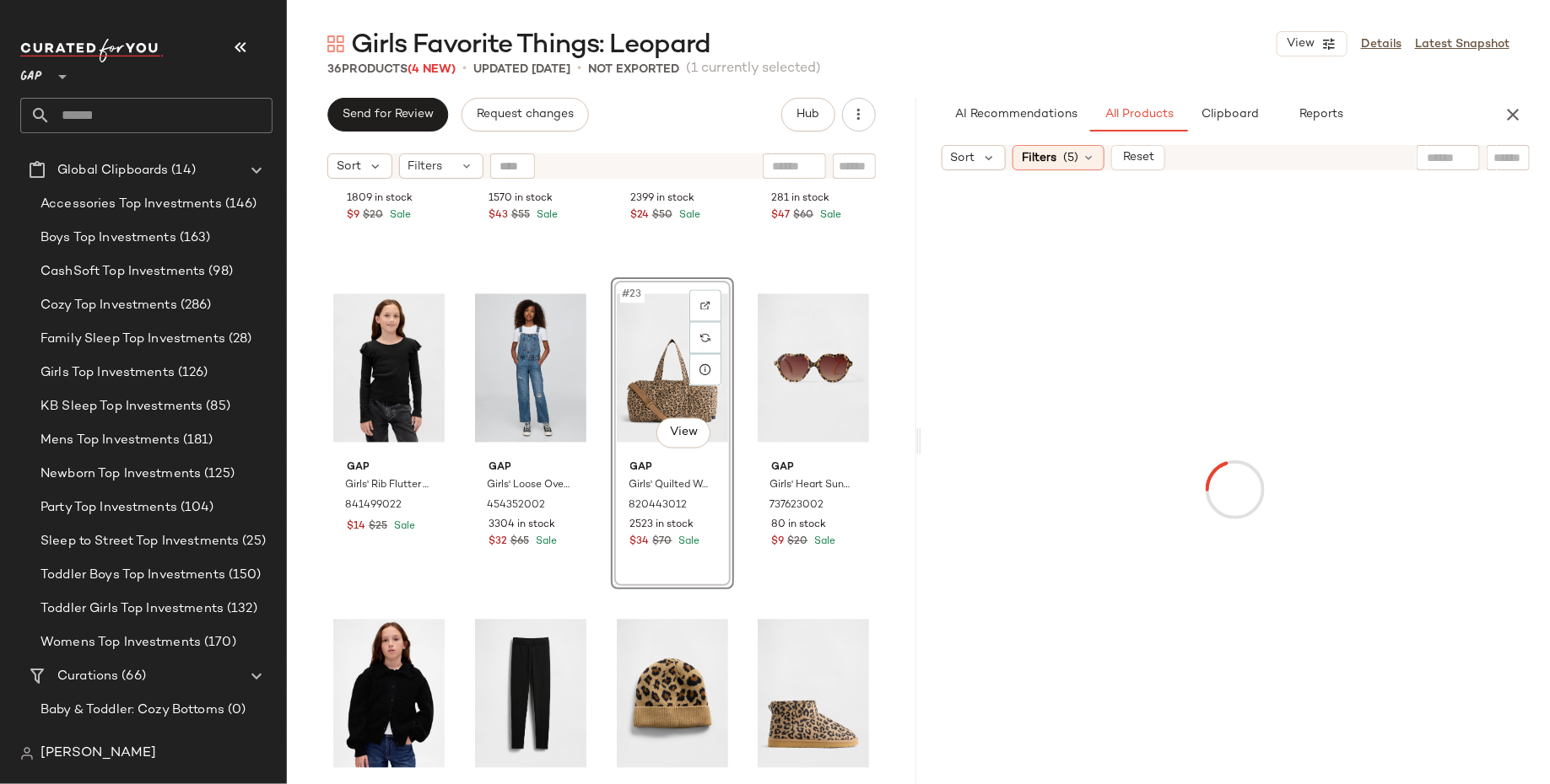
scroll to position [1556, 0]
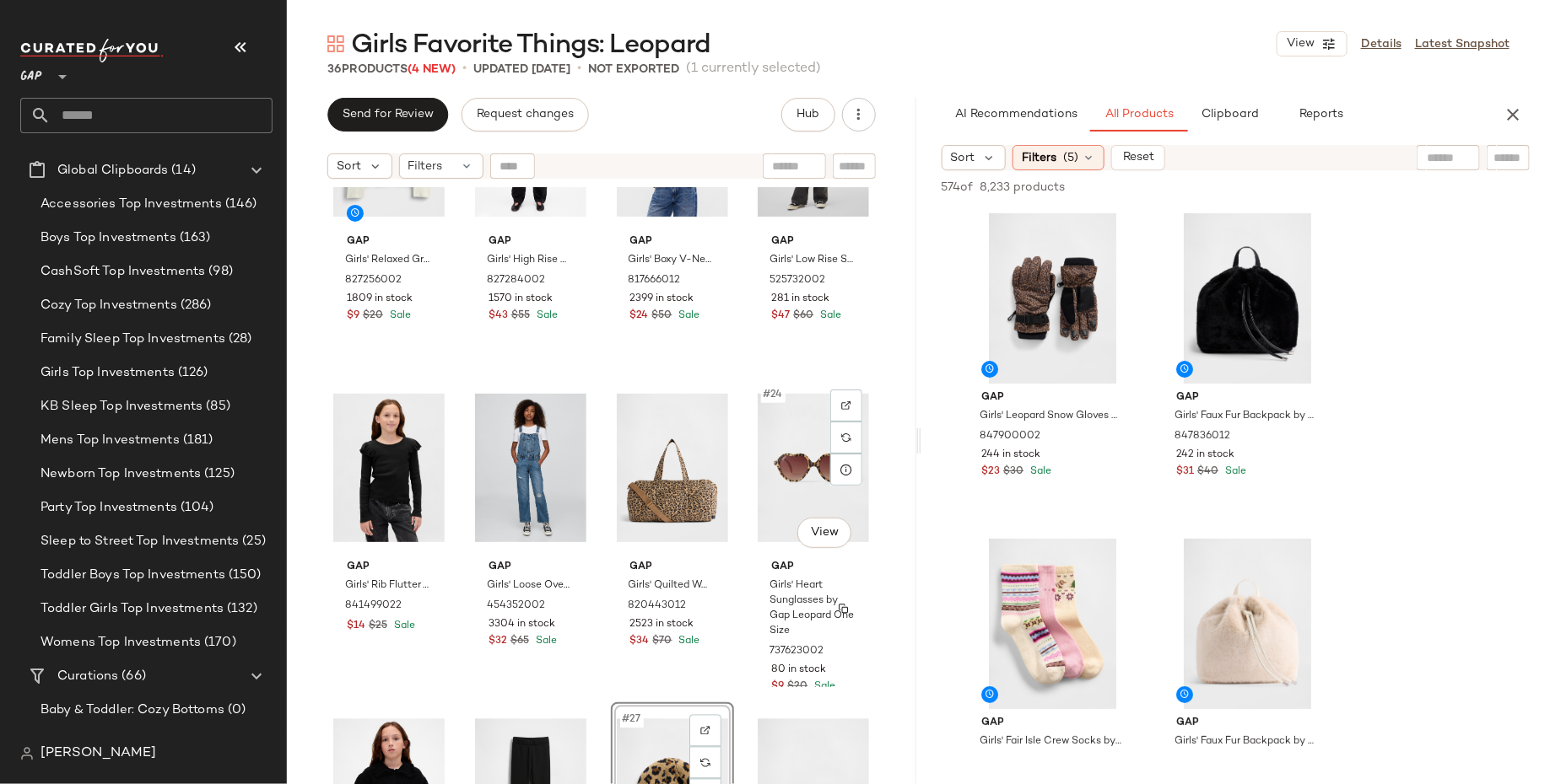
scroll to position [1447, 0]
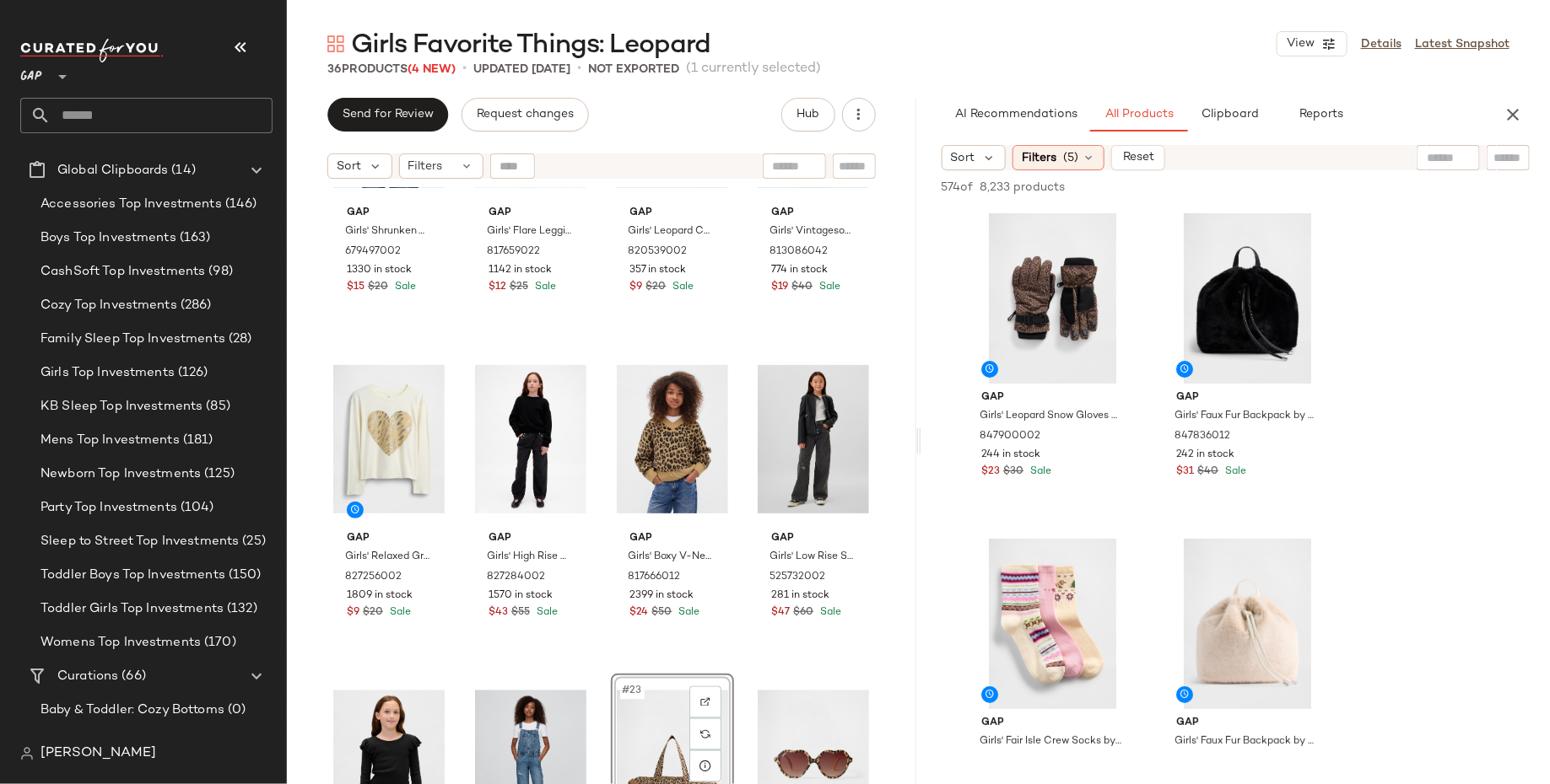
scroll to position [1272, 0]
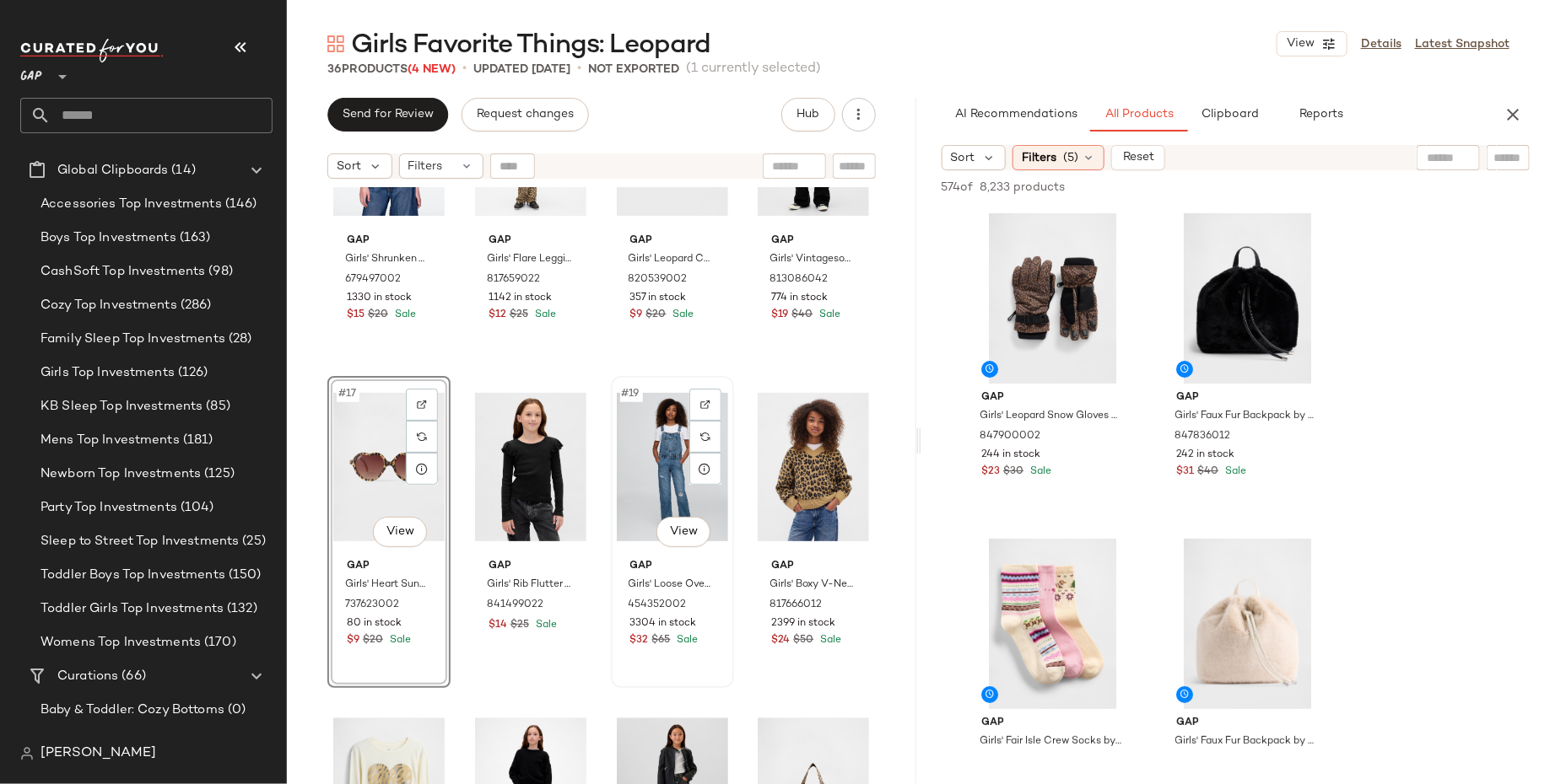
scroll to position [1131, 0]
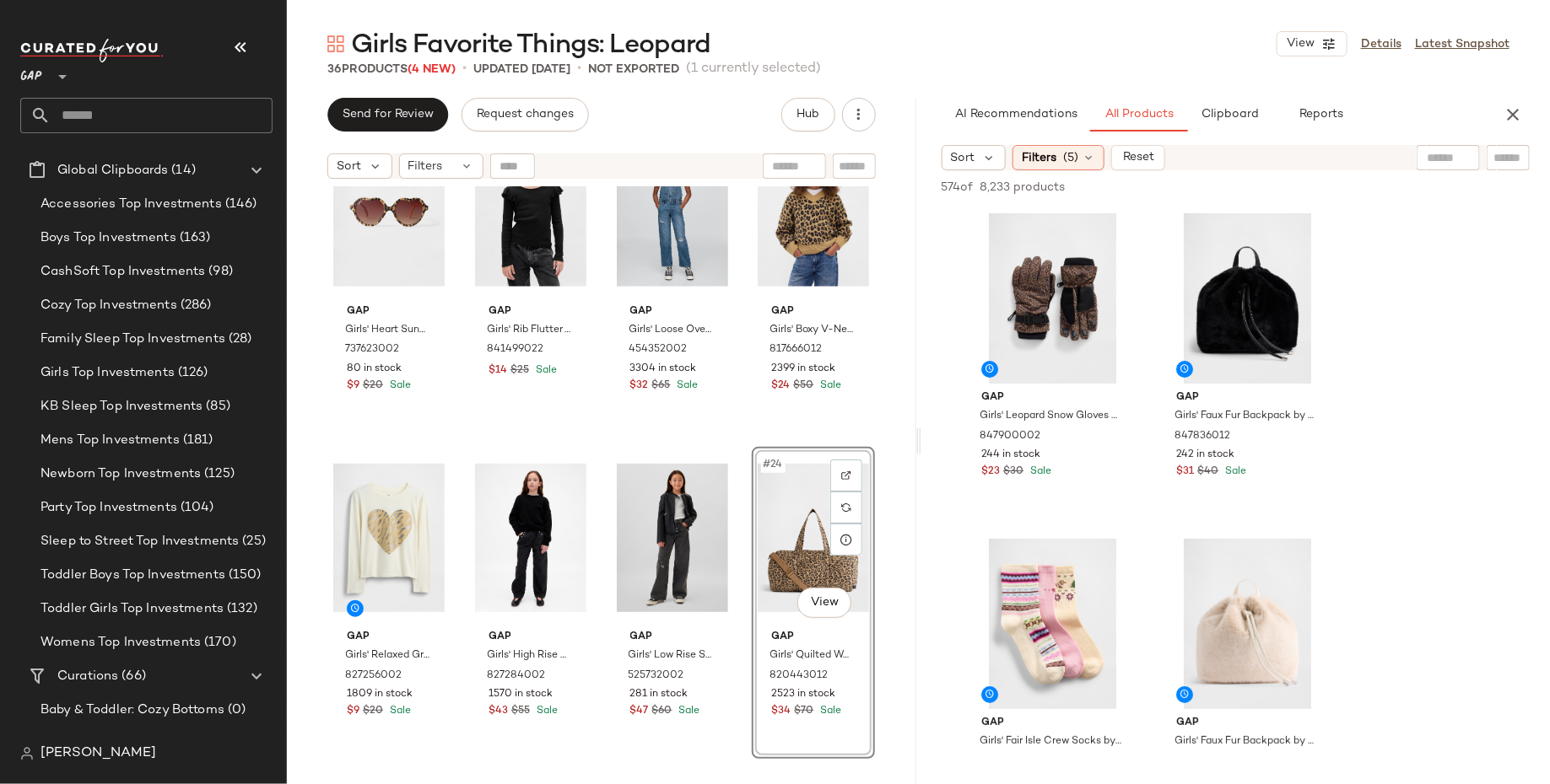
scroll to position [1387, 0]
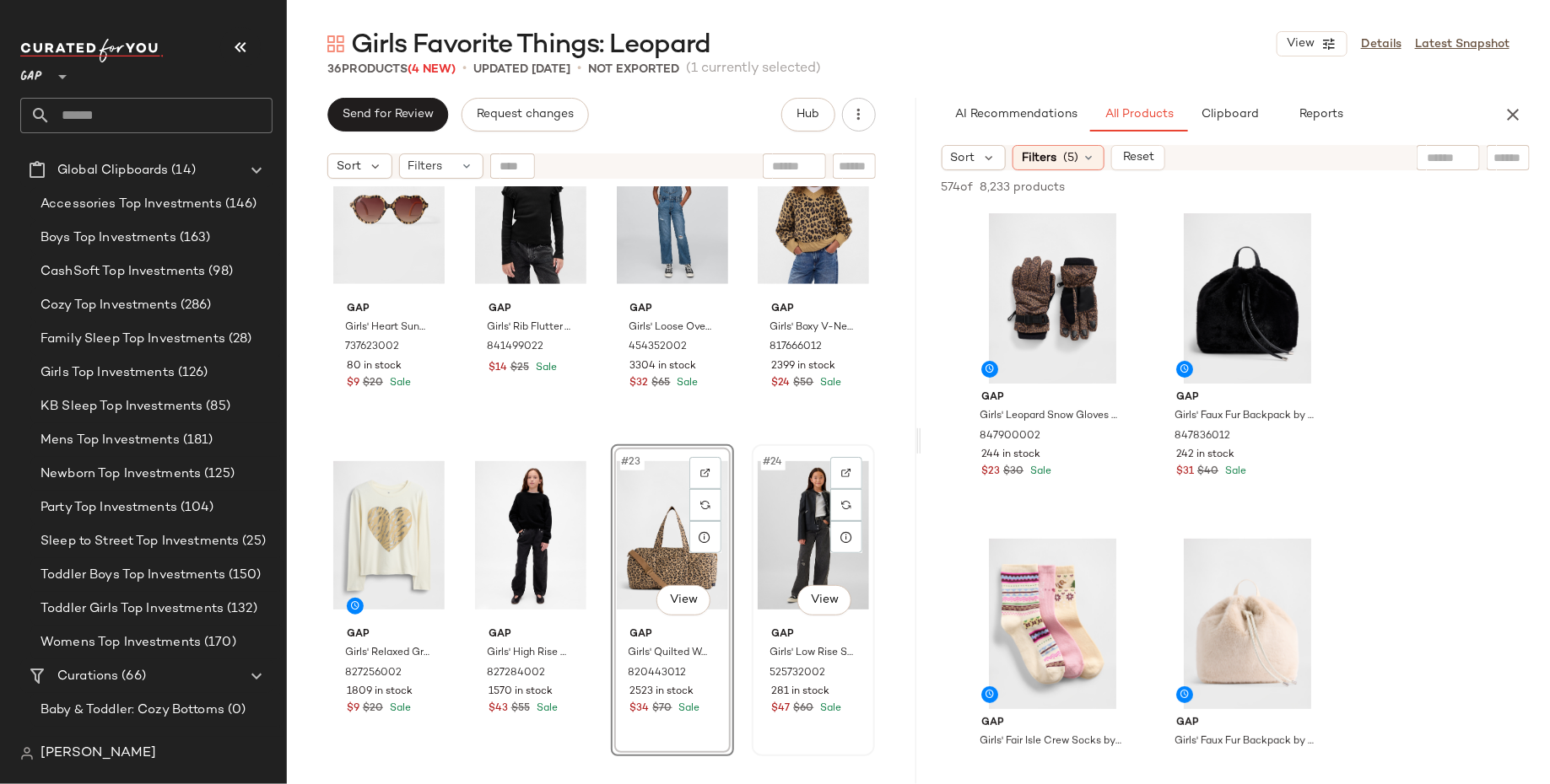
click at [797, 520] on div "#24 View" at bounding box center [813, 535] width 111 height 170
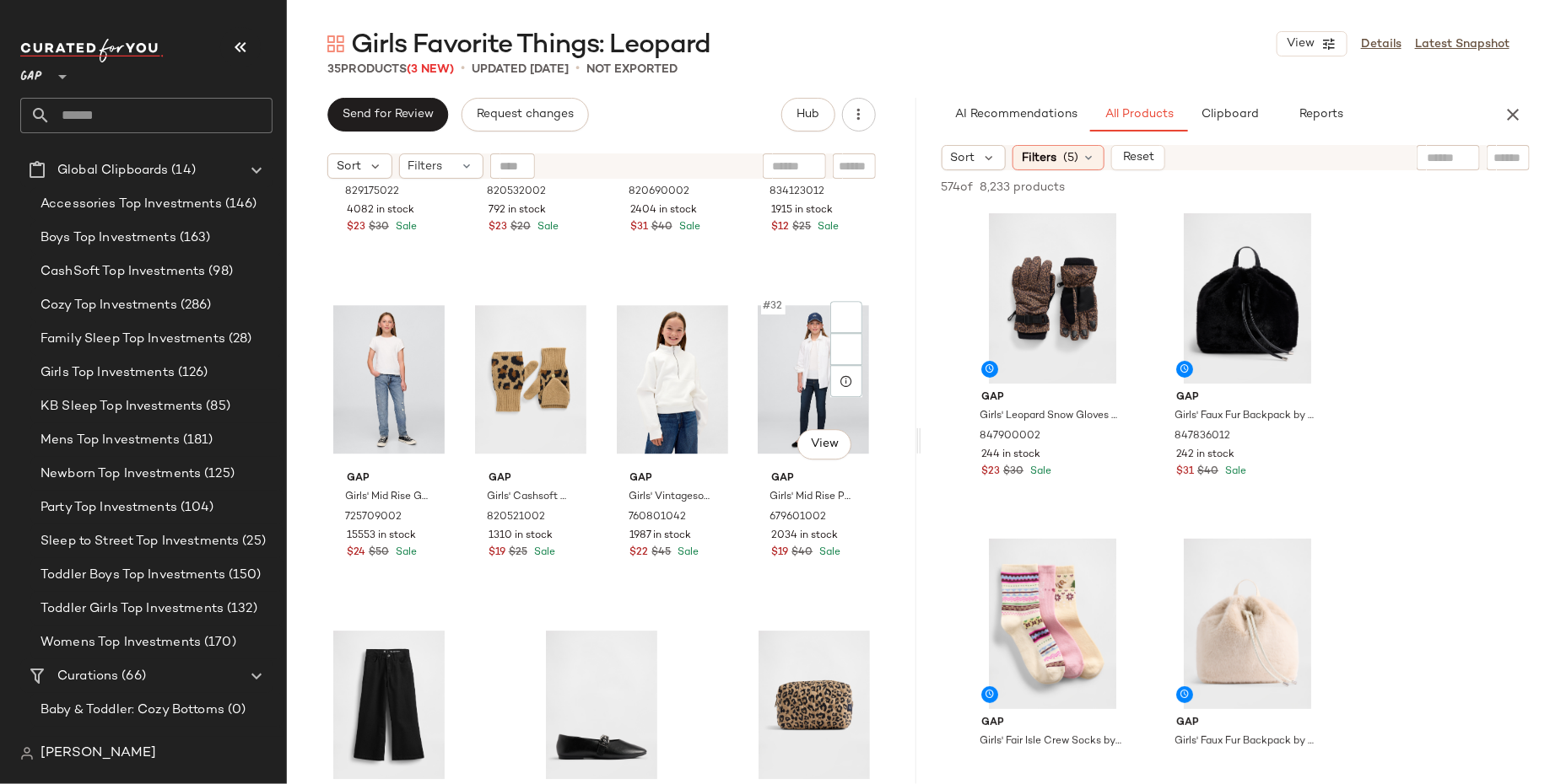
scroll to position [2294, 0]
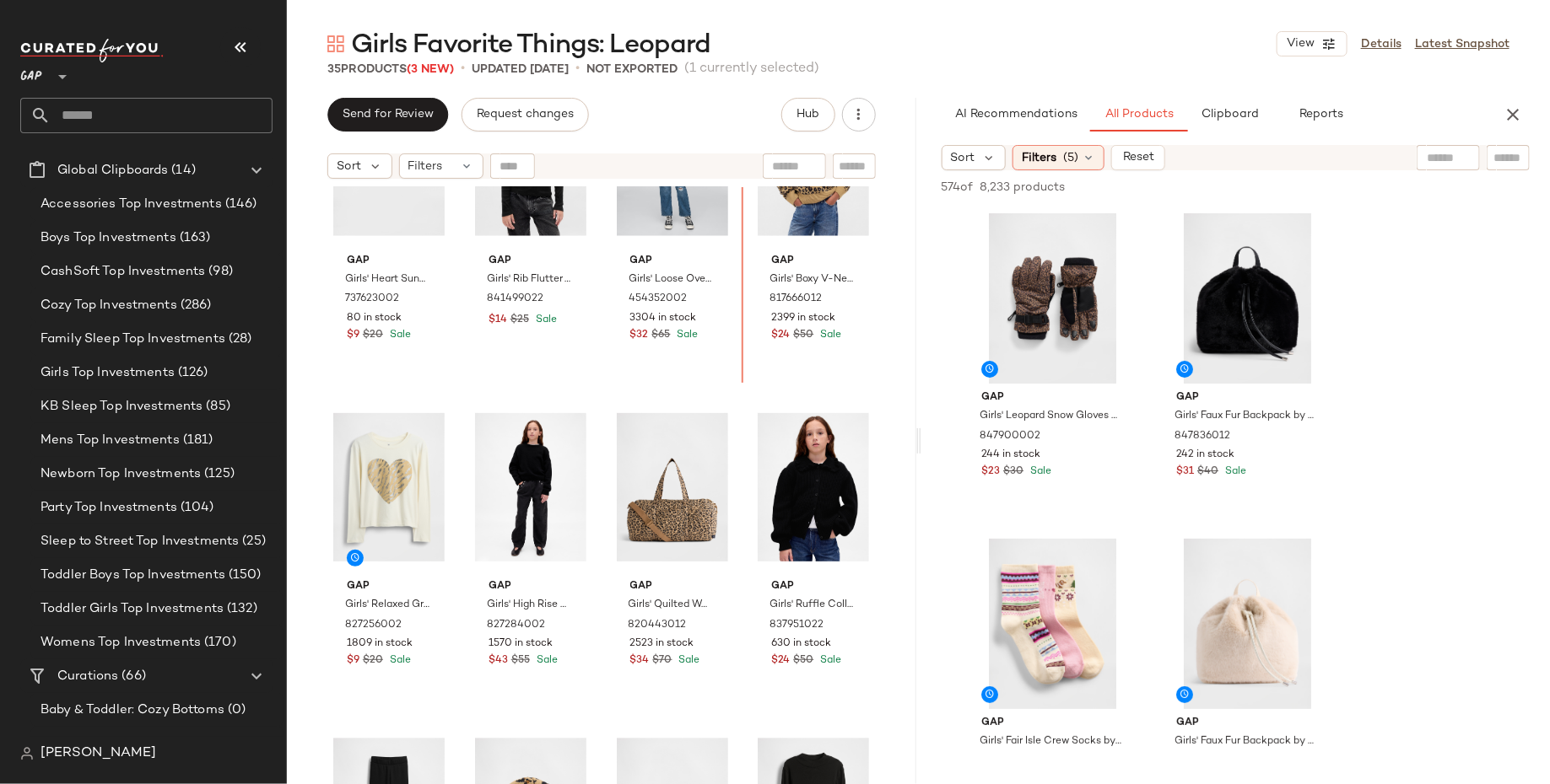
scroll to position [1465, 0]
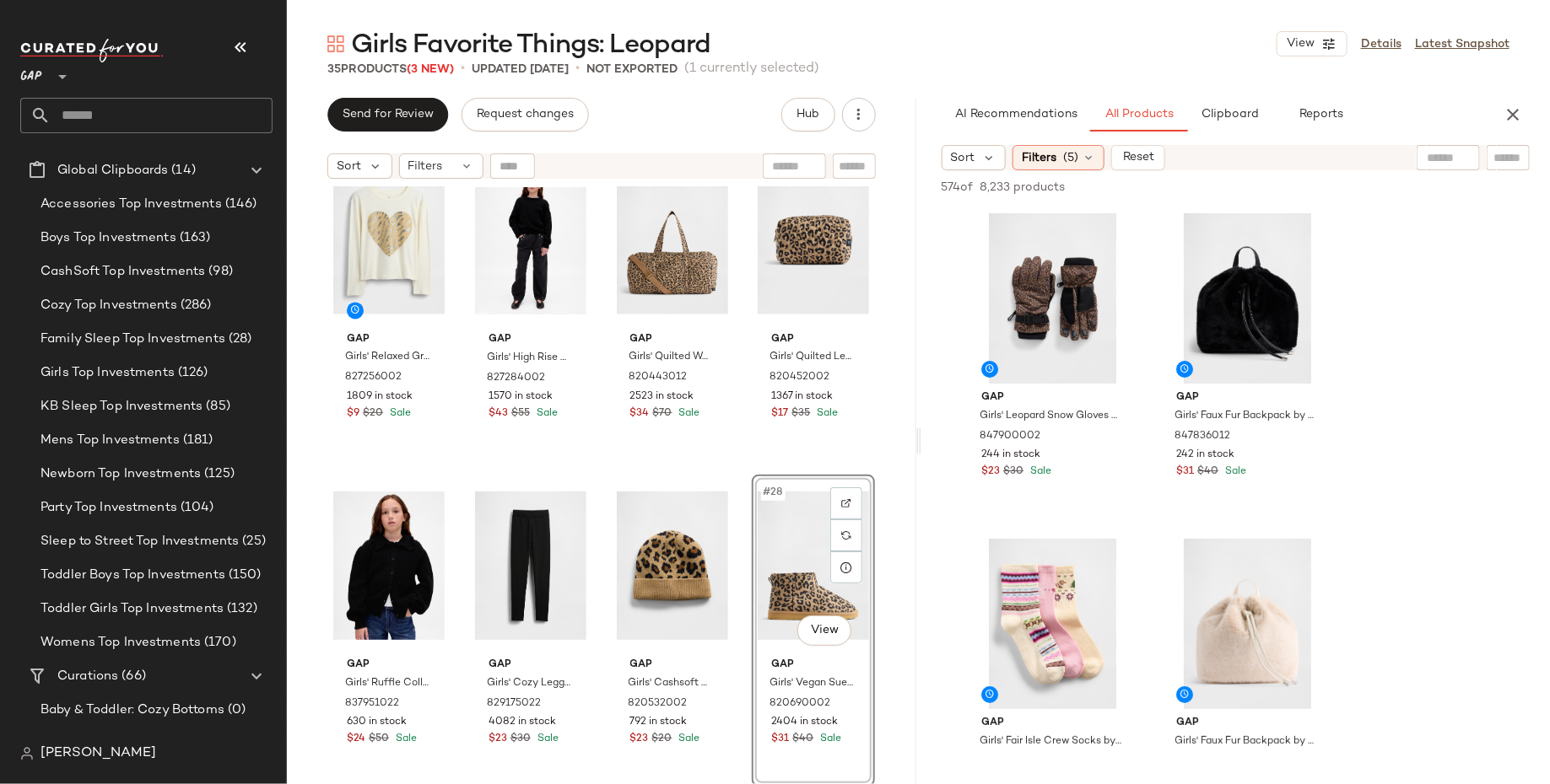
scroll to position [1684, 0]
click at [764, 566] on div "#28 View" at bounding box center [813, 563] width 111 height 170
click at [388, 564] on div "#25 View" at bounding box center [388, 563] width 111 height 170
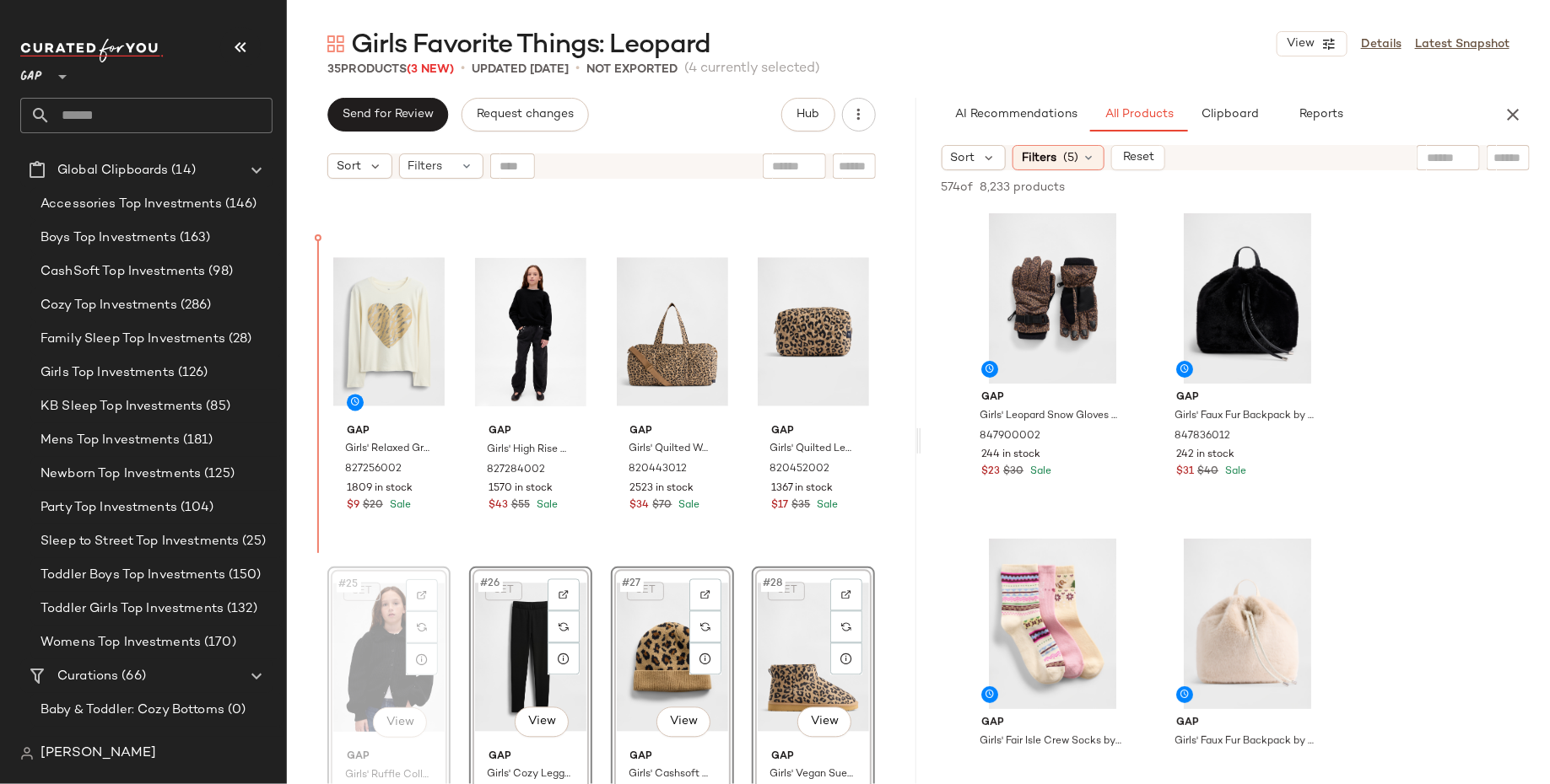
scroll to position [1586, 0]
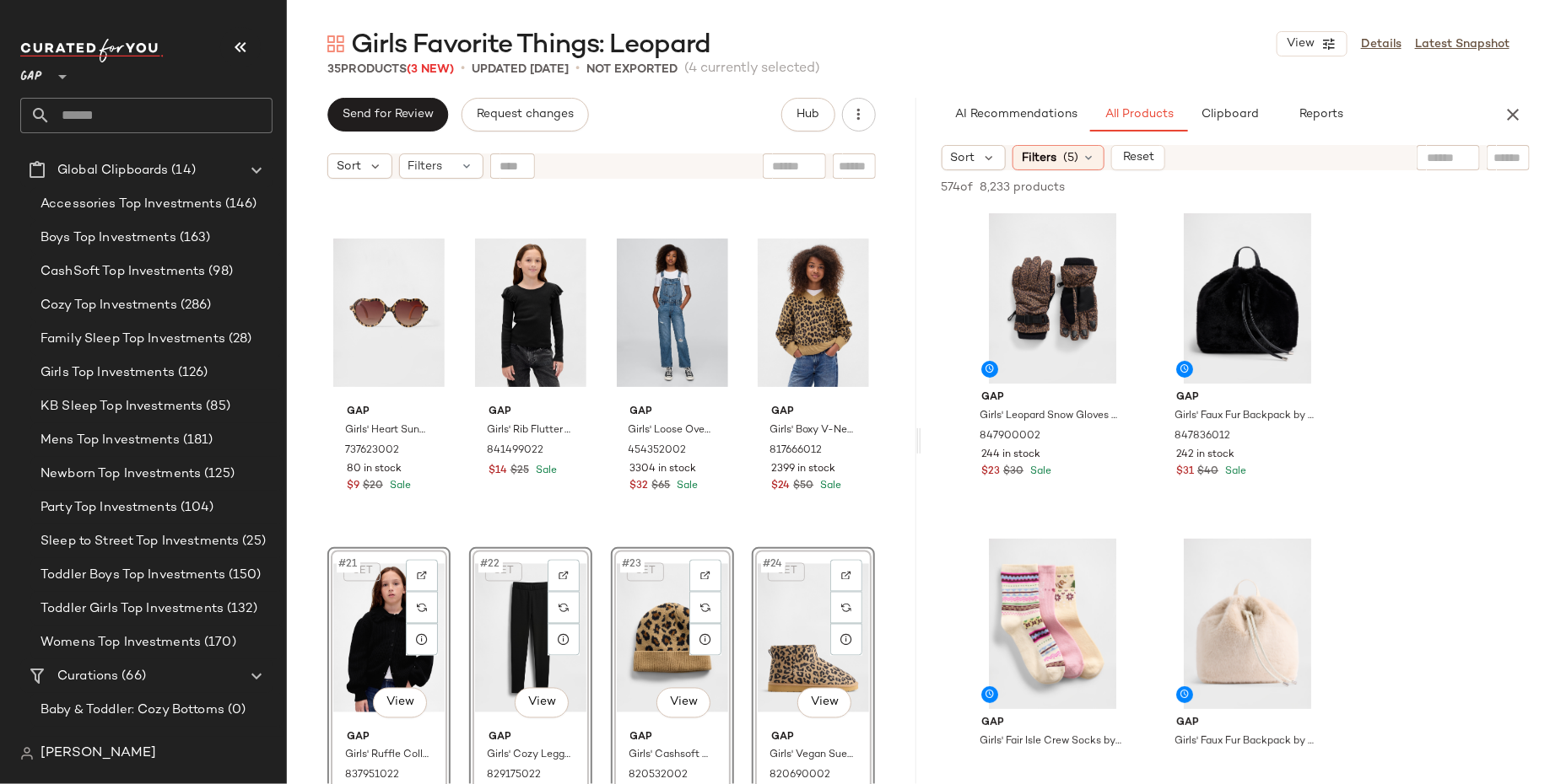
scroll to position [1279, 0]
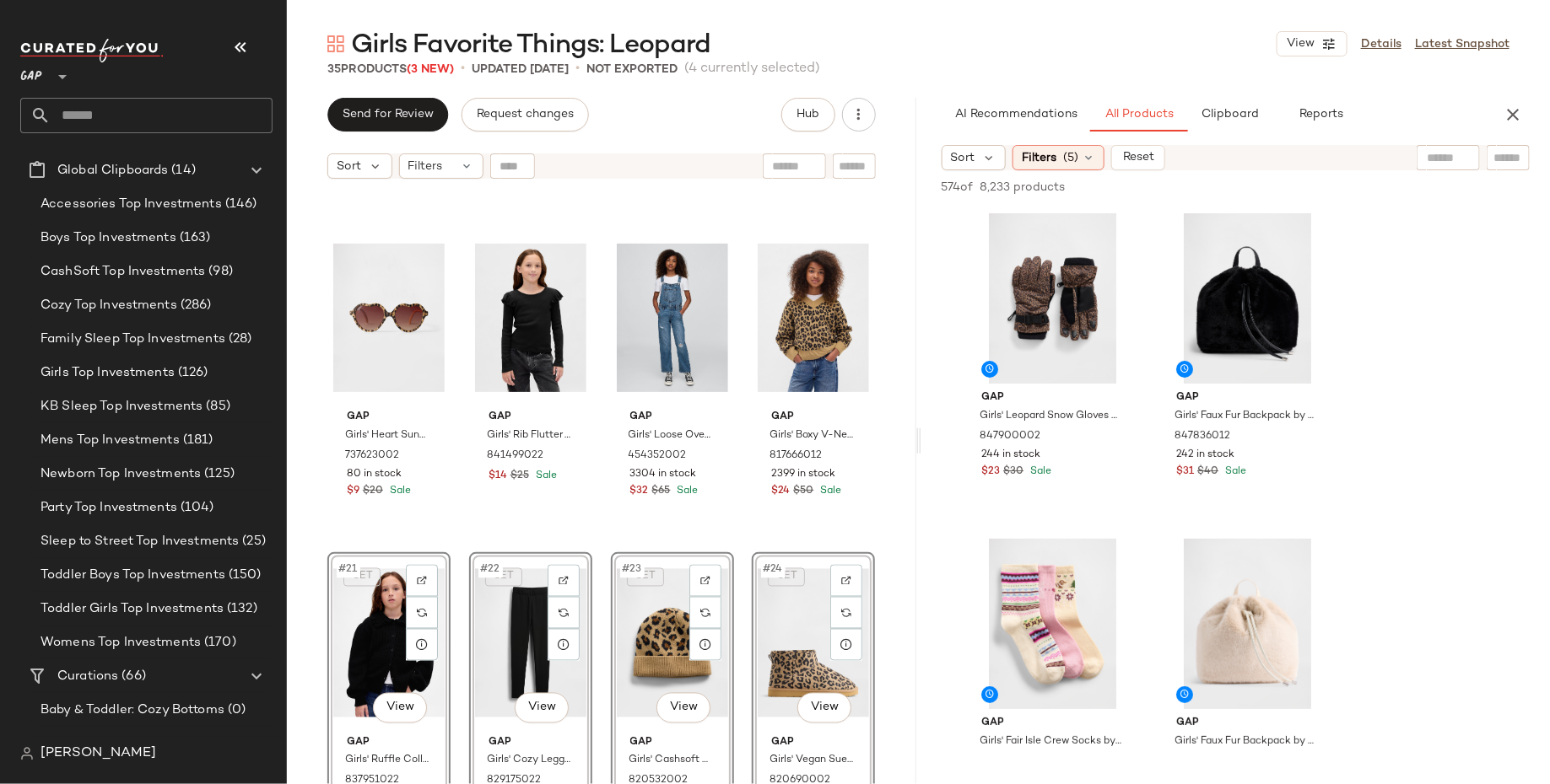
click at [308, 543] on div "Gap Girls' Heart Sunglasses by Gap Leopard One Size 737623002 80 in stock $9 $2…" at bounding box center [601, 507] width 629 height 639
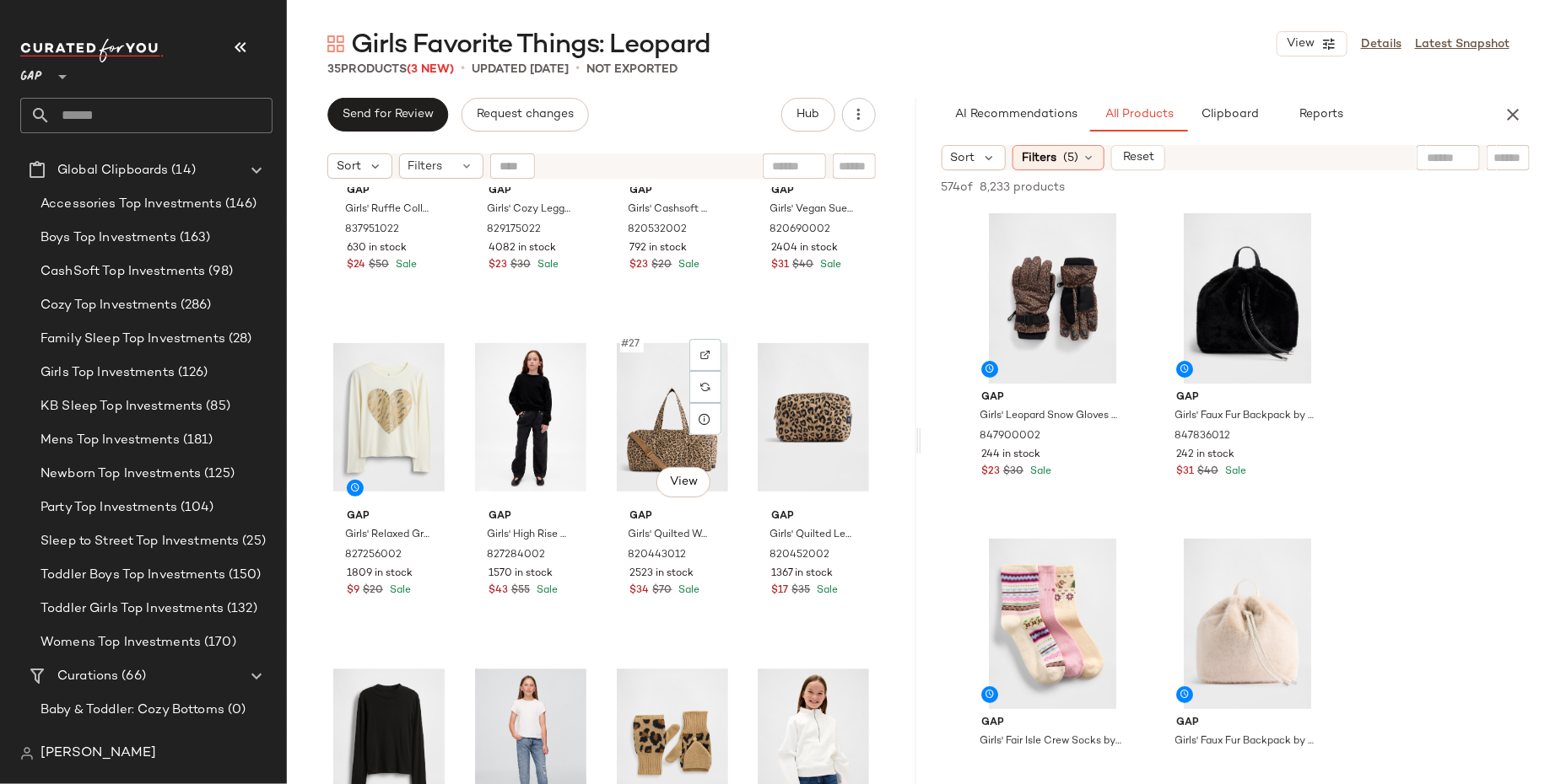
scroll to position [1826, 0]
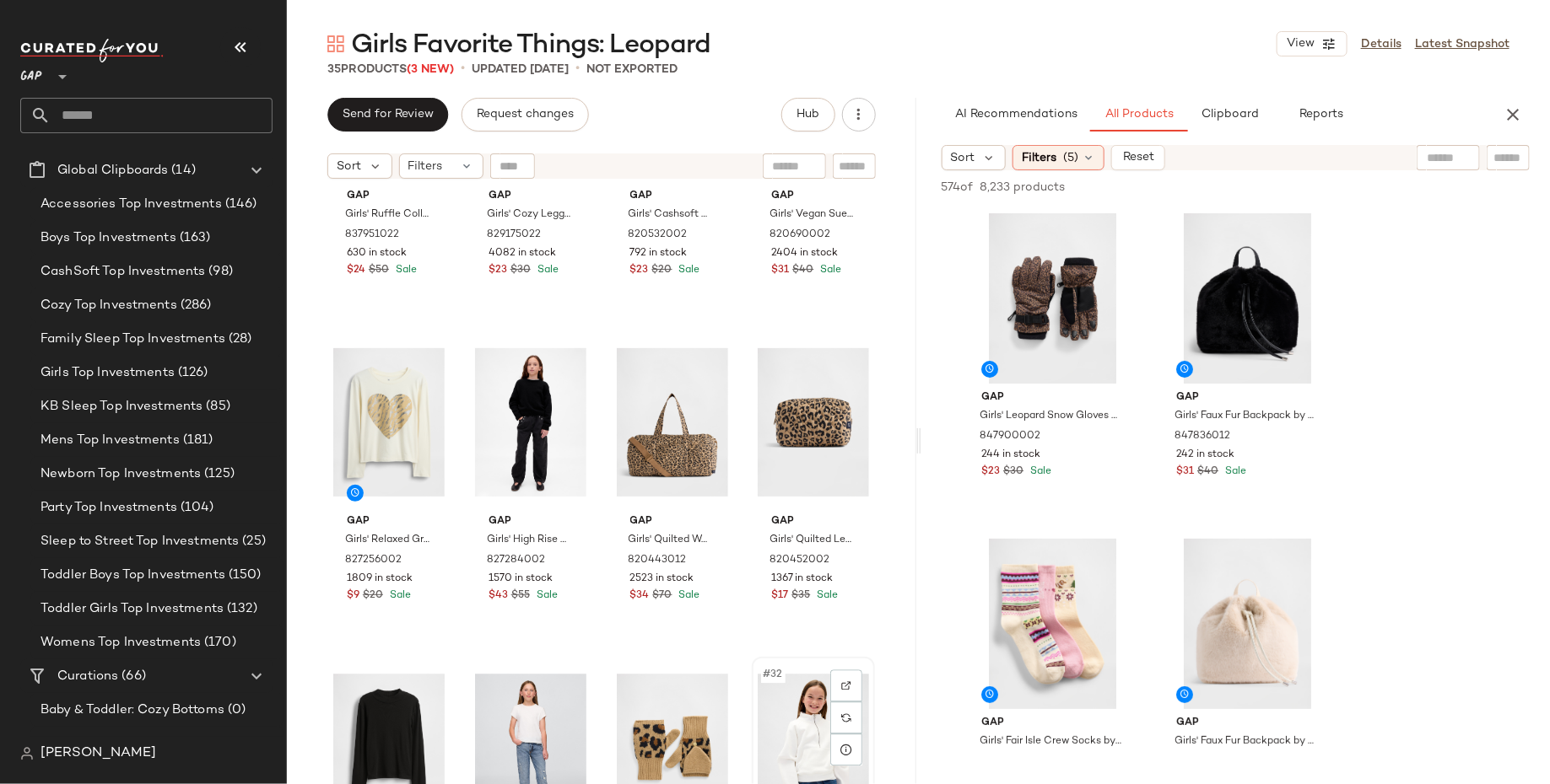
click at [799, 723] on div "#32 View" at bounding box center [813, 747] width 111 height 170
click at [374, 747] on div "#29 View" at bounding box center [388, 747] width 111 height 170
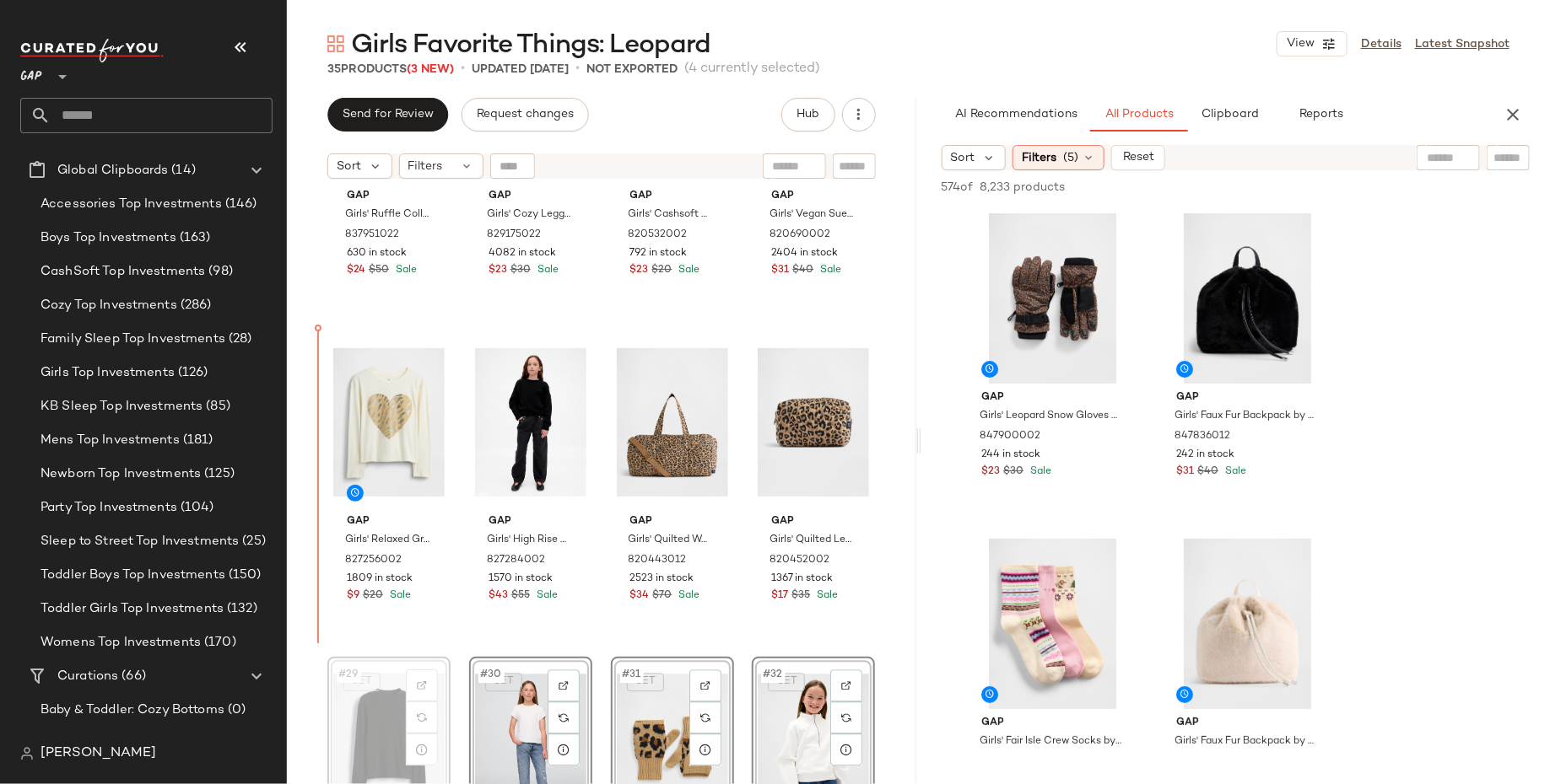
scroll to position [1827, 0]
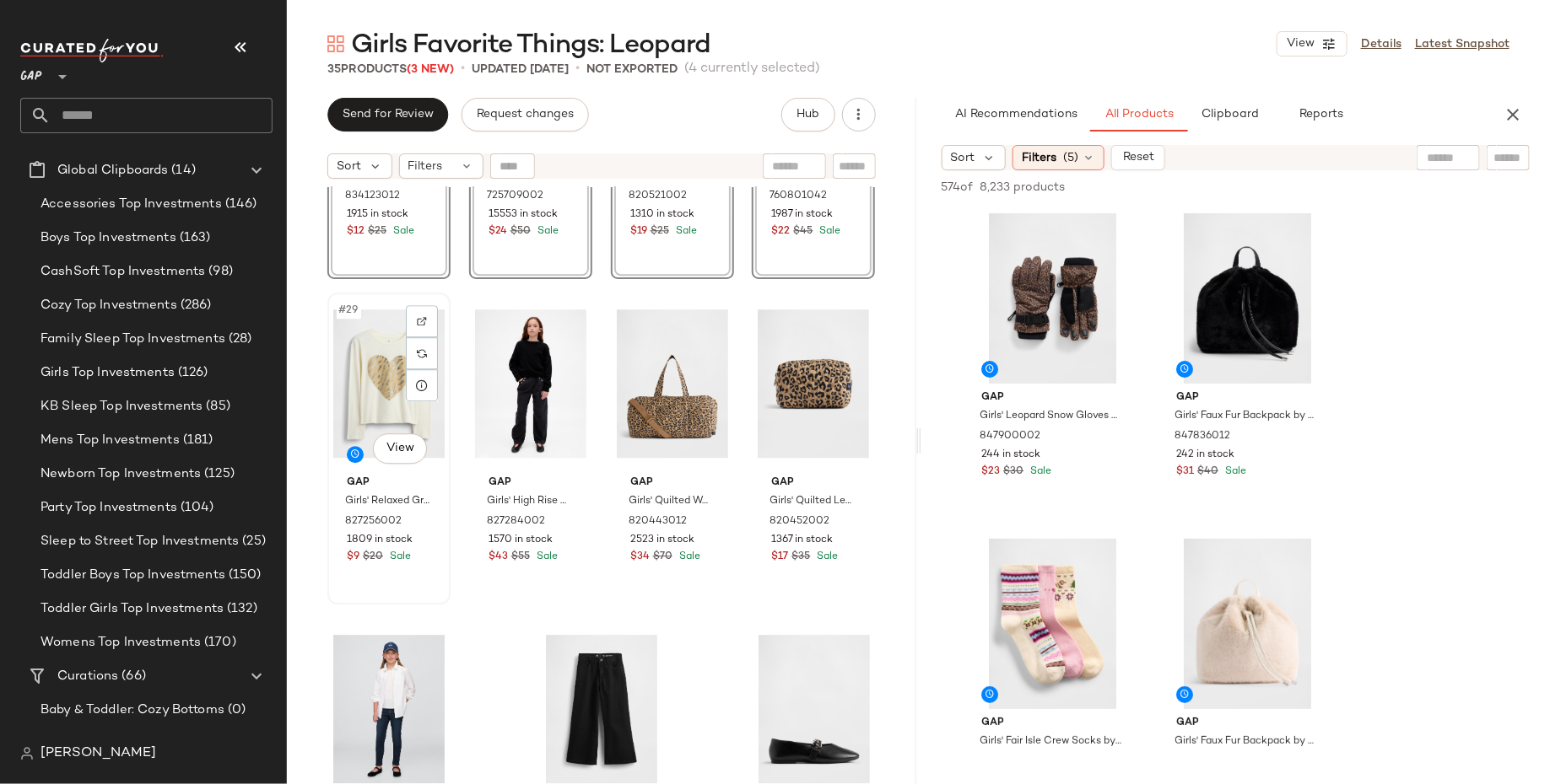
scroll to position [2232, 0]
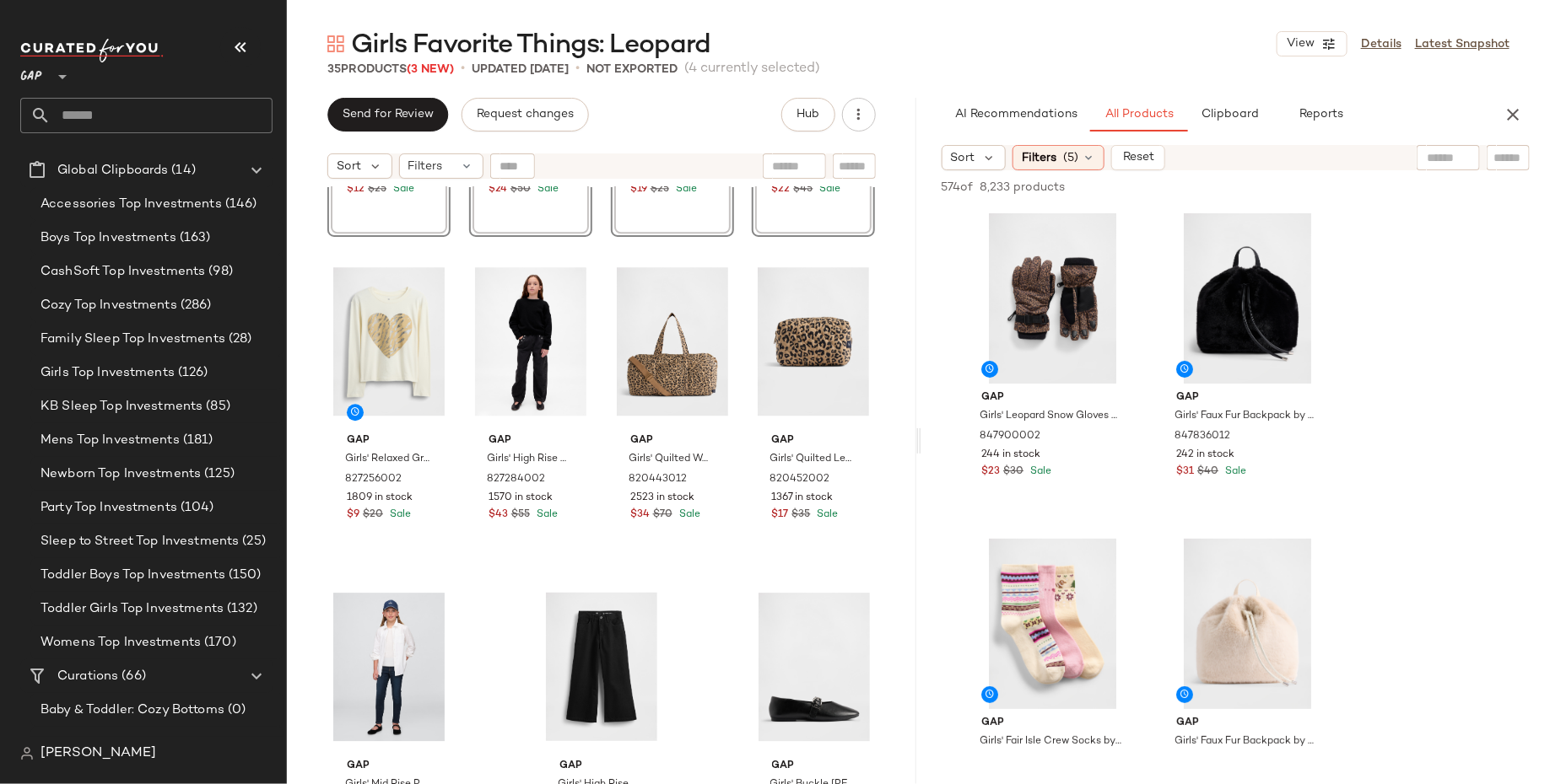
click at [505, 682] on div "SET #25 View Gap Girls' Rib Mockneck T-Shirt by Gap True Black Size XS (4/5) 83…" at bounding box center [601, 507] width 629 height 639
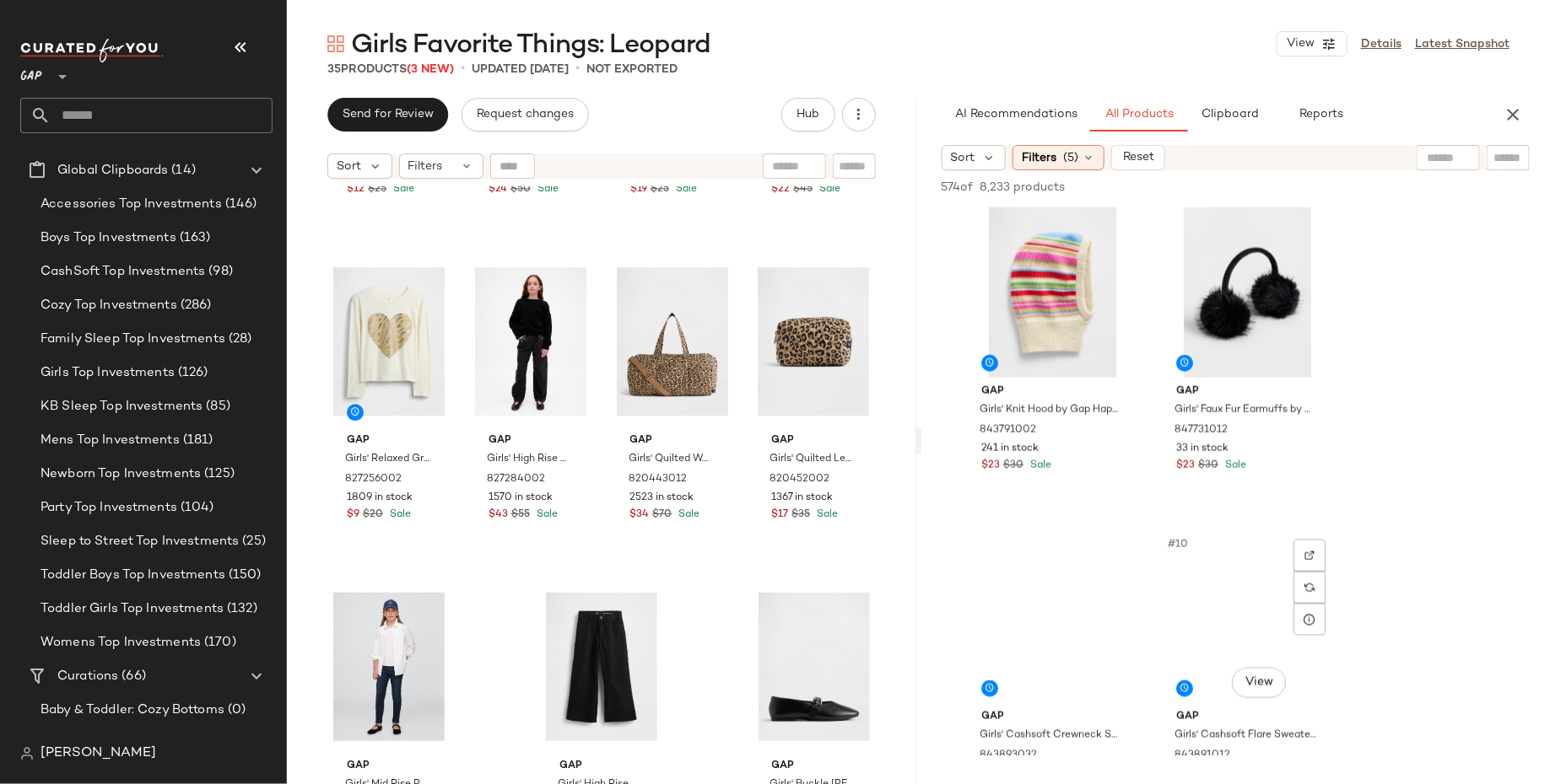
scroll to position [1026, 0]
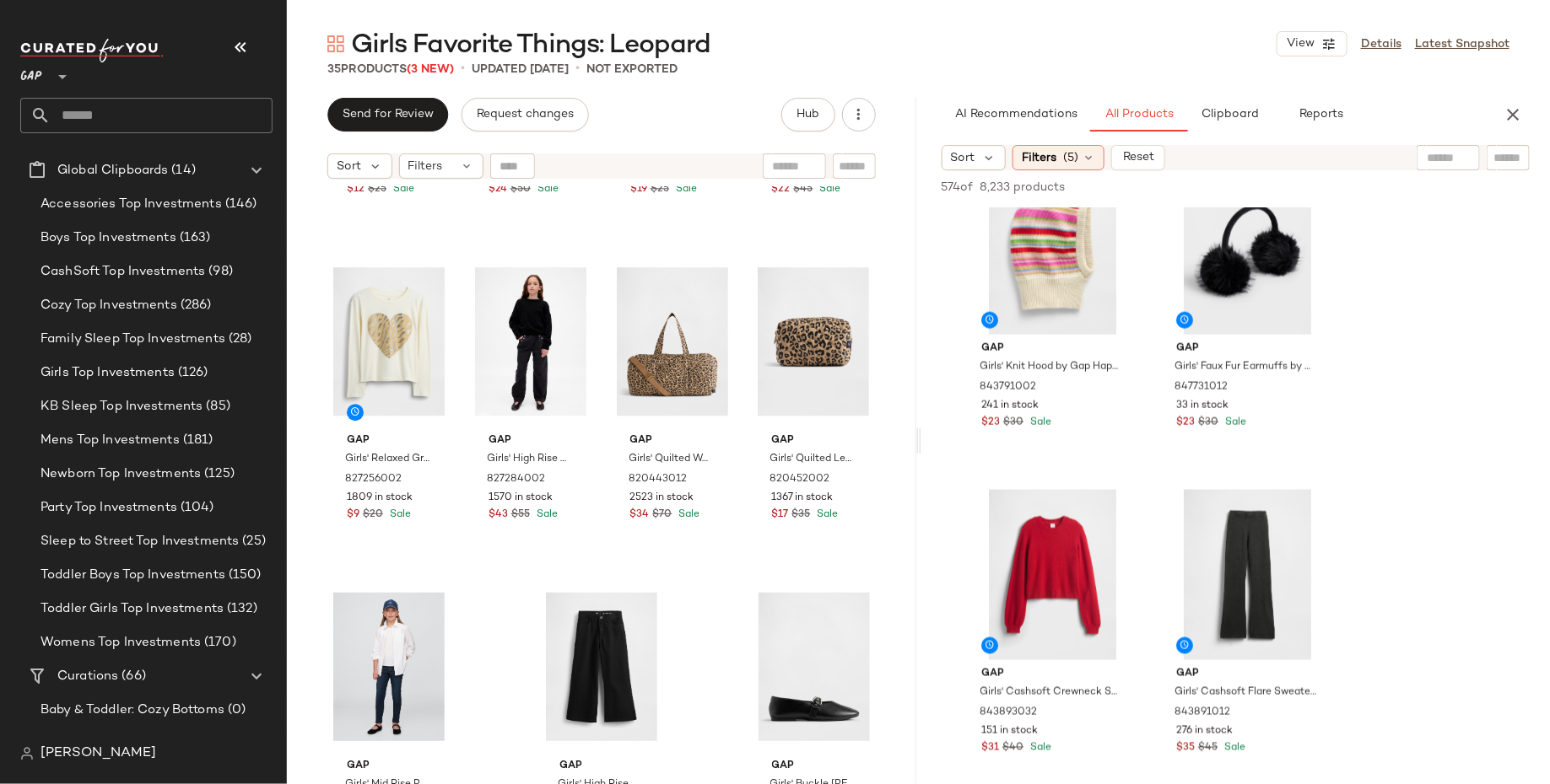
click at [1450, 158] on div at bounding box center [1447, 157] width 63 height 25
type input "*******"
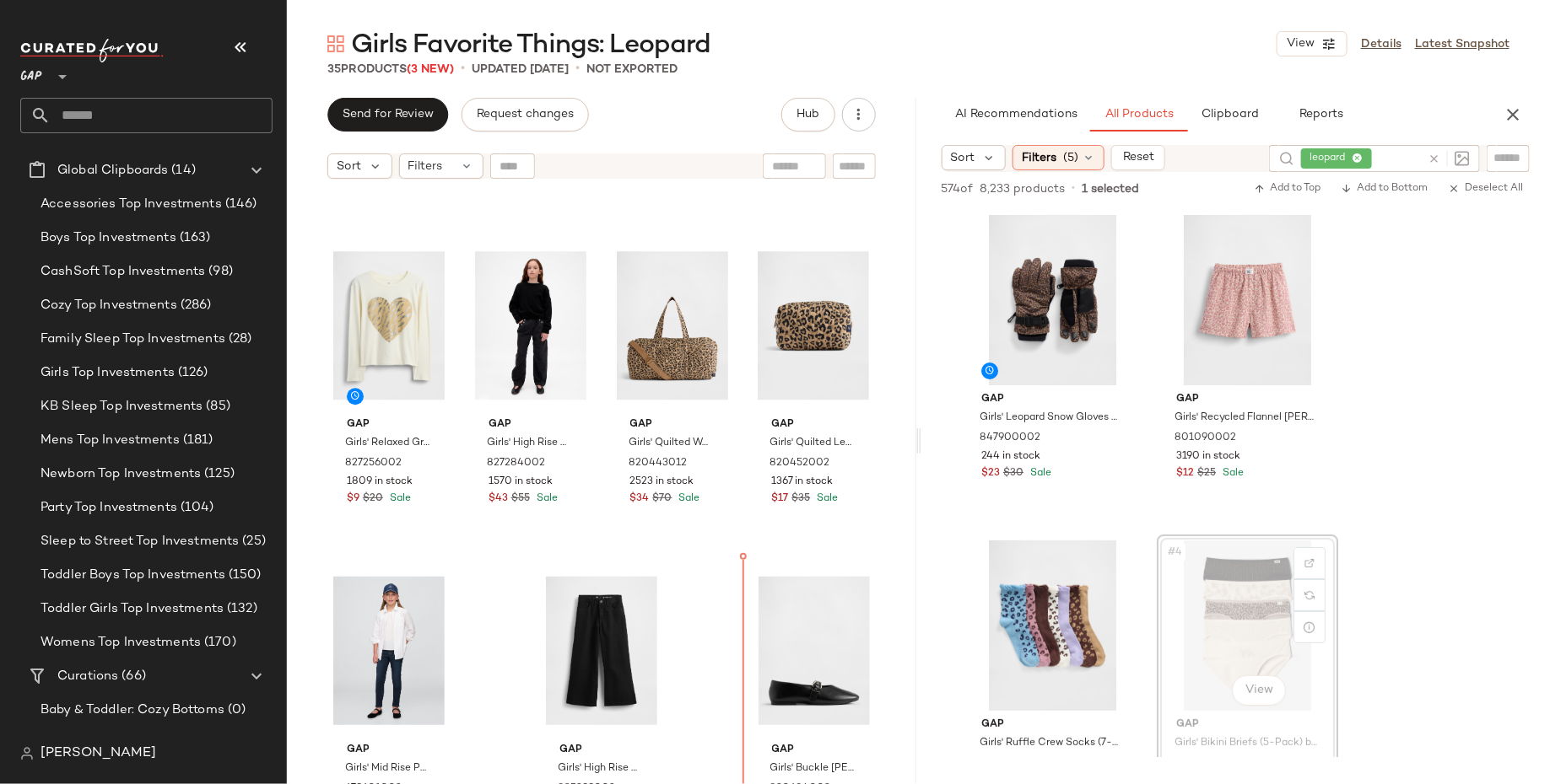
scroll to position [2252, 0]
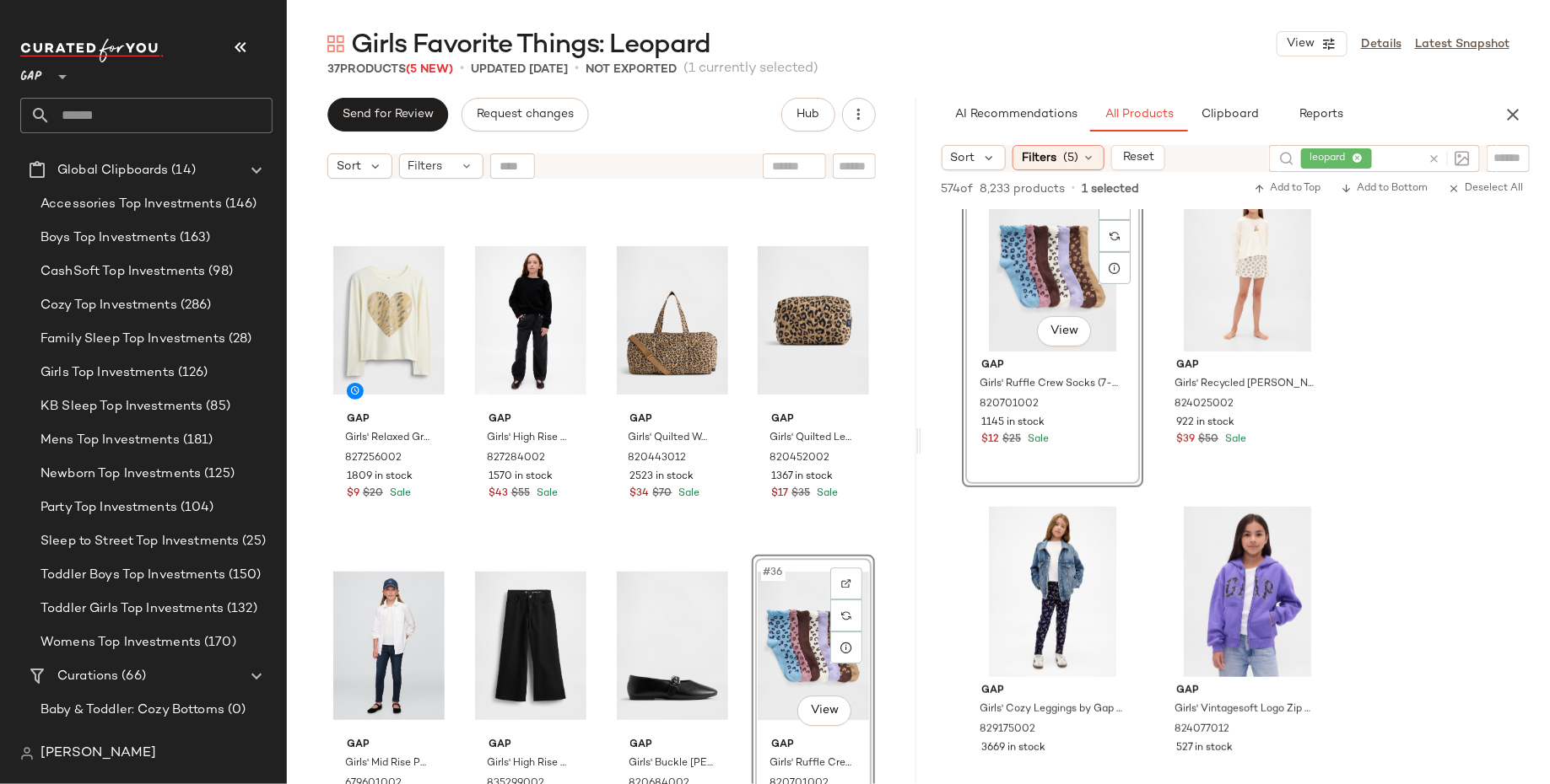
scroll to position [2618, 0]
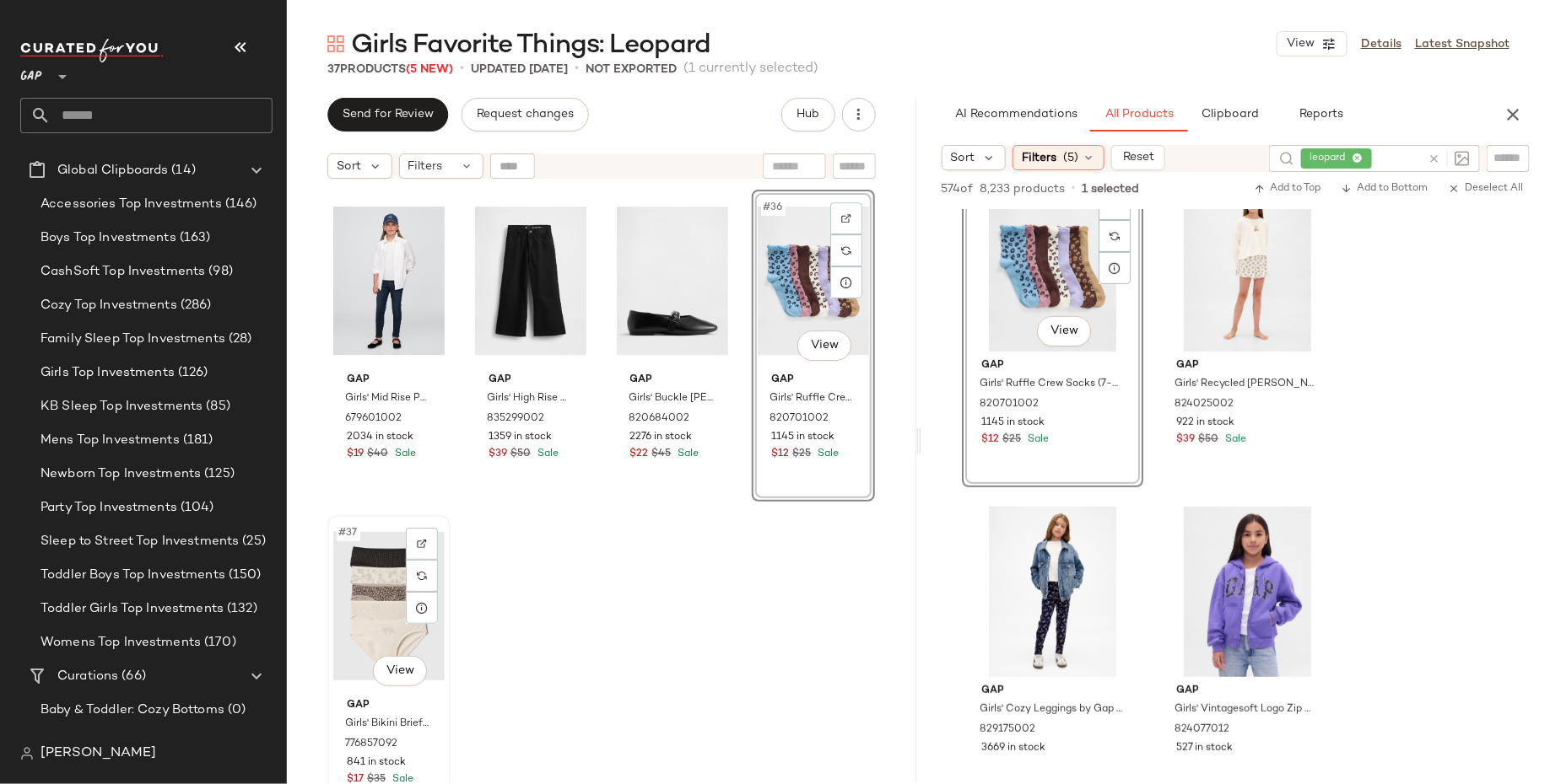
click at [354, 600] on div "#37 View" at bounding box center [388, 605] width 111 height 170
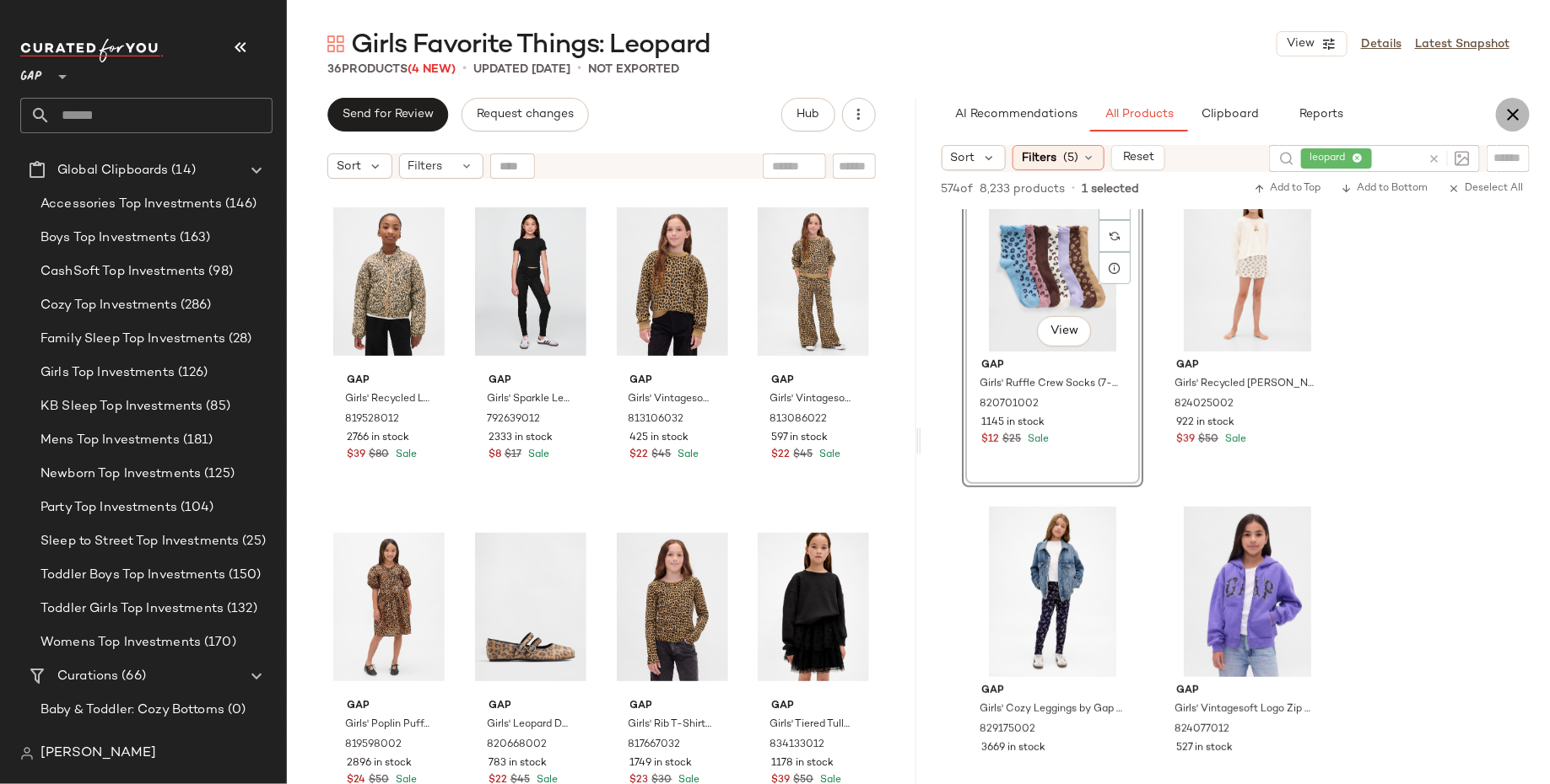
click at [1504, 108] on icon "button" at bounding box center [1512, 115] width 21 height 21
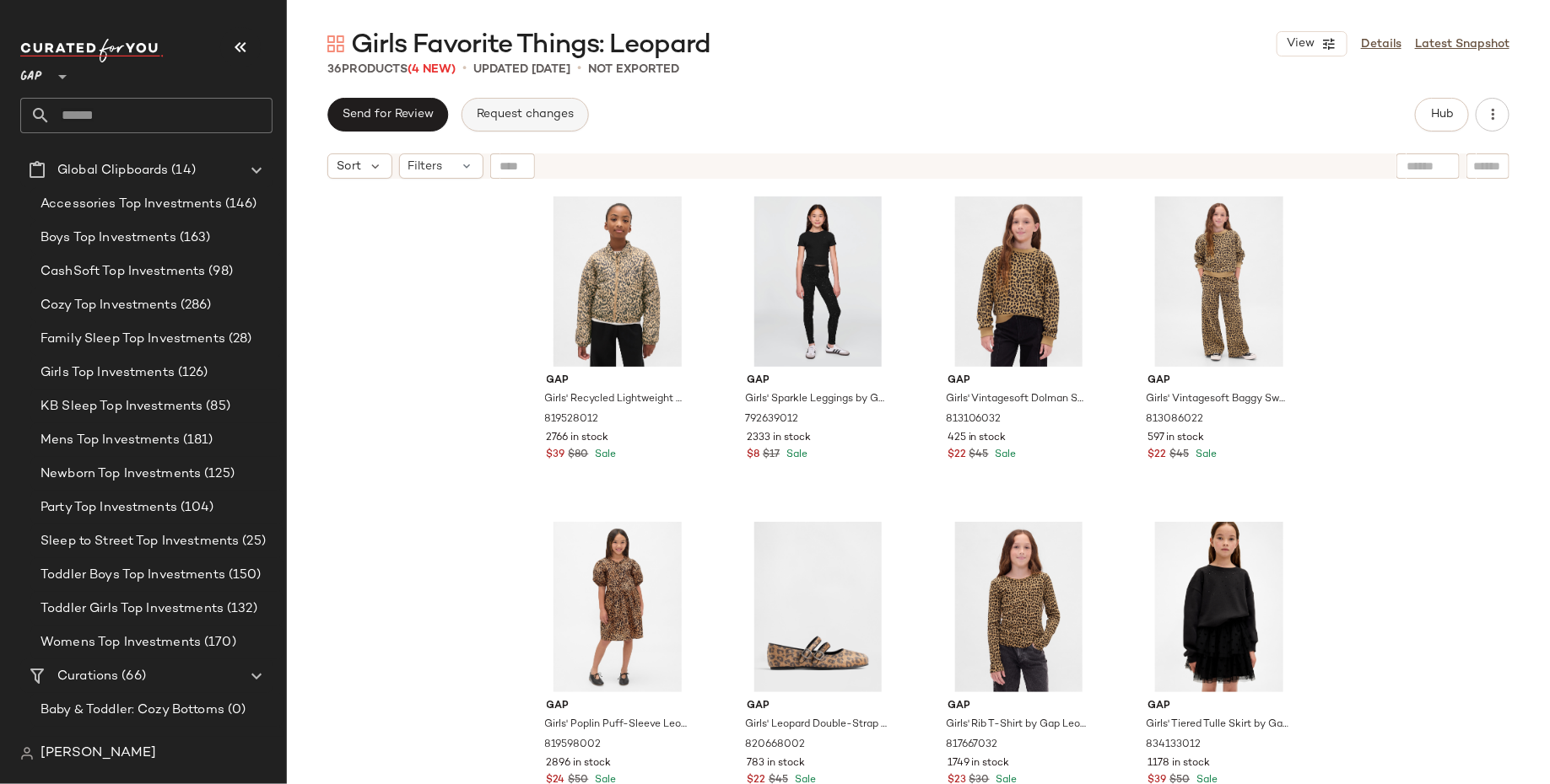
click at [513, 109] on span "Request changes" at bounding box center [525, 115] width 98 height 13
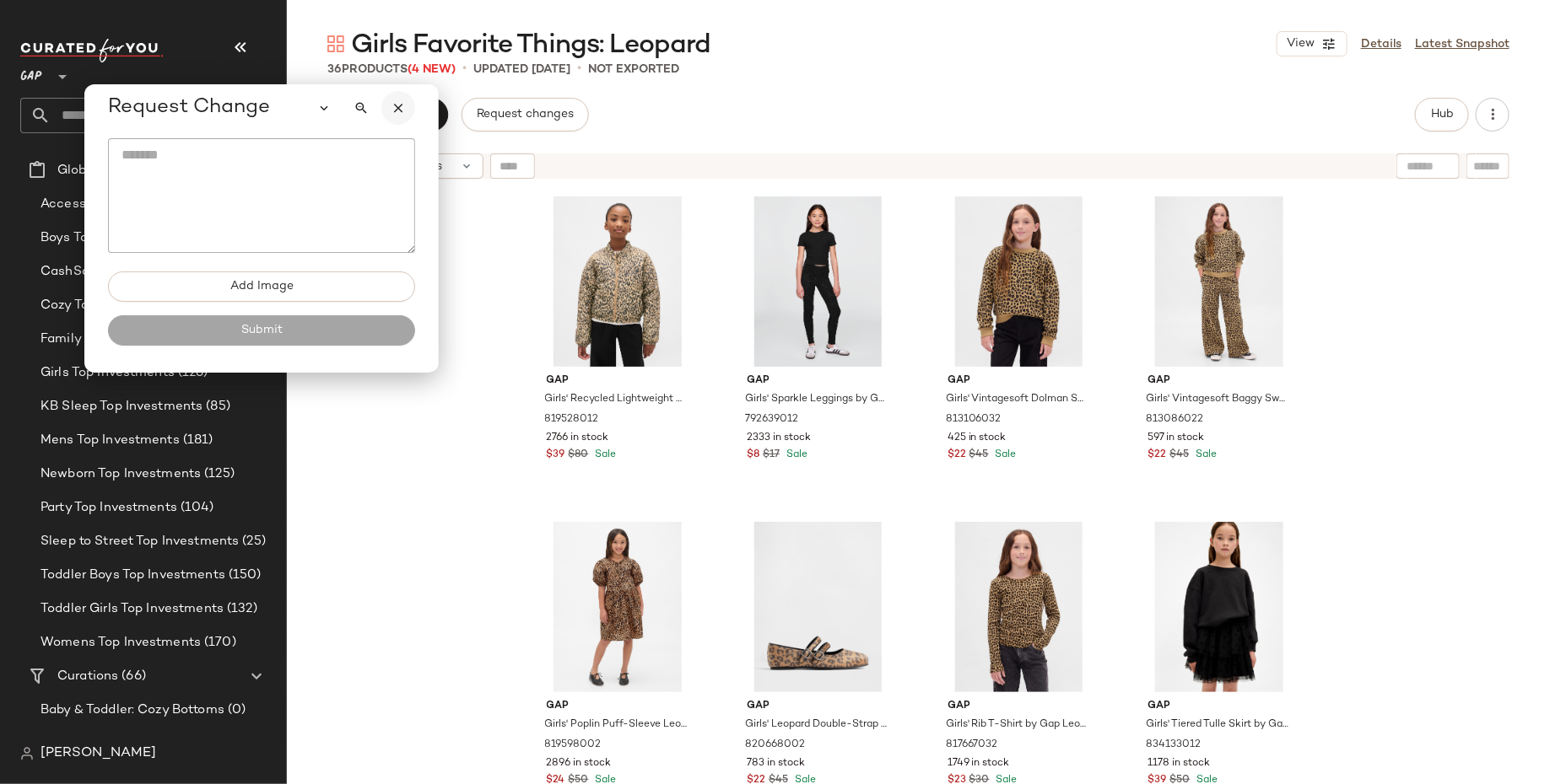
click at [404, 117] on button "button" at bounding box center [398, 108] width 34 height 34
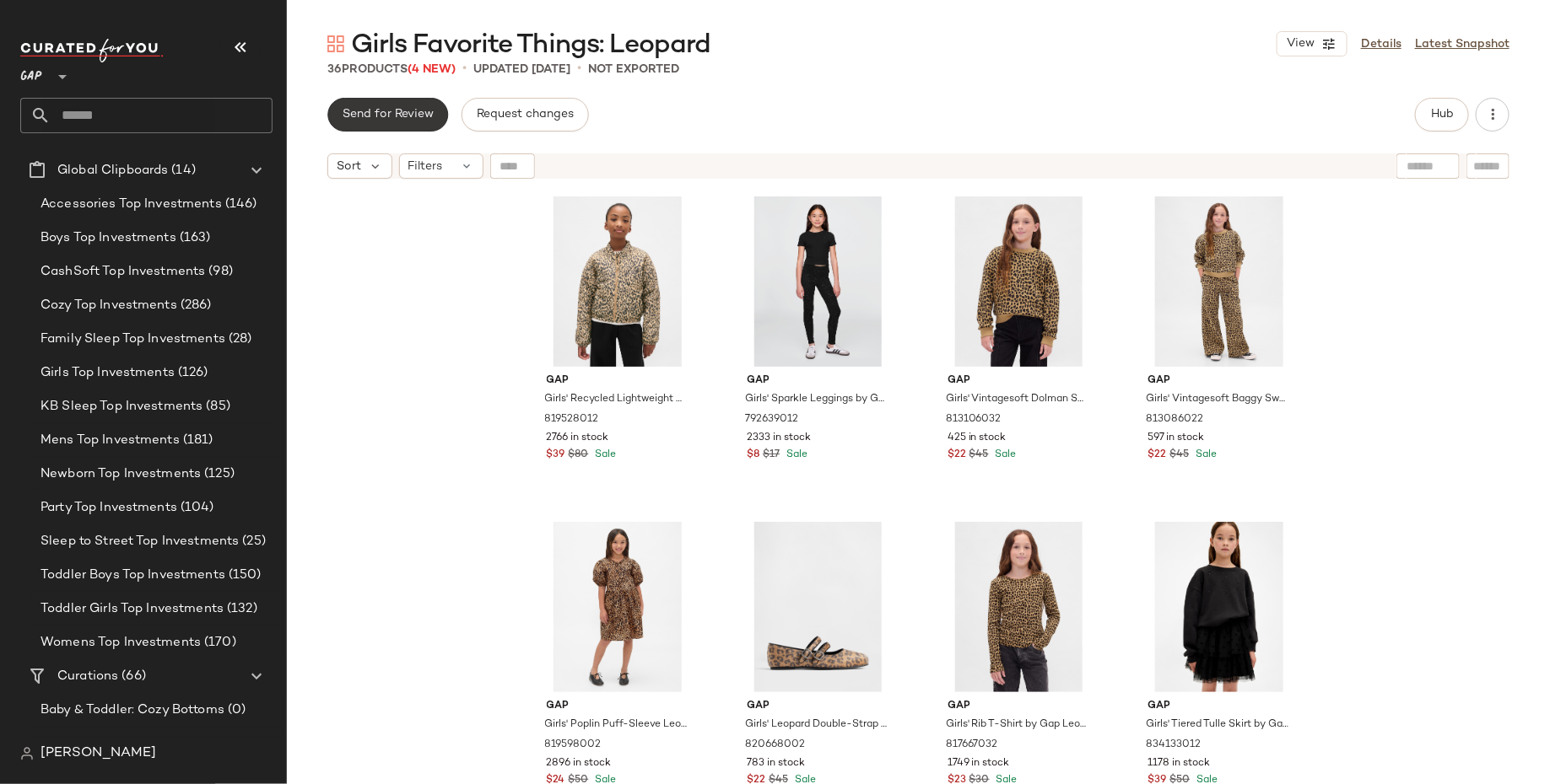
click at [410, 118] on span "Send for Review" at bounding box center [388, 115] width 92 height 13
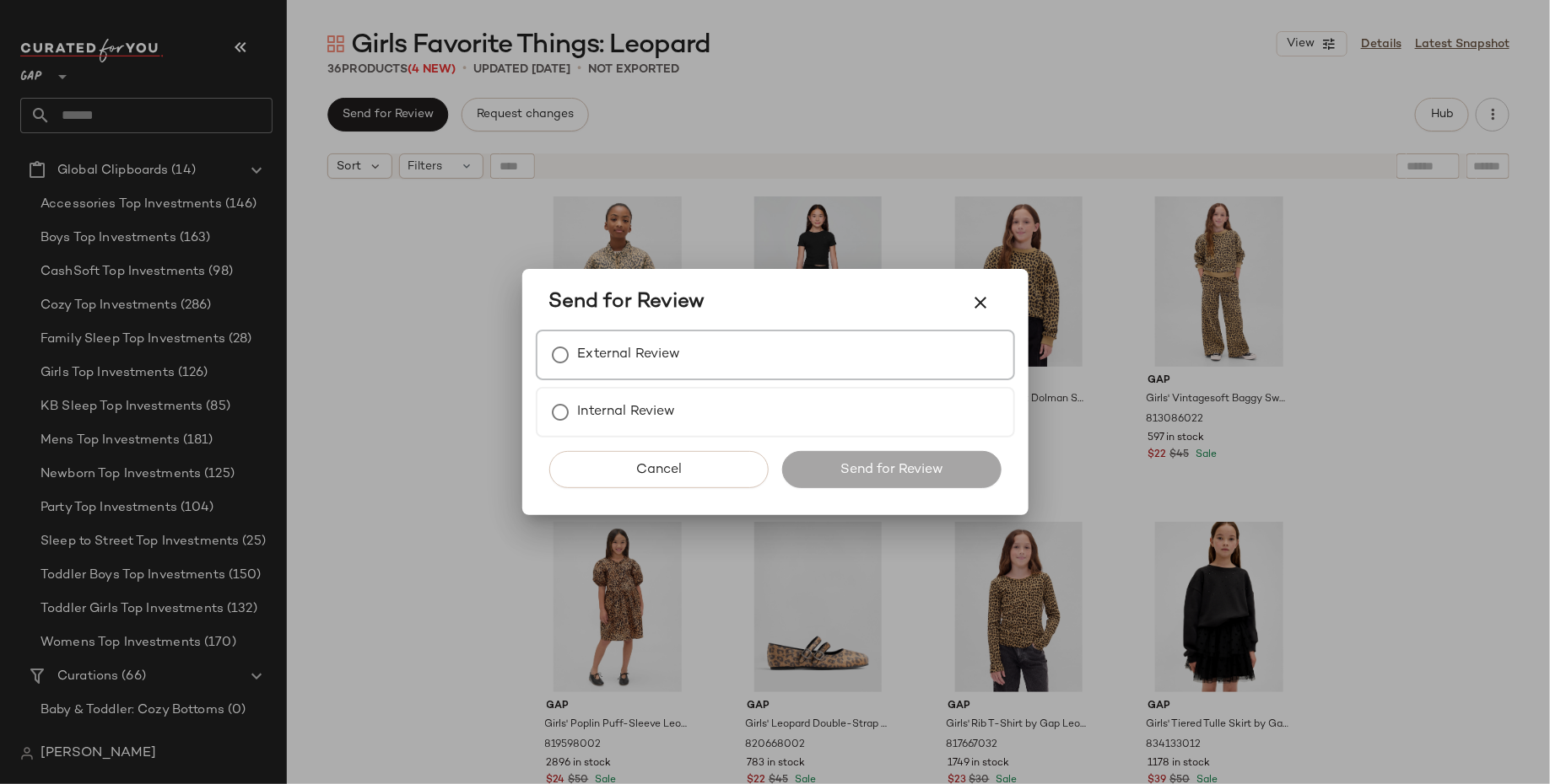
click at [648, 349] on label "External Review" at bounding box center [628, 355] width 103 height 34
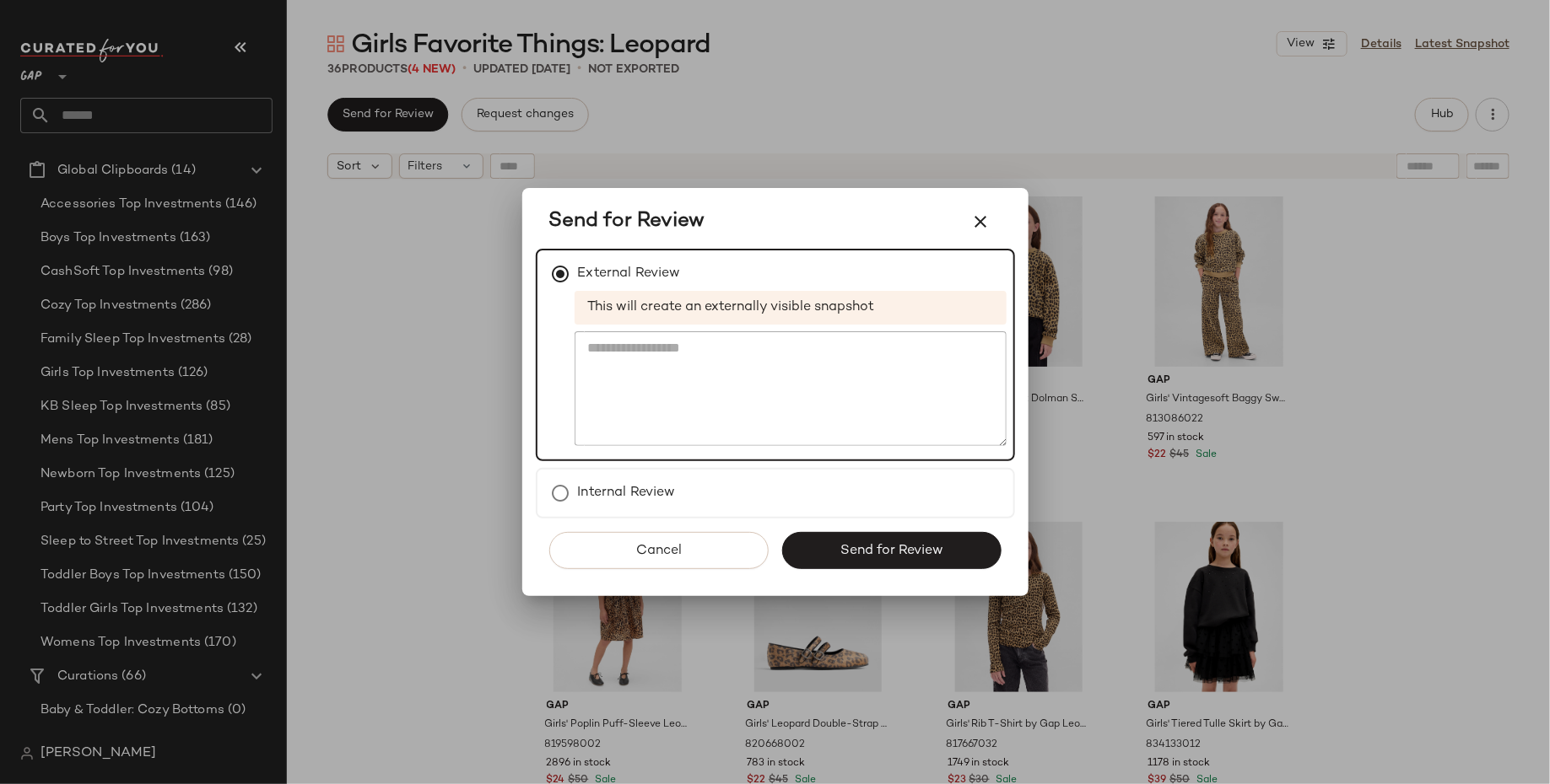
click at [904, 520] on div "Cancel Send for Review" at bounding box center [775, 557] width 479 height 78
click at [912, 563] on button "Send for Review" at bounding box center [891, 550] width 219 height 37
